Goal: Information Seeking & Learning: Learn about a topic

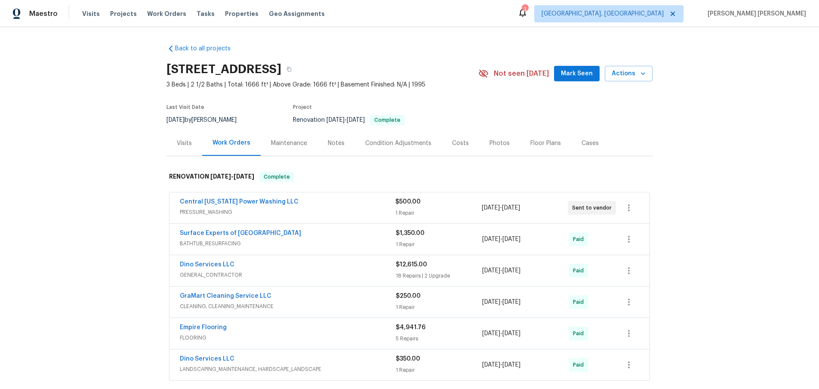
click at [329, 201] on div "Central Virginia Power Washing LLC" at bounding box center [287, 202] width 215 height 10
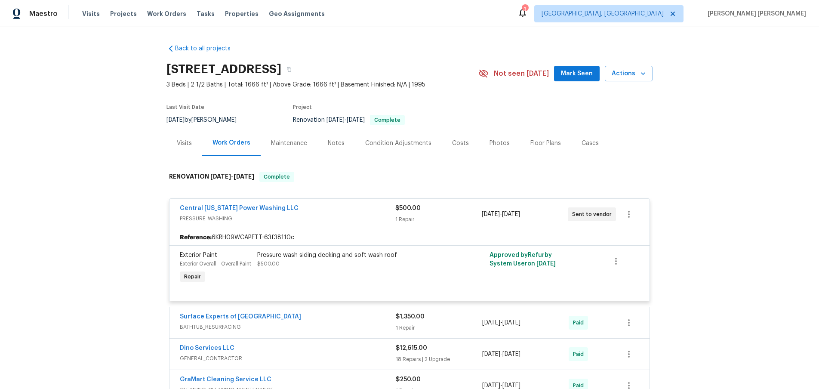
click at [350, 210] on div "Central Virginia Power Washing LLC" at bounding box center [287, 209] width 215 height 10
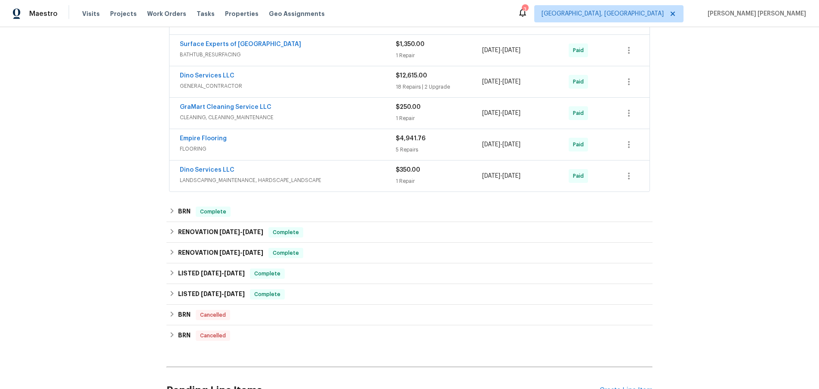
scroll to position [197, 0]
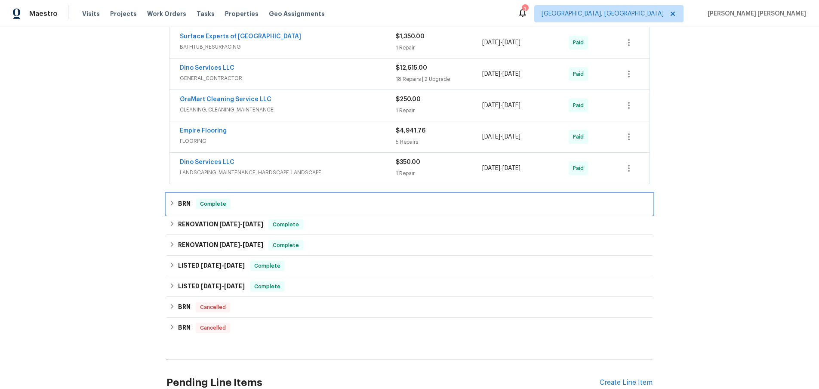
click at [177, 205] on div "BRN Complete" at bounding box center [409, 204] width 481 height 10
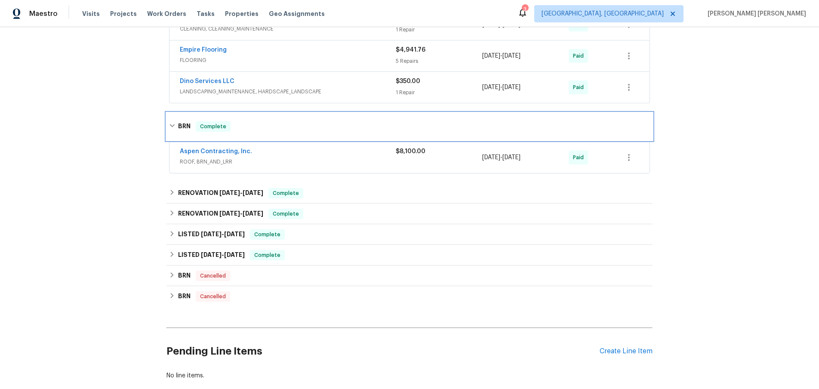
scroll to position [286, 0]
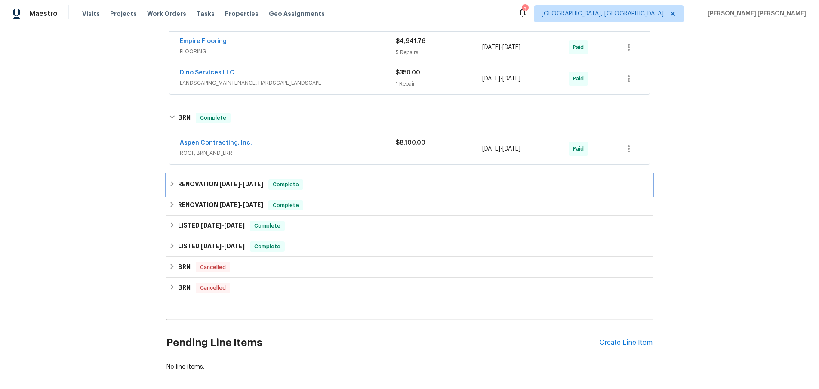
click at [197, 188] on h6 "RENOVATION 5/22/25 - 5/22/25" at bounding box center [220, 184] width 85 height 10
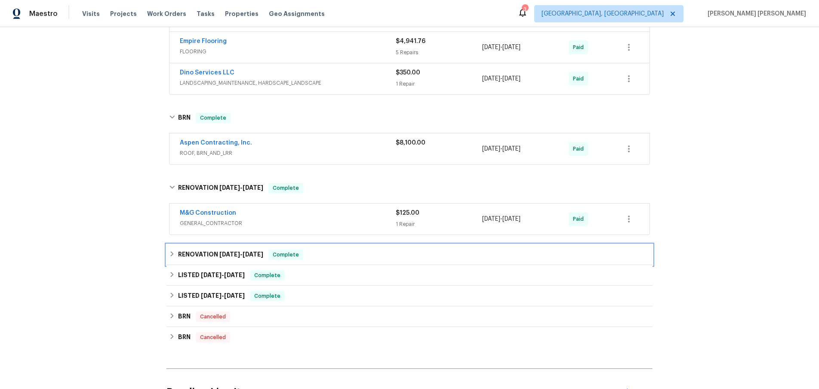
click at [231, 255] on span "5/9/25" at bounding box center [229, 254] width 21 height 6
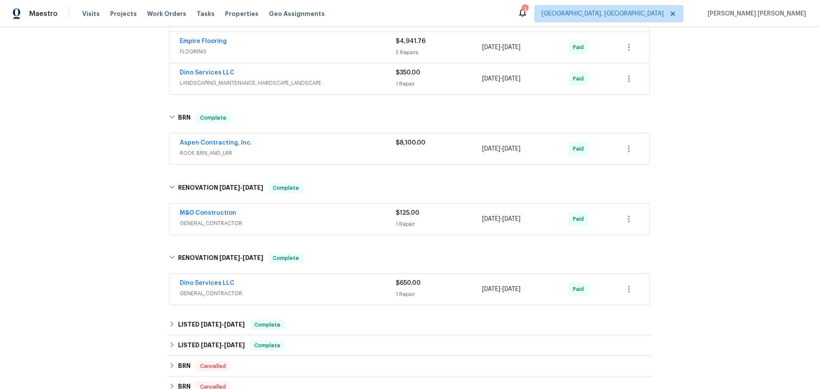
click at [281, 133] on div "Aspen Contracting, Inc. ROOF, BRN_AND_LRR $8,100.00 7/21/2025 - 7/22/2025 Paid" at bounding box center [409, 148] width 480 height 31
drag, startPoint x: 280, startPoint y: 142, endPoint x: 293, endPoint y: 141, distance: 12.6
click at [280, 142] on div "Aspen Contracting, Inc." at bounding box center [288, 143] width 216 height 10
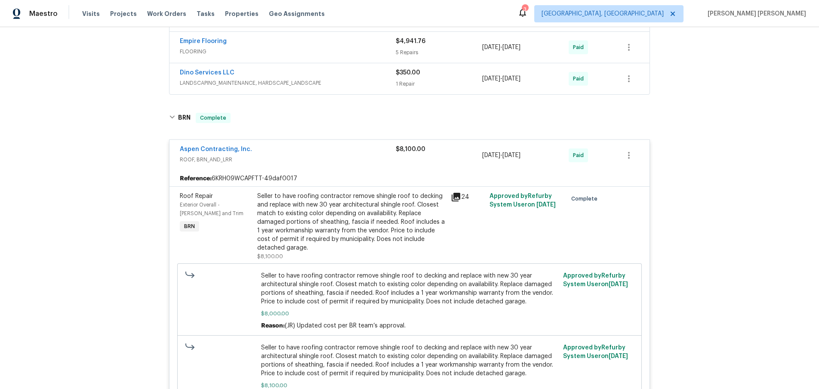
drag, startPoint x: 456, startPoint y: 196, endPoint x: 464, endPoint y: 196, distance: 8.2
click at [457, 196] on icon at bounding box center [456, 197] width 9 height 9
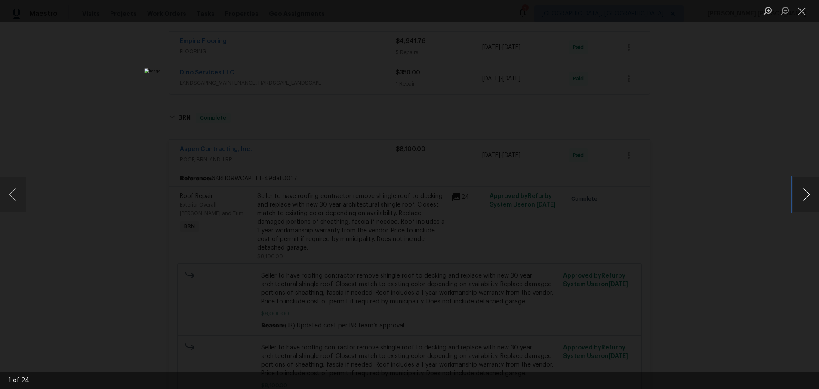
click at [807, 199] on button "Next image" at bounding box center [806, 194] width 26 height 34
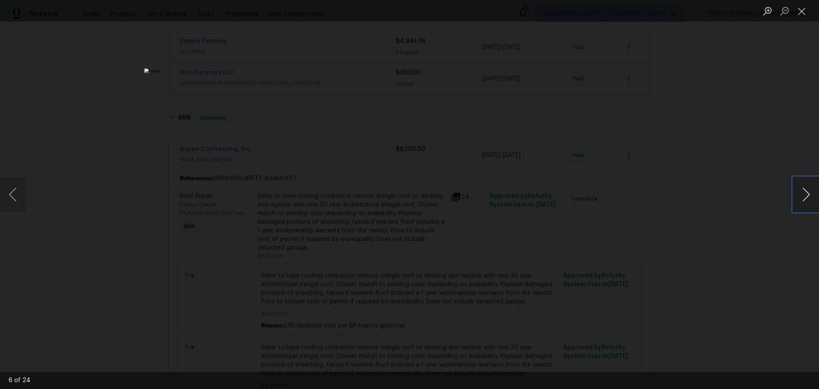
click at [807, 199] on button "Next image" at bounding box center [806, 194] width 26 height 34
click at [806, 199] on button "Next image" at bounding box center [806, 194] width 26 height 34
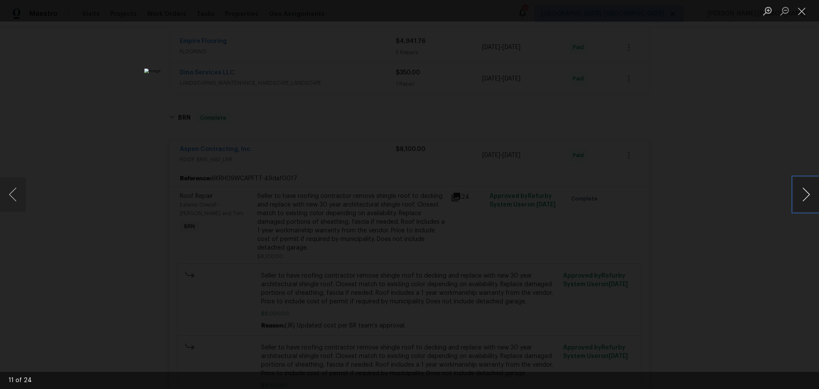
click at [806, 199] on button "Next image" at bounding box center [806, 194] width 26 height 34
click at [807, 199] on button "Next image" at bounding box center [806, 194] width 26 height 34
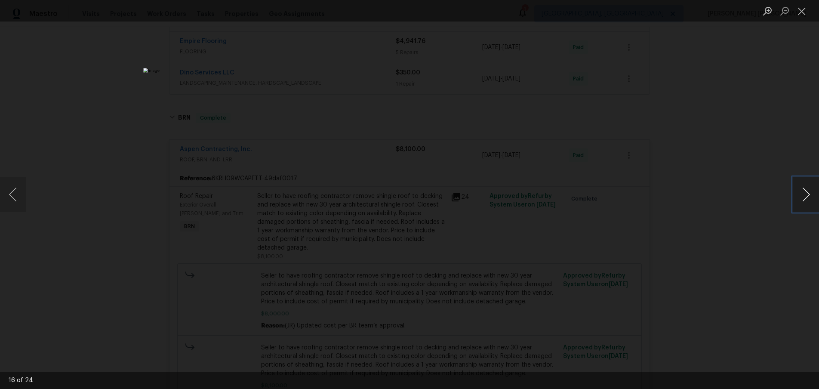
click at [807, 199] on button "Next image" at bounding box center [806, 194] width 26 height 34
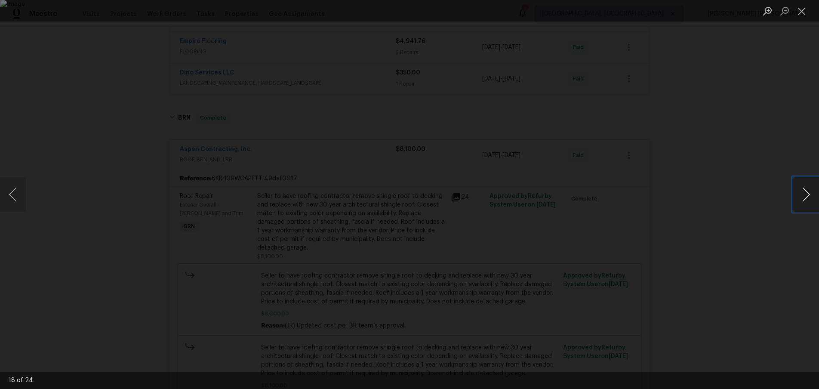
click at [807, 199] on button "Next image" at bounding box center [806, 194] width 26 height 34
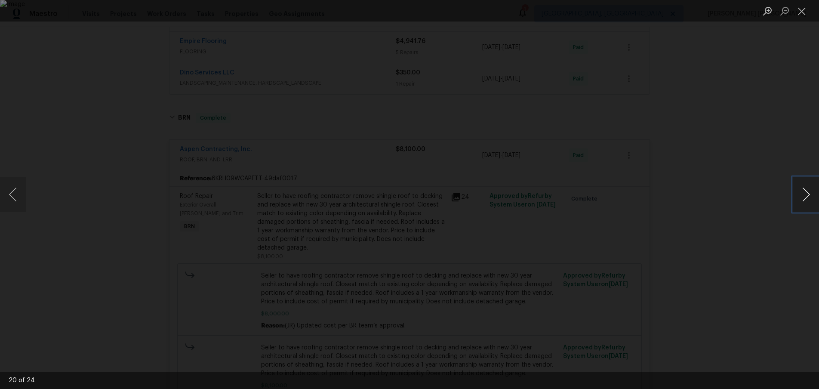
click at [807, 199] on button "Next image" at bounding box center [806, 194] width 26 height 34
click at [772, 265] on div "Lightbox" at bounding box center [409, 194] width 819 height 389
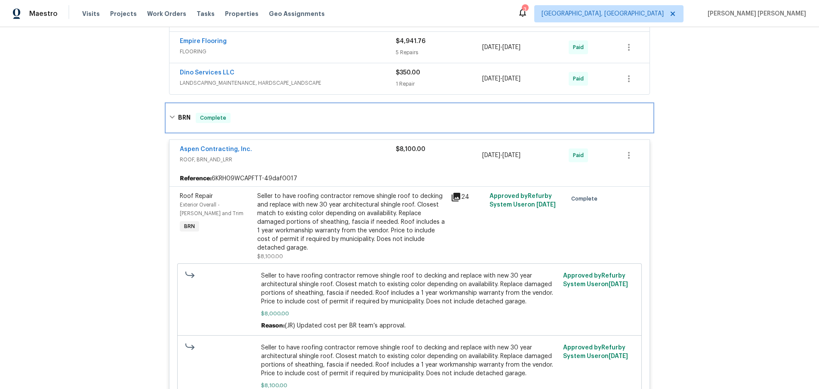
drag, startPoint x: 169, startPoint y: 119, endPoint x: 192, endPoint y: 128, distance: 24.5
click at [169, 119] on icon at bounding box center [172, 117] width 6 height 6
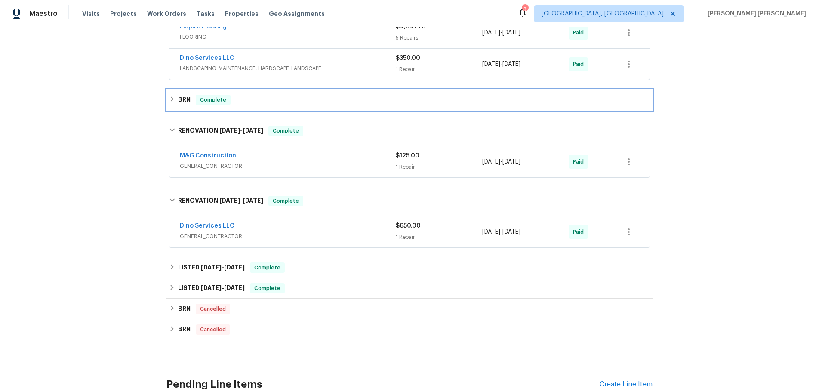
scroll to position [309, 0]
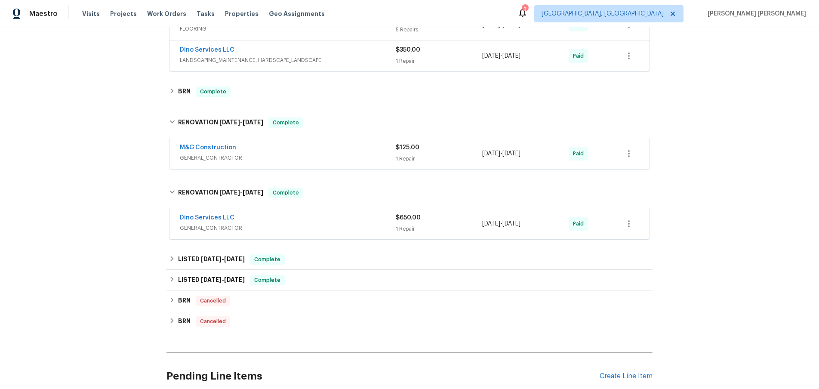
click at [337, 220] on div "Dino Services LLC" at bounding box center [288, 218] width 216 height 10
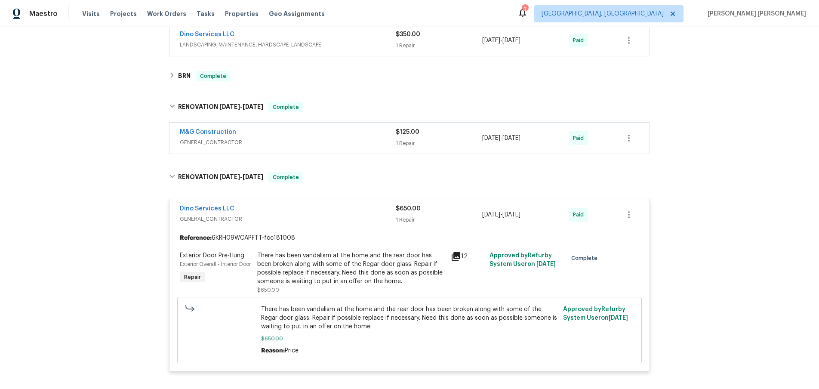
scroll to position [330, 0]
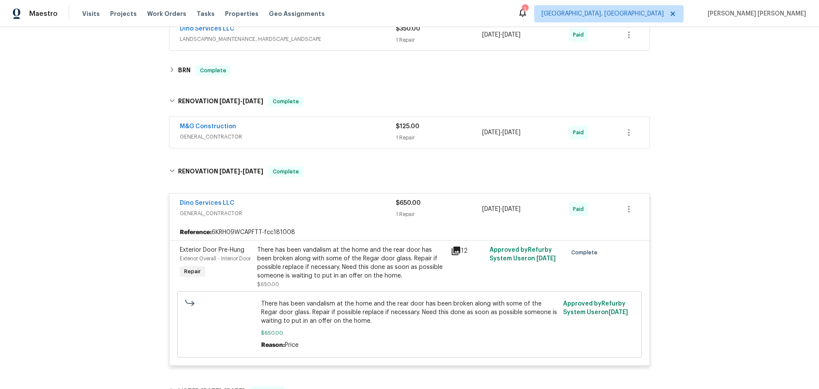
click at [458, 251] on icon at bounding box center [456, 250] width 9 height 9
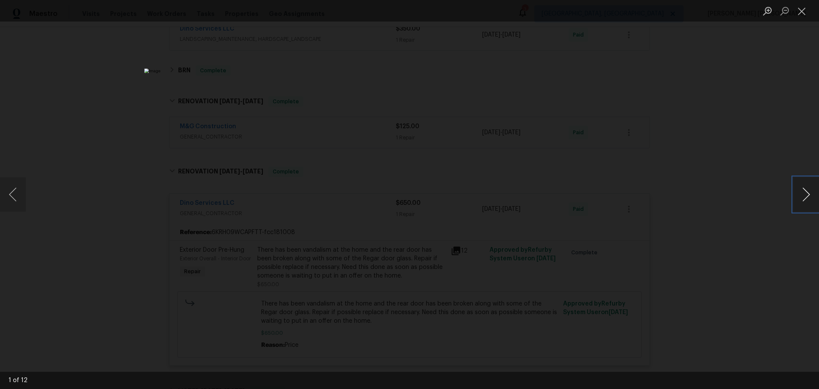
click at [798, 200] on button "Next image" at bounding box center [806, 194] width 26 height 34
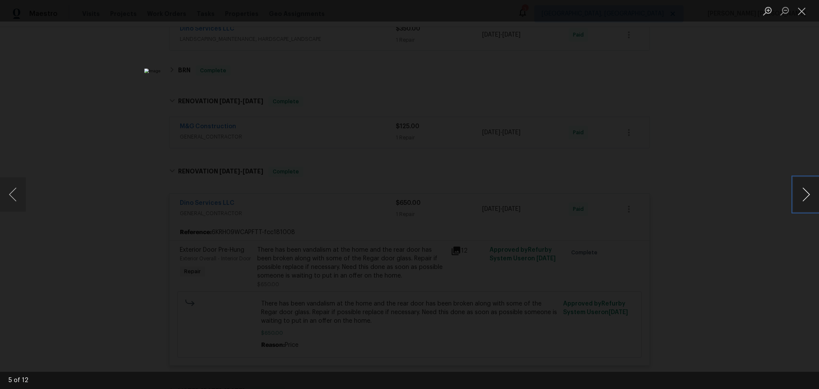
click at [798, 200] on button "Next image" at bounding box center [806, 194] width 26 height 34
click at [804, 203] on button "Next image" at bounding box center [806, 194] width 26 height 34
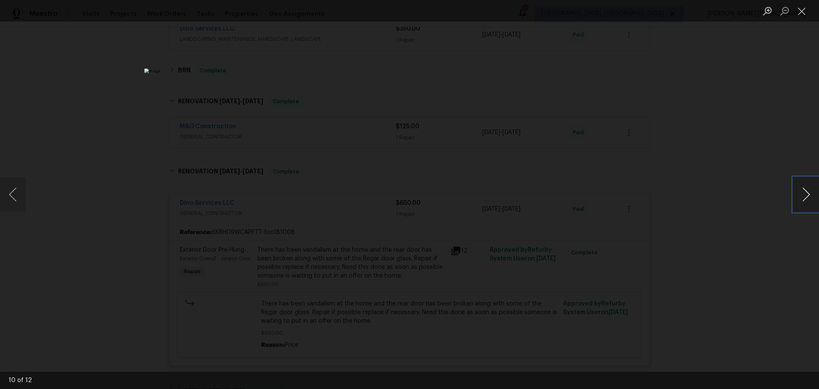
click at [804, 203] on button "Next image" at bounding box center [806, 194] width 26 height 34
drag, startPoint x: 767, startPoint y: 280, endPoint x: 751, endPoint y: 279, distance: 16.3
click at [766, 280] on div "Lightbox" at bounding box center [409, 194] width 819 height 389
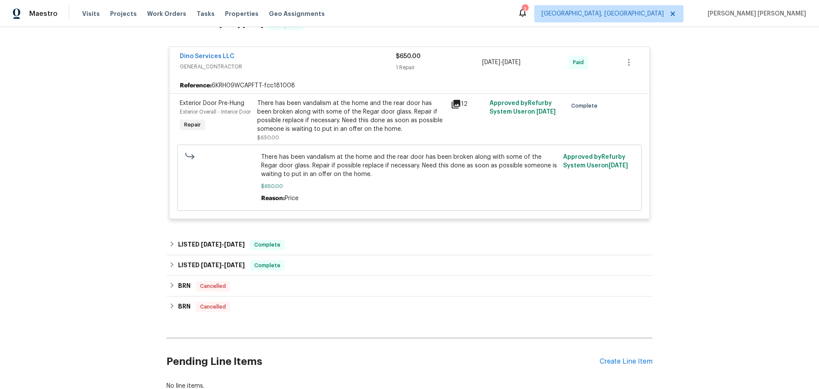
scroll to position [485, 0]
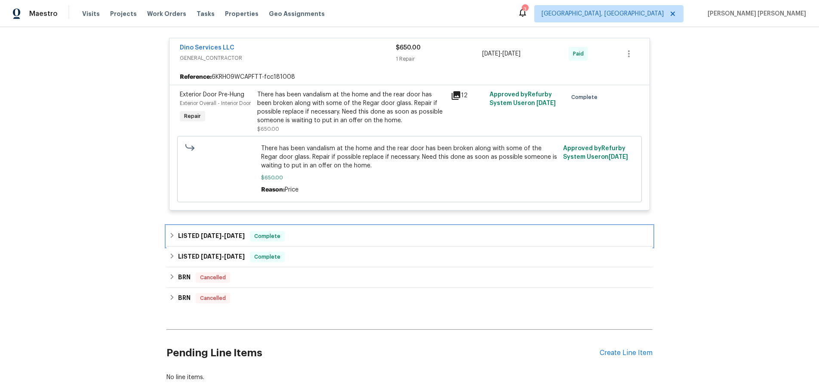
click at [173, 237] on icon at bounding box center [172, 235] width 6 height 6
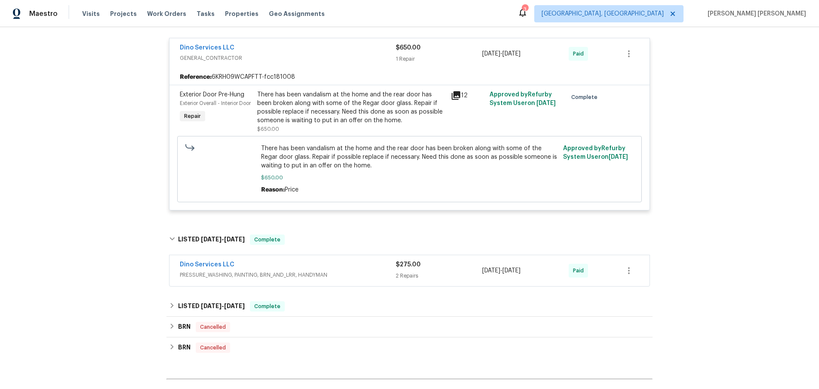
click at [165, 306] on div "Back to all projects 7506 Whirlaway Dr, Midlothian, VA 23112 3 Beds | 2 1/2 Bat…" at bounding box center [409, 208] width 819 height 362
click at [173, 304] on icon at bounding box center [172, 305] width 6 height 6
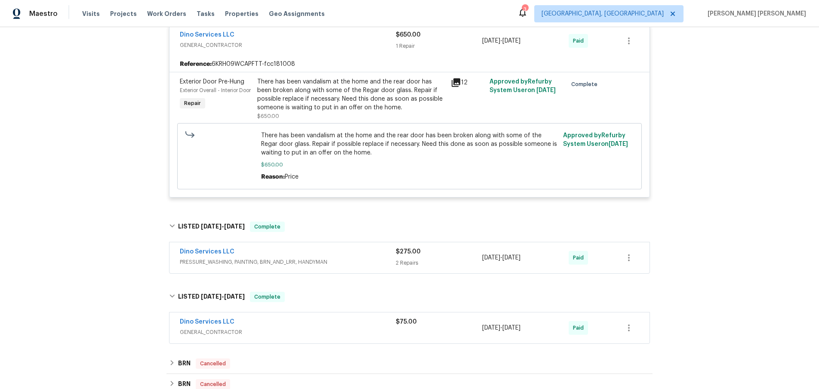
click at [337, 257] on div "Dino Services LLC" at bounding box center [288, 252] width 216 height 10
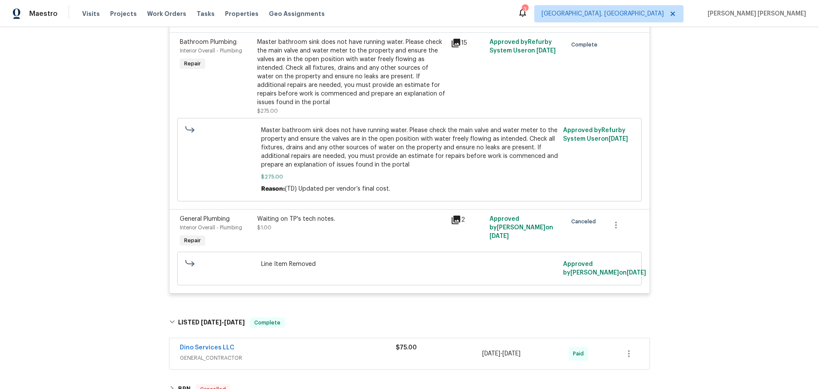
scroll to position [784, 0]
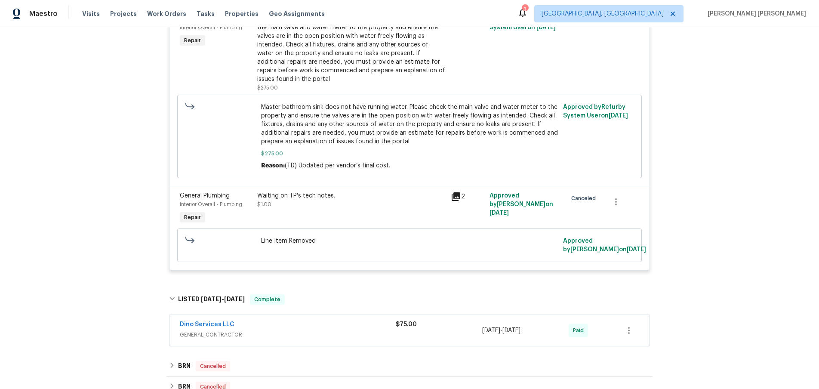
click at [366, 339] on span "GENERAL_CONTRACTOR" at bounding box center [288, 334] width 216 height 9
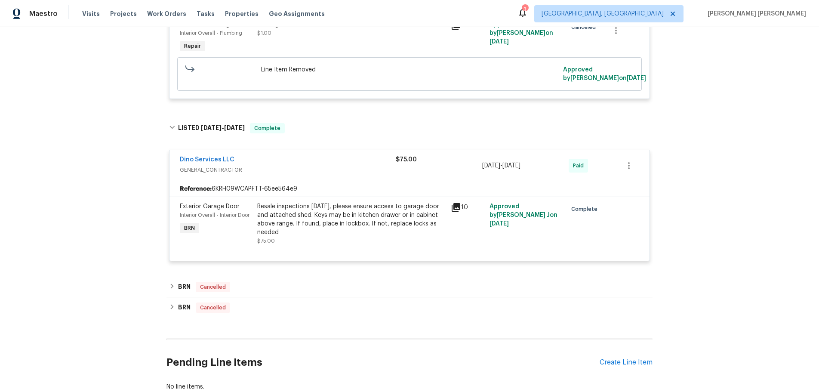
scroll to position [966, 0]
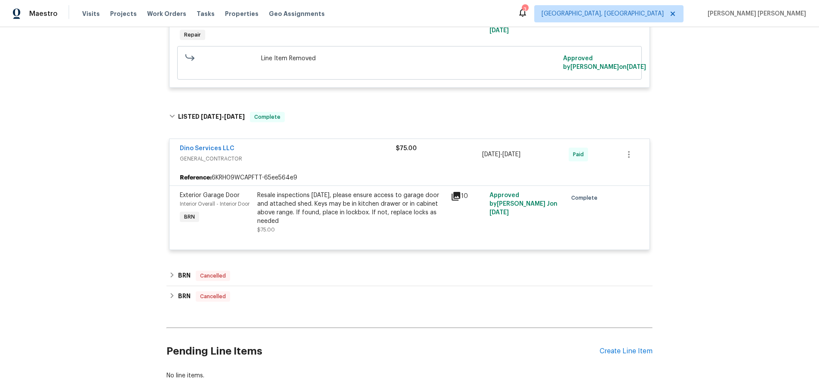
click at [455, 200] on icon at bounding box center [456, 196] width 9 height 9
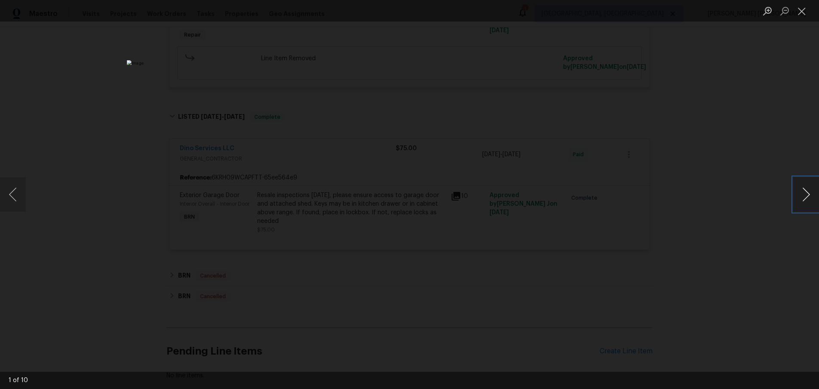
click at [804, 198] on button "Next image" at bounding box center [806, 194] width 26 height 34
click at [804, 197] on button "Next image" at bounding box center [806, 194] width 26 height 34
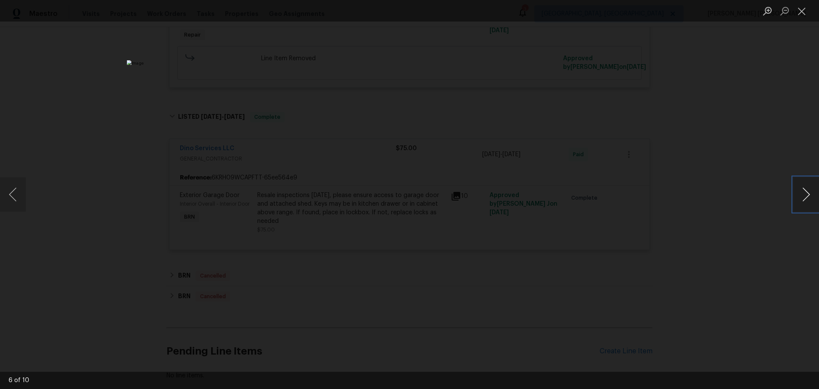
click at [804, 197] on button "Next image" at bounding box center [806, 194] width 26 height 34
drag, startPoint x: 741, startPoint y: 275, endPoint x: 747, endPoint y: 269, distance: 8.5
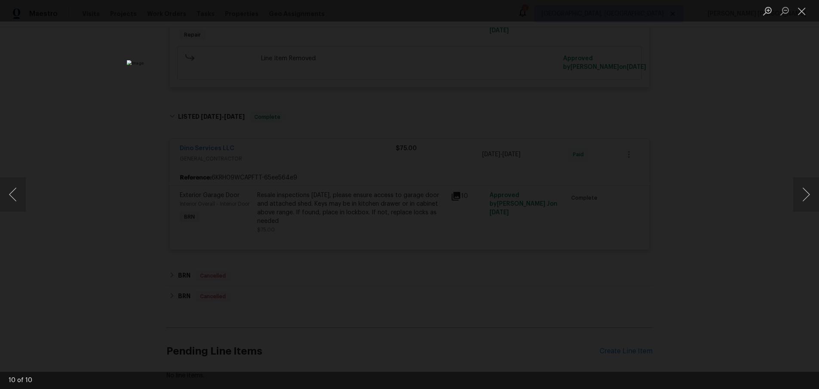
click at [747, 269] on div "Lightbox" at bounding box center [409, 194] width 819 height 389
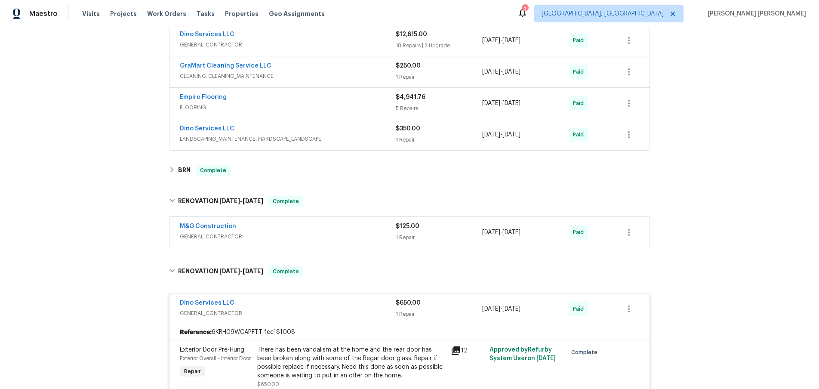
scroll to position [231, 0]
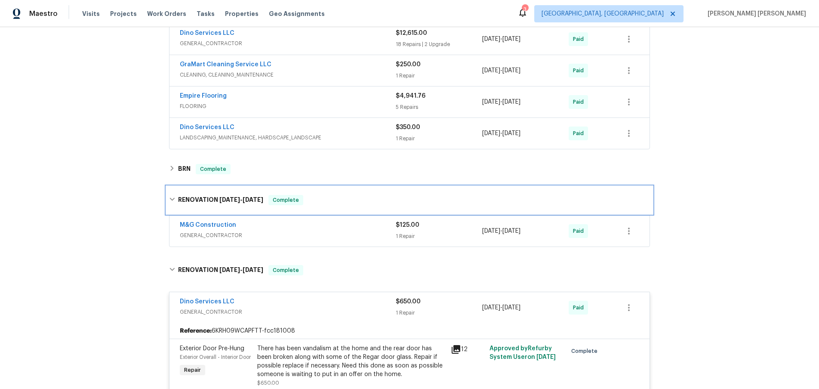
click at [173, 197] on icon at bounding box center [172, 199] width 6 height 6
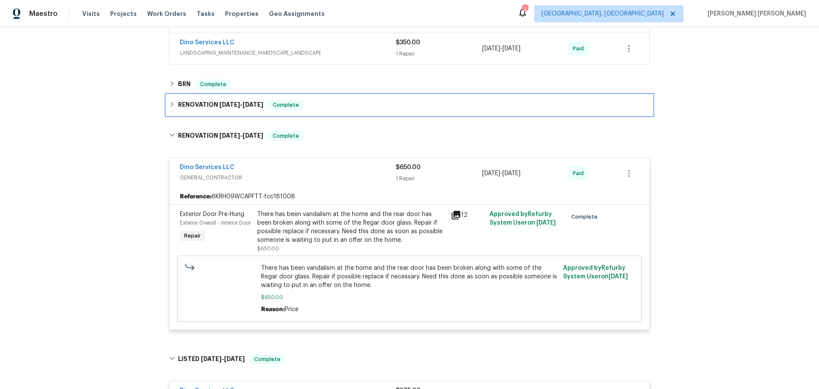
scroll to position [320, 0]
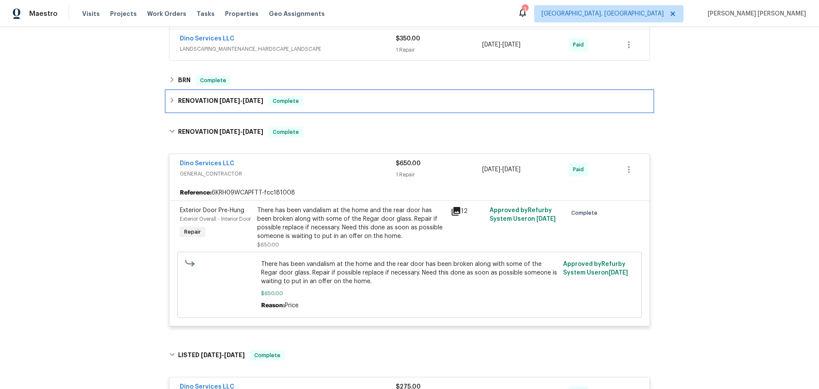
click at [173, 101] on icon at bounding box center [172, 100] width 6 height 6
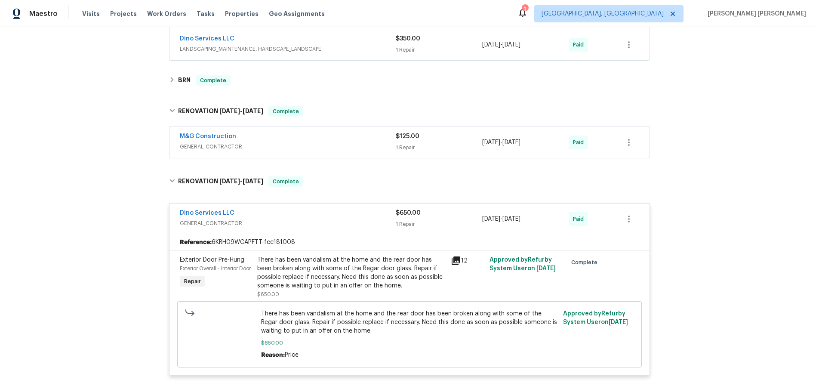
click at [310, 144] on span "GENERAL_CONTRACTOR" at bounding box center [288, 146] width 216 height 9
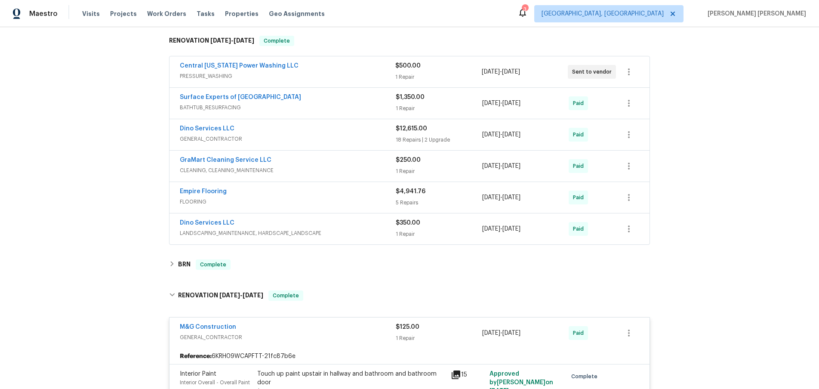
scroll to position [131, 0]
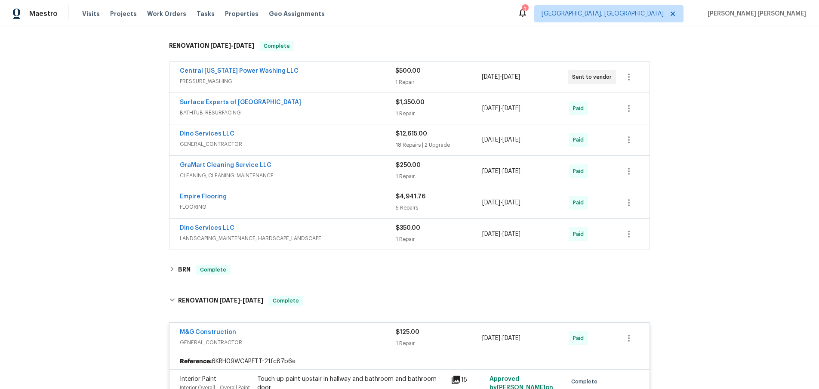
click at [301, 80] on span "PRESSURE_WASHING" at bounding box center [287, 81] width 215 height 9
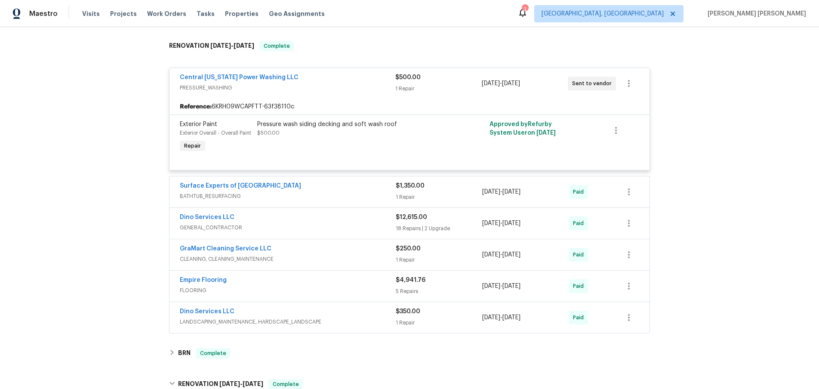
click at [341, 85] on span "PRESSURE_WASHING" at bounding box center [287, 87] width 215 height 9
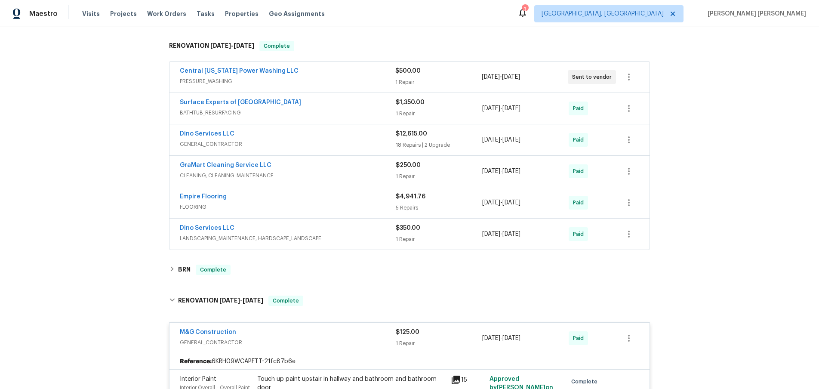
click at [340, 105] on div "Surface Experts of Richmond-West" at bounding box center [288, 103] width 216 height 10
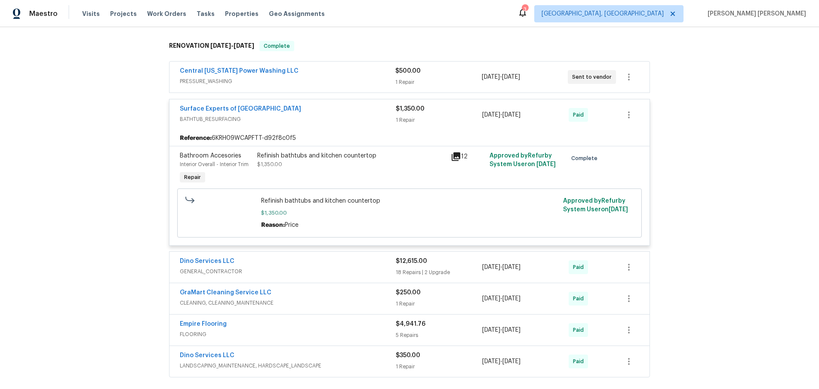
click at [343, 111] on div "Surface Experts of Richmond-West" at bounding box center [288, 110] width 216 height 10
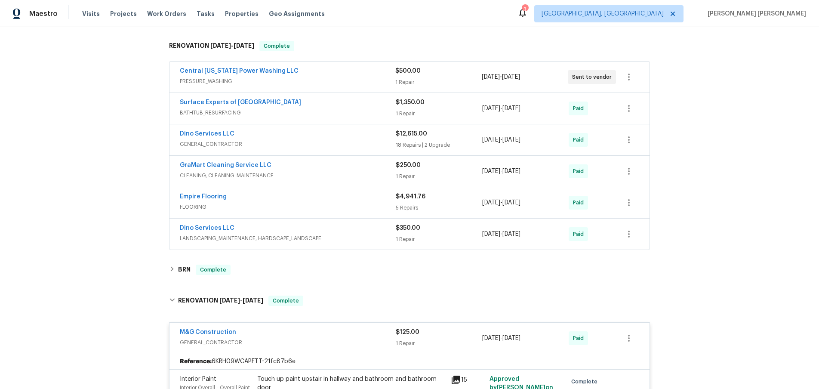
drag, startPoint x: 373, startPoint y: 229, endPoint x: 383, endPoint y: 226, distance: 10.3
click at [375, 228] on div "Dino Services LLC" at bounding box center [288, 229] width 216 height 10
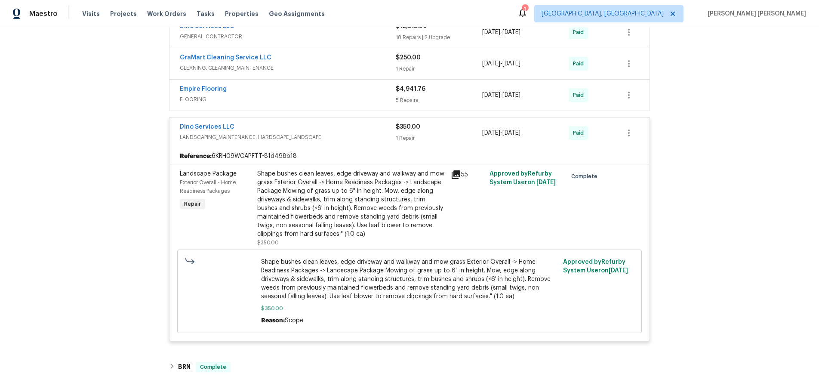
scroll to position [244, 0]
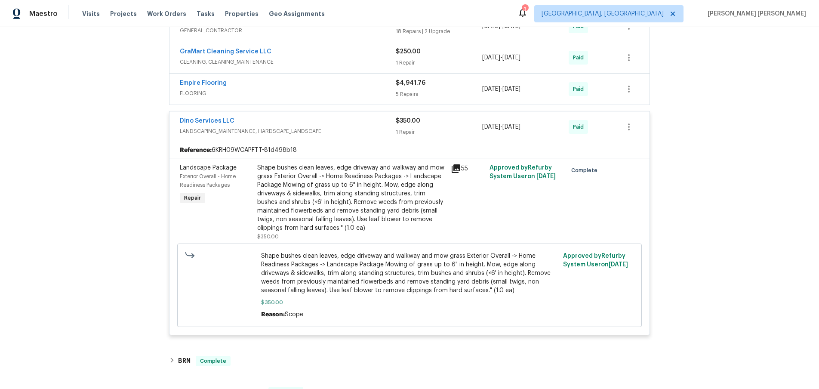
click at [453, 170] on icon at bounding box center [456, 168] width 10 height 10
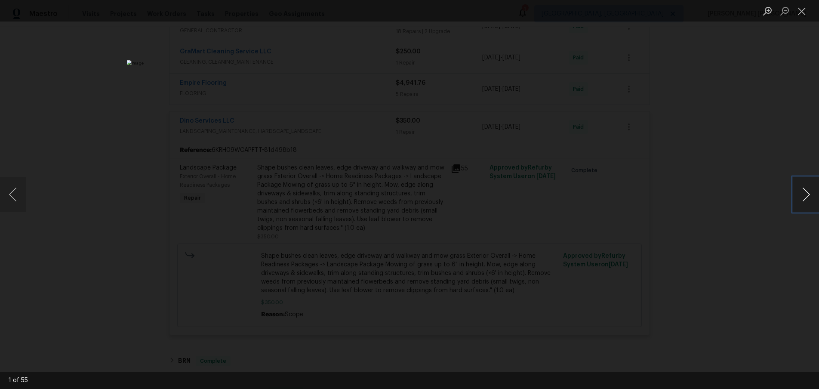
click at [801, 200] on button "Next image" at bounding box center [806, 194] width 26 height 34
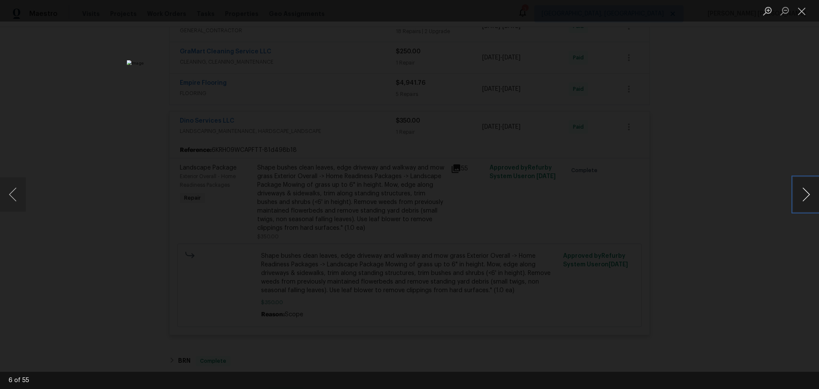
click at [801, 200] on button "Next image" at bounding box center [806, 194] width 26 height 34
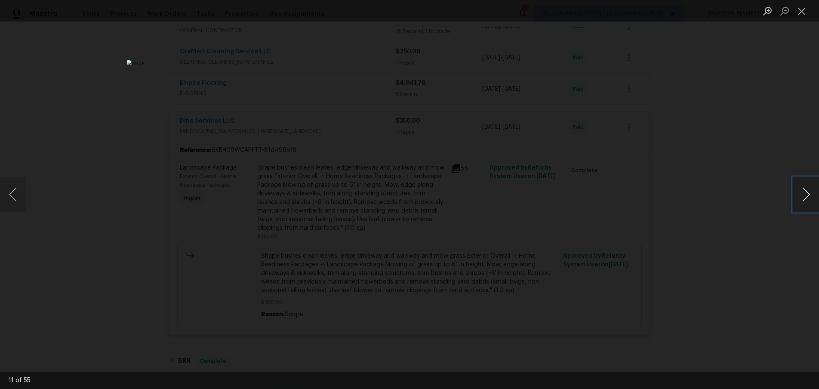
click at [801, 200] on button "Next image" at bounding box center [806, 194] width 26 height 34
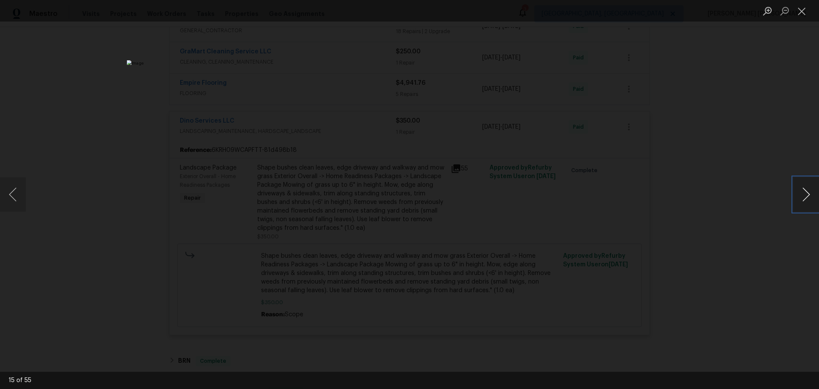
click at [801, 200] on button "Next image" at bounding box center [806, 194] width 26 height 34
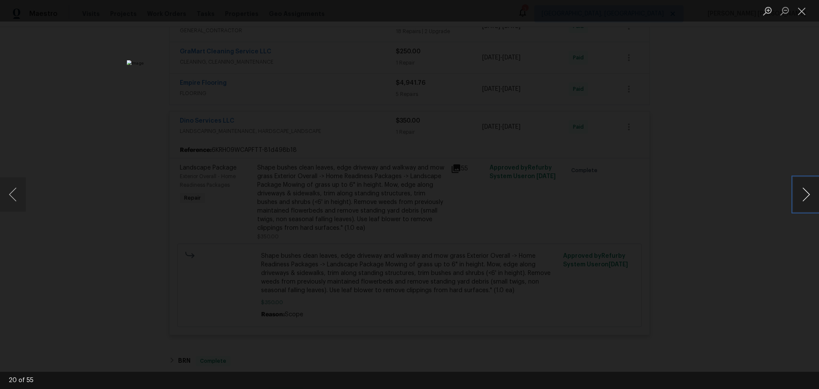
click at [801, 200] on button "Next image" at bounding box center [806, 194] width 26 height 34
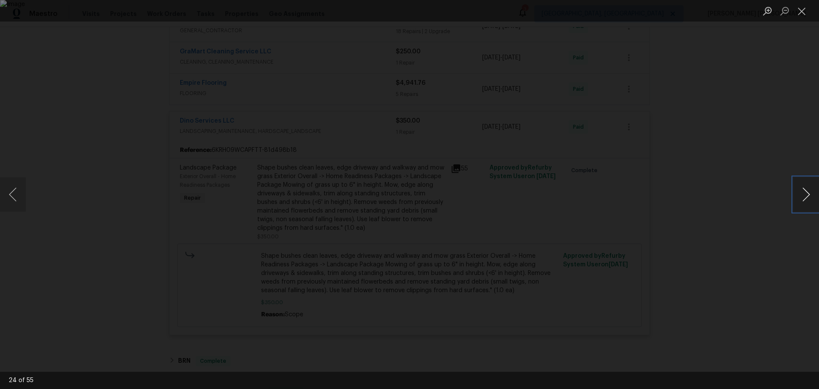
click at [801, 200] on button "Next image" at bounding box center [806, 194] width 26 height 34
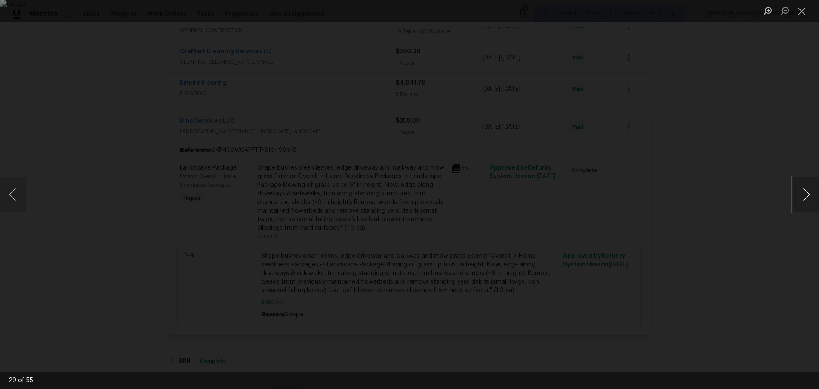
click at [801, 200] on button "Next image" at bounding box center [806, 194] width 26 height 34
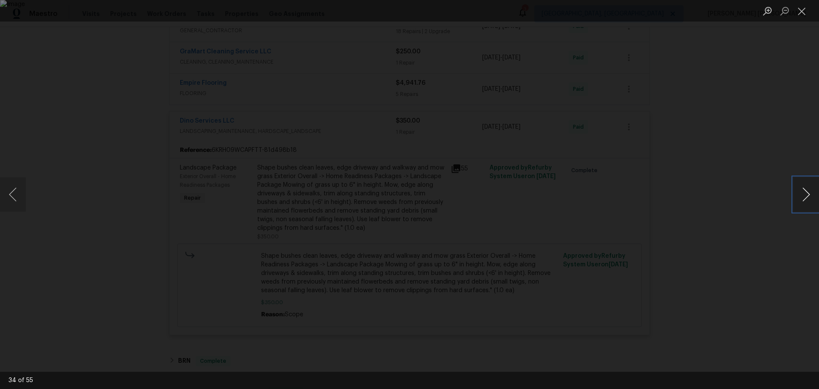
click at [801, 200] on button "Next image" at bounding box center [806, 194] width 26 height 34
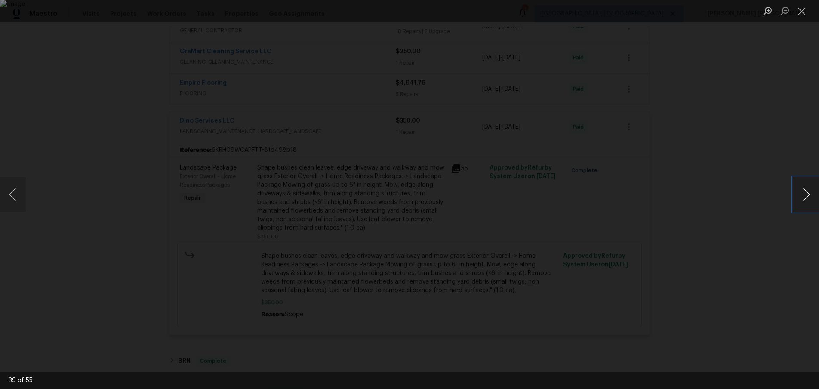
click at [801, 200] on button "Next image" at bounding box center [806, 194] width 26 height 34
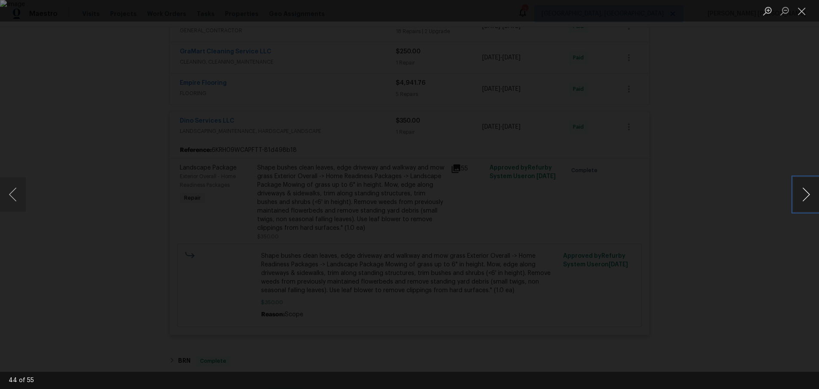
click at [801, 200] on button "Next image" at bounding box center [806, 194] width 26 height 34
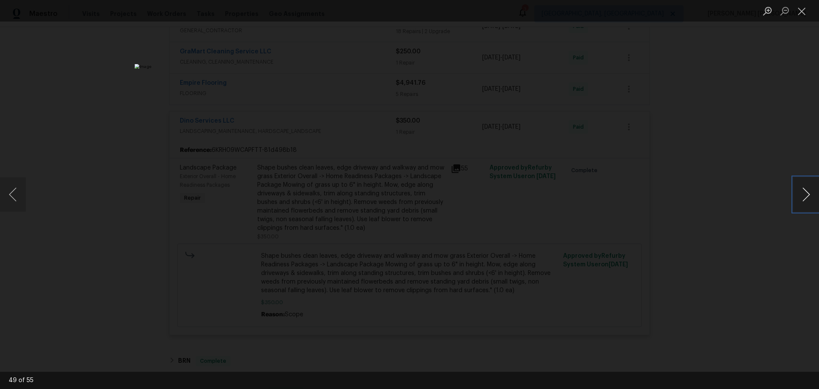
click at [801, 200] on button "Next image" at bounding box center [806, 194] width 26 height 34
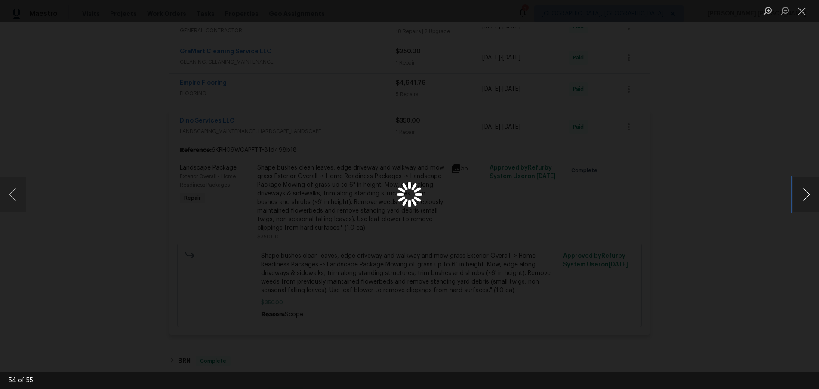
click at [801, 200] on button "Next image" at bounding box center [806, 194] width 26 height 34
click at [705, 269] on div "Lightbox" at bounding box center [409, 194] width 819 height 389
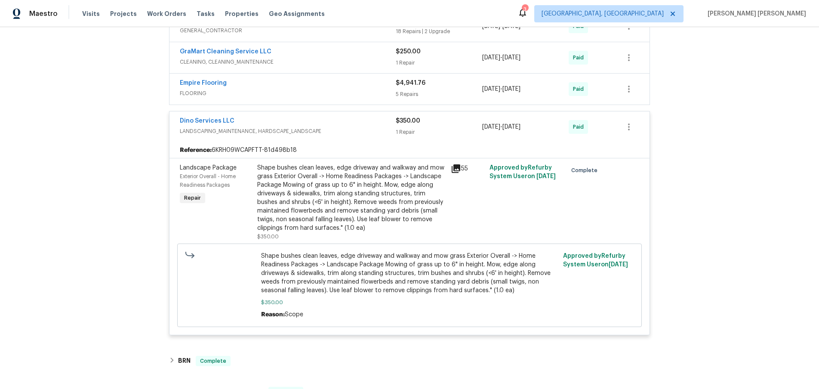
click at [335, 135] on span "LANDSCAPING_MAINTENANCE, HARDSCAPE_LANDSCAPE" at bounding box center [288, 131] width 216 height 9
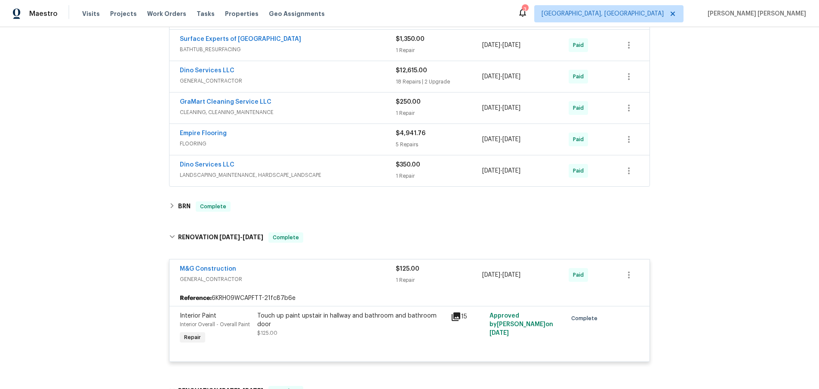
scroll to position [186, 0]
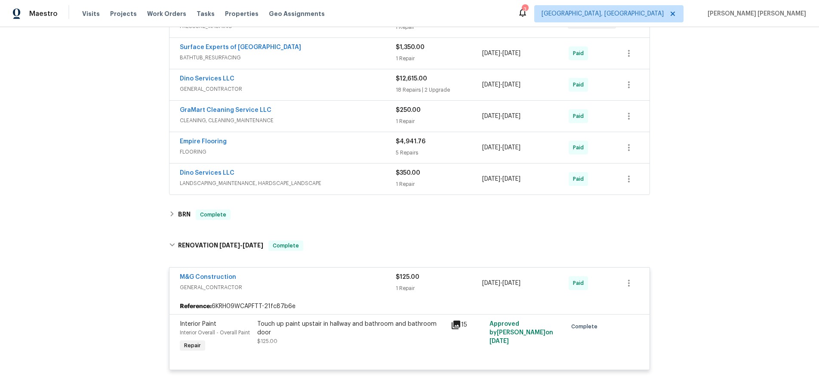
click at [366, 114] on div "GraMart Cleaning Service LLC" at bounding box center [288, 111] width 216 height 10
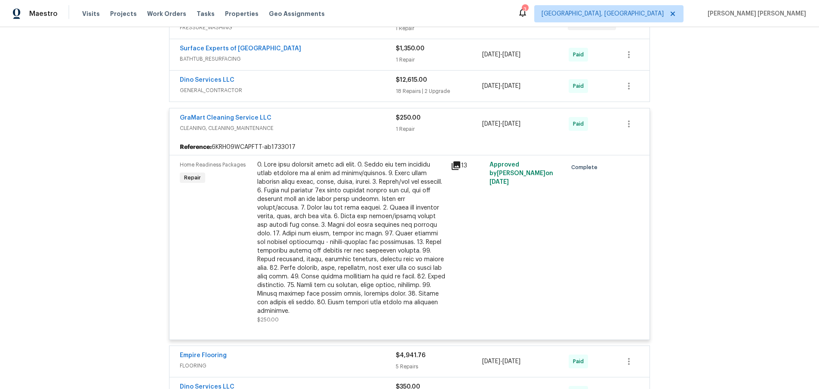
click at [459, 165] on icon at bounding box center [456, 165] width 9 height 9
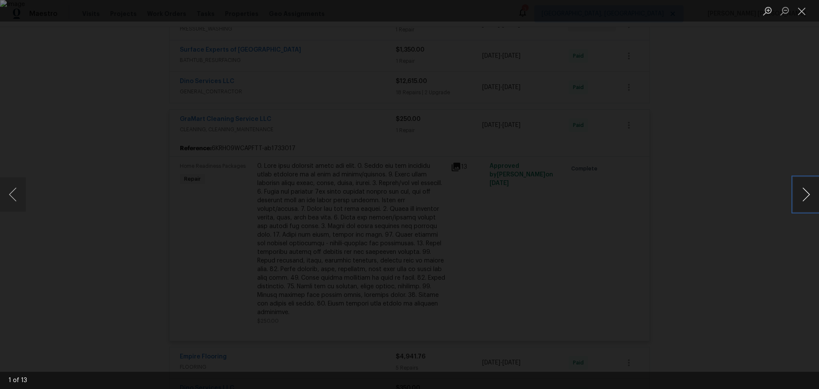
click at [807, 198] on button "Next image" at bounding box center [806, 194] width 26 height 34
click at [806, 198] on button "Next image" at bounding box center [806, 194] width 26 height 34
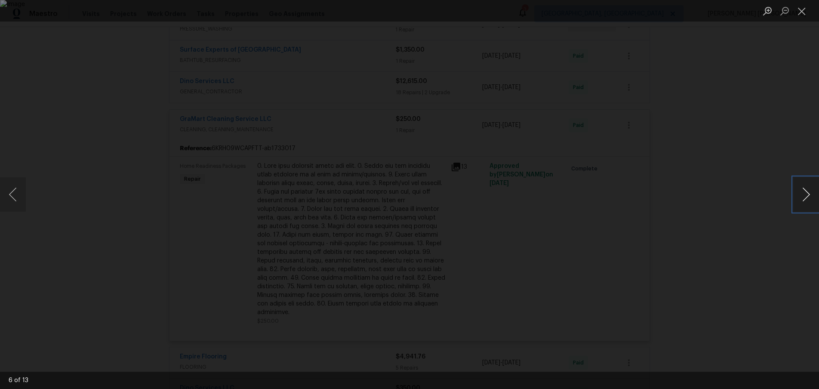
click at [806, 198] on button "Next image" at bounding box center [806, 194] width 26 height 34
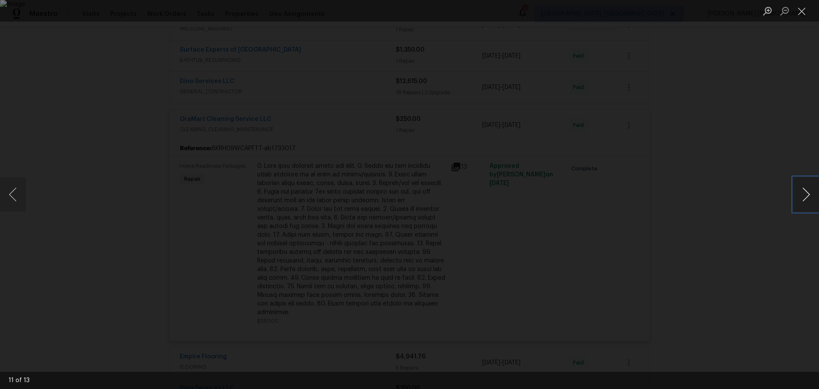
click at [806, 198] on button "Next image" at bounding box center [806, 194] width 26 height 34
click at [776, 231] on div "Lightbox" at bounding box center [409, 194] width 819 height 389
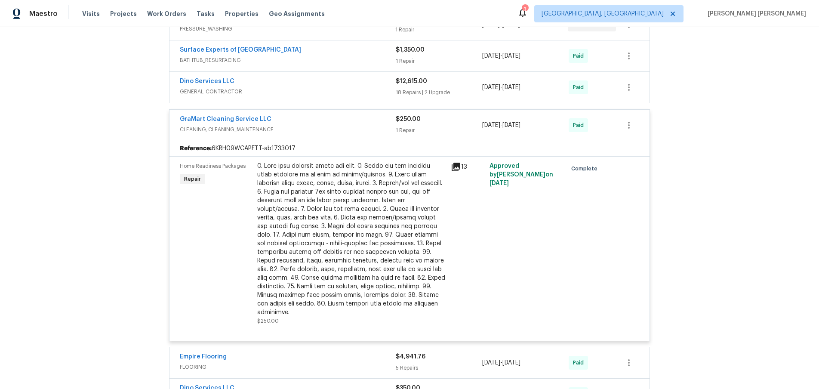
click at [354, 127] on span "CLEANING, CLEANING_MAINTENANCE" at bounding box center [288, 129] width 216 height 9
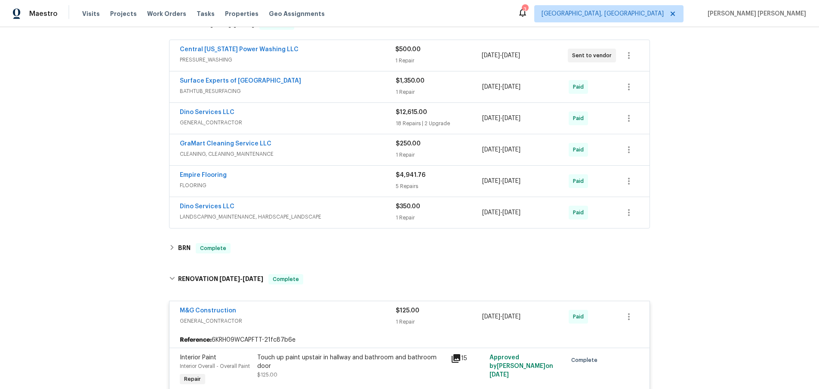
scroll to position [148, 0]
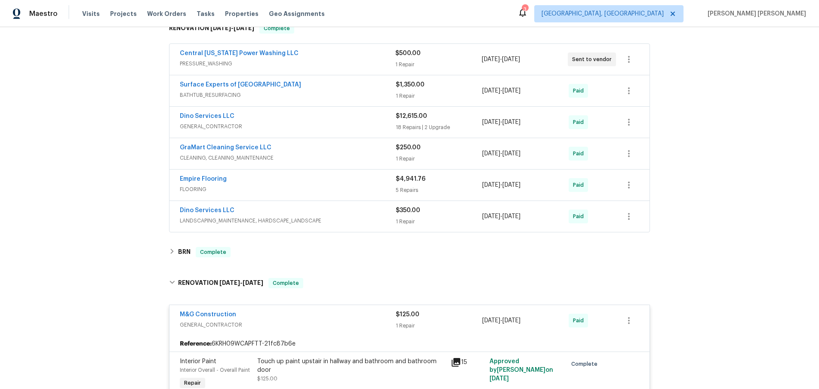
click at [338, 124] on span "GENERAL_CONTRACTOR" at bounding box center [288, 126] width 216 height 9
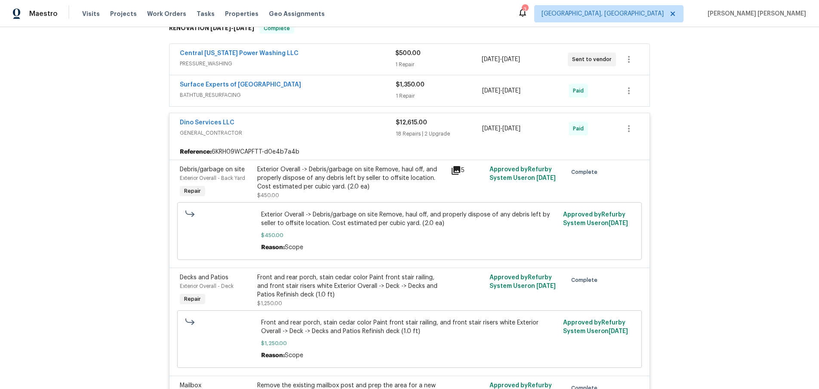
click at [458, 169] on icon at bounding box center [456, 170] width 9 height 9
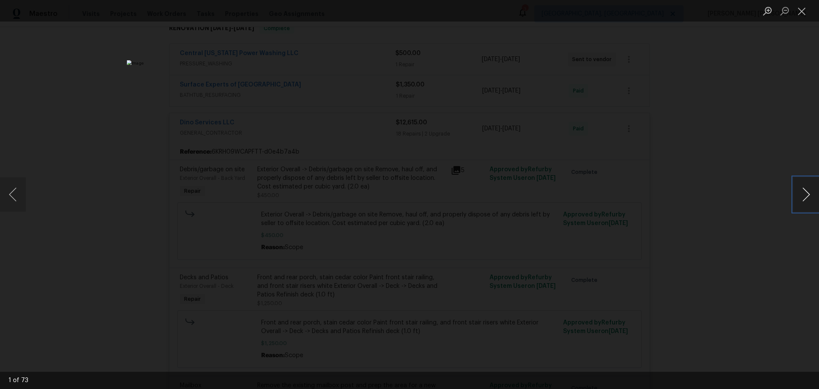
click at [805, 193] on button "Next image" at bounding box center [806, 194] width 26 height 34
click at [804, 194] on button "Next image" at bounding box center [806, 194] width 26 height 34
click at [805, 193] on button "Next image" at bounding box center [806, 194] width 26 height 34
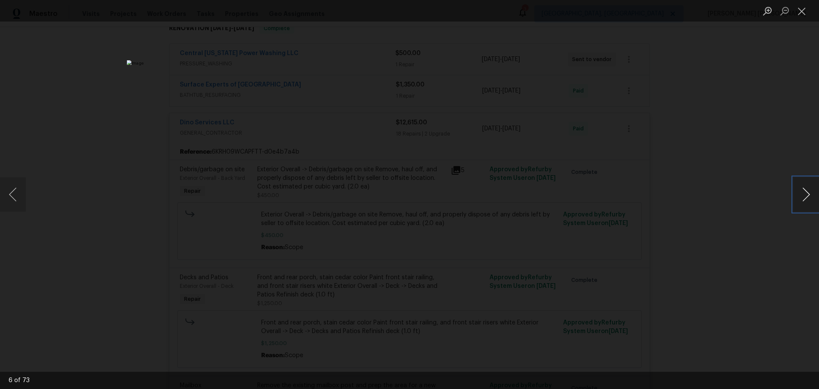
click at [805, 193] on button "Next image" at bounding box center [806, 194] width 26 height 34
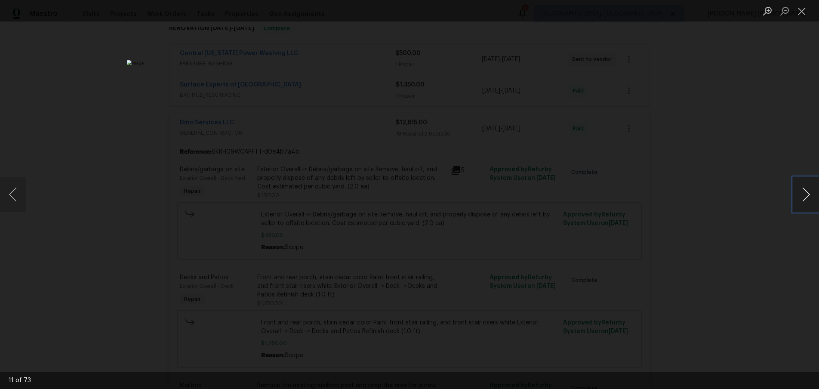
click at [805, 193] on button "Next image" at bounding box center [806, 194] width 26 height 34
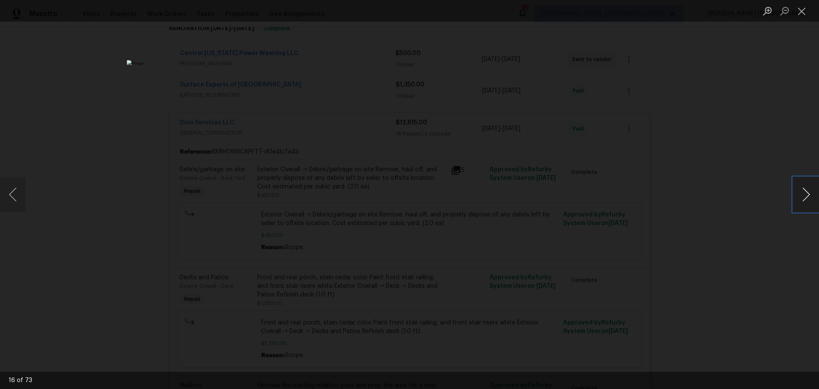
click at [805, 193] on button "Next image" at bounding box center [806, 194] width 26 height 34
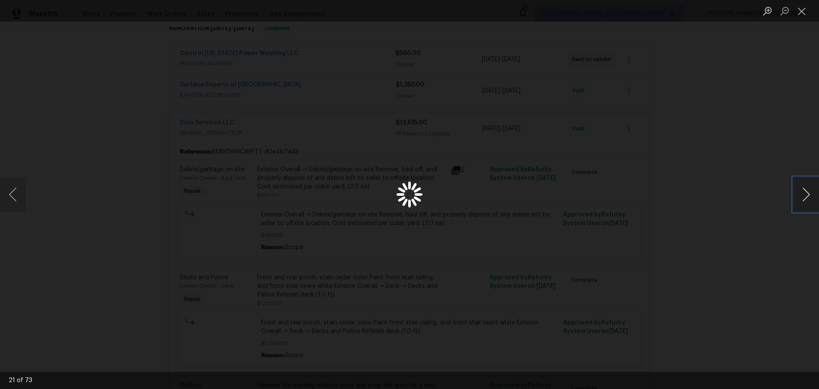
click at [805, 193] on button "Next image" at bounding box center [806, 194] width 26 height 34
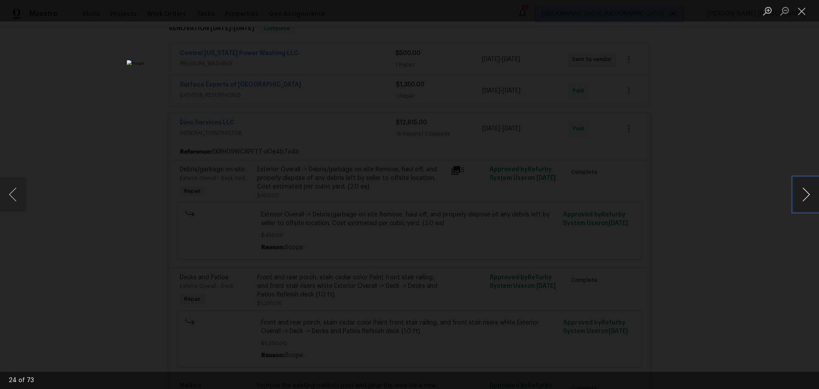
click at [805, 193] on button "Next image" at bounding box center [806, 194] width 26 height 34
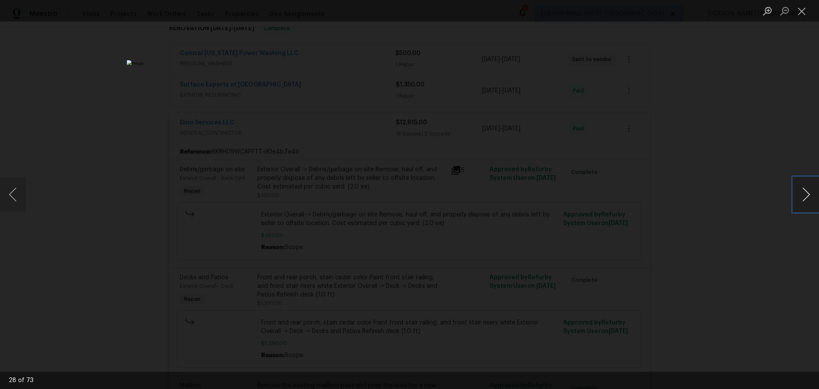
click at [805, 193] on button "Next image" at bounding box center [806, 194] width 26 height 34
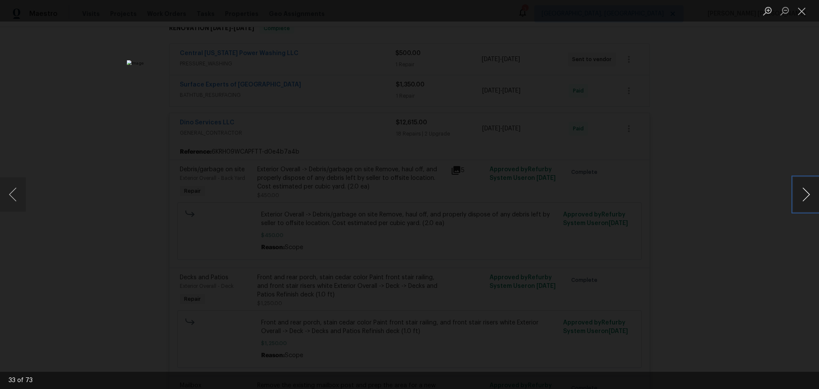
click at [805, 193] on button "Next image" at bounding box center [806, 194] width 26 height 34
click at [755, 244] on div "Lightbox" at bounding box center [409, 194] width 819 height 389
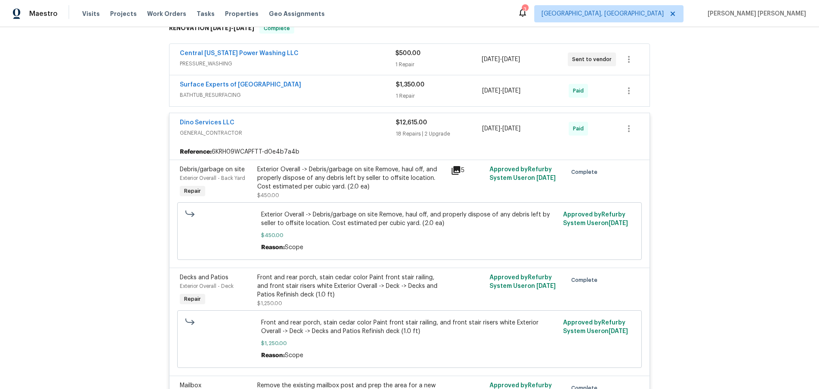
click at [755, 244] on div "Lightbox" at bounding box center [409, 194] width 819 height 389
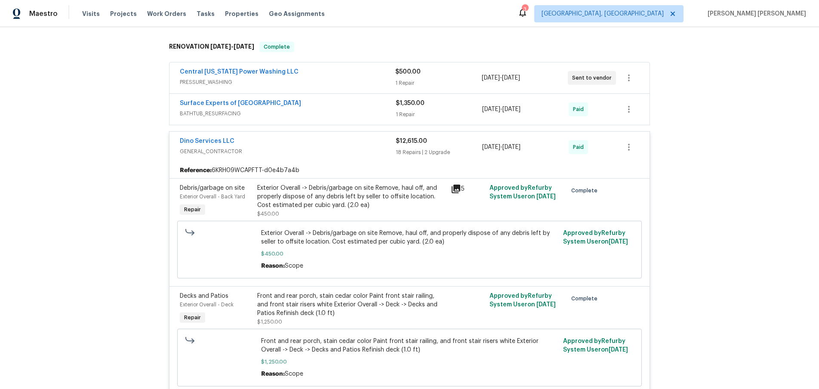
scroll to position [135, 0]
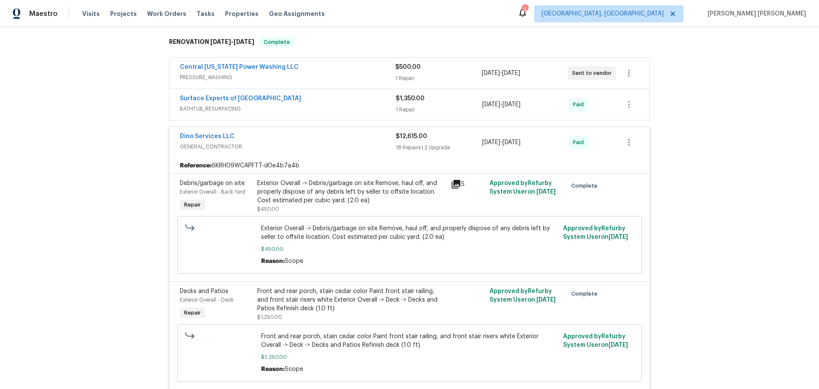
click at [305, 149] on span "GENERAL_CONTRACTOR" at bounding box center [288, 146] width 216 height 9
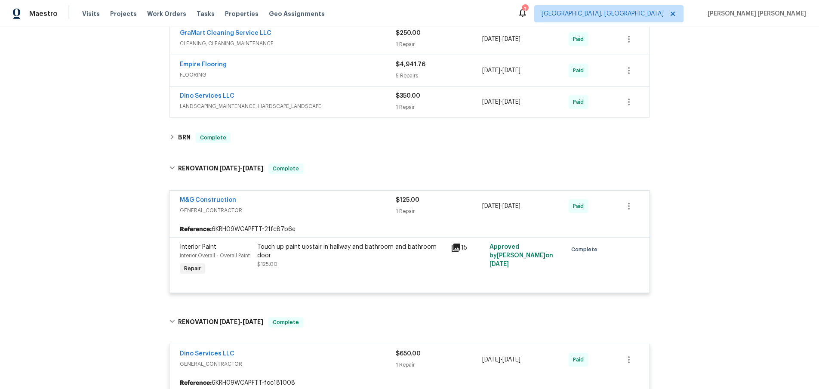
scroll to position [241, 0]
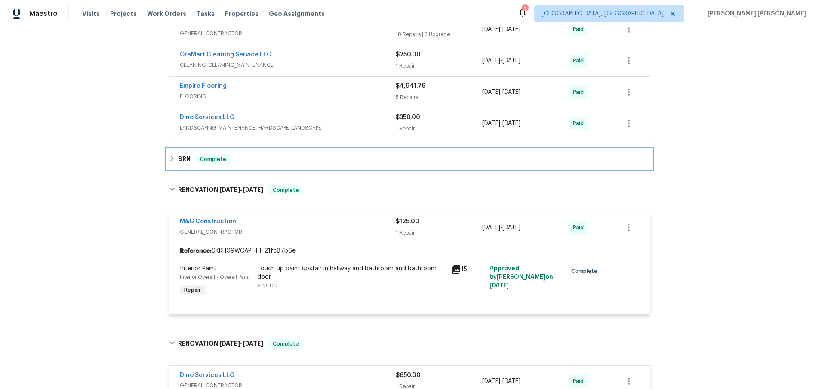
click at [273, 160] on div "BRN Complete" at bounding box center [409, 159] width 481 height 10
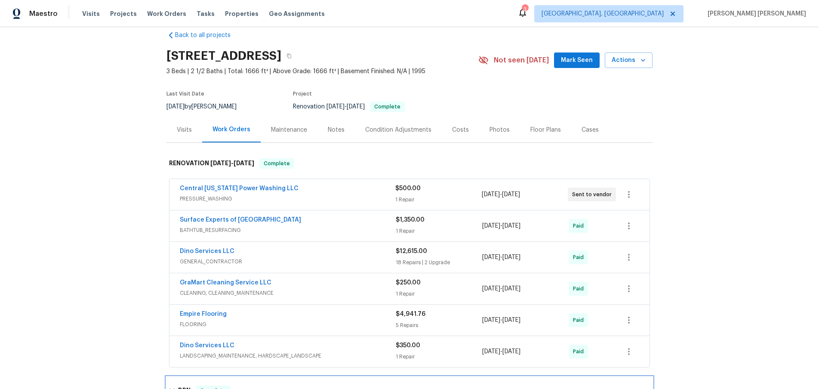
scroll to position [15, 0]
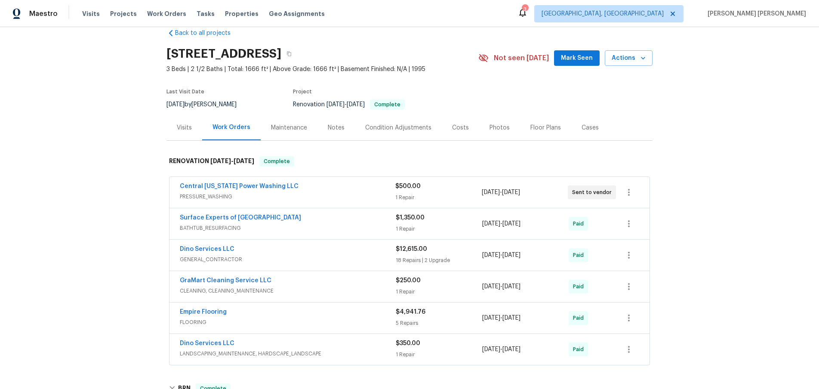
click at [351, 255] on span "GENERAL_CONTRACTOR" at bounding box center [288, 259] width 216 height 9
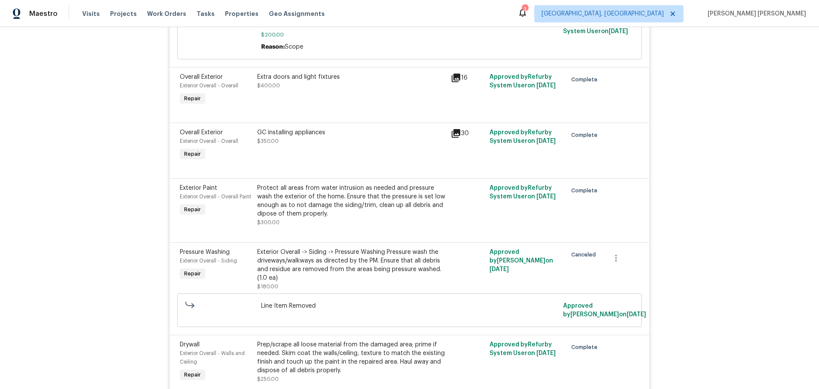
scroll to position [686, 0]
click at [458, 135] on icon at bounding box center [456, 132] width 9 height 9
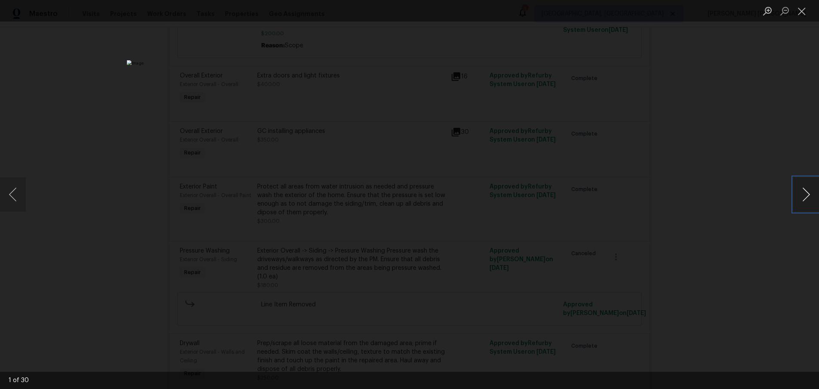
click at [803, 196] on button "Next image" at bounding box center [806, 194] width 26 height 34
drag, startPoint x: 773, startPoint y: 221, endPoint x: 717, endPoint y: 237, distance: 57.8
click at [773, 221] on div "Lightbox" at bounding box center [409, 194] width 819 height 389
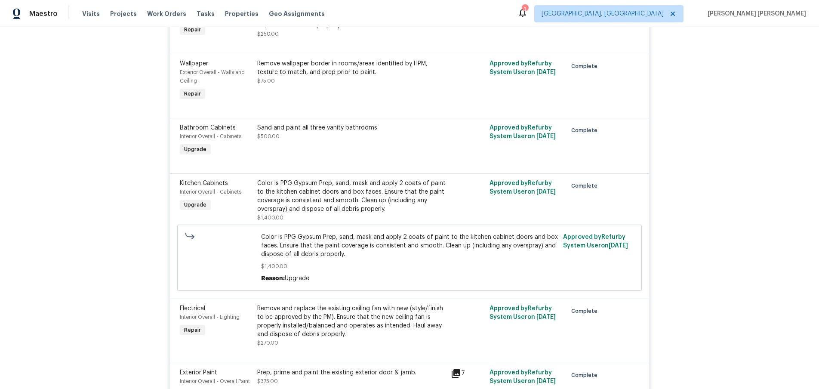
scroll to position [1030, 0]
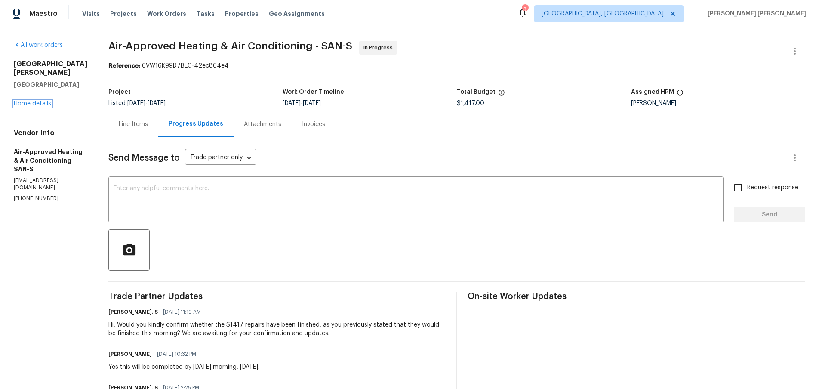
click at [36, 107] on link "Home details" at bounding box center [32, 104] width 37 height 6
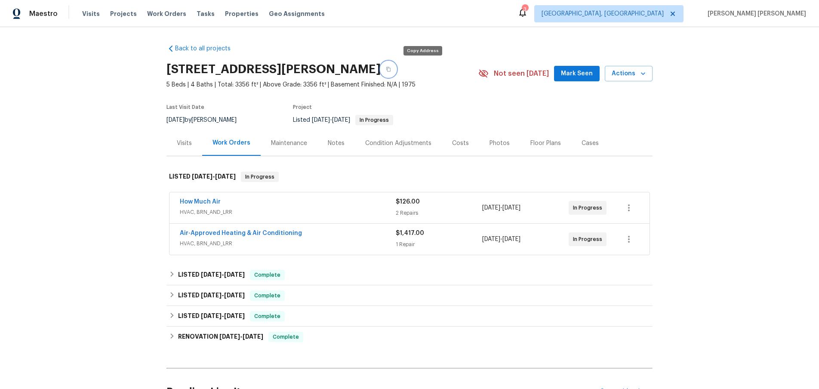
click at [396, 72] on button "button" at bounding box center [388, 69] width 15 height 15
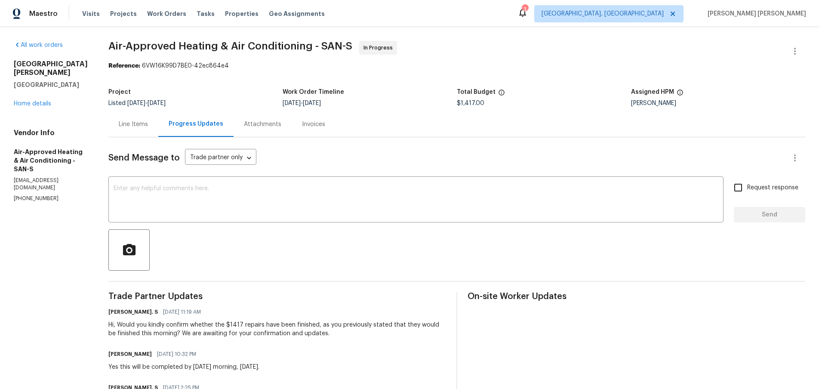
click at [108, 130] on div "Line Items" at bounding box center [133, 123] width 50 height 25
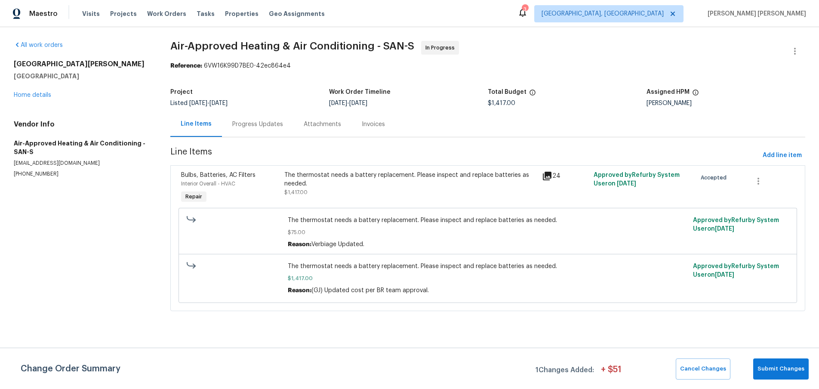
click at [546, 177] on icon at bounding box center [547, 176] width 10 height 10
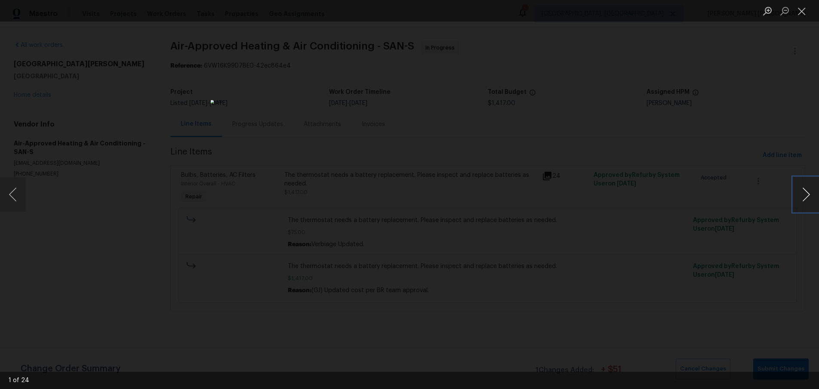
click at [807, 203] on button "Next image" at bounding box center [806, 194] width 26 height 34
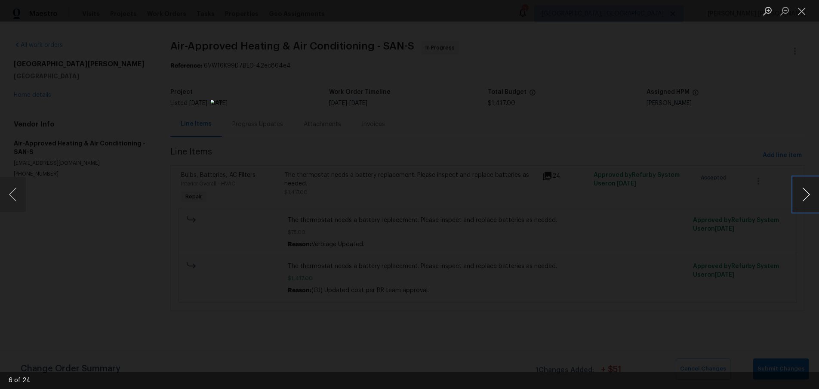
click at [807, 203] on button "Next image" at bounding box center [806, 194] width 26 height 34
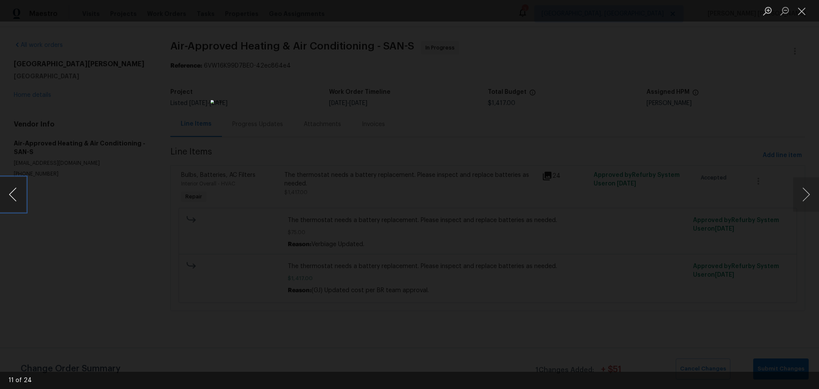
click at [16, 200] on button "Previous image" at bounding box center [13, 194] width 26 height 34
click at [809, 203] on button "Next image" at bounding box center [806, 194] width 26 height 34
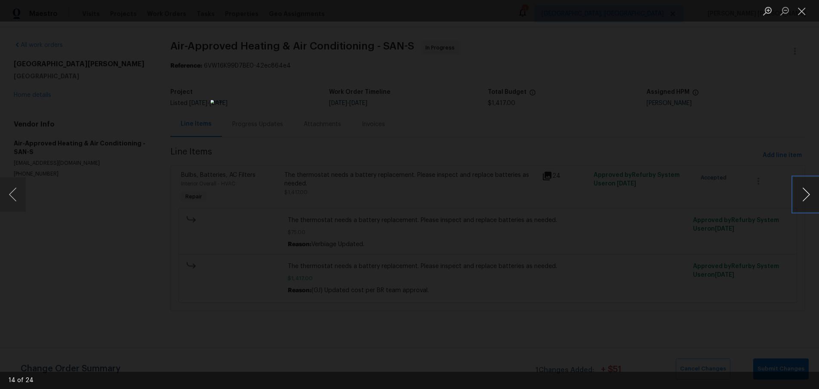
click at [809, 203] on button "Next image" at bounding box center [806, 194] width 26 height 34
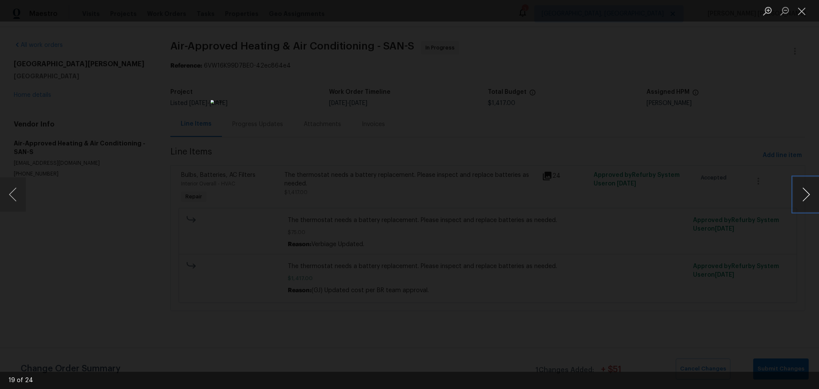
click at [809, 203] on button "Next image" at bounding box center [806, 194] width 26 height 34
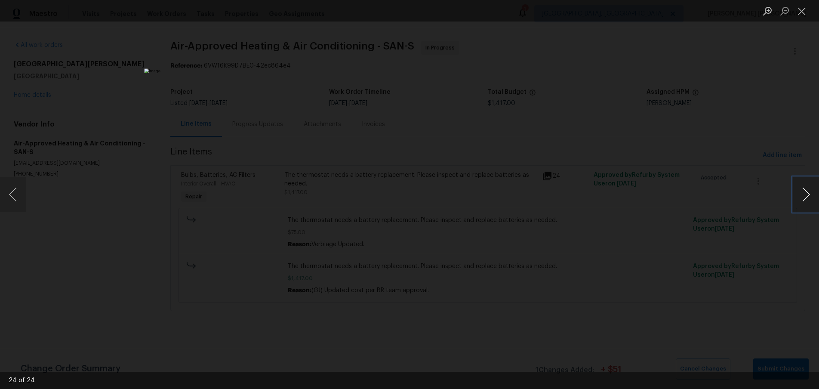
click at [809, 203] on button "Next image" at bounding box center [806, 194] width 26 height 34
click at [621, 325] on div "Lightbox" at bounding box center [409, 194] width 819 height 389
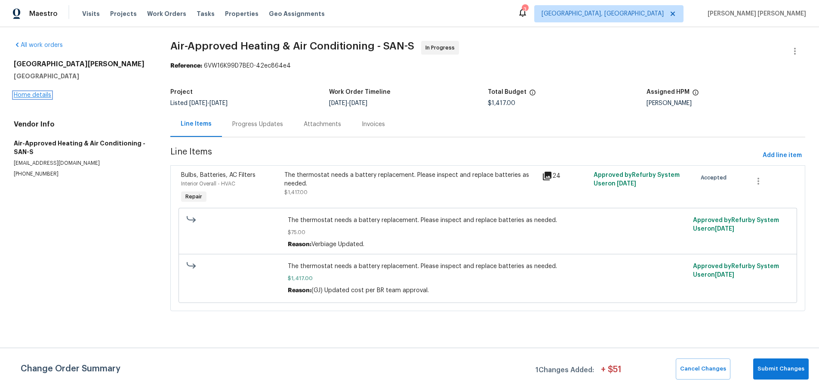
click at [41, 95] on link "Home details" at bounding box center [32, 95] width 37 height 6
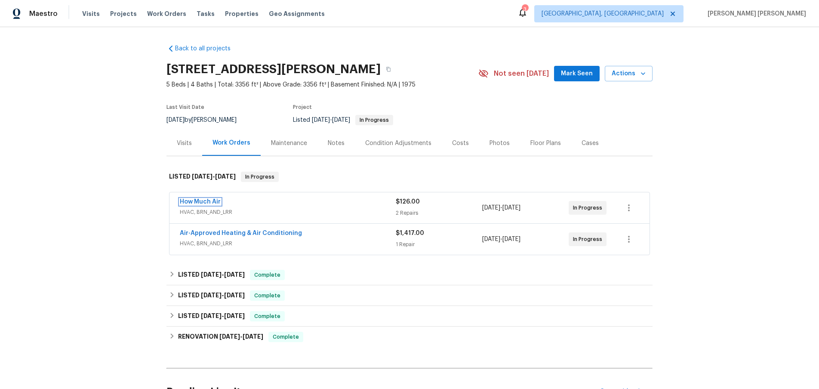
click at [189, 203] on link "How Much Air" at bounding box center [200, 202] width 41 height 6
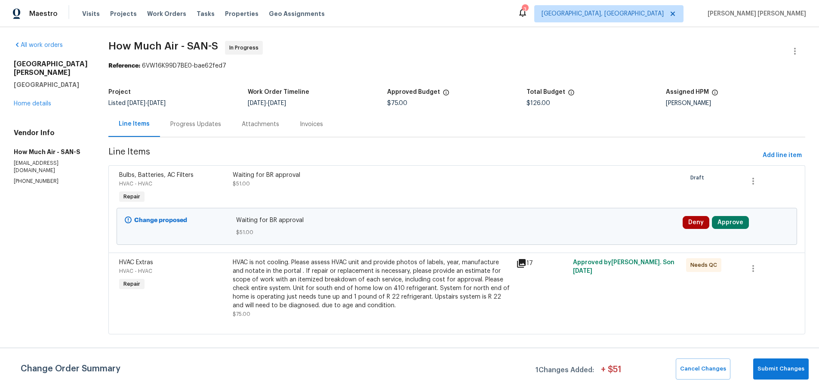
click at [180, 123] on div "Progress Updates" at bounding box center [195, 124] width 51 height 9
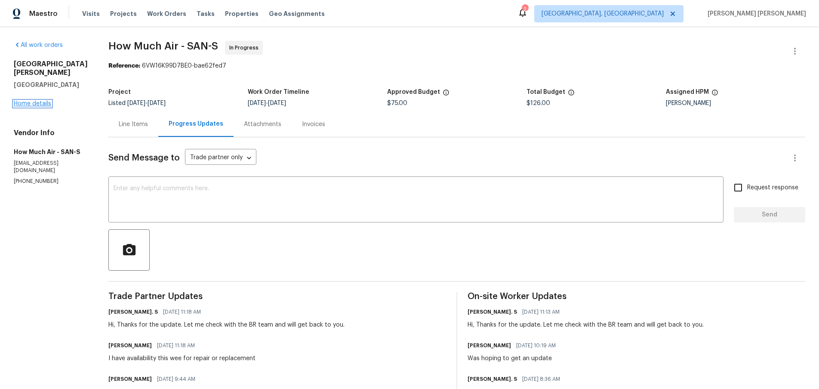
click at [32, 103] on link "Home details" at bounding box center [32, 104] width 37 height 6
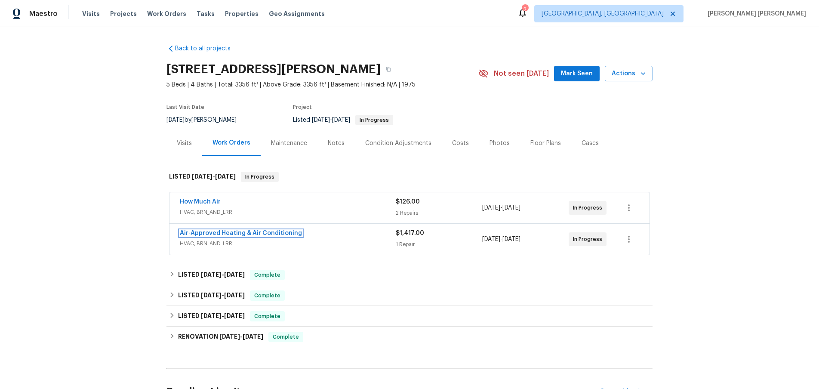
click at [268, 236] on link "Air-Approved Heating & Air Conditioning" at bounding box center [241, 233] width 122 height 6
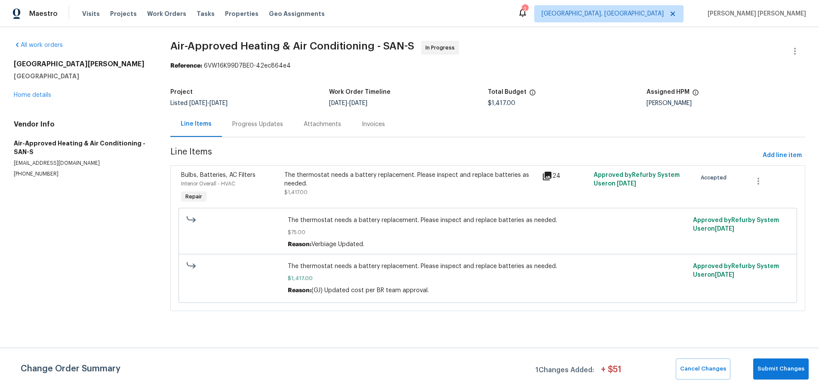
click at [267, 124] on div "Progress Updates" at bounding box center [257, 124] width 51 height 9
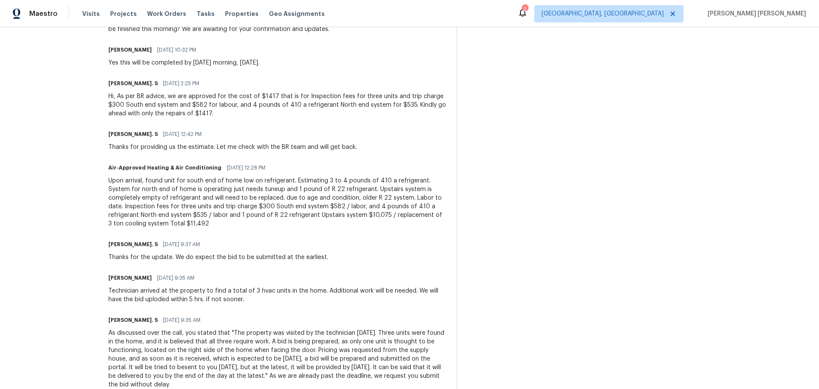
scroll to position [303, 0]
drag, startPoint x: 221, startPoint y: 215, endPoint x: 290, endPoint y: 216, distance: 68.4
click at [289, 216] on div "Upon arrival, found unit for south end of home low on refrigerant. Estimating 3…" at bounding box center [277, 204] width 338 height 52
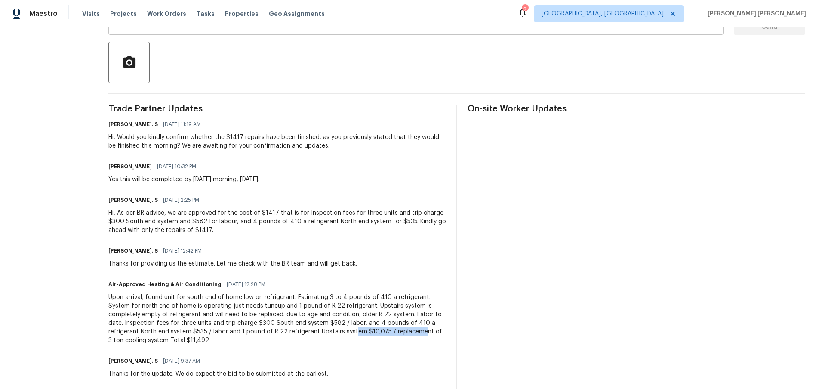
scroll to position [0, 0]
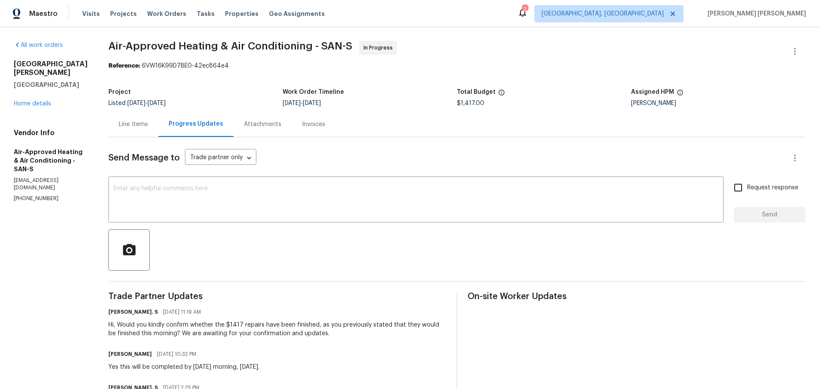
click at [119, 123] on div "Line Items" at bounding box center [133, 124] width 29 height 9
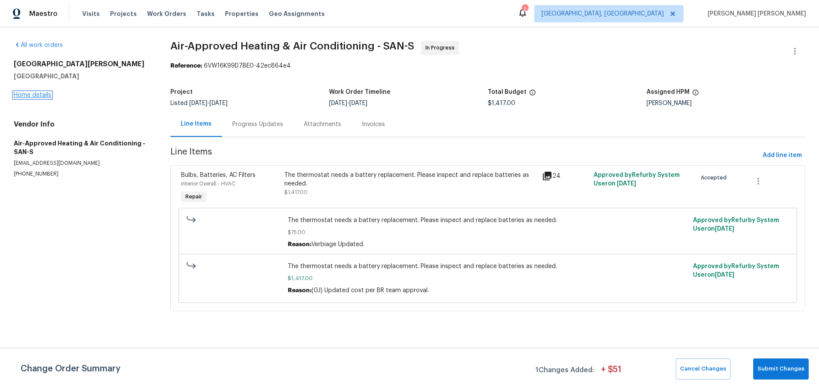
click at [42, 93] on link "Home details" at bounding box center [32, 95] width 37 height 6
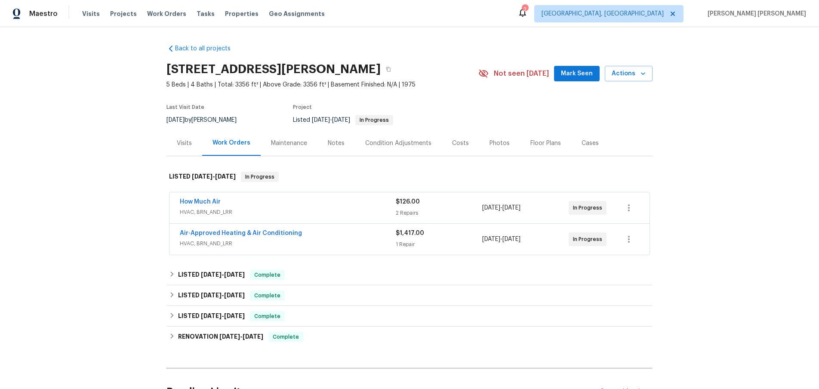
click at [202, 205] on span "How Much Air" at bounding box center [200, 201] width 41 height 9
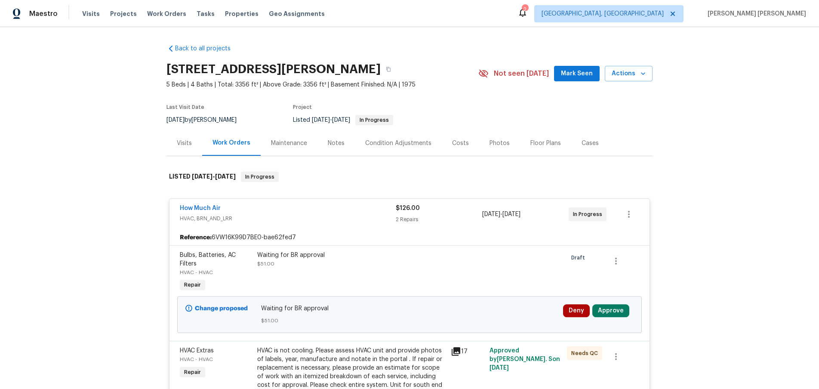
click at [202, 202] on div "How Much Air HVAC, BRN_AND_LRR $126.00 2 Repairs 8/14/2025 - 8/16/2025 In Progr…" at bounding box center [409, 214] width 480 height 31
click at [201, 206] on link "How Much Air" at bounding box center [200, 208] width 41 height 6
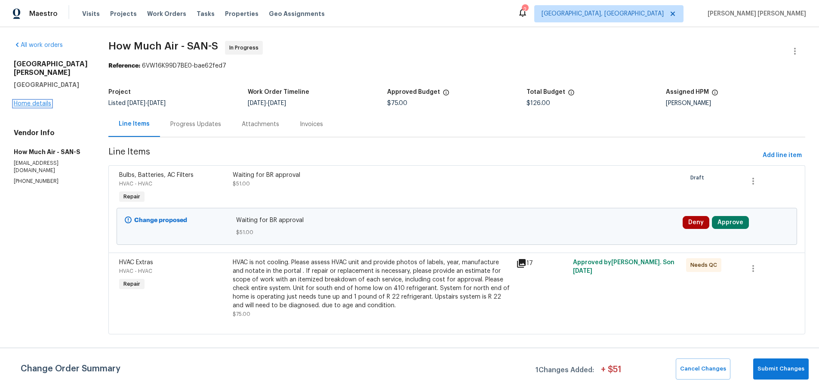
click at [48, 104] on link "Home details" at bounding box center [32, 104] width 37 height 6
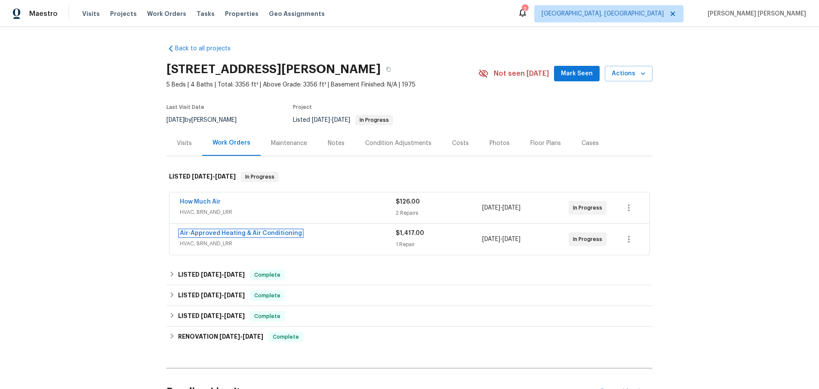
click at [239, 232] on link "Air-Approved Heating & Air Conditioning" at bounding box center [241, 233] width 122 height 6
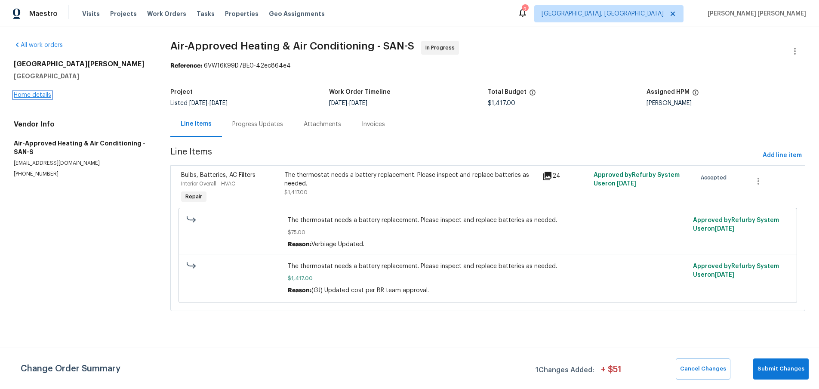
click at [44, 96] on link "Home details" at bounding box center [32, 95] width 37 height 6
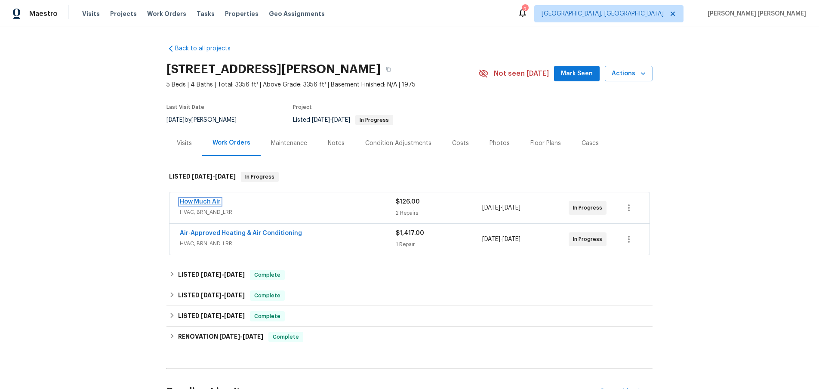
click at [215, 203] on link "How Much Air" at bounding box center [200, 202] width 41 height 6
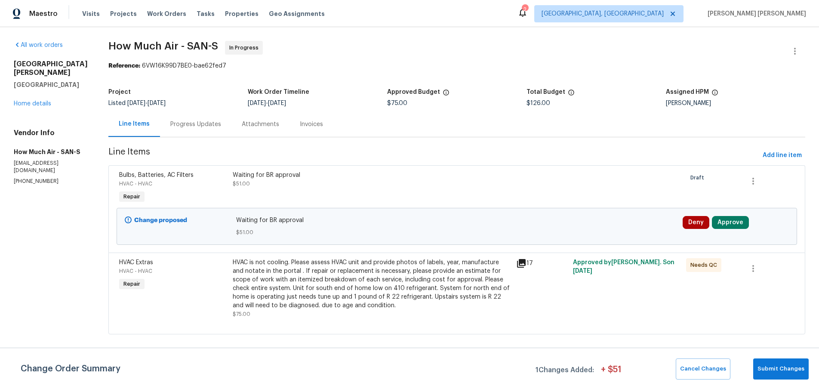
click at [172, 126] on div "Progress Updates" at bounding box center [195, 124] width 51 height 9
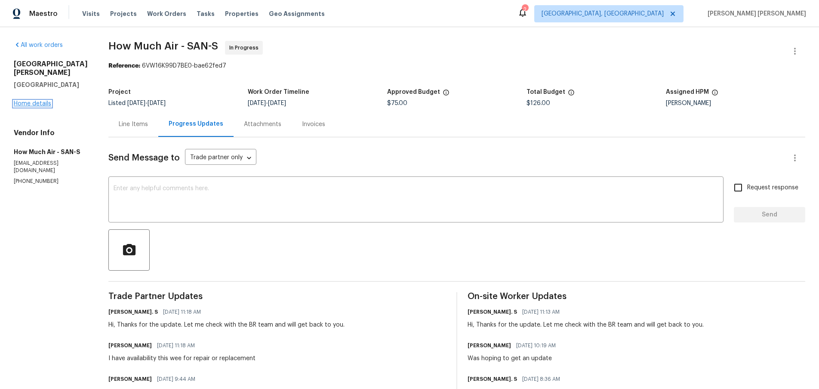
click at [37, 102] on link "Home details" at bounding box center [32, 104] width 37 height 6
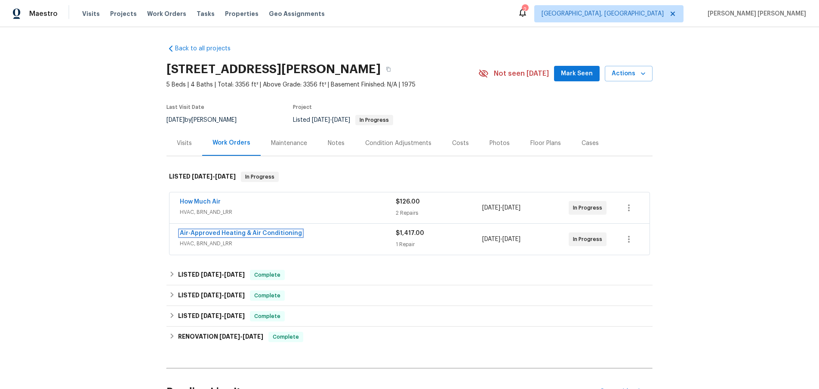
click at [250, 234] on link "Air-Approved Heating & Air Conditioning" at bounding box center [241, 233] width 122 height 6
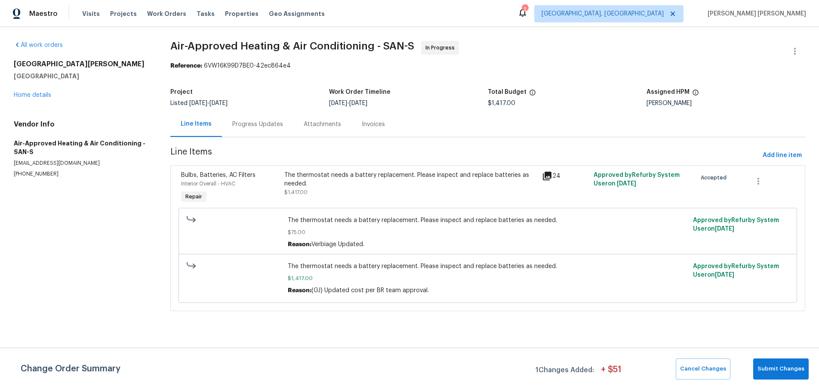
click at [259, 129] on div "Progress Updates" at bounding box center [257, 123] width 71 height 25
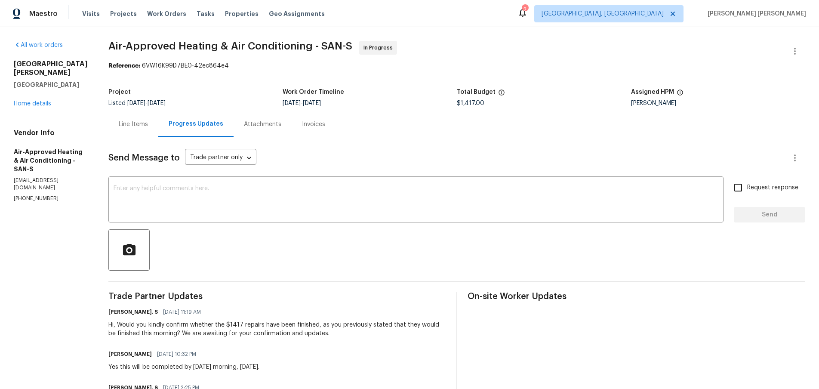
click at [119, 121] on div "Line Items" at bounding box center [133, 124] width 29 height 9
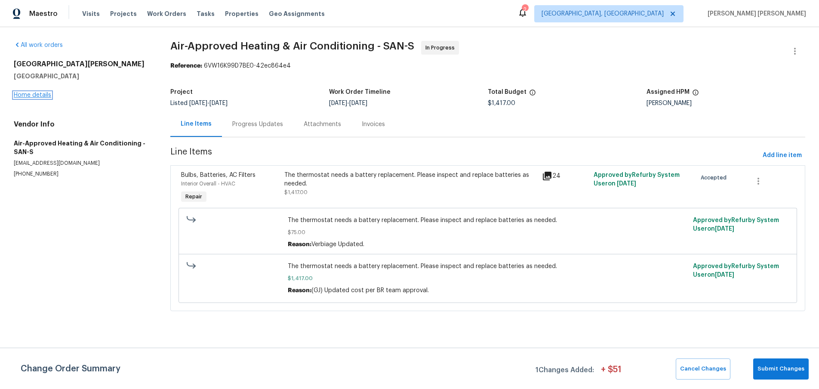
click at [28, 94] on link "Home details" at bounding box center [32, 95] width 37 height 6
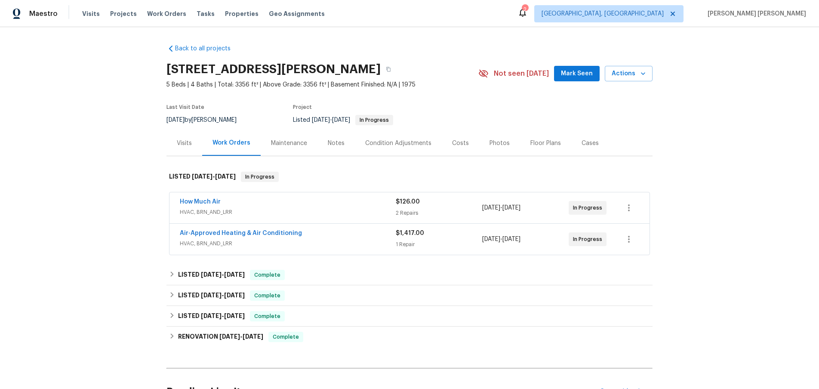
click at [201, 196] on div "How Much Air HVAC, BRN_AND_LRR $126.00 2 Repairs 8/14/2025 - 8/16/2025 In Progr…" at bounding box center [409, 207] width 480 height 31
click at [216, 199] on link "How Much Air" at bounding box center [200, 202] width 41 height 6
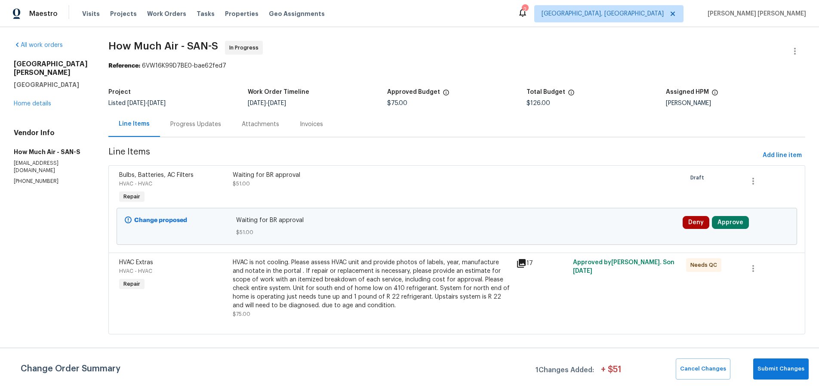
click at [519, 264] on icon at bounding box center [521, 263] width 9 height 9
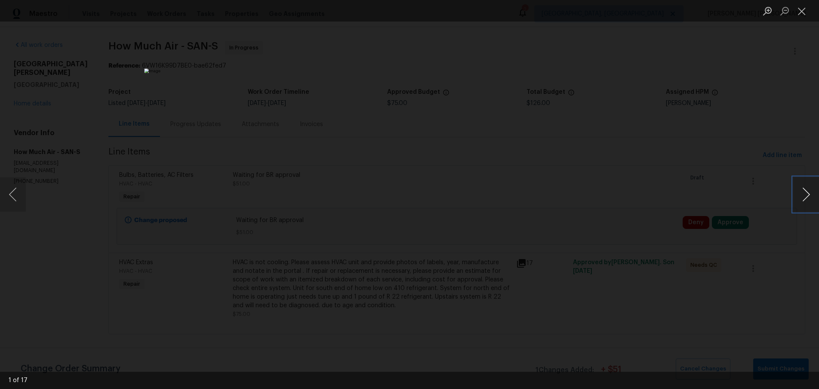
click at [806, 197] on button "Next image" at bounding box center [806, 194] width 26 height 34
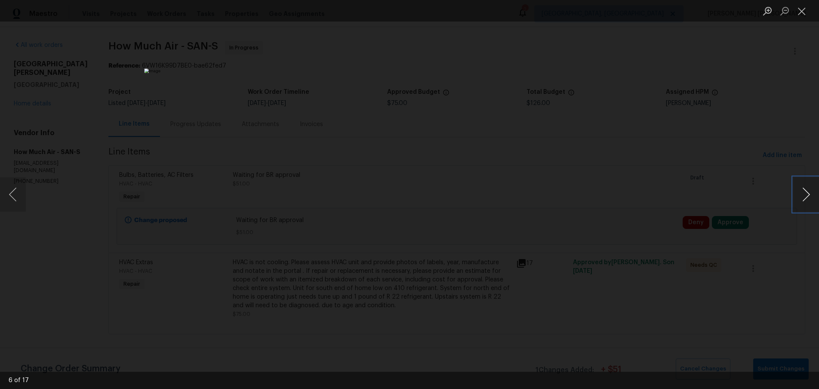
click at [806, 197] on button "Next image" at bounding box center [806, 194] width 26 height 34
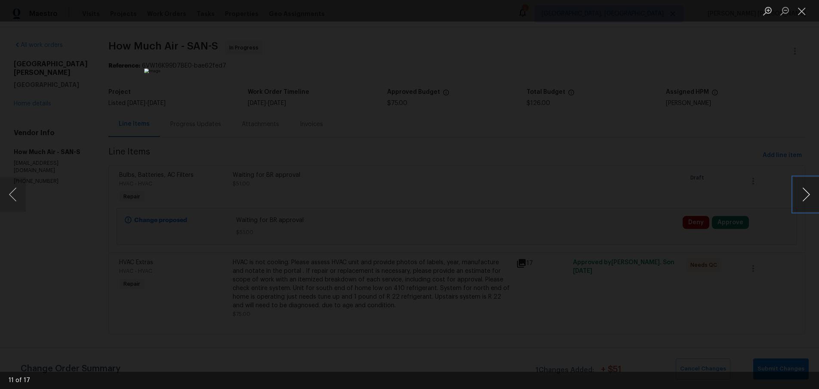
click at [806, 197] on button "Next image" at bounding box center [806, 194] width 26 height 34
click at [16, 194] on button "Previous image" at bounding box center [13, 194] width 26 height 34
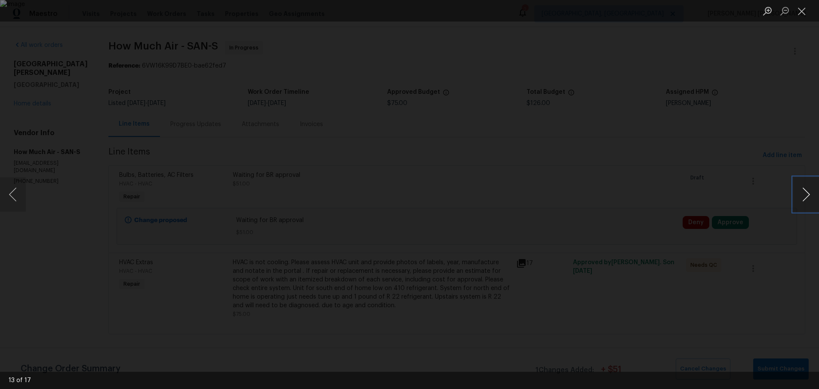
click at [804, 196] on button "Next image" at bounding box center [806, 194] width 26 height 34
click at [802, 192] on button "Next image" at bounding box center [806, 194] width 26 height 34
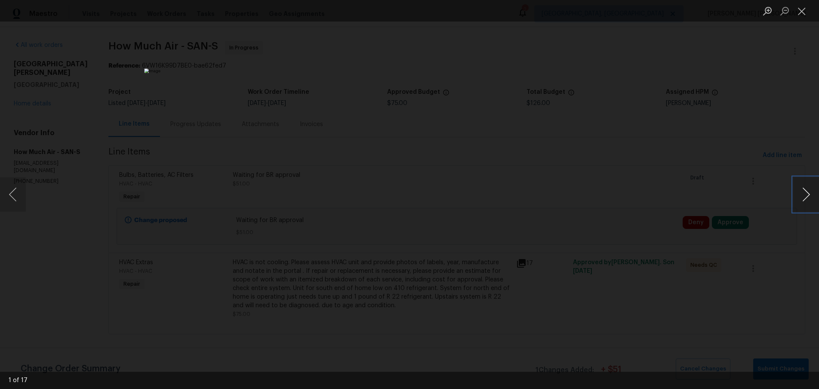
click at [802, 192] on button "Next image" at bounding box center [806, 194] width 26 height 34
click at [638, 119] on div "Lightbox" at bounding box center [409, 194] width 819 height 389
click at [637, 119] on div "Lightbox" at bounding box center [409, 194] width 819 height 389
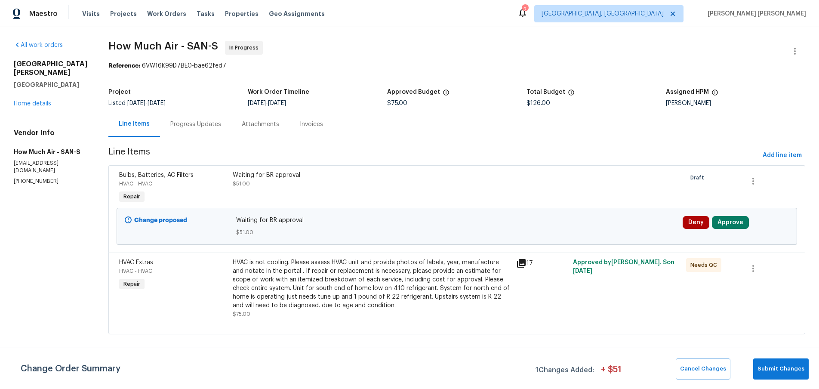
click at [38, 107] on div "13080 Camino Del Valle Poway, CA 92064 Home details" at bounding box center [51, 84] width 74 height 48
click at [37, 105] on link "Home details" at bounding box center [32, 104] width 37 height 6
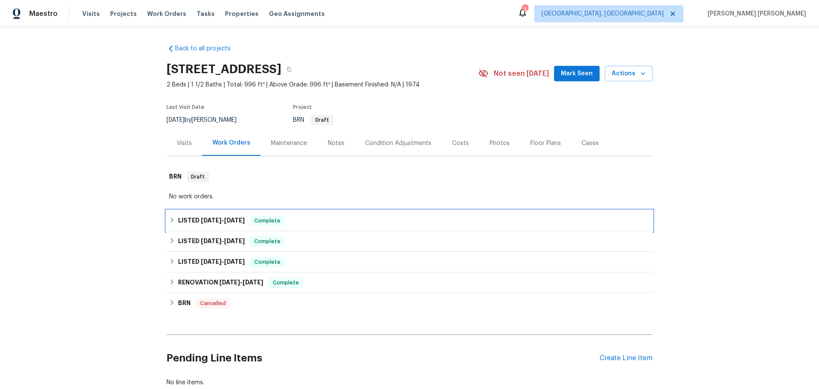
click at [171, 219] on icon at bounding box center [172, 220] width 6 height 6
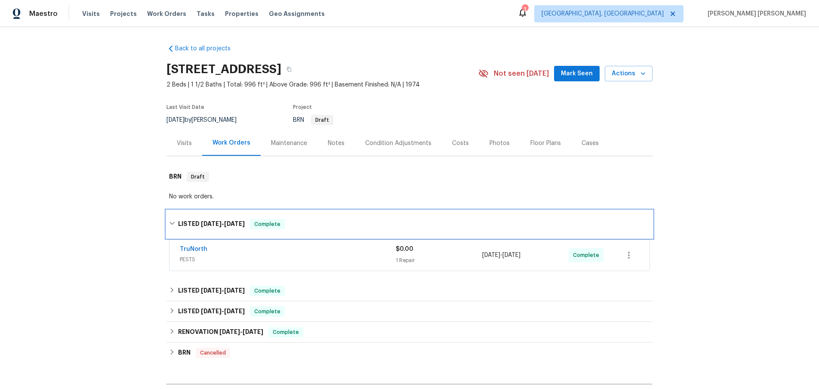
click at [171, 219] on div "LISTED 8/13/25 - 8/14/25 Complete" at bounding box center [409, 224] width 481 height 10
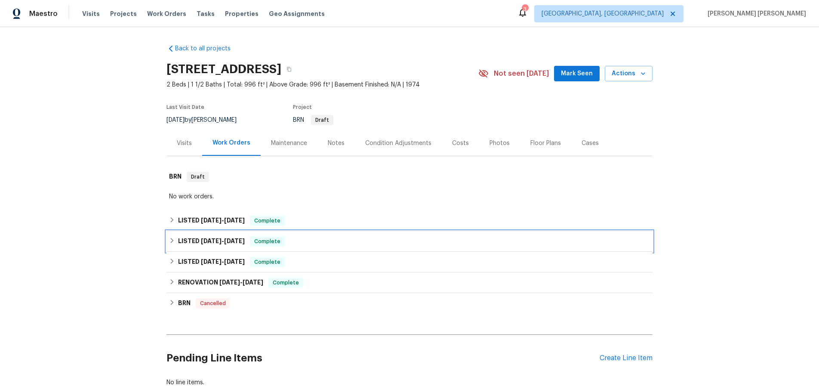
click at [171, 245] on div "LISTED 7/16/25 - 7/22/25 Complete" at bounding box center [409, 241] width 481 height 10
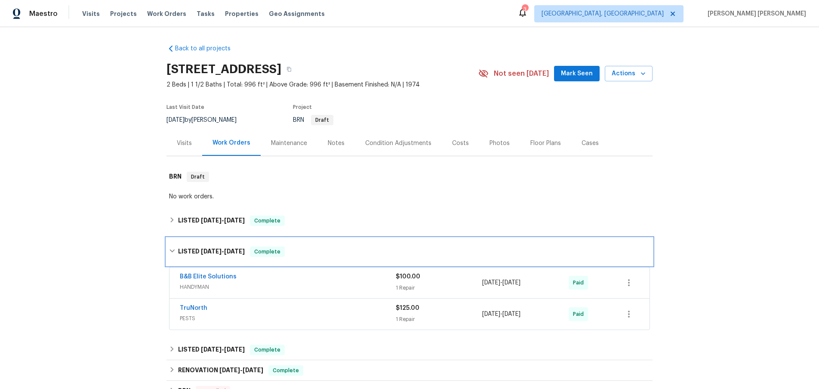
click at [172, 249] on icon at bounding box center [172, 251] width 6 height 6
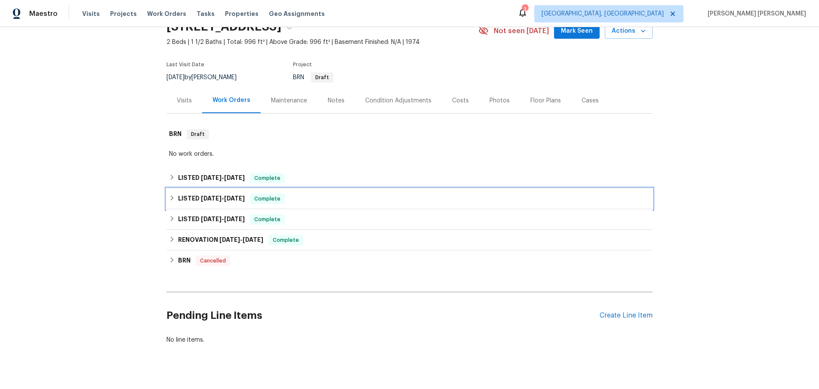
scroll to position [56, 0]
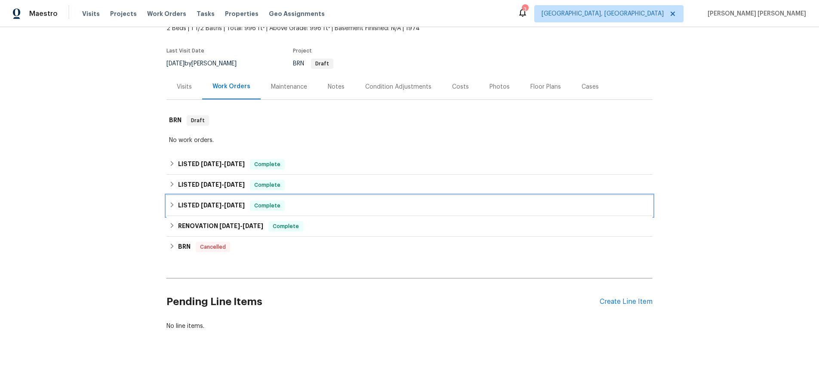
click at [170, 205] on icon at bounding box center [172, 205] width 6 height 6
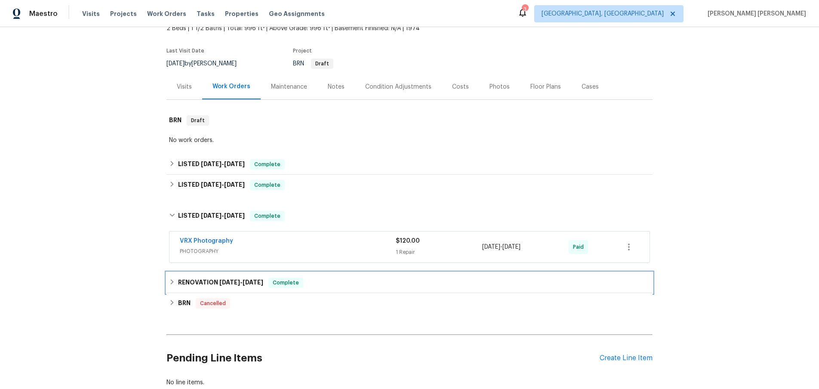
click at [173, 279] on icon at bounding box center [172, 282] width 6 height 6
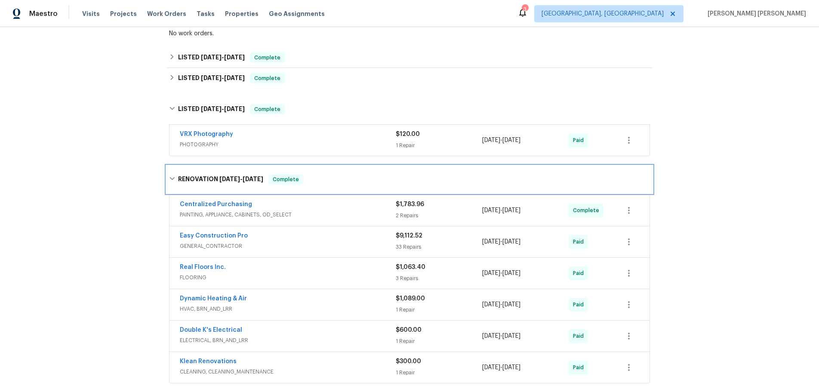
scroll to position [158, 0]
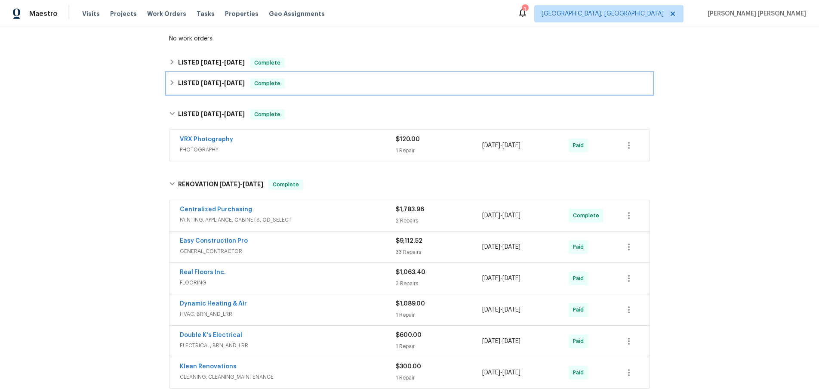
click at [172, 83] on icon at bounding box center [172, 82] width 3 height 5
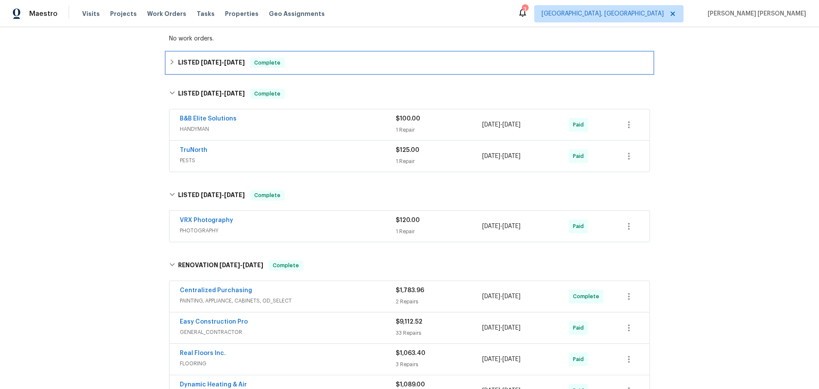
click at [168, 61] on div "LISTED 8/13/25 - 8/14/25 Complete" at bounding box center [409, 62] width 486 height 21
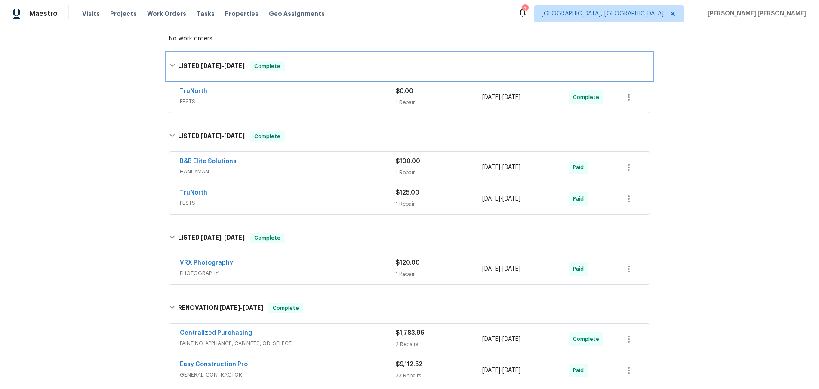
scroll to position [0, 0]
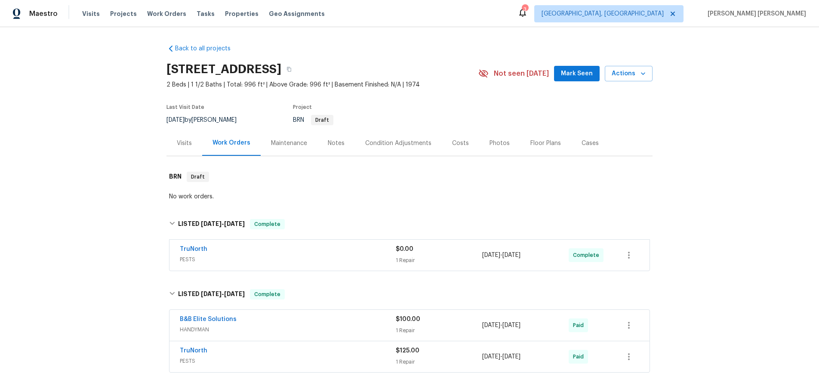
click at [190, 141] on div "Visits" at bounding box center [184, 143] width 15 height 9
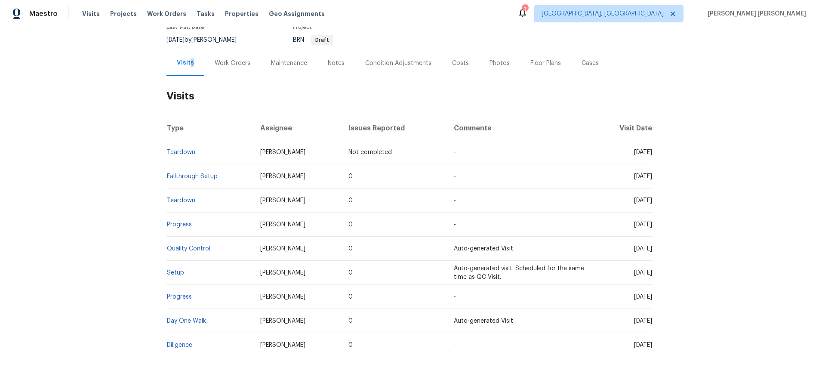
scroll to position [107, 0]
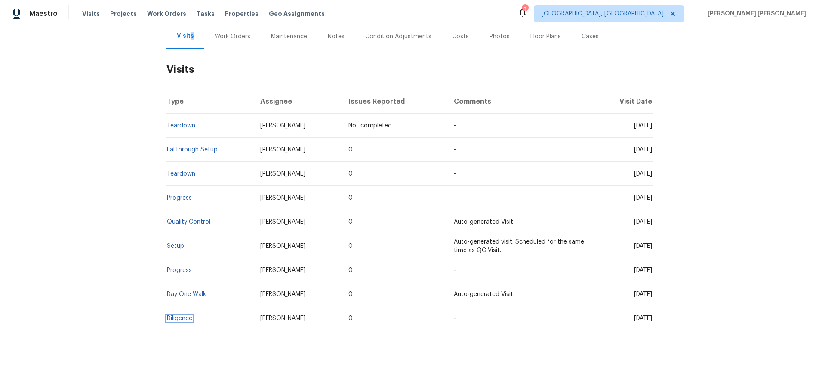
click at [182, 317] on link "Diligence" at bounding box center [179, 318] width 25 height 6
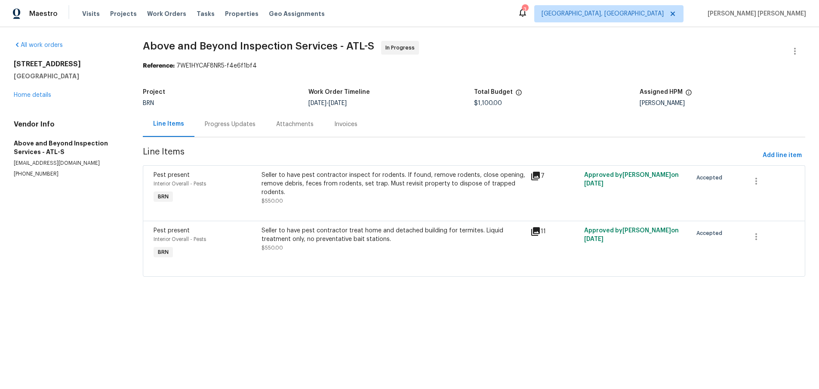
drag, startPoint x: 537, startPoint y: 177, endPoint x: 529, endPoint y: 186, distance: 12.8
click at [537, 177] on icon at bounding box center [535, 176] width 10 height 10
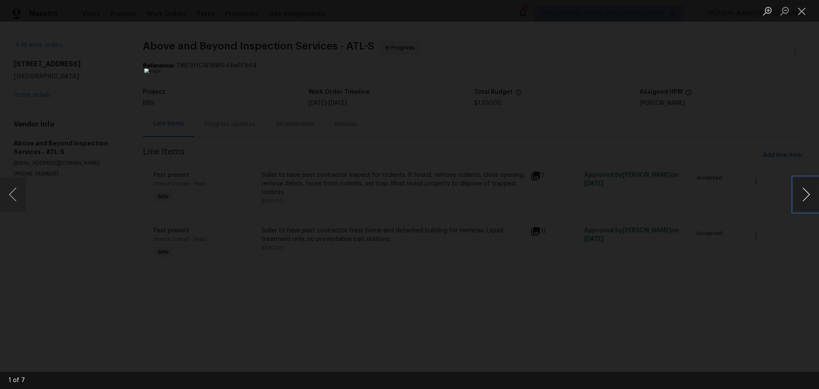
click at [808, 201] on button "Next image" at bounding box center [806, 194] width 26 height 34
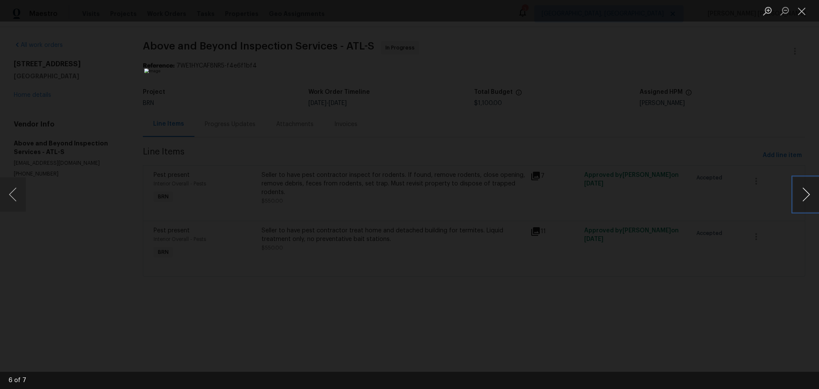
click at [808, 201] on button "Next image" at bounding box center [806, 194] width 26 height 34
click at [710, 287] on div "Lightbox" at bounding box center [409, 194] width 819 height 389
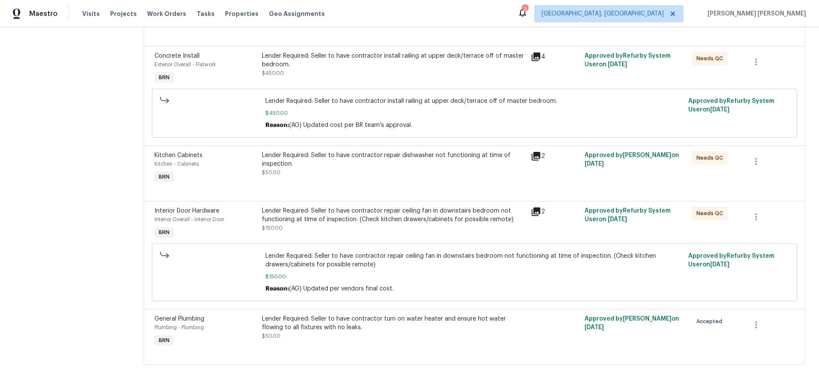
scroll to position [231, 0]
click at [536, 208] on icon at bounding box center [536, 211] width 9 height 9
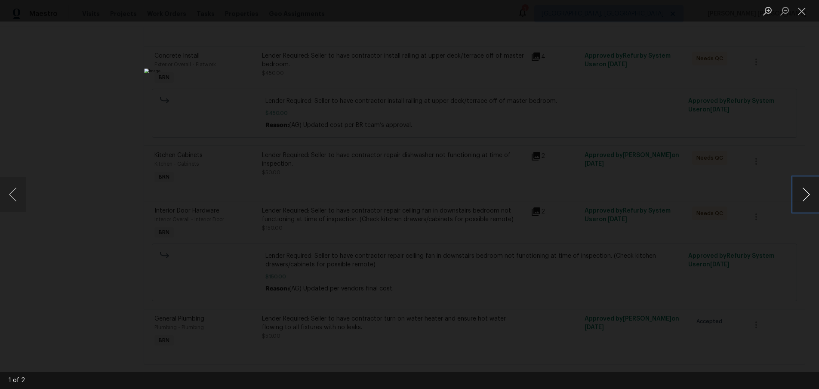
click at [805, 196] on button "Next image" at bounding box center [806, 194] width 26 height 34
drag, startPoint x: 686, startPoint y: 258, endPoint x: 680, endPoint y: 257, distance: 6.0
click at [682, 258] on div "Lightbox" at bounding box center [409, 194] width 819 height 389
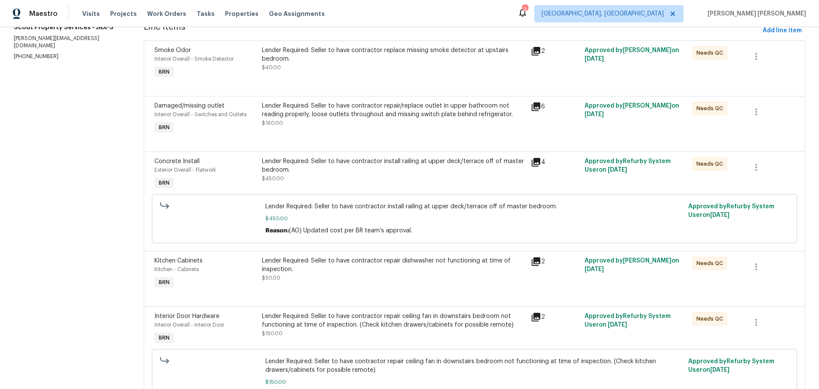
scroll to position [109, 0]
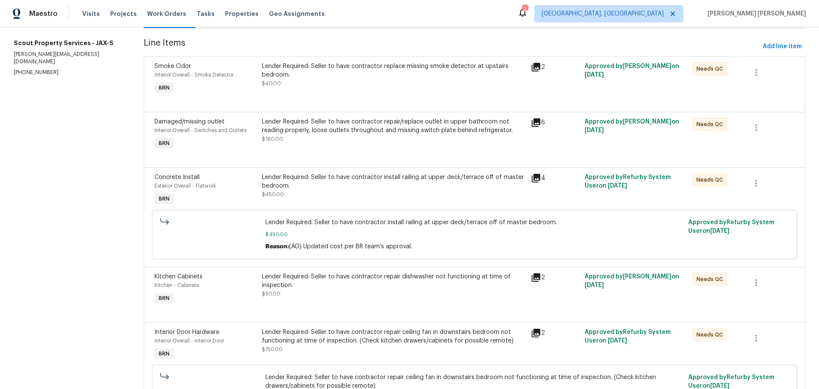
drag, startPoint x: 537, startPoint y: 125, endPoint x: 527, endPoint y: 125, distance: 9.5
click at [537, 124] on icon at bounding box center [536, 122] width 9 height 9
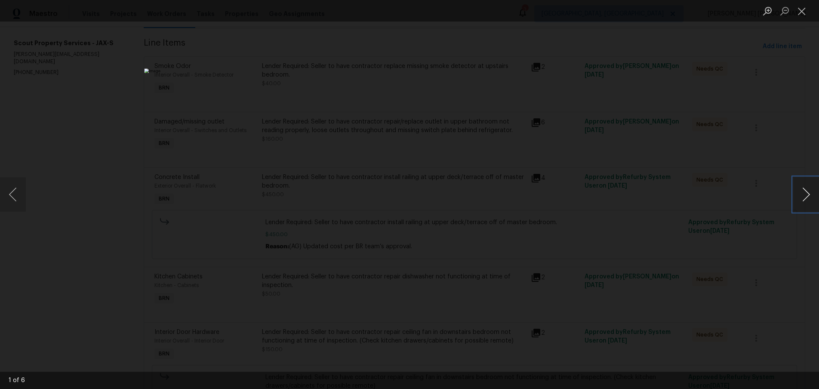
click at [804, 202] on button "Next image" at bounding box center [806, 194] width 26 height 34
click at [677, 188] on div "Lightbox" at bounding box center [409, 194] width 819 height 389
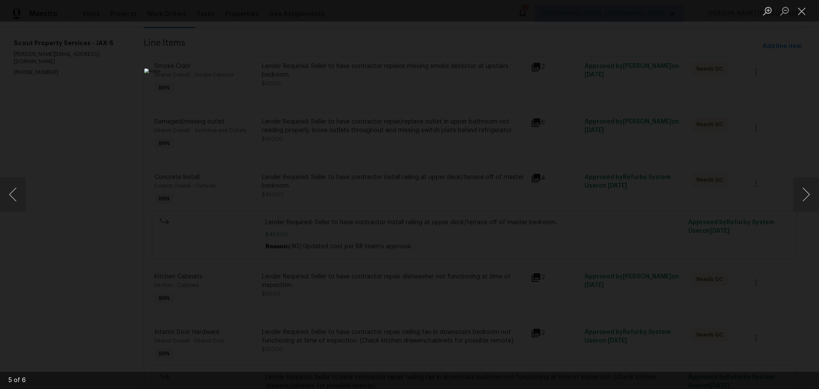
click at [675, 188] on div "Lightbox" at bounding box center [409, 194] width 819 height 389
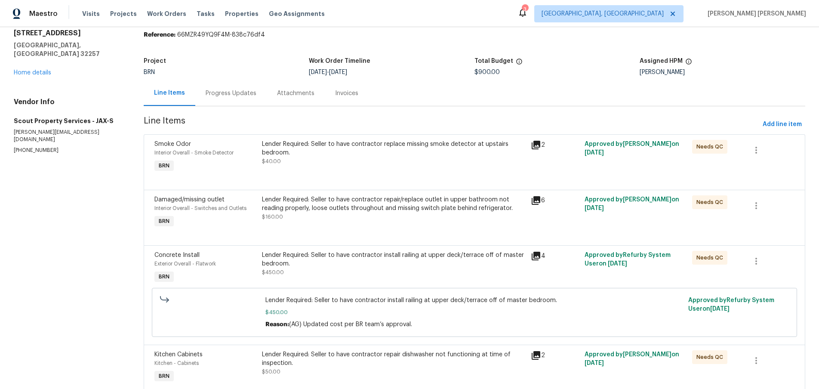
scroll to position [0, 0]
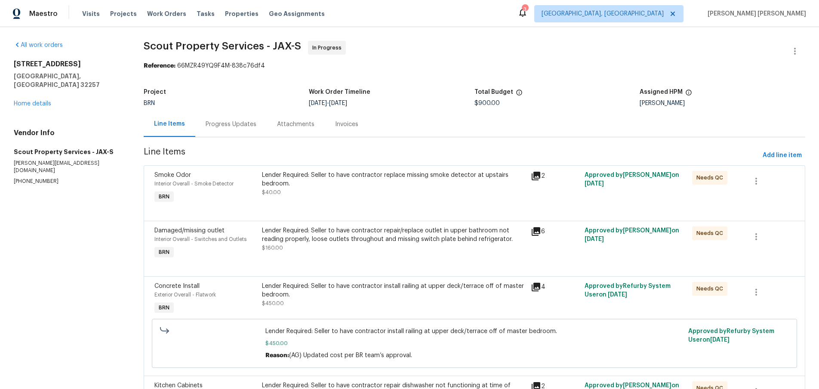
click at [30, 98] on div "3567 Whalers Way Jacksonville, FL 32257 Home details" at bounding box center [68, 84] width 109 height 48
click at [33, 101] on link "Home details" at bounding box center [32, 104] width 37 height 6
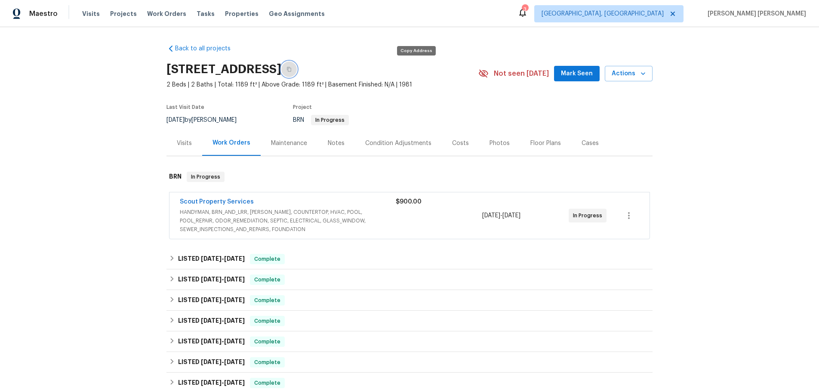
click at [297, 66] on button "button" at bounding box center [288, 69] width 15 height 15
drag, startPoint x: 264, startPoint y: 218, endPoint x: 240, endPoint y: 212, distance: 24.0
click at [261, 218] on span "HANDYMAN, BRN_AND_LRR, WELLS, COUNTERTOP, HVAC, POOL, POOL_REPAIR, ODOR_REMEDIA…" at bounding box center [288, 221] width 216 height 26
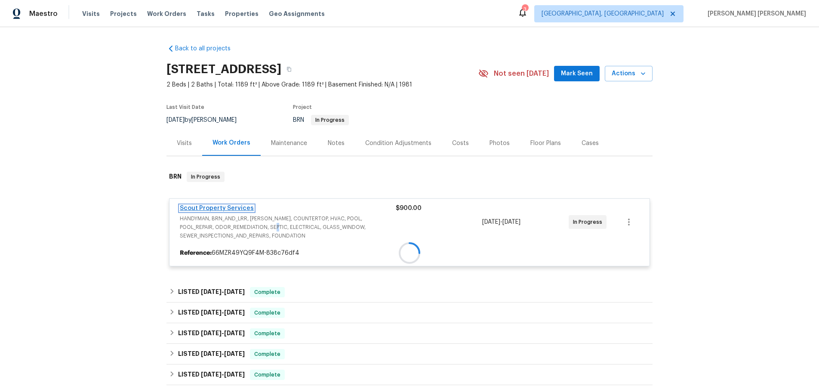
click at [227, 206] on div "Scout Property Services HANDYMAN, BRN_AND_LRR, WELLS, COUNTERTOP, HVAC, POOL, P…" at bounding box center [409, 232] width 481 height 68
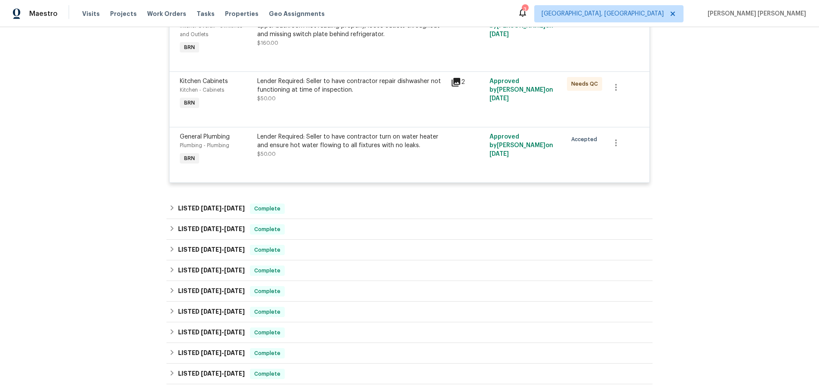
scroll to position [524, 0]
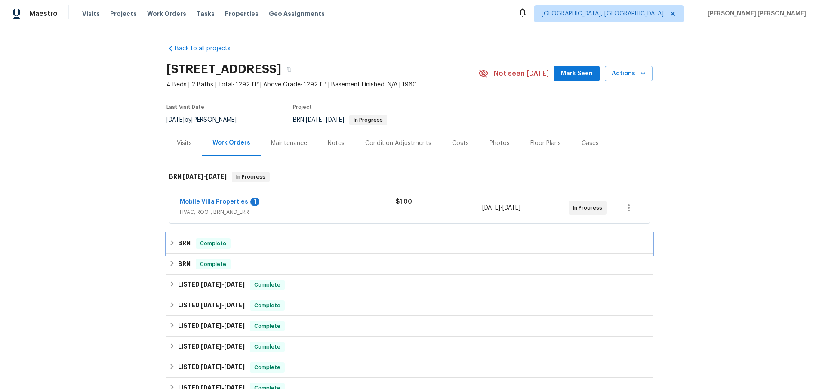
click at [177, 241] on div "BRN Complete" at bounding box center [409, 243] width 481 height 10
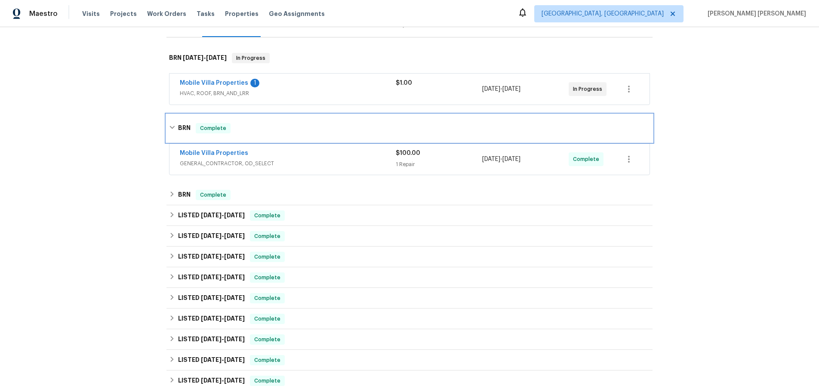
scroll to position [127, 0]
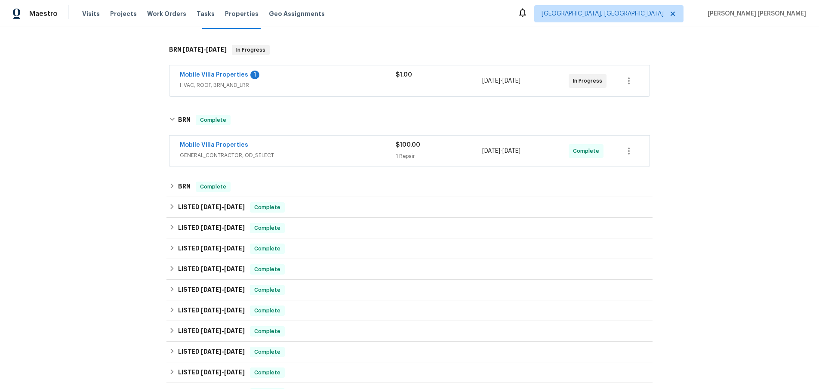
drag, startPoint x: 323, startPoint y: 152, endPoint x: 311, endPoint y: 156, distance: 12.6
click at [324, 152] on span "GENERAL_CONTRACTOR, OD_SELECT" at bounding box center [288, 155] width 216 height 9
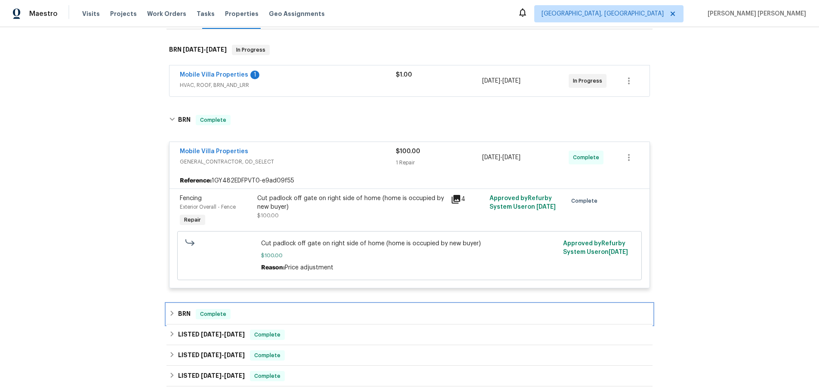
click at [173, 312] on icon at bounding box center [172, 313] width 6 height 6
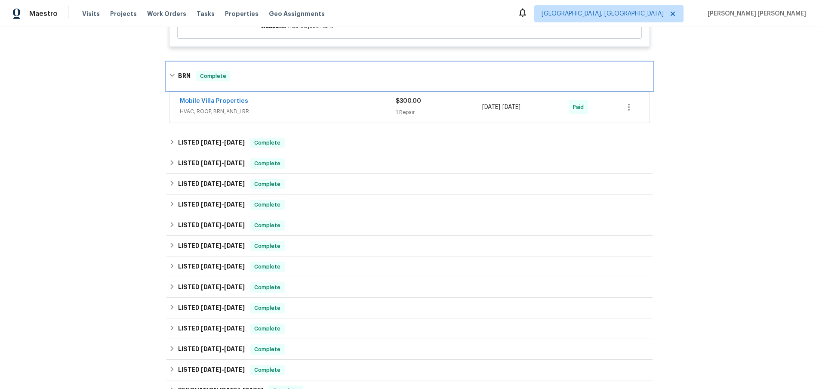
scroll to position [369, 0]
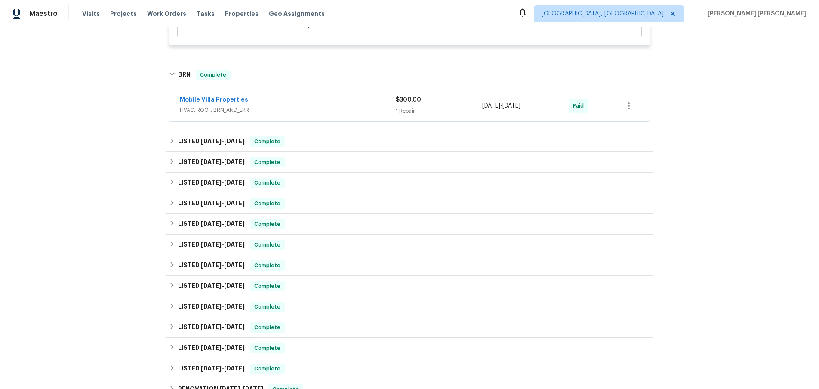
click at [314, 107] on span "HVAC, ROOF, BRN_AND_LRR" at bounding box center [288, 110] width 216 height 9
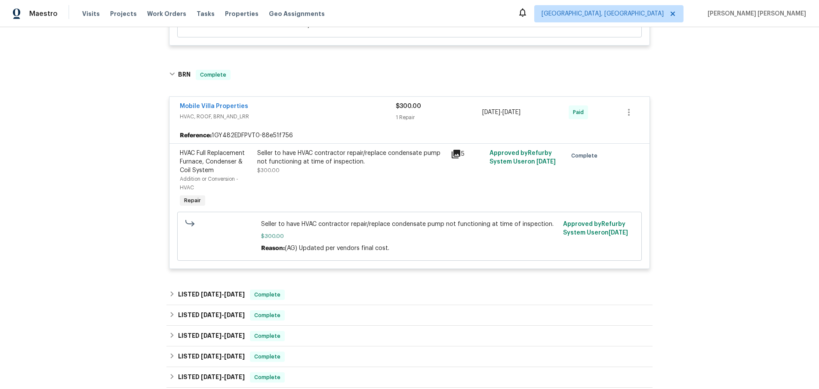
click at [456, 156] on icon at bounding box center [456, 154] width 9 height 9
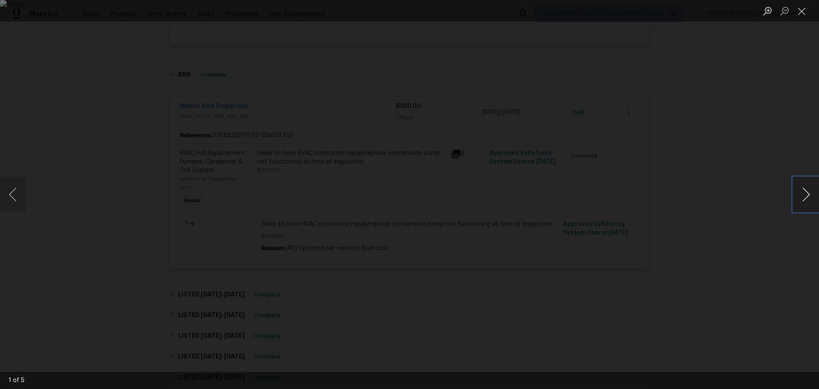
click at [806, 199] on button "Next image" at bounding box center [806, 194] width 26 height 34
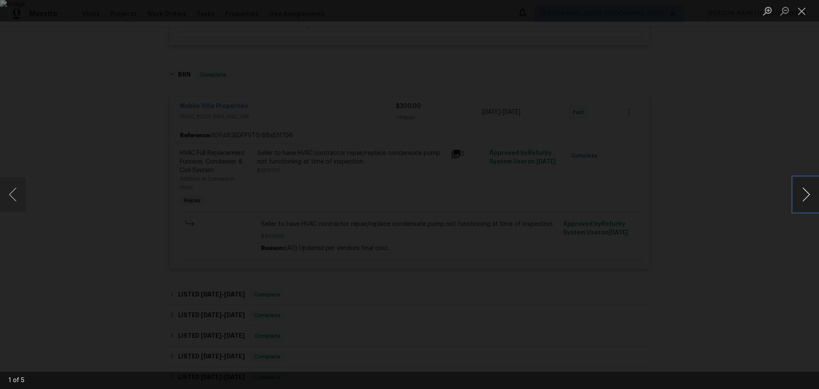
click at [806, 199] on button "Next image" at bounding box center [806, 194] width 26 height 34
click at [788, 216] on div "Lightbox" at bounding box center [409, 194] width 819 height 389
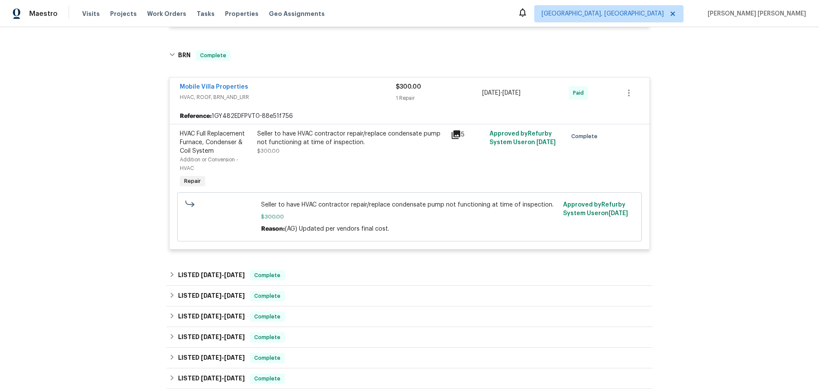
scroll to position [423, 0]
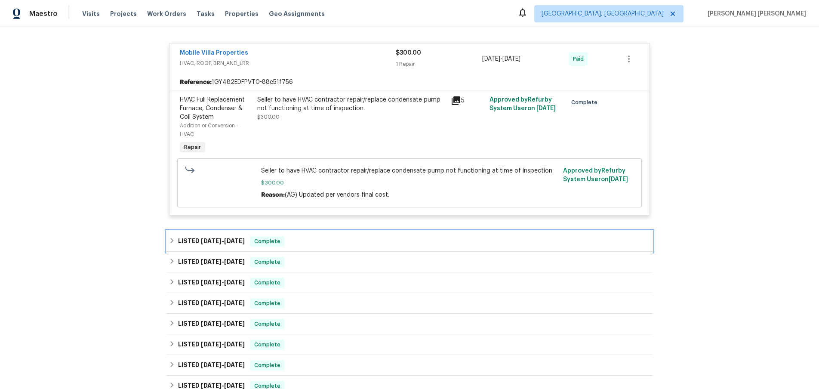
click at [175, 239] on icon at bounding box center [172, 240] width 6 height 6
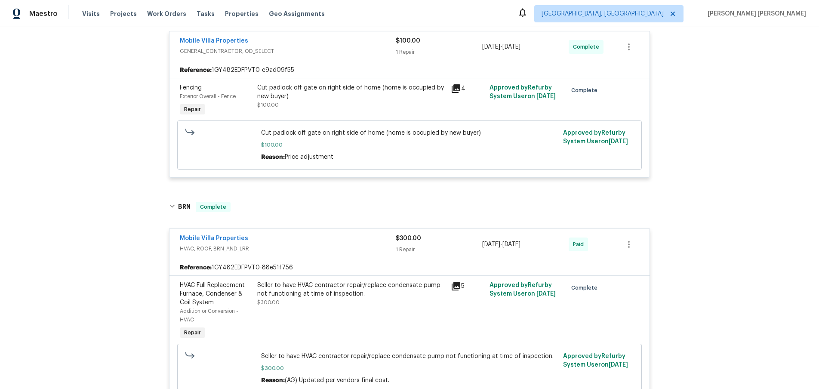
scroll to position [244, 0]
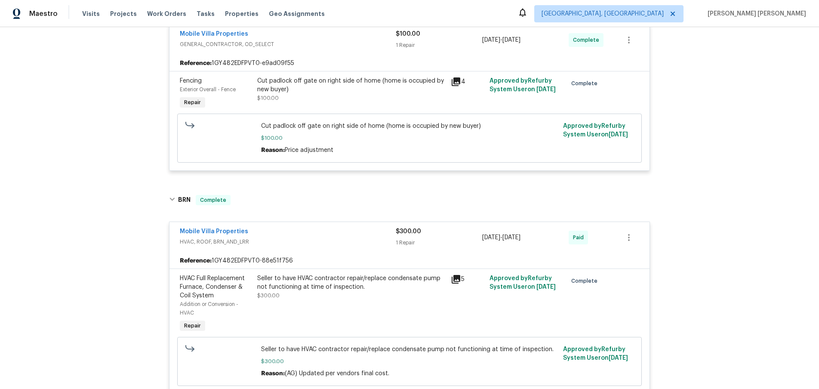
click at [455, 280] on icon at bounding box center [456, 279] width 10 height 10
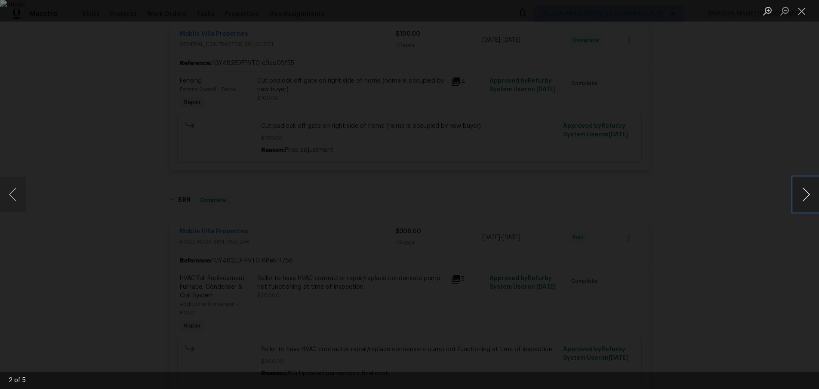
click at [803, 202] on button "Next image" at bounding box center [806, 194] width 26 height 34
click at [735, 280] on div "Lightbox" at bounding box center [409, 194] width 819 height 389
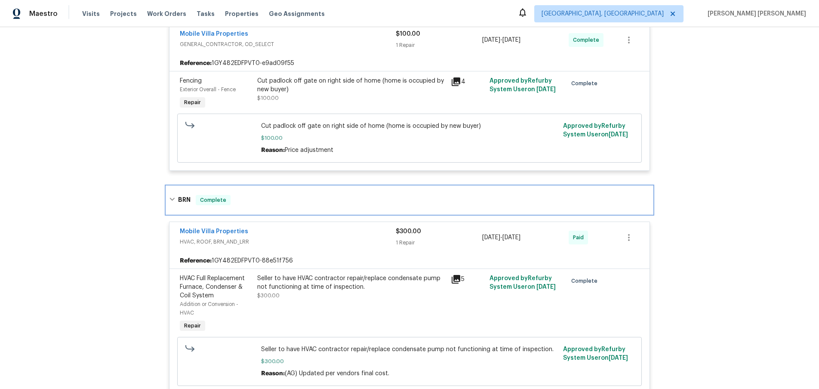
click at [171, 201] on icon at bounding box center [172, 199] width 6 height 6
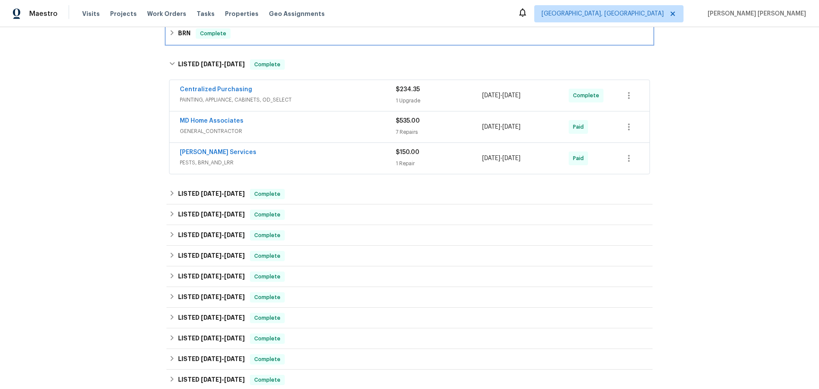
scroll to position [468, 0]
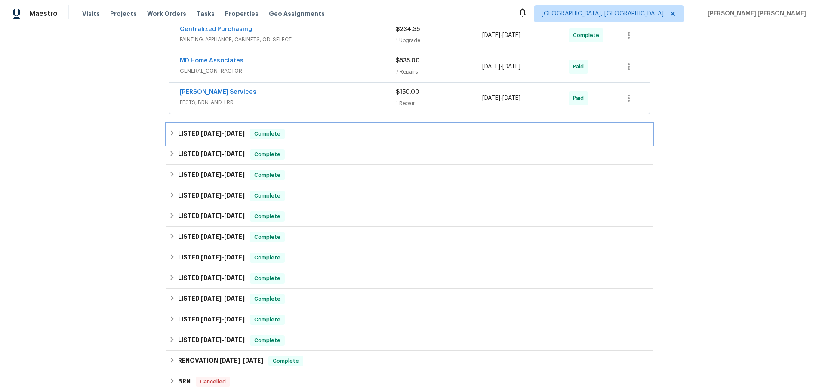
click at [172, 138] on div "LISTED [DATE] - [DATE] Complete" at bounding box center [409, 134] width 481 height 10
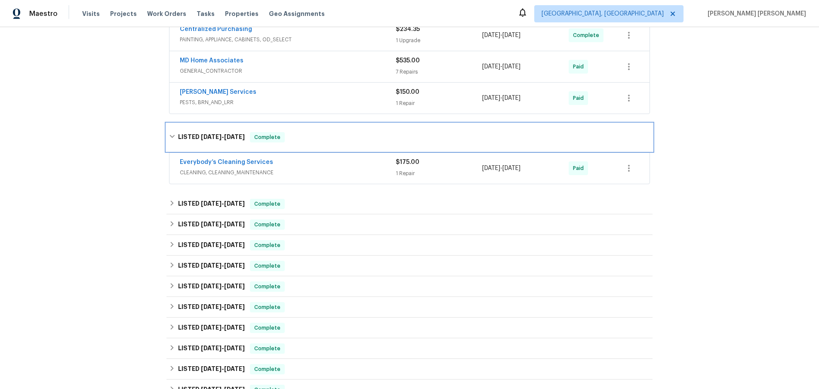
click at [173, 140] on div "LISTED [DATE] - [DATE] Complete" at bounding box center [409, 137] width 481 height 10
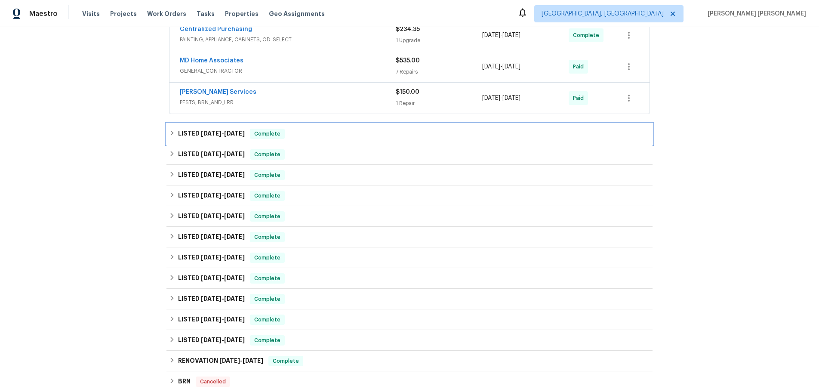
click at [173, 140] on div "LISTED [DATE] - [DATE] Complete" at bounding box center [409, 133] width 486 height 21
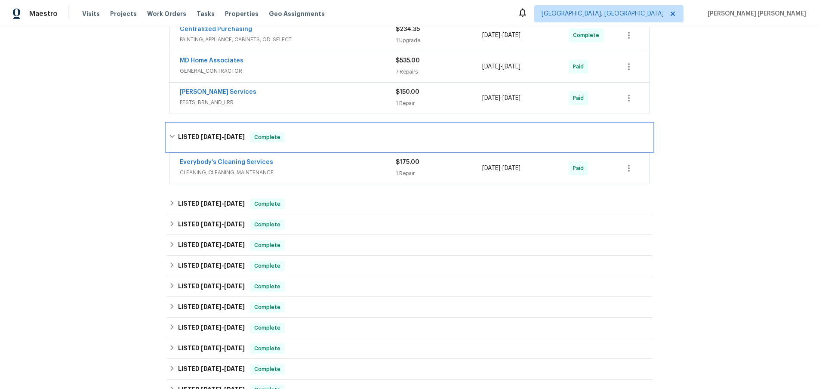
click at [173, 140] on div "LISTED 5/19/25 - 5/28/25 Complete" at bounding box center [409, 137] width 481 height 10
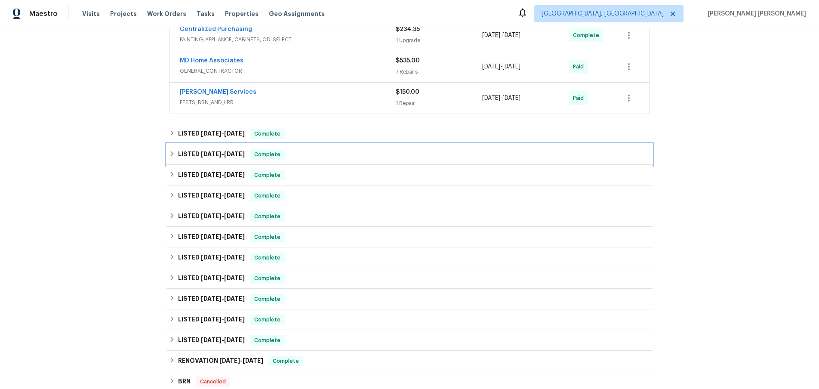
drag, startPoint x: 173, startPoint y: 152, endPoint x: 173, endPoint y: 160, distance: 7.8
click at [173, 152] on icon at bounding box center [172, 154] width 6 height 6
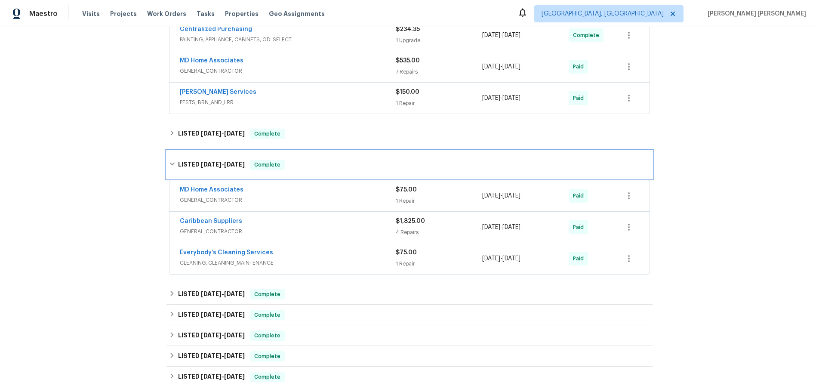
click at [172, 163] on icon at bounding box center [172, 164] width 6 height 6
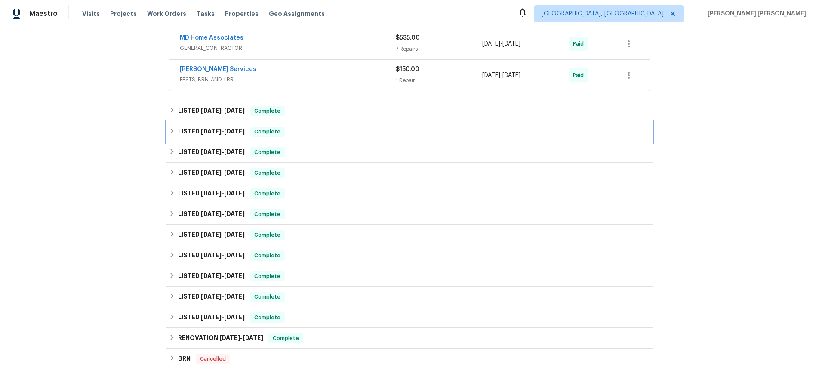
scroll to position [512, 0]
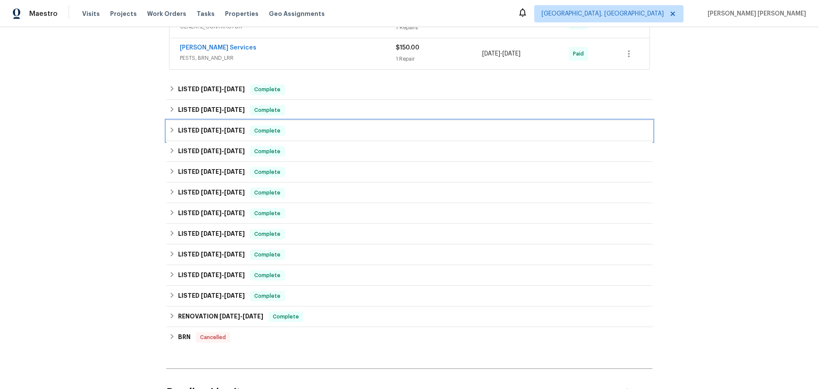
click at [171, 131] on icon at bounding box center [172, 130] width 6 height 6
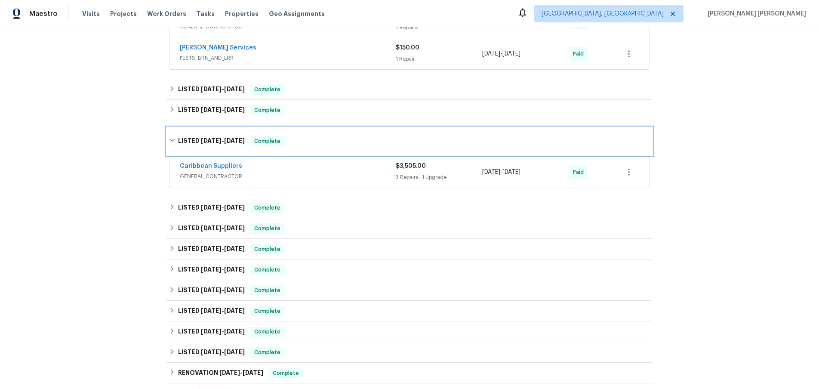
click at [172, 135] on div "LISTED 4/30/25 - 5/3/25 Complete" at bounding box center [409, 141] width 486 height 28
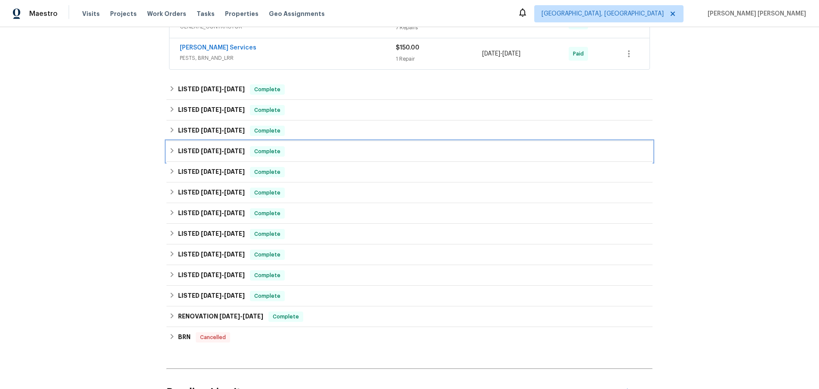
click at [171, 148] on icon at bounding box center [172, 150] width 3 height 5
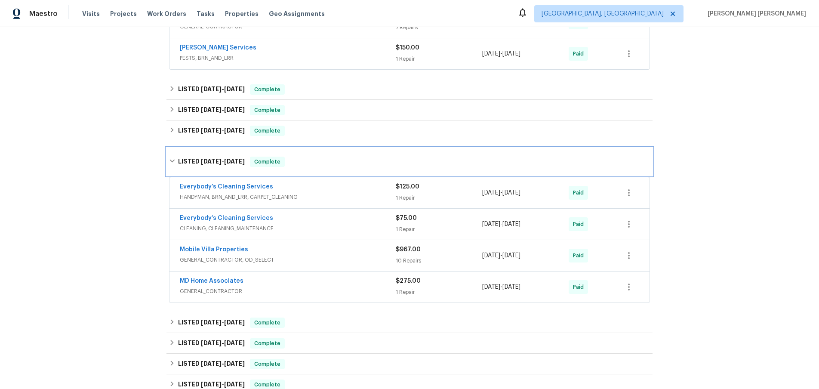
click at [172, 164] on icon at bounding box center [172, 161] width 6 height 6
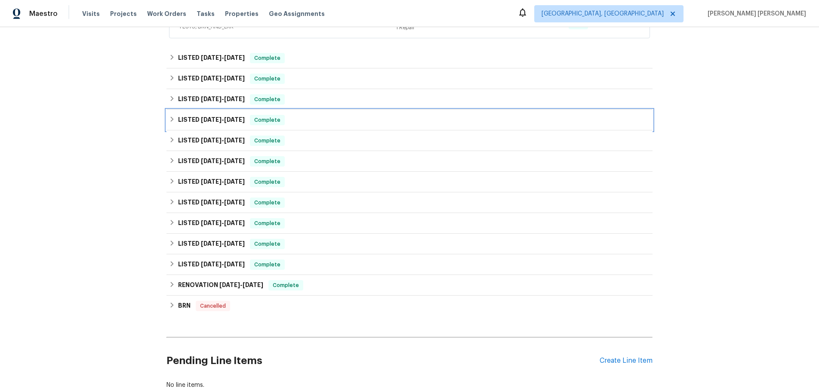
scroll to position [558, 0]
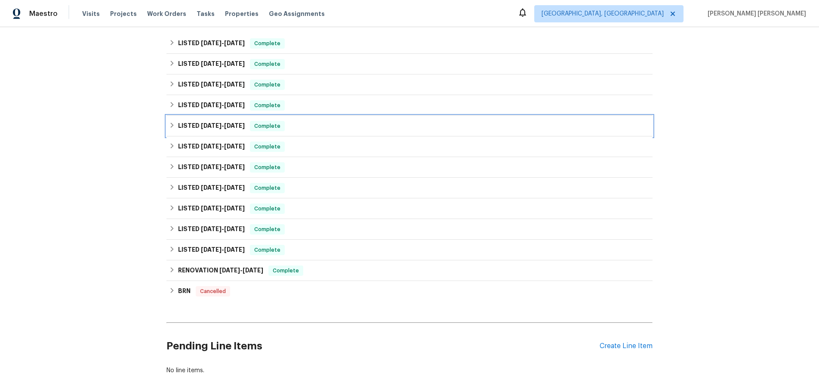
click at [168, 121] on div "LISTED 1/21/25 - 3/10/25 Complete" at bounding box center [409, 126] width 486 height 21
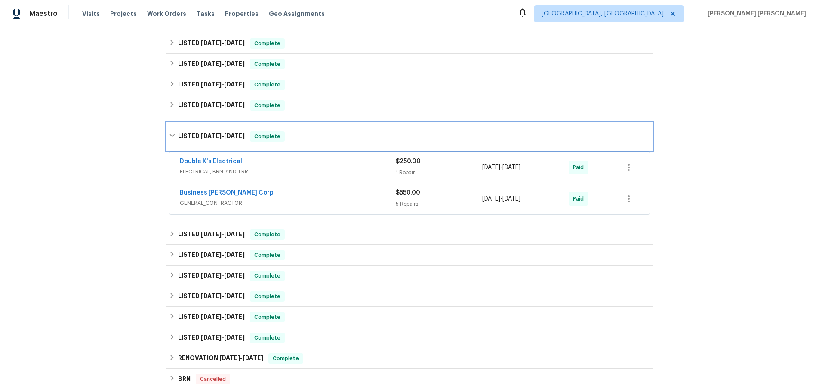
click at [173, 133] on icon at bounding box center [172, 135] width 6 height 6
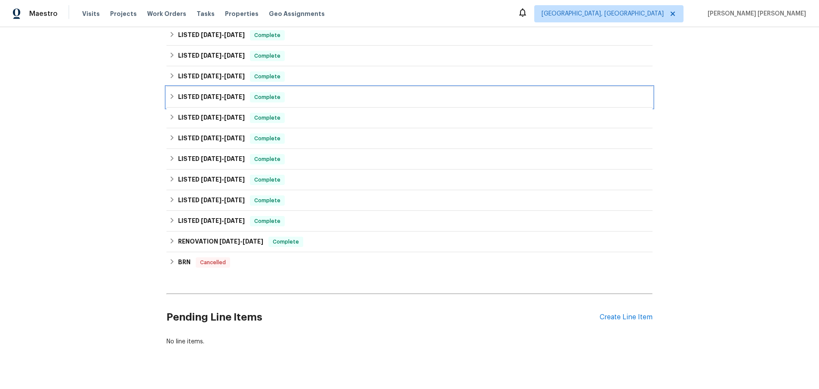
scroll to position [593, 0]
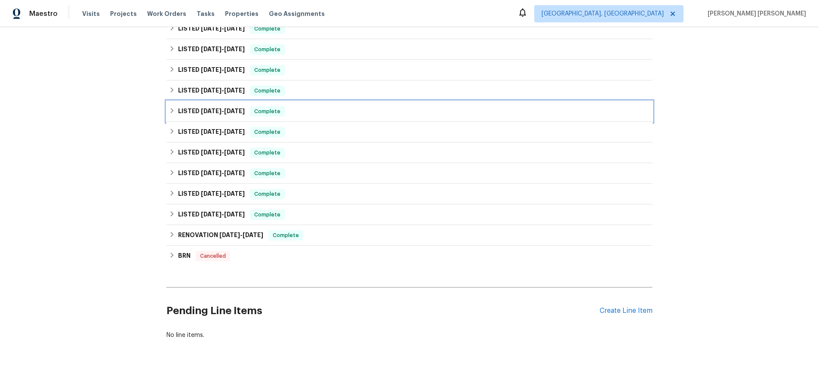
click at [173, 110] on icon at bounding box center [172, 111] width 6 height 6
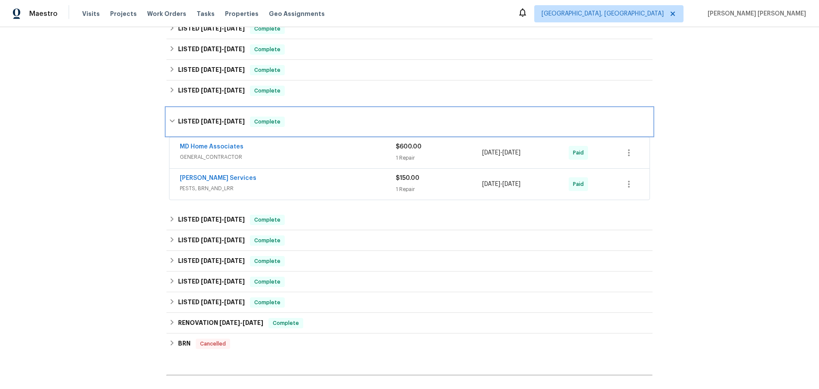
click at [172, 123] on icon at bounding box center [172, 121] width 6 height 6
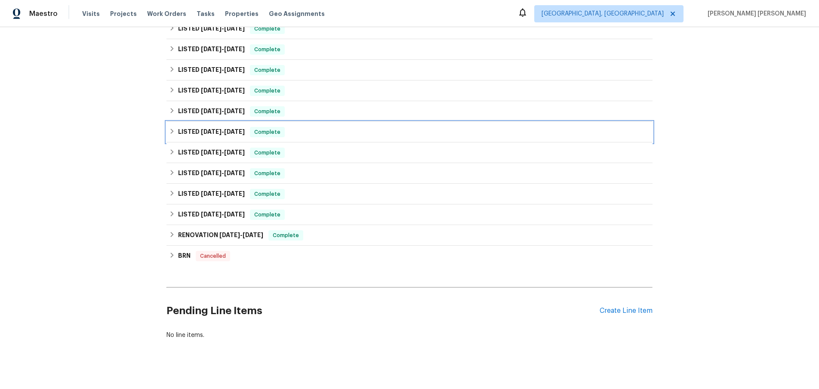
click at [172, 135] on div "LISTED 11/4/24 - 11/4/24 Complete" at bounding box center [409, 132] width 481 height 10
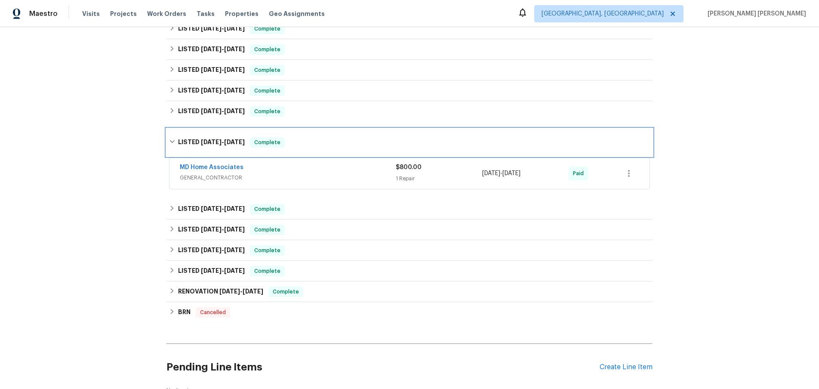
click at [172, 141] on icon at bounding box center [172, 141] width 6 height 6
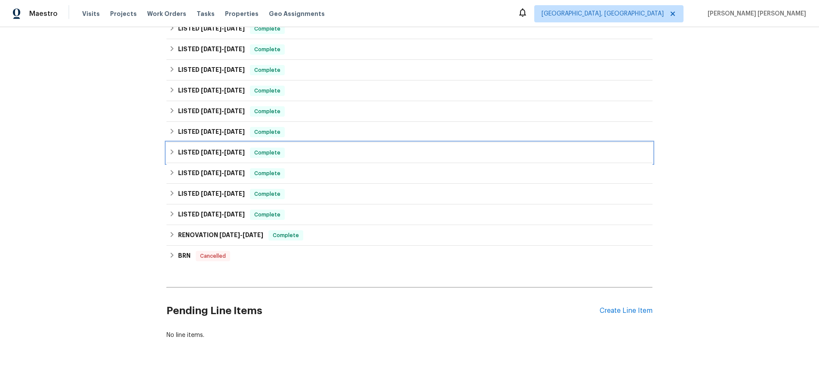
click at [171, 152] on icon at bounding box center [172, 152] width 6 height 6
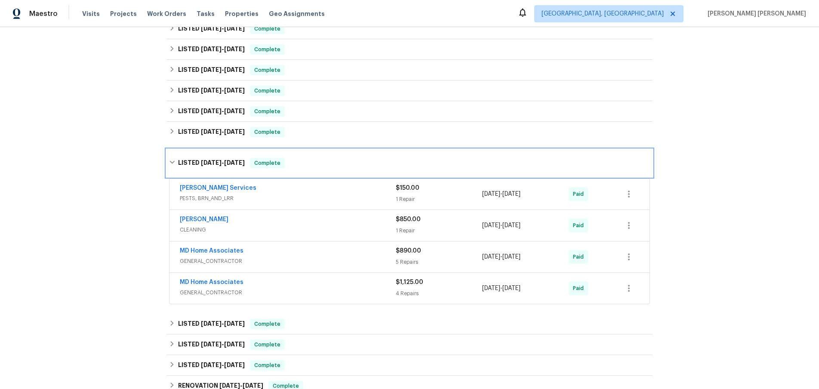
click at [172, 163] on icon at bounding box center [171, 162] width 5 height 3
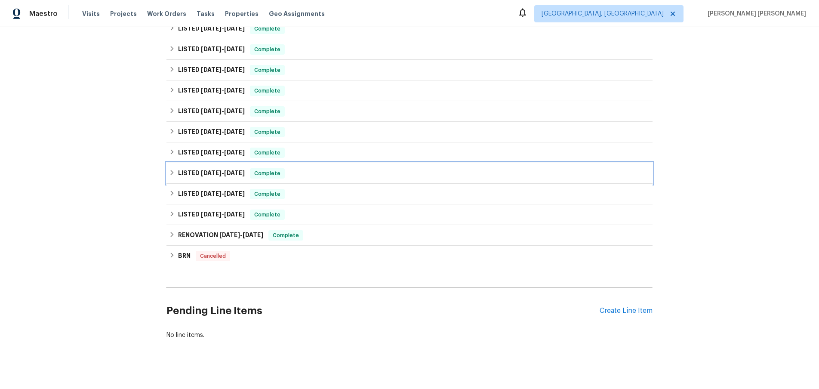
click at [169, 174] on icon at bounding box center [172, 172] width 6 height 6
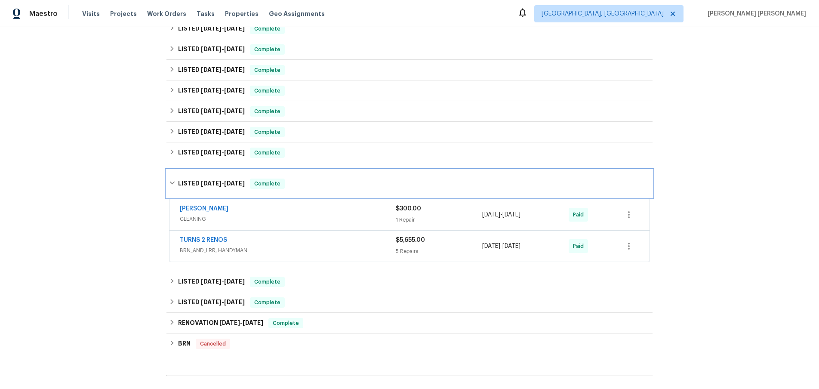
click at [171, 186] on icon at bounding box center [172, 183] width 6 height 6
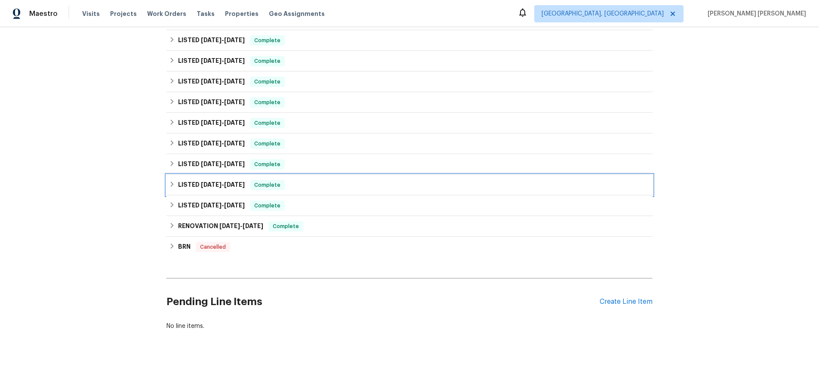
click at [171, 186] on icon at bounding box center [172, 184] width 6 height 6
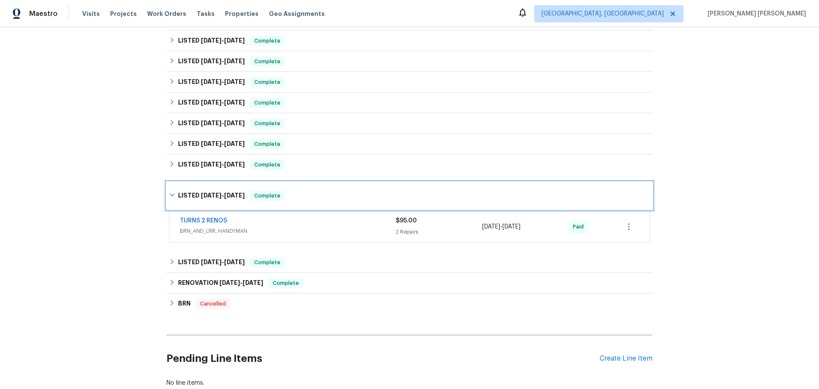
click at [172, 188] on div "LISTED 5/8/24 - 5/13/24 Complete" at bounding box center [409, 196] width 486 height 28
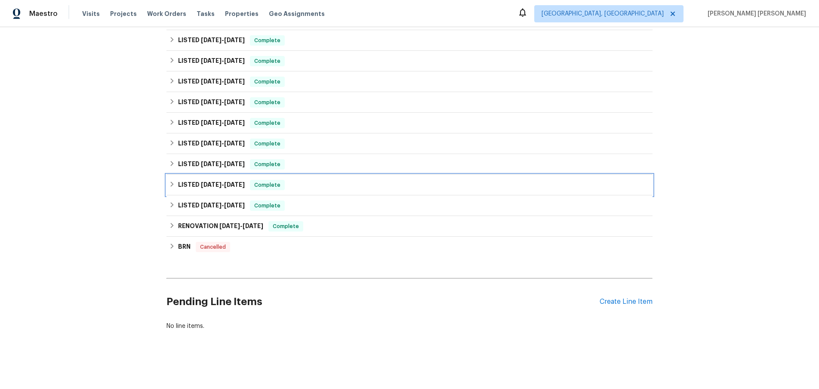
scroll to position [603, 0]
click at [175, 204] on icon at bounding box center [172, 205] width 6 height 6
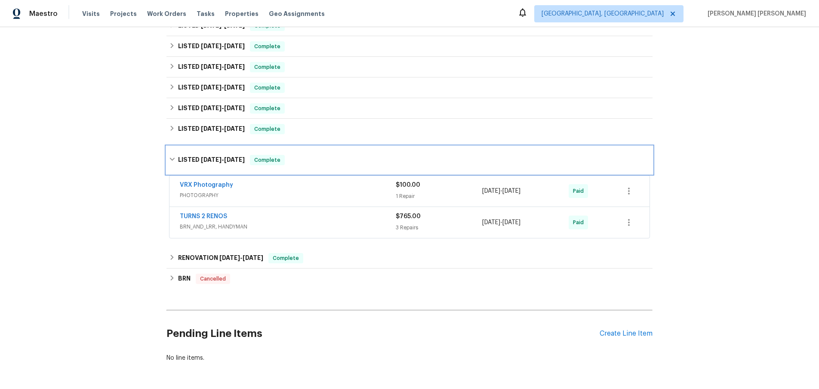
scroll to position [690, 0]
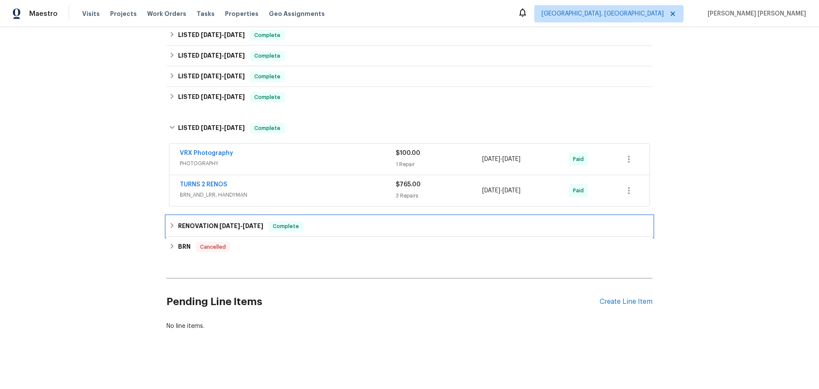
click at [169, 227] on icon at bounding box center [172, 225] width 6 height 6
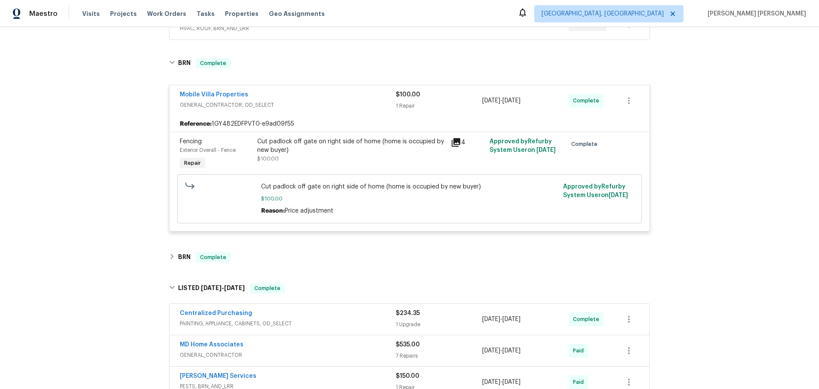
scroll to position [233, 0]
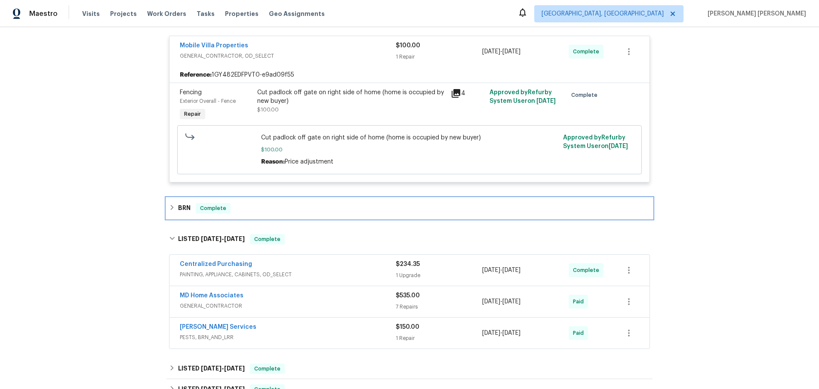
click at [171, 210] on icon at bounding box center [172, 207] width 3 height 5
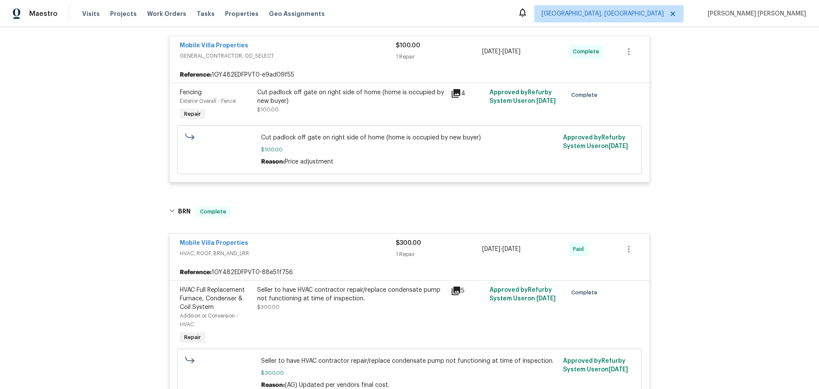
click at [458, 289] on icon at bounding box center [456, 290] width 9 height 9
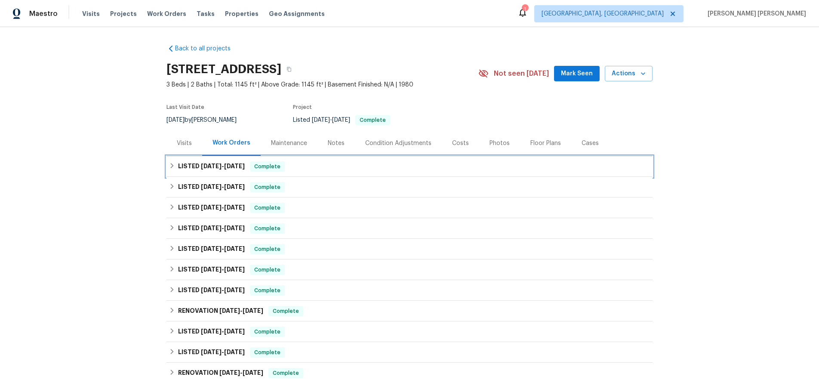
click at [172, 166] on icon at bounding box center [172, 165] width 3 height 5
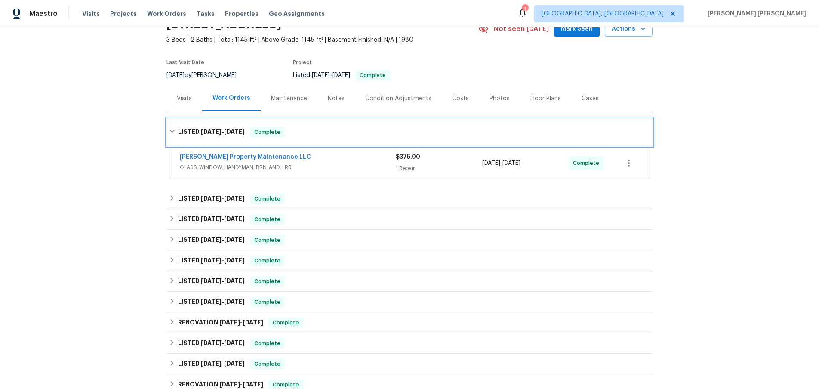
scroll to position [48, 0]
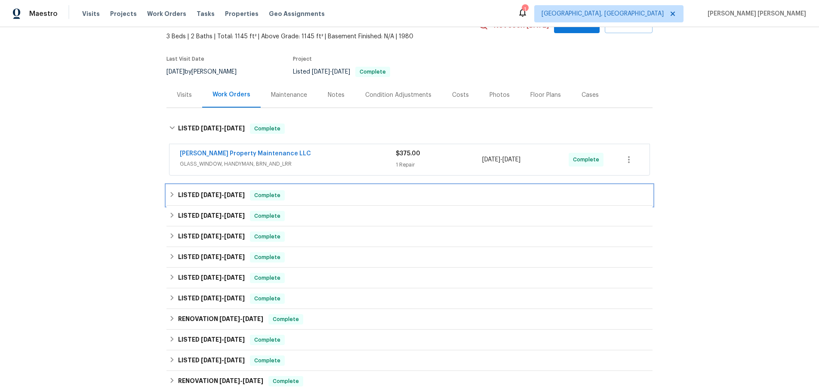
click at [170, 193] on icon at bounding box center [172, 194] width 6 height 6
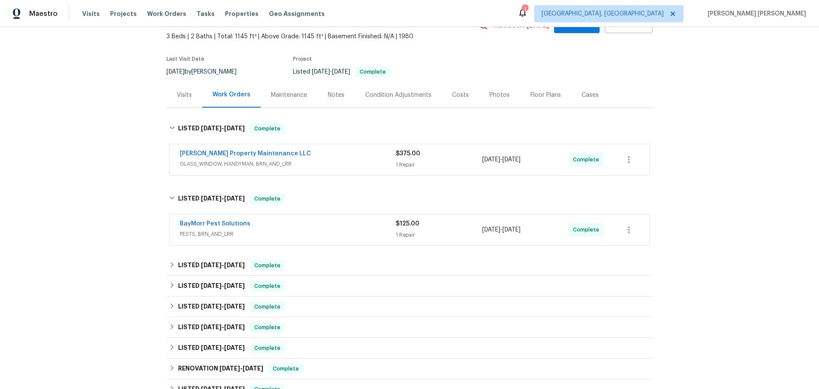
click at [289, 242] on div "BayMorr Pest Solutions PESTS, BRN_AND_LRR $125.00 1 Repair 8/5/2025 - 8/5/2025 …" at bounding box center [409, 229] width 480 height 31
click at [295, 225] on div "BayMorr Pest Solutions" at bounding box center [288, 224] width 216 height 10
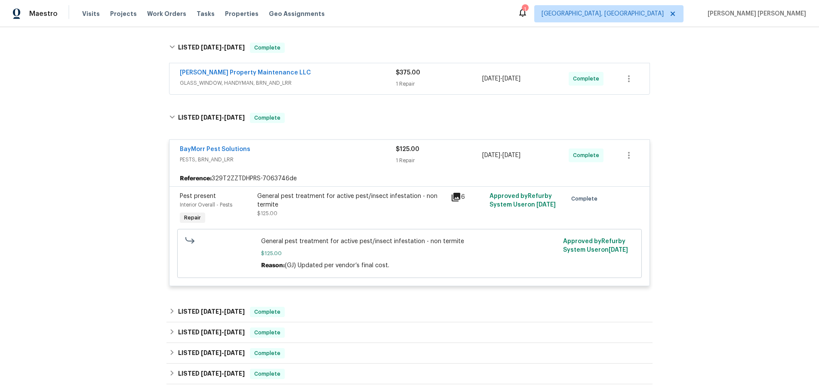
scroll to position [129, 0]
click at [454, 195] on icon at bounding box center [456, 196] width 9 height 9
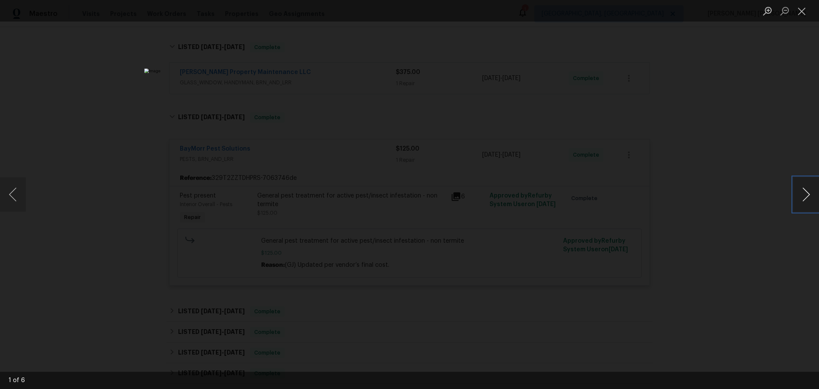
click at [808, 203] on button "Next image" at bounding box center [806, 194] width 26 height 34
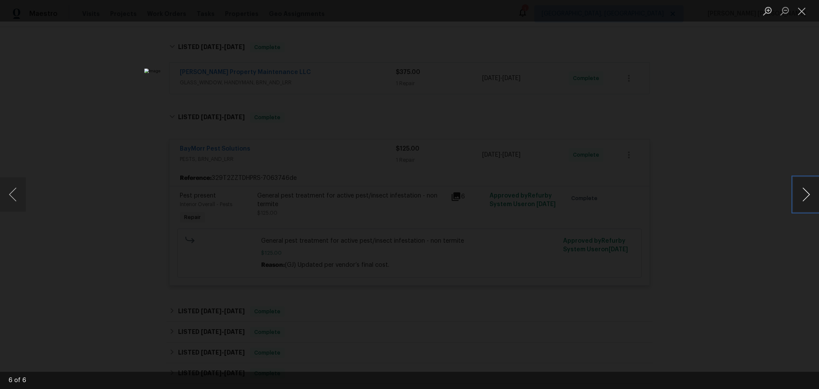
click at [808, 203] on button "Next image" at bounding box center [806, 194] width 26 height 34
click at [25, 195] on button "Previous image" at bounding box center [13, 194] width 26 height 34
click at [809, 204] on button "Next image" at bounding box center [806, 194] width 26 height 34
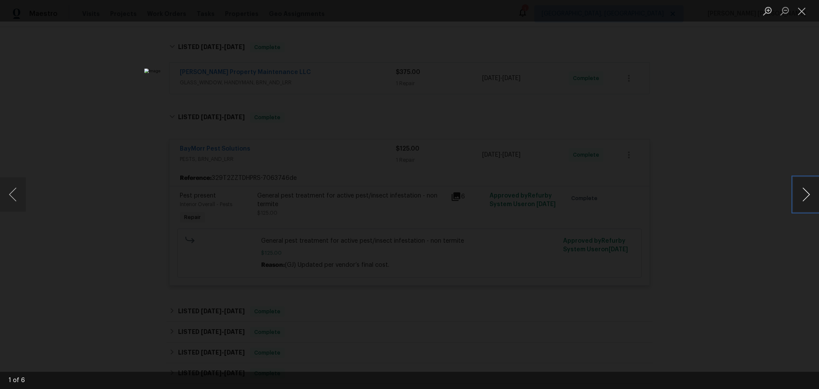
click at [809, 204] on button "Next image" at bounding box center [806, 194] width 26 height 34
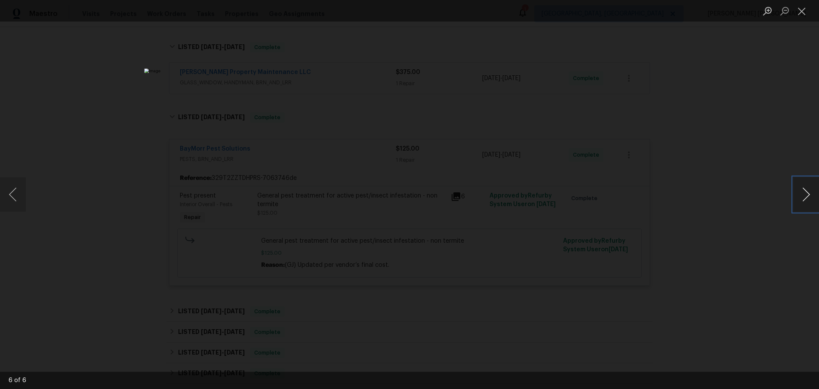
click at [809, 204] on button "Next image" at bounding box center [806, 194] width 26 height 34
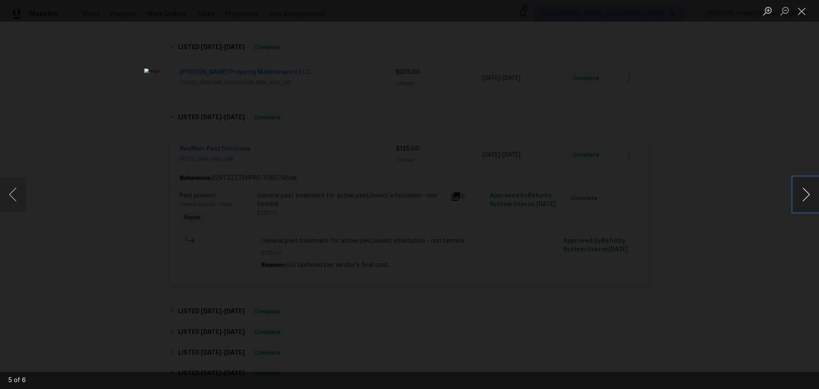
click at [803, 194] on button "Next image" at bounding box center [806, 194] width 26 height 34
click at [732, 197] on div "Lightbox" at bounding box center [409, 194] width 819 height 389
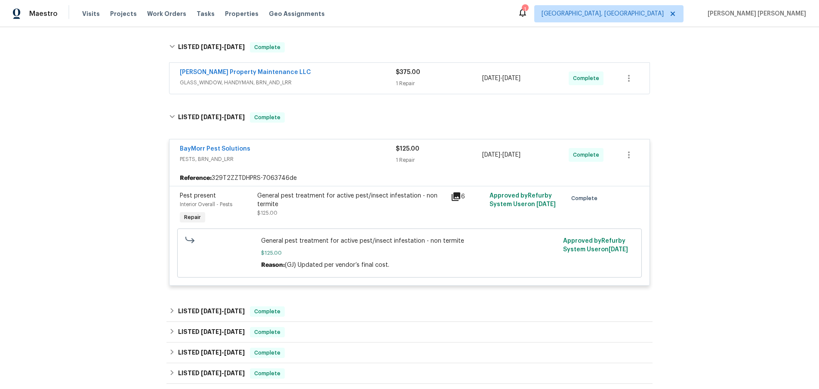
scroll to position [0, 0]
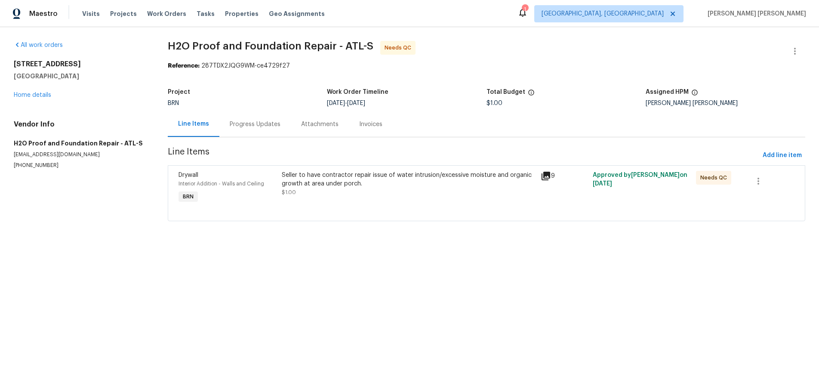
click at [547, 177] on icon at bounding box center [546, 176] width 10 height 10
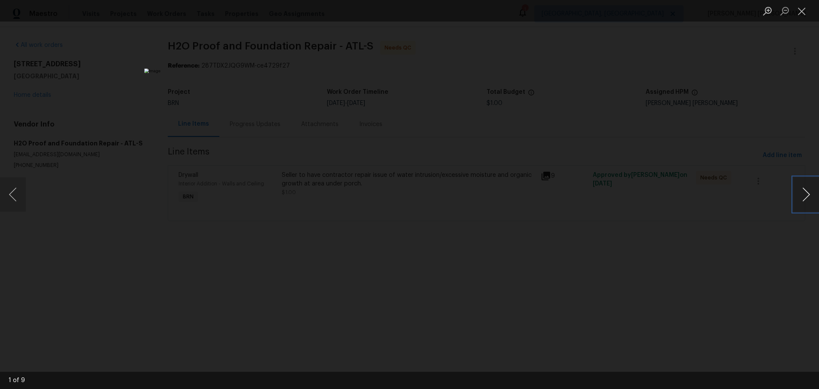
click at [797, 199] on button "Next image" at bounding box center [806, 194] width 26 height 34
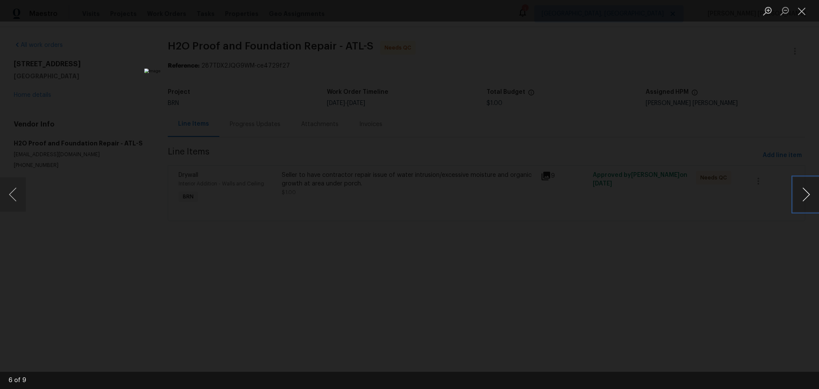
click at [797, 199] on button "Next image" at bounding box center [806, 194] width 26 height 34
drag, startPoint x: 761, startPoint y: 258, endPoint x: 734, endPoint y: 245, distance: 30.6
click at [734, 245] on div "Lightbox" at bounding box center [409, 194] width 819 height 389
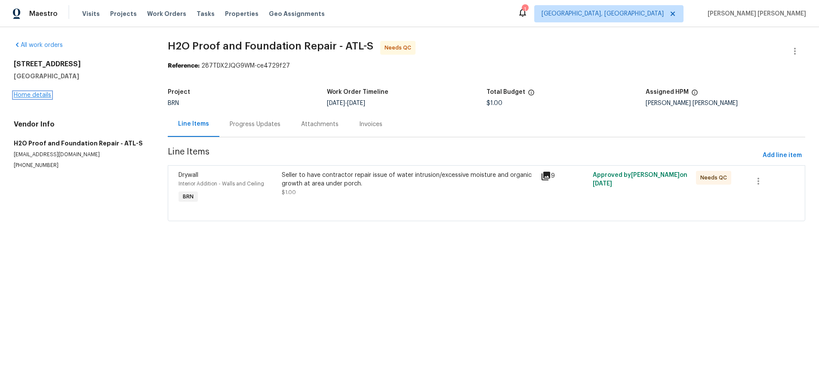
click at [49, 95] on link "Home details" at bounding box center [32, 95] width 37 height 6
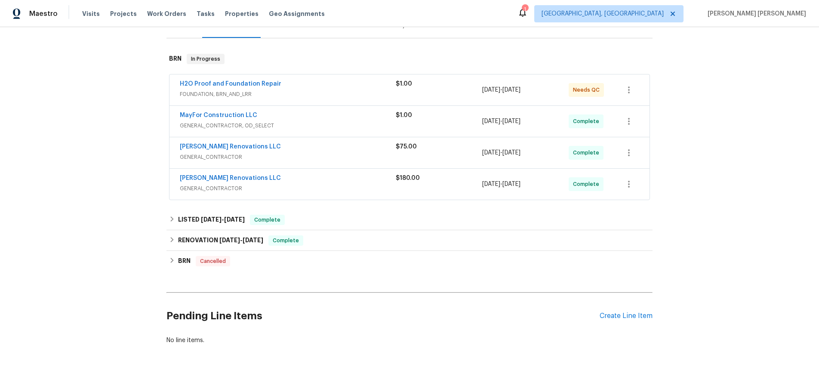
scroll to position [128, 0]
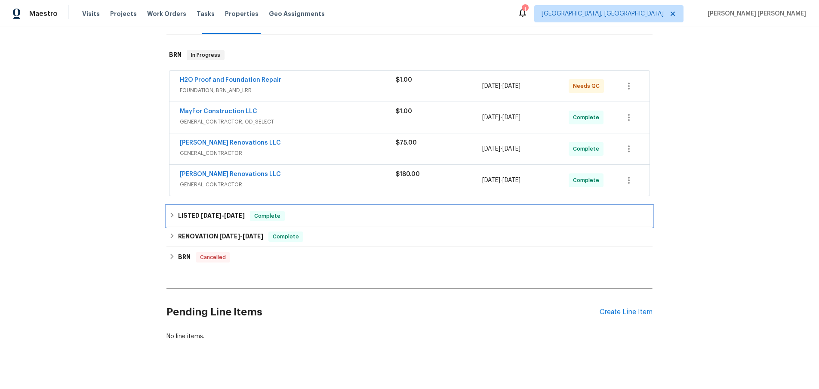
click at [173, 212] on div "LISTED 6/26/25 - 6/30/25 Complete" at bounding box center [409, 216] width 481 height 10
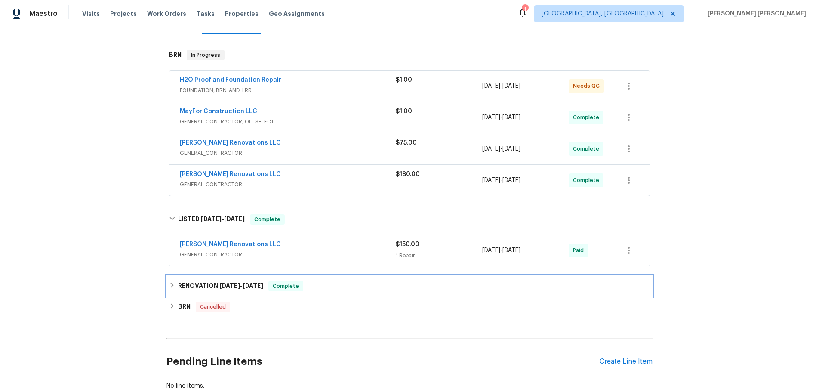
click at [171, 282] on icon at bounding box center [172, 285] width 6 height 6
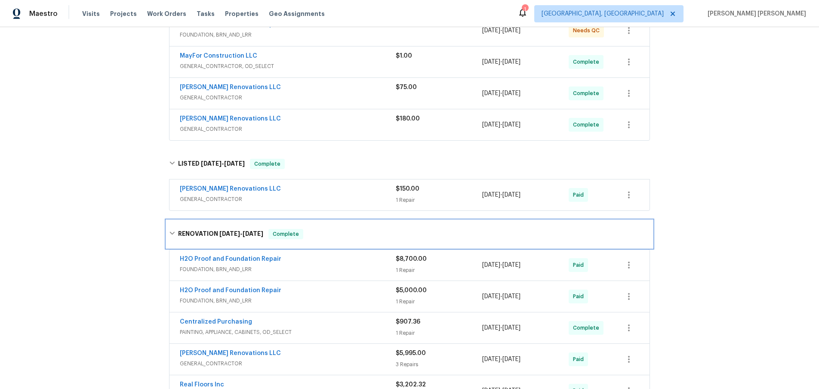
scroll to position [198, 0]
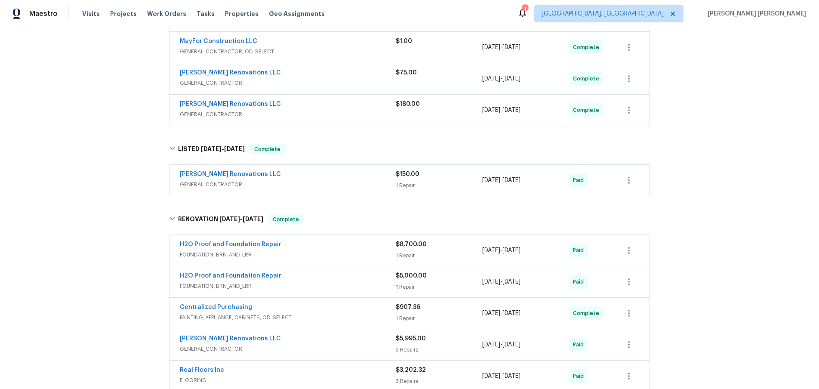
click at [367, 250] on span "FOUNDATION, BRN_AND_LRR" at bounding box center [288, 254] width 216 height 9
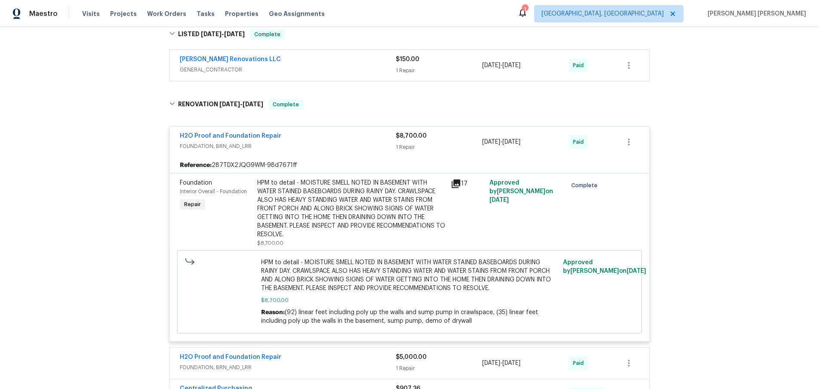
scroll to position [313, 0]
click at [460, 179] on icon at bounding box center [456, 183] width 9 height 9
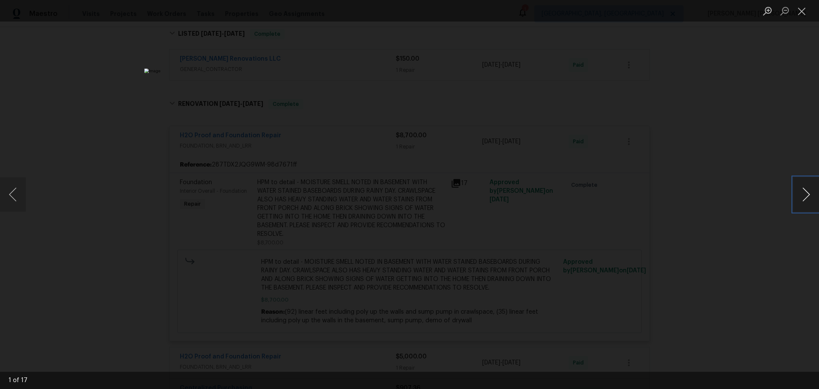
click at [805, 194] on button "Next image" at bounding box center [806, 194] width 26 height 34
click at [805, 202] on button "Next image" at bounding box center [806, 194] width 26 height 34
click at [804, 202] on button "Next image" at bounding box center [806, 194] width 26 height 34
click at [803, 203] on button "Next image" at bounding box center [806, 194] width 26 height 34
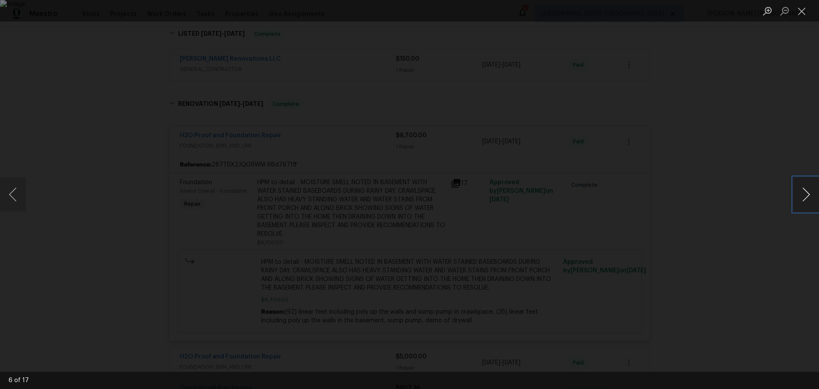
click at [803, 203] on button "Next image" at bounding box center [806, 194] width 26 height 34
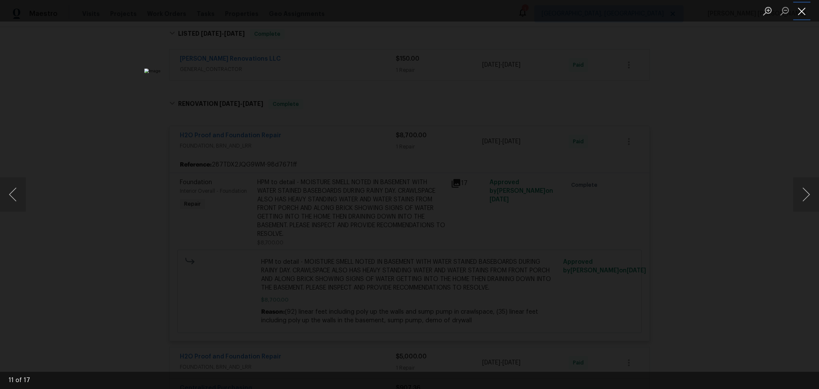
click at [800, 11] on button "Close lightbox" at bounding box center [801, 10] width 17 height 15
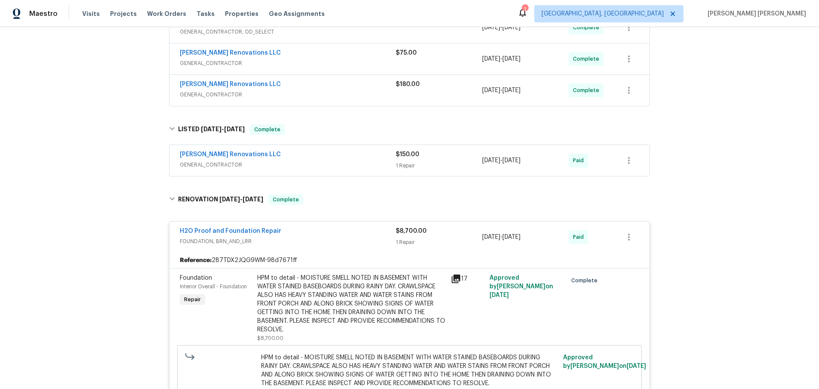
scroll to position [0, 0]
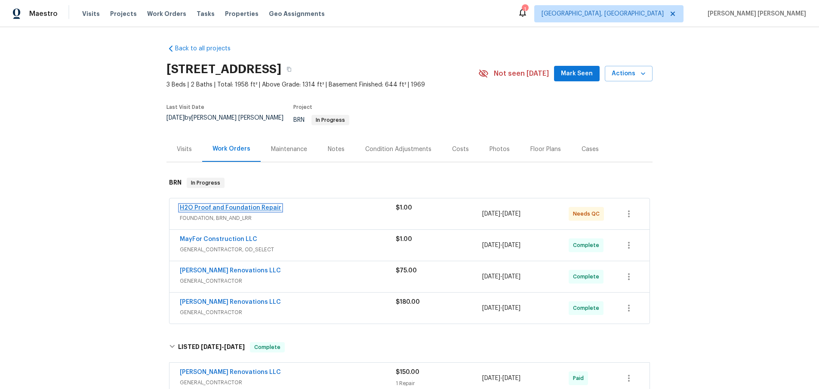
click at [217, 205] on link "H2O Proof and Foundation Repair" at bounding box center [231, 208] width 102 height 6
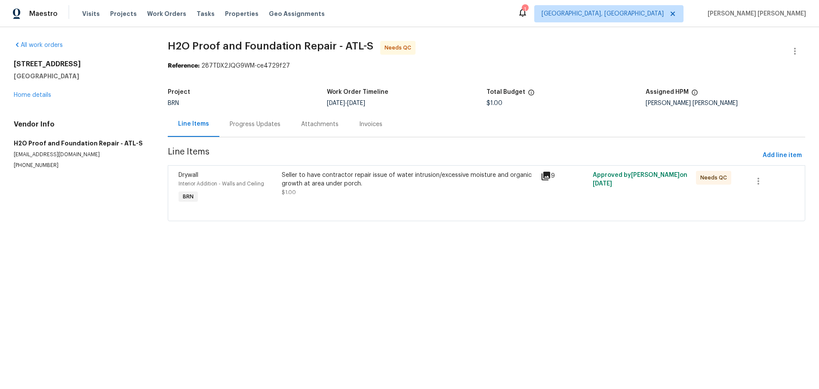
click at [258, 125] on div "Progress Updates" at bounding box center [255, 124] width 51 height 9
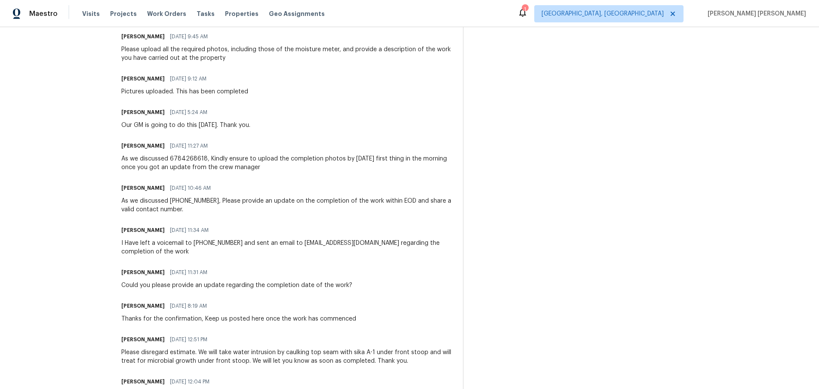
scroll to position [434, 0]
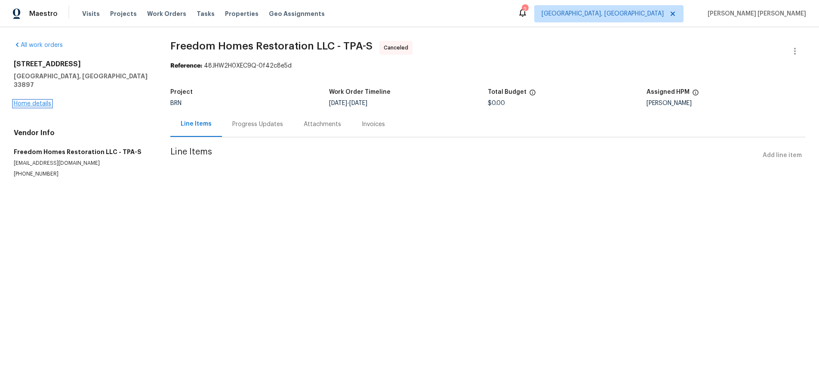
click at [30, 101] on link "Home details" at bounding box center [32, 104] width 37 height 6
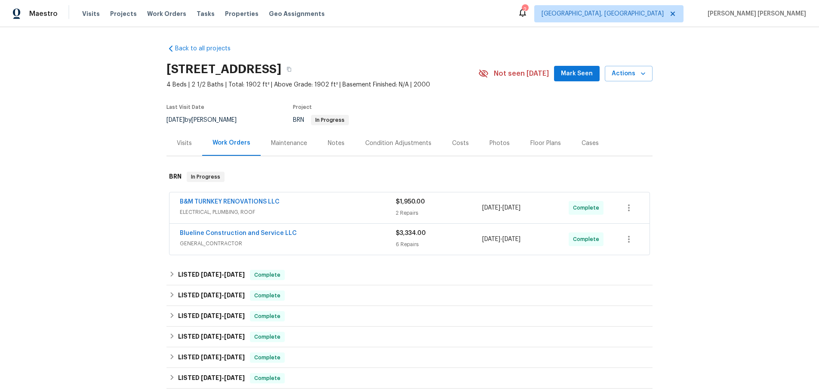
click at [347, 237] on div "Blueline Construction and Service LLC" at bounding box center [288, 234] width 216 height 10
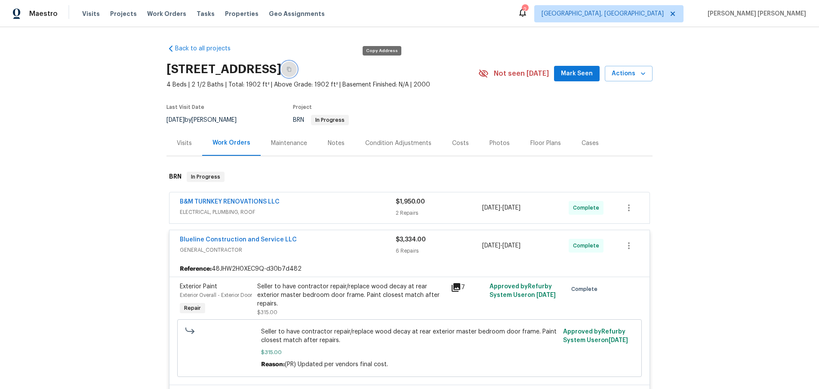
click at [292, 71] on icon "button" at bounding box center [288, 69] width 5 height 5
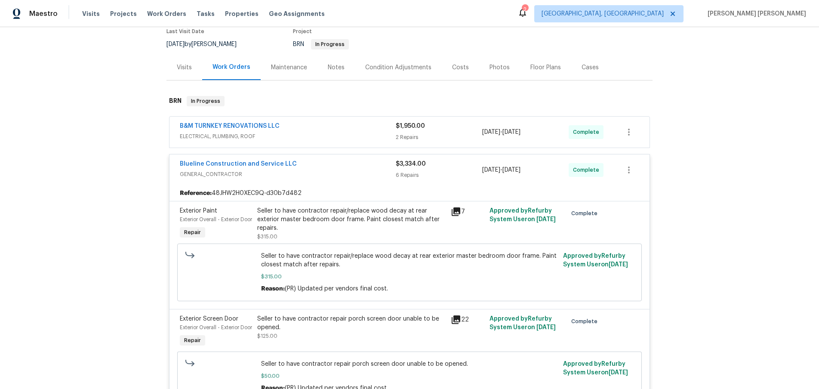
scroll to position [29, 0]
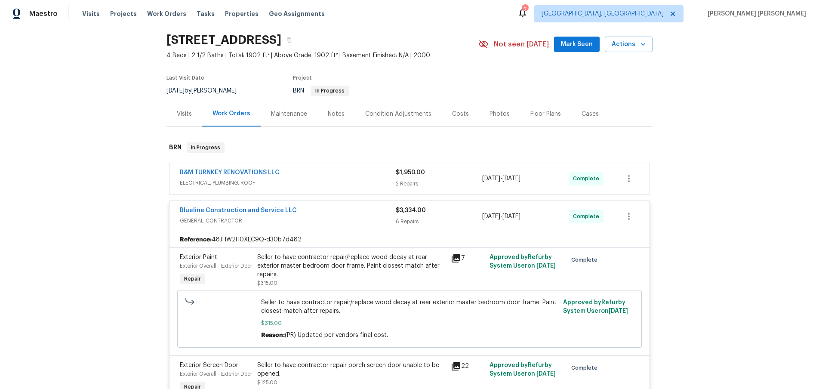
click at [329, 179] on span "ELECTRICAL, PLUMBING, ROOF" at bounding box center [288, 182] width 216 height 9
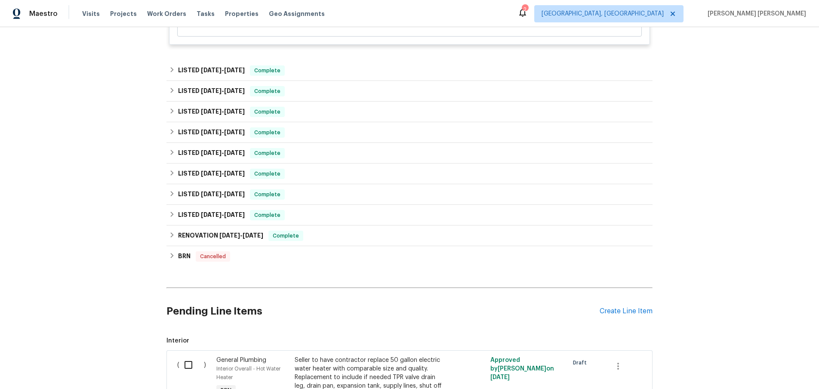
scroll to position [1222, 0]
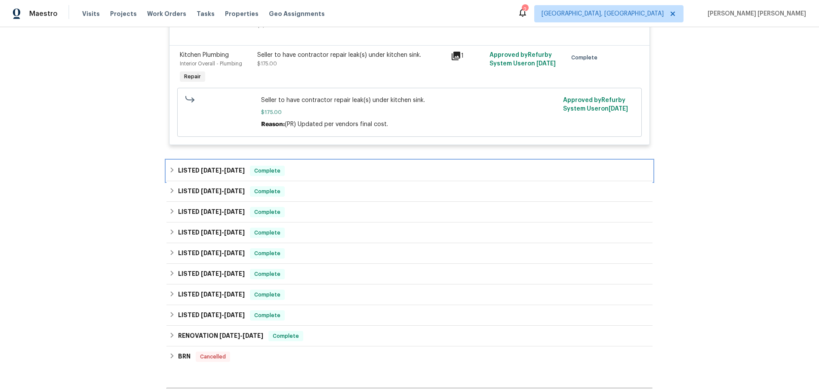
click at [169, 181] on div "LISTED [DATE] - [DATE] Complete" at bounding box center [409, 170] width 486 height 21
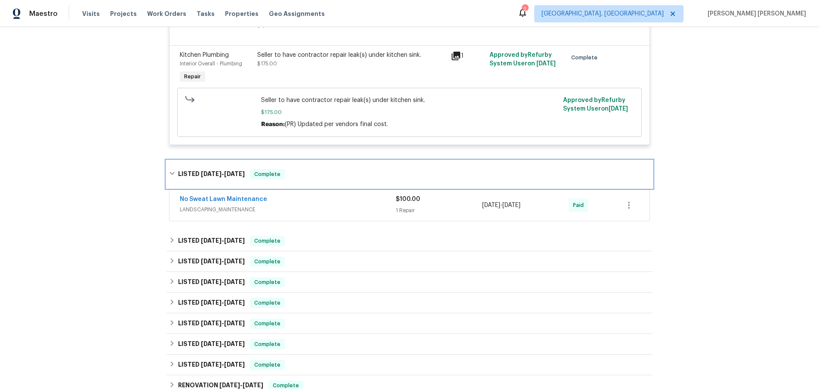
click at [170, 176] on icon at bounding box center [172, 173] width 6 height 6
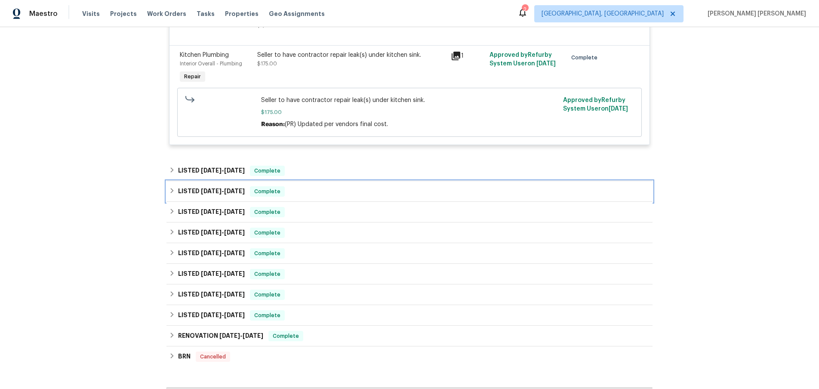
click at [172, 194] on icon at bounding box center [172, 191] width 6 height 6
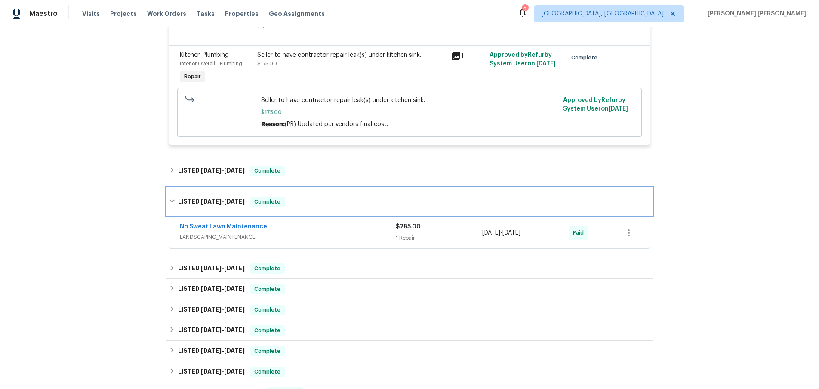
click at [172, 207] on div "LISTED [DATE] - [DATE] Complete" at bounding box center [409, 202] width 481 height 10
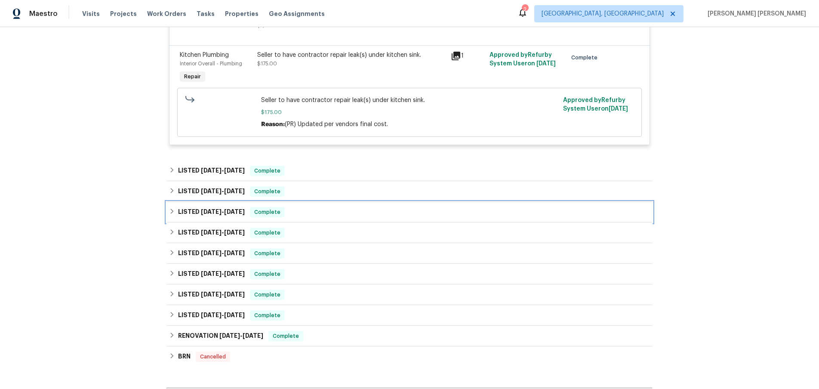
click at [171, 214] on icon at bounding box center [172, 211] width 6 height 6
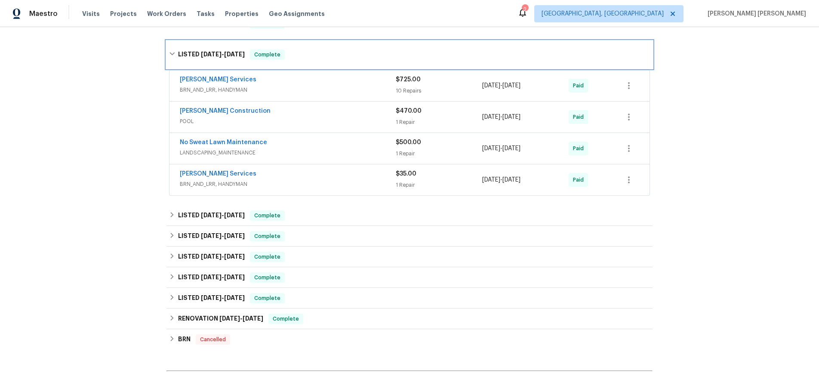
scroll to position [1390, 0]
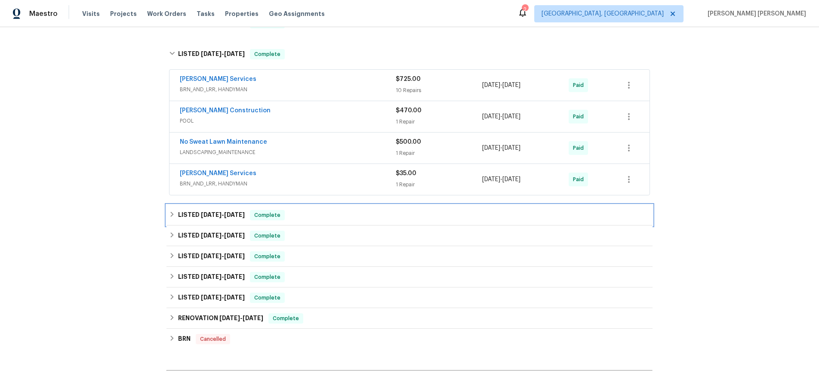
click at [175, 217] on icon at bounding box center [172, 214] width 6 height 6
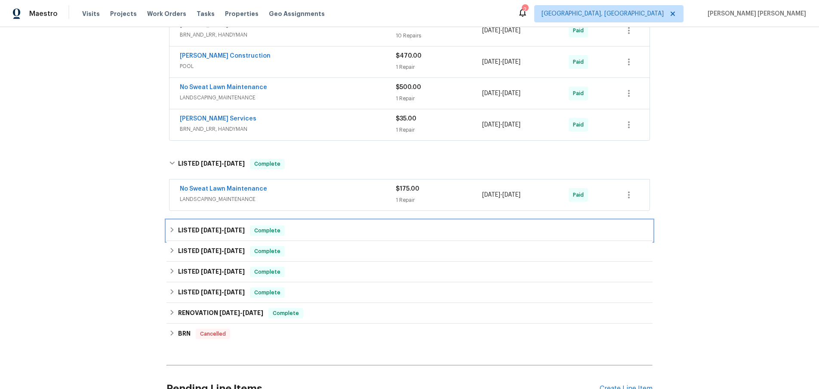
click at [169, 233] on icon at bounding box center [172, 230] width 6 height 6
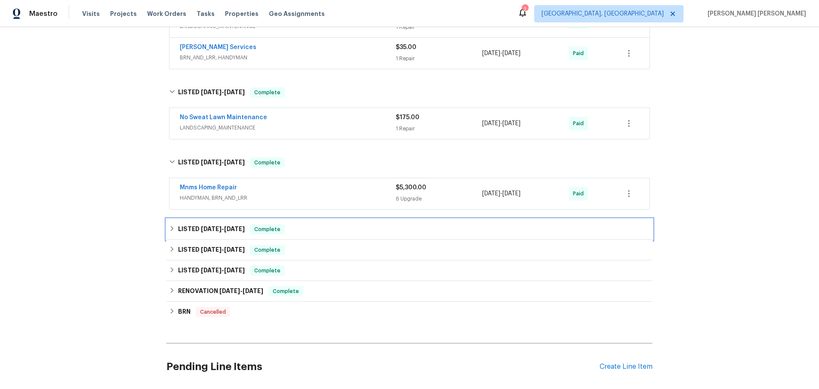
click at [170, 231] on icon at bounding box center [172, 228] width 6 height 6
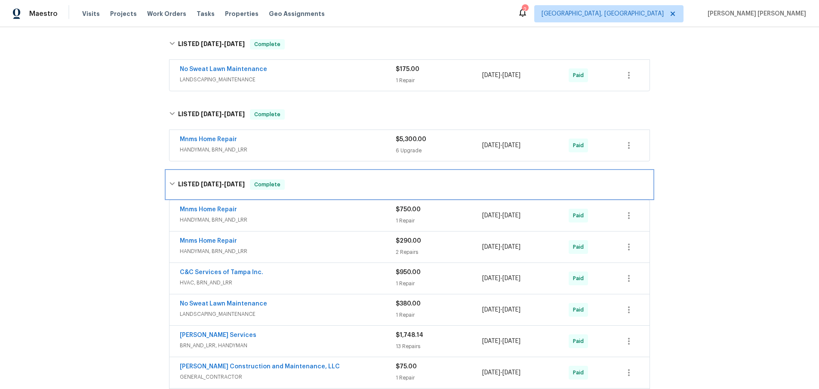
scroll to position [1568, 0]
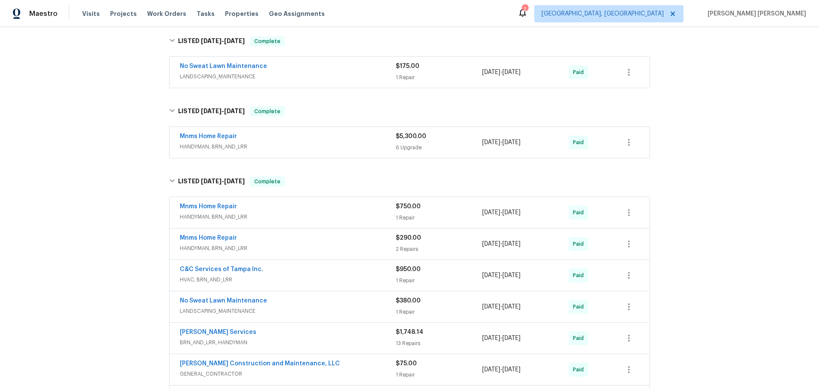
click at [301, 158] on div "Mnms Home Repair HANDYMAN, BRN_AND_LRR $5,300.00 6 Upgrade [DATE] - [DATE] Paid" at bounding box center [409, 142] width 480 height 31
click at [317, 151] on span "HANDYMAN, BRN_AND_LRR" at bounding box center [288, 146] width 216 height 9
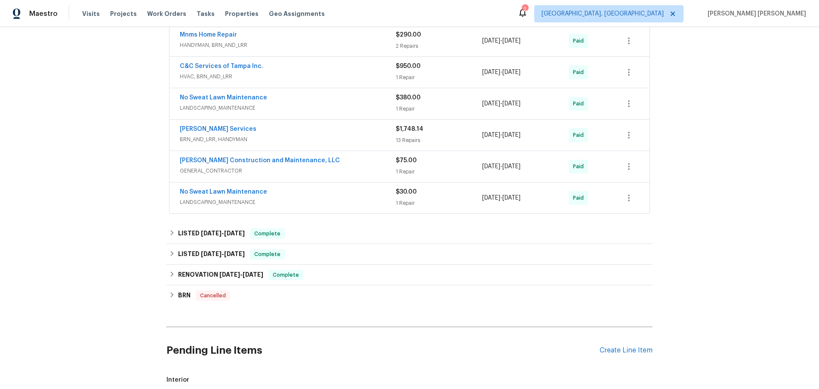
scroll to position [2314, 0]
click at [171, 235] on icon at bounding box center [172, 232] width 6 height 6
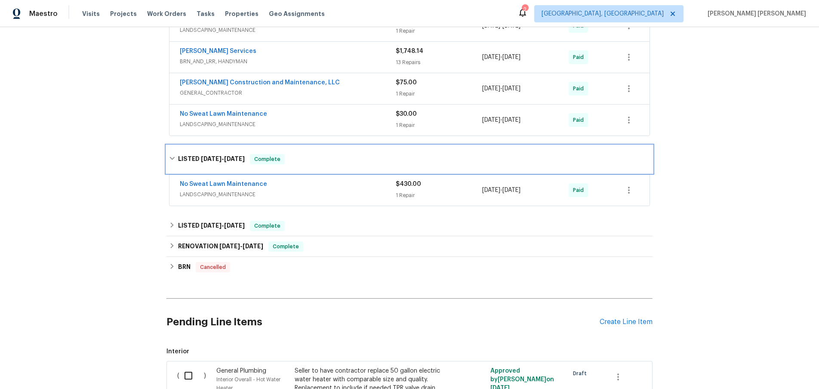
scroll to position [2399, 0]
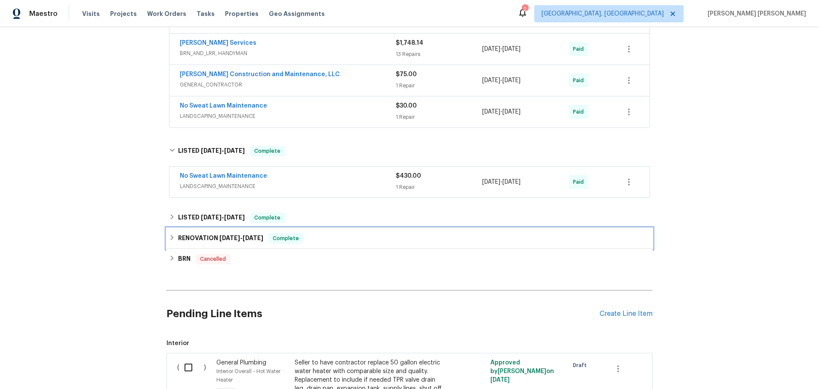
click at [173, 237] on div "RENOVATION [DATE] - [DATE] Complete" at bounding box center [409, 238] width 486 height 21
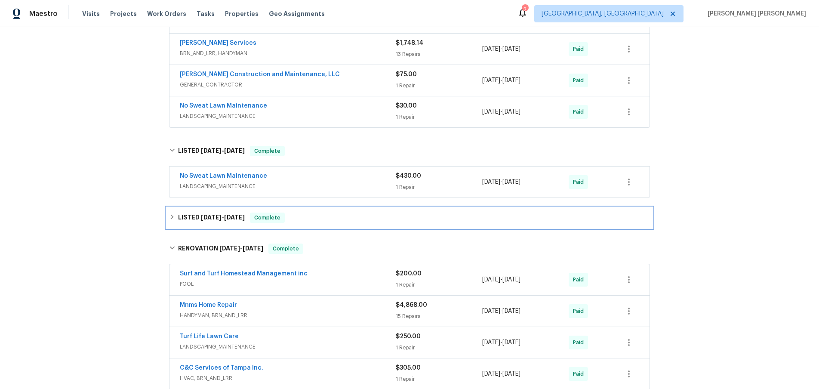
click at [173, 223] on div "LISTED [DATE] - [DATE] Complete" at bounding box center [409, 217] width 481 height 10
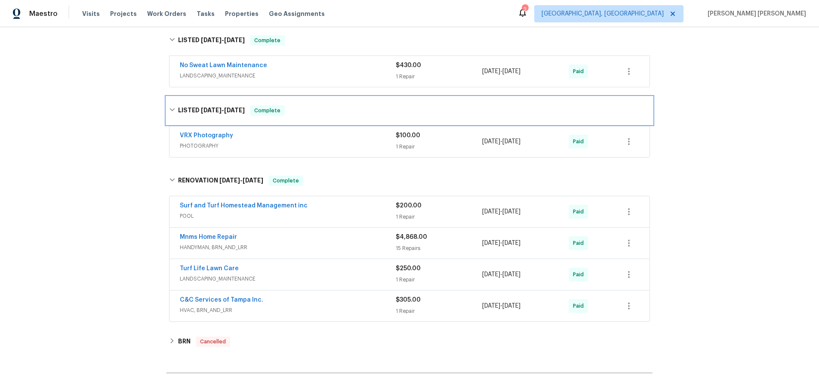
scroll to position [2544, 0]
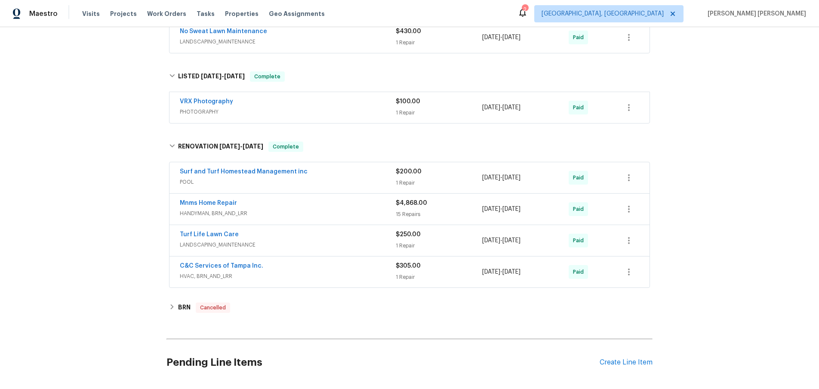
click at [311, 272] on div "C&C Services of Tampa Inc." at bounding box center [288, 266] width 216 height 10
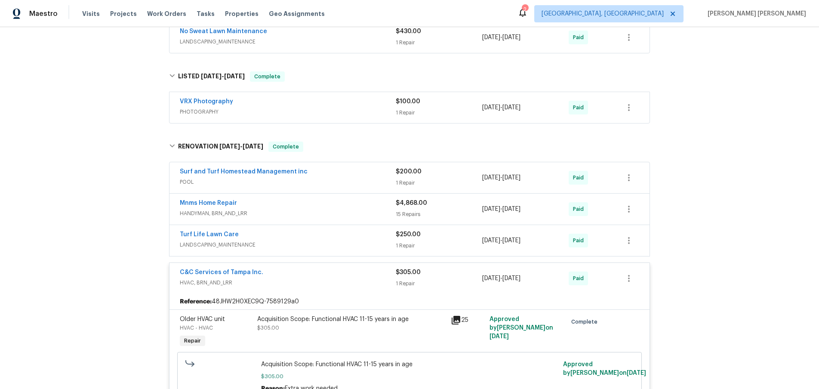
scroll to position [2541, 0]
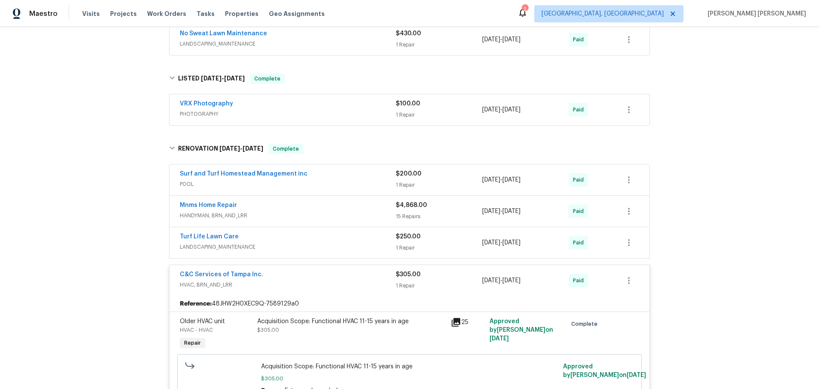
click at [458, 326] on icon at bounding box center [456, 322] width 9 height 9
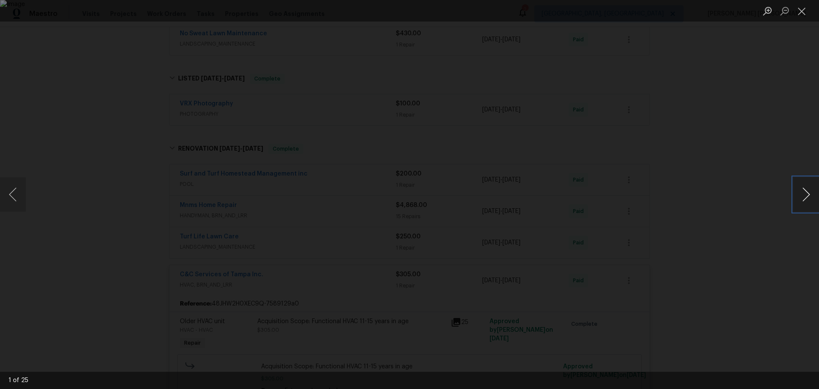
click at [799, 198] on button "Next image" at bounding box center [806, 194] width 26 height 34
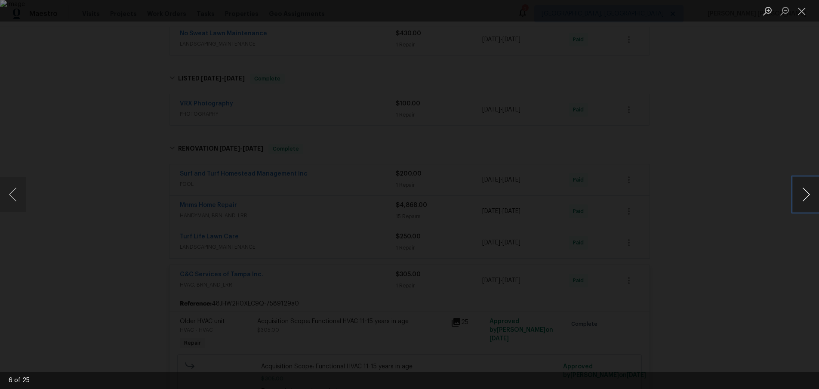
click at [799, 198] on button "Next image" at bounding box center [806, 194] width 26 height 34
click at [743, 280] on div "Lightbox" at bounding box center [409, 194] width 819 height 389
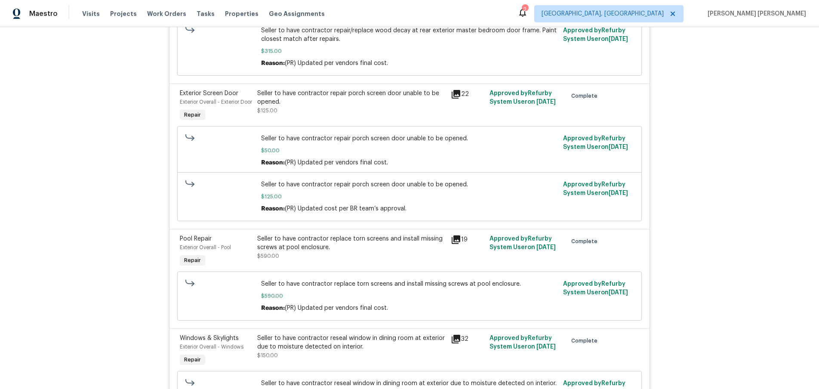
click at [756, 319] on div "Back to all projects 340 Troon Cir, Davenport, FL 33897 4 Beds | 2 1/2 Baths | …" at bounding box center [409, 208] width 819 height 362
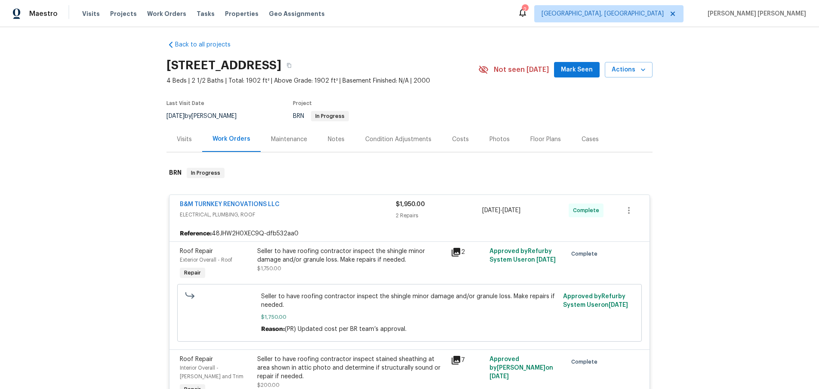
scroll to position [0, 0]
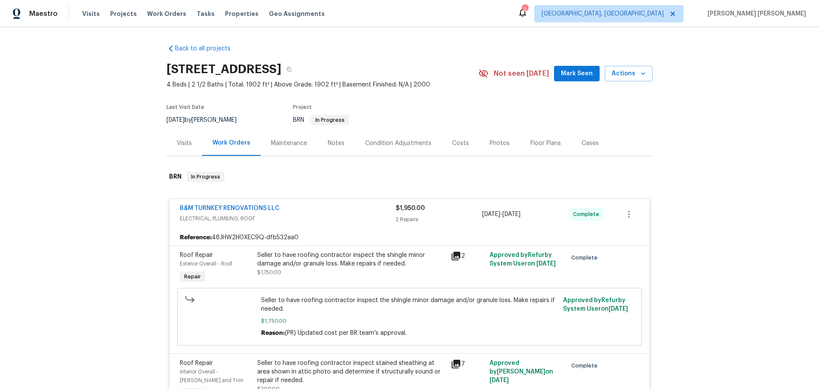
click at [177, 144] on div "Visits" at bounding box center [184, 143] width 15 height 9
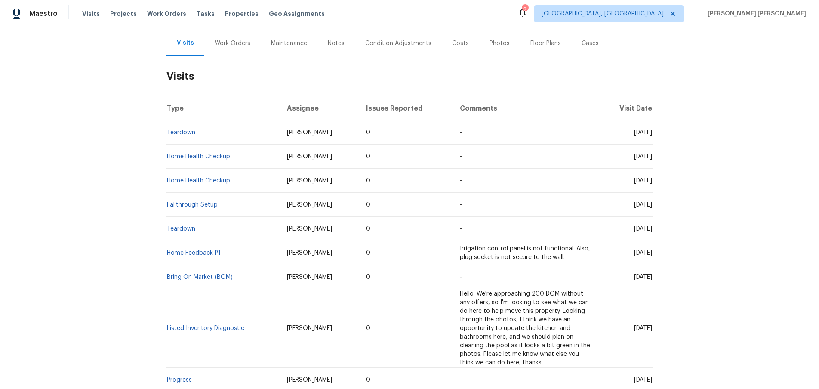
scroll to position [101, 0]
click at [175, 131] on link "Teardown" at bounding box center [181, 132] width 28 height 6
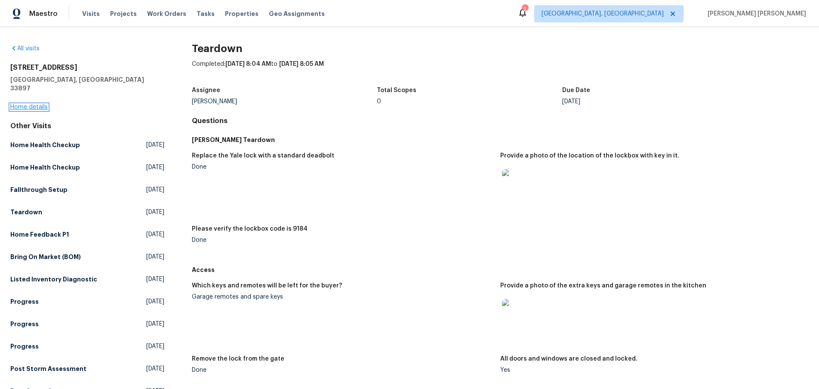
click at [38, 104] on link "Home details" at bounding box center [28, 107] width 37 height 6
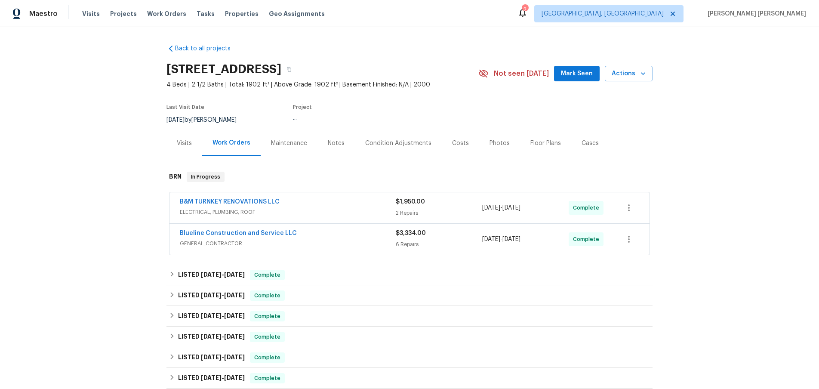
scroll to position [1, 0]
click at [323, 209] on span "ELECTRICAL, PLUMBING, ROOF" at bounding box center [288, 210] width 216 height 9
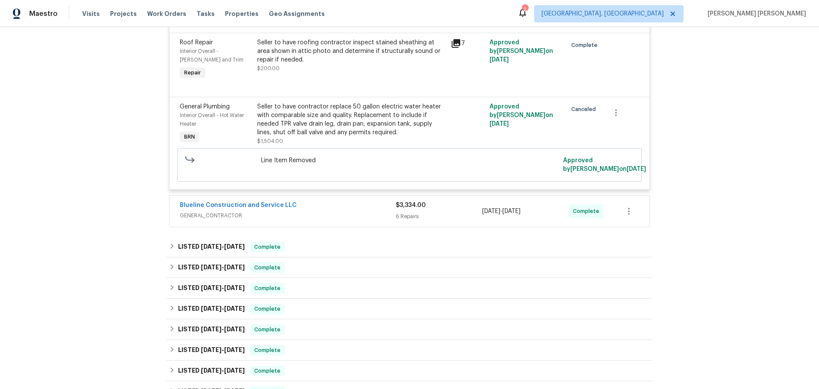
scroll to position [325, 0]
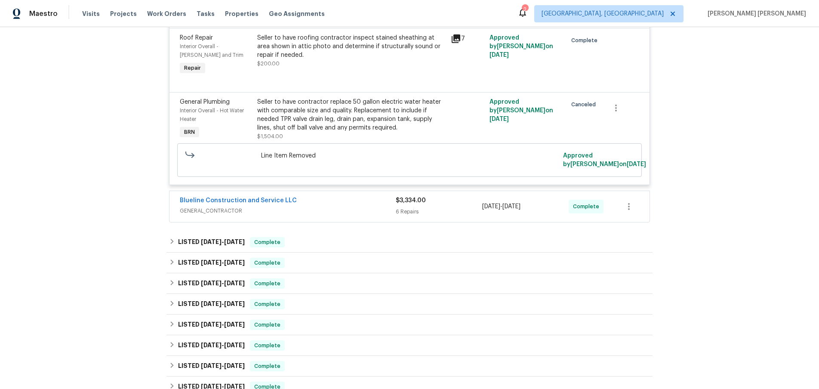
click at [332, 215] on span "GENERAL_CONTRACTOR" at bounding box center [288, 210] width 216 height 9
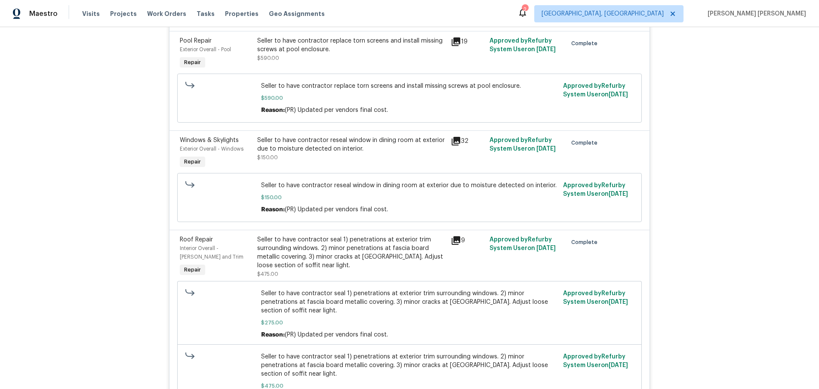
scroll to position [784, 0]
click at [460, 146] on icon at bounding box center [456, 142] width 9 height 9
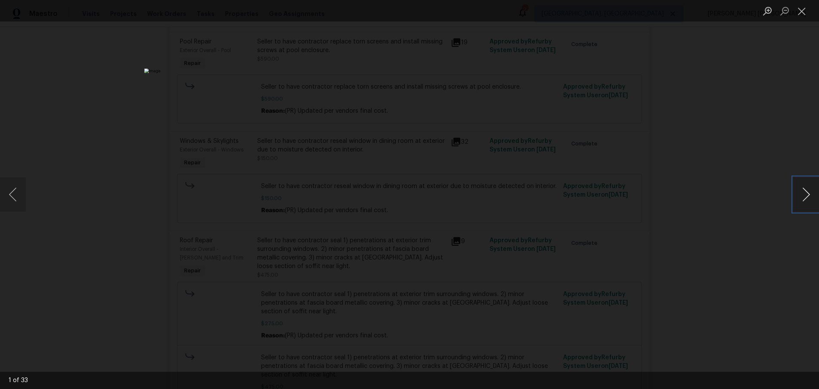
click at [808, 199] on button "Next image" at bounding box center [806, 194] width 26 height 34
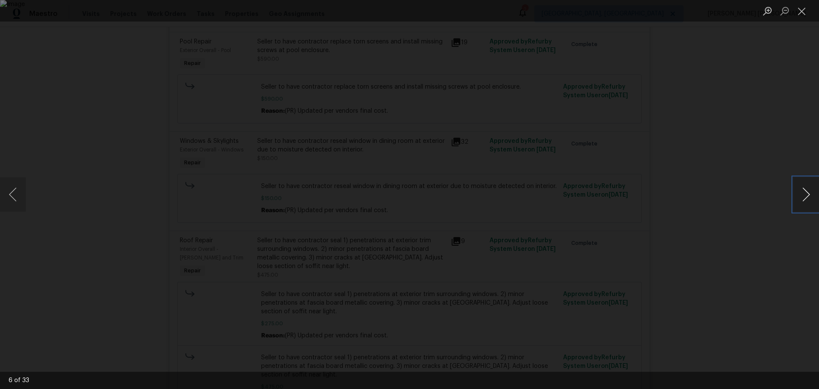
click at [808, 199] on button "Next image" at bounding box center [806, 194] width 26 height 34
click at [771, 216] on div "Lightbox" at bounding box center [409, 194] width 819 height 389
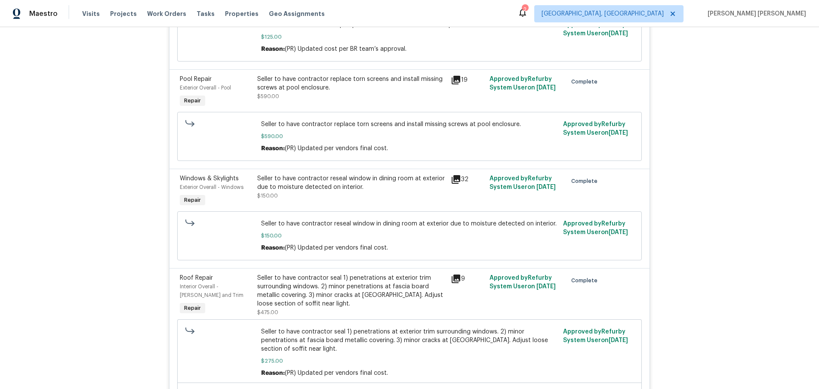
scroll to position [747, 0]
click at [460, 86] on icon at bounding box center [456, 80] width 10 height 10
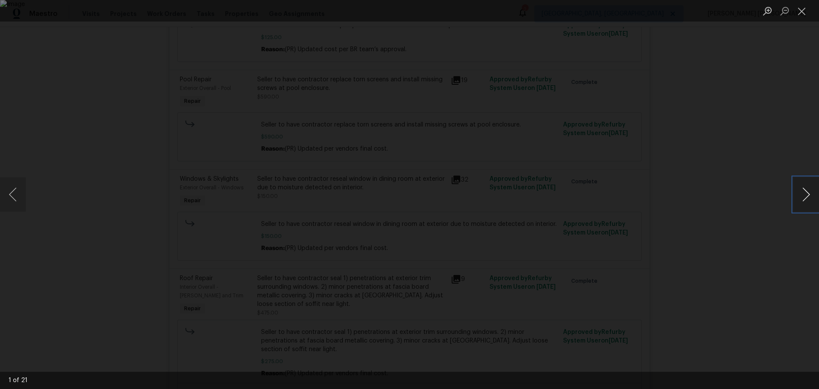
click at [803, 204] on button "Next image" at bounding box center [806, 194] width 26 height 34
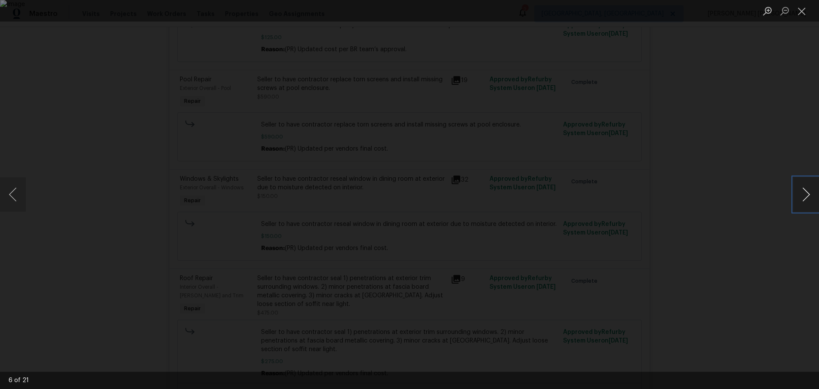
click at [803, 204] on button "Next image" at bounding box center [806, 194] width 26 height 34
click at [748, 232] on div "Lightbox" at bounding box center [409, 194] width 819 height 389
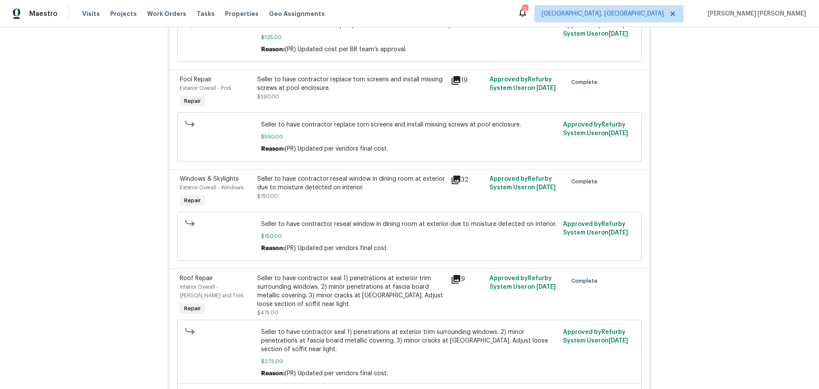
click at [748, 232] on div "Lightbox" at bounding box center [409, 194] width 819 height 389
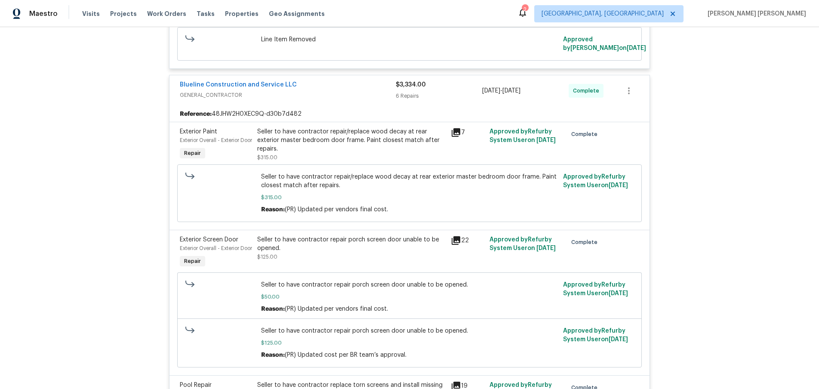
scroll to position [438, 0]
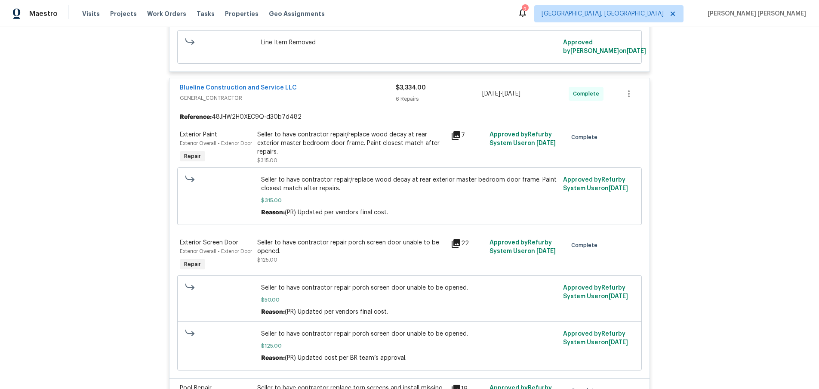
click at [460, 141] on icon at bounding box center [456, 135] width 10 height 10
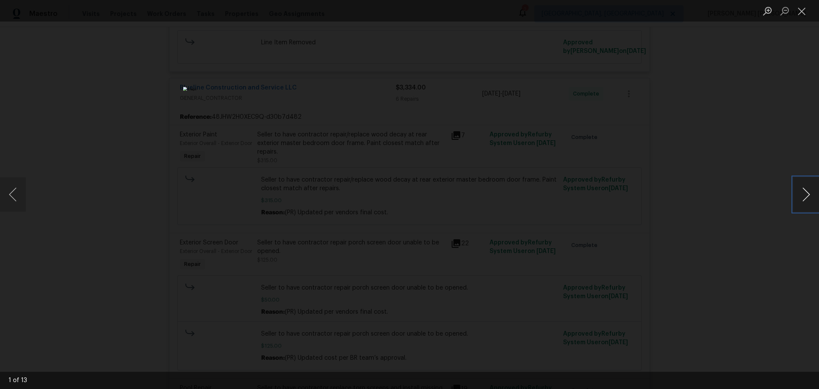
click at [805, 201] on button "Next image" at bounding box center [806, 194] width 26 height 34
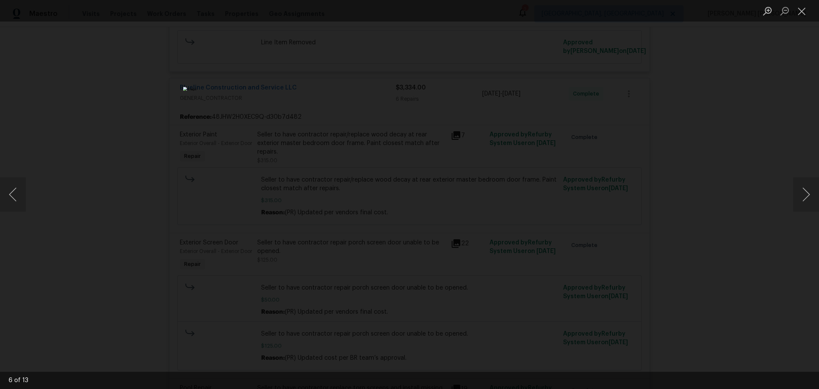
click at [747, 240] on div "Lightbox" at bounding box center [409, 194] width 819 height 389
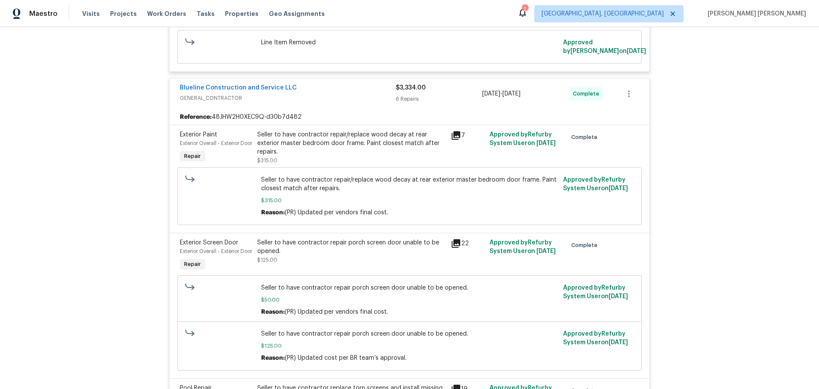
click at [747, 240] on div "Lightbox" at bounding box center [409, 194] width 819 height 389
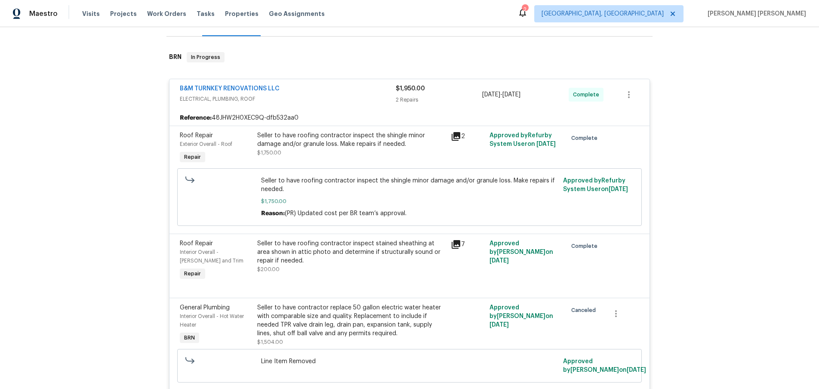
scroll to position [142, 0]
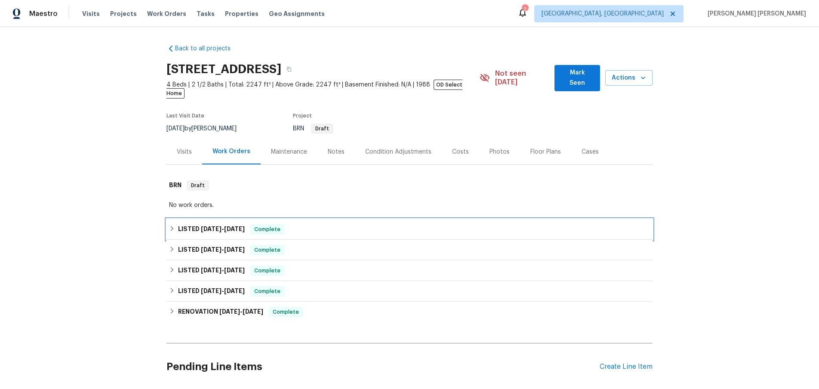
drag, startPoint x: 171, startPoint y: 218, endPoint x: 387, endPoint y: 232, distance: 216.3
click at [172, 225] on icon at bounding box center [172, 228] width 6 height 6
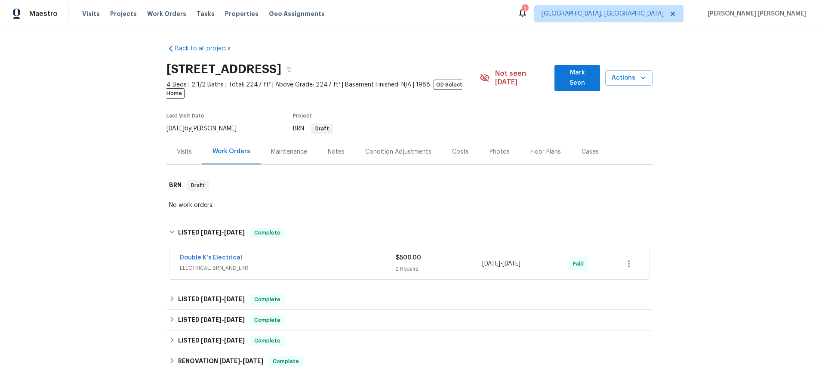
click at [338, 253] on div "Double K's Electrical" at bounding box center [288, 258] width 216 height 10
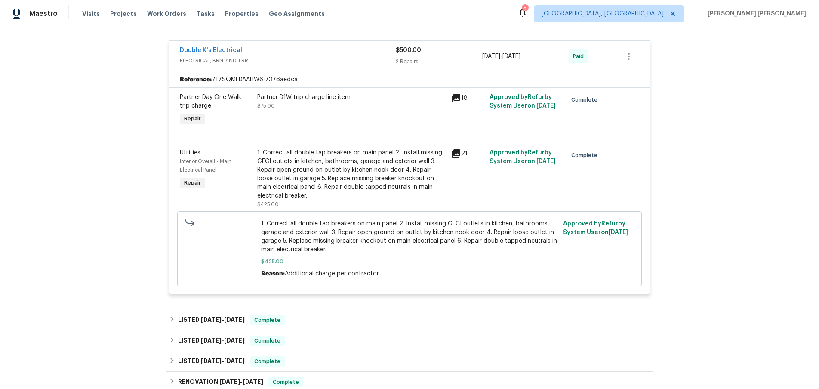
scroll to position [141, 0]
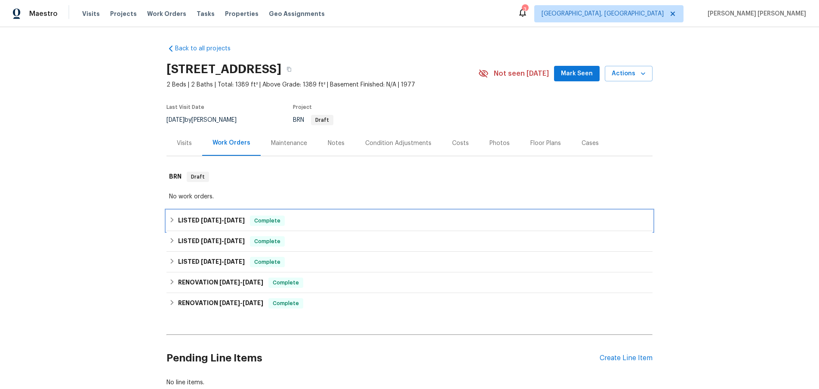
click at [169, 219] on icon at bounding box center [172, 220] width 6 height 6
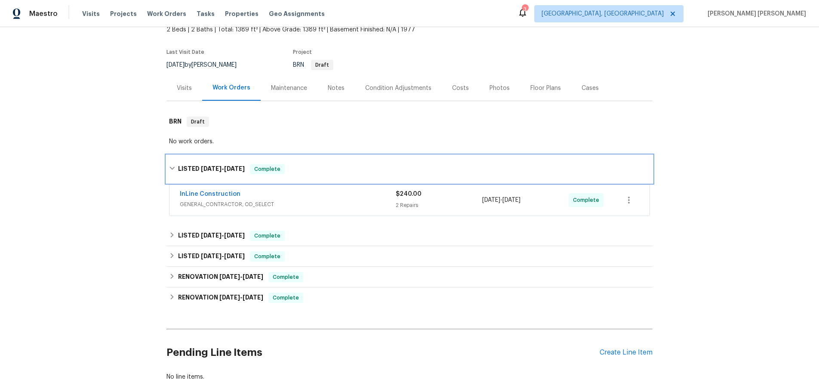
scroll to position [61, 0]
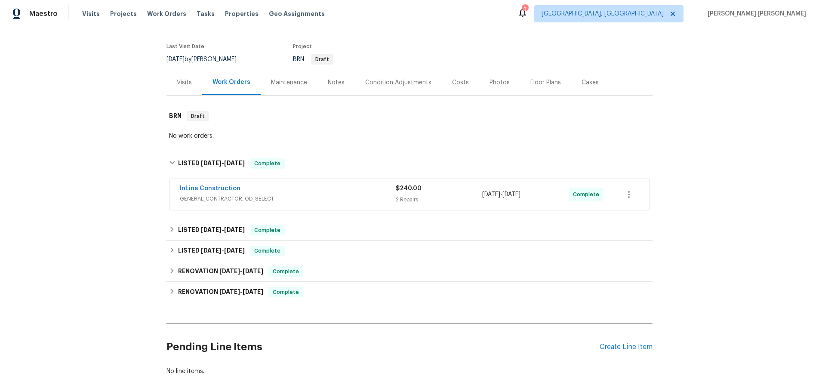
click at [336, 197] on span "GENERAL_CONTRACTOR, OD_SELECT" at bounding box center [288, 198] width 216 height 9
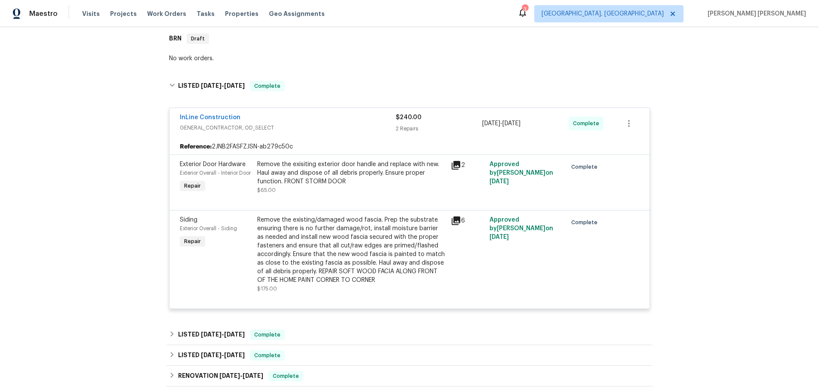
scroll to position [140, 0]
click at [342, 135] on div "InLine Construction GENERAL_CONTRACTOR, OD_SELECT $240.00 2 Repairs [DATE] - [D…" at bounding box center [409, 121] width 480 height 31
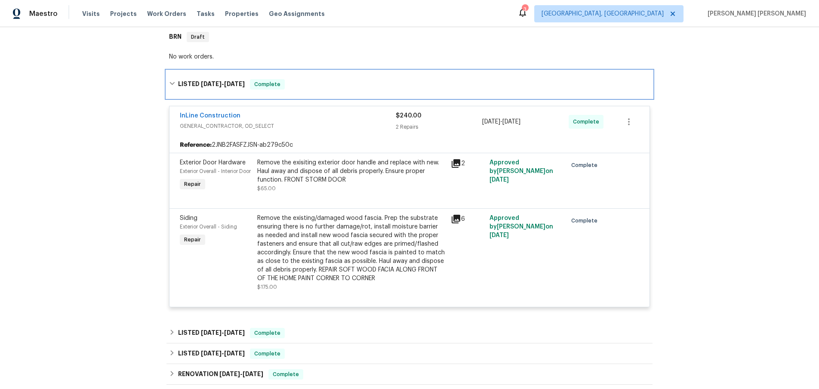
click at [173, 82] on icon at bounding box center [172, 83] width 6 height 6
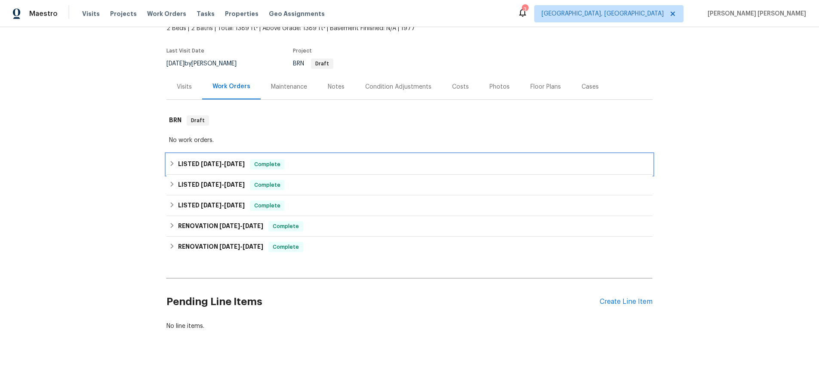
scroll to position [56, 0]
click at [168, 187] on div "LISTED [DATE] - [DATE] Complete" at bounding box center [409, 185] width 486 height 21
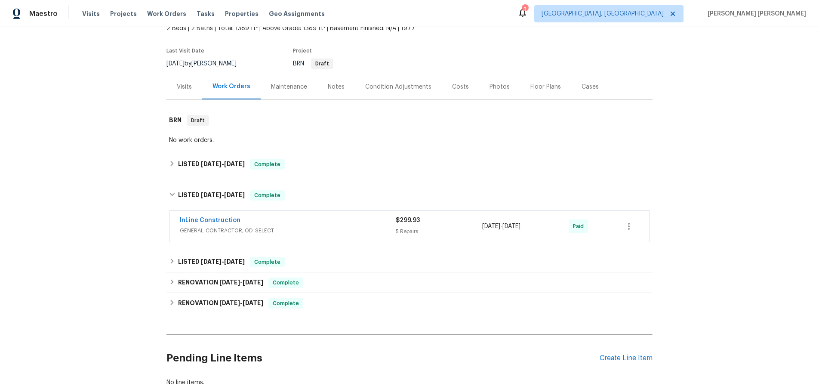
click at [292, 226] on span "GENERAL_CONTRACTOR, OD_SELECT" at bounding box center [288, 230] width 216 height 9
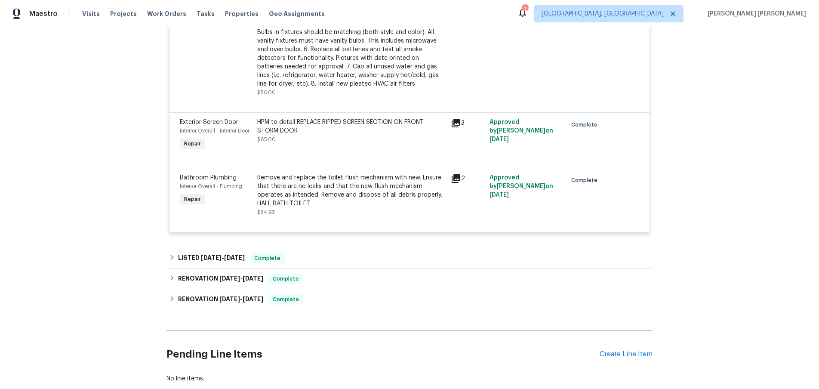
scroll to position [481, 0]
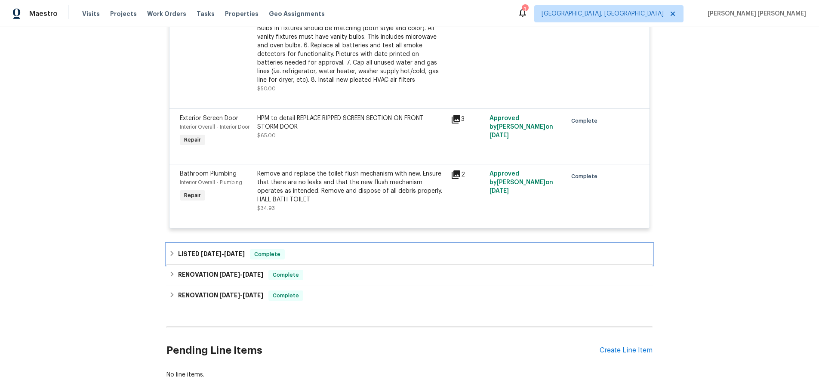
click at [169, 256] on icon at bounding box center [172, 253] width 6 height 6
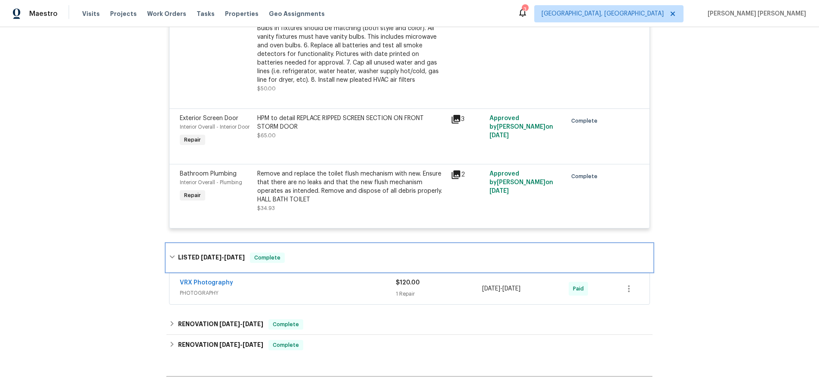
scroll to position [502, 0]
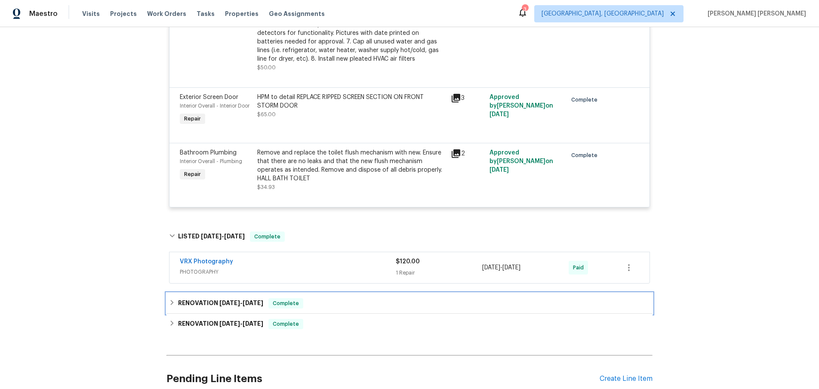
click at [169, 303] on icon at bounding box center [172, 302] width 6 height 6
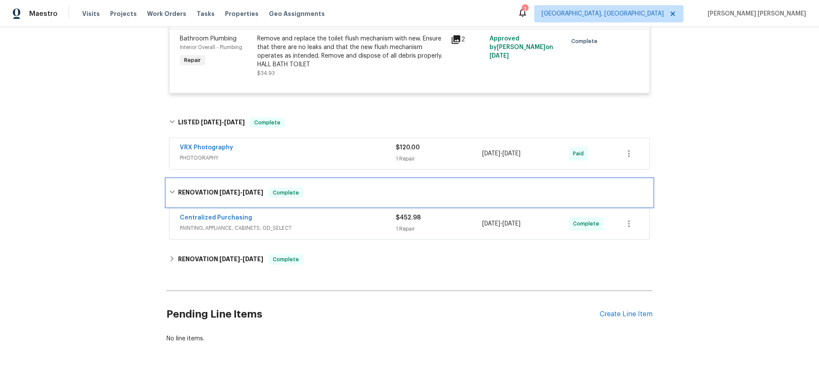
scroll to position [626, 0]
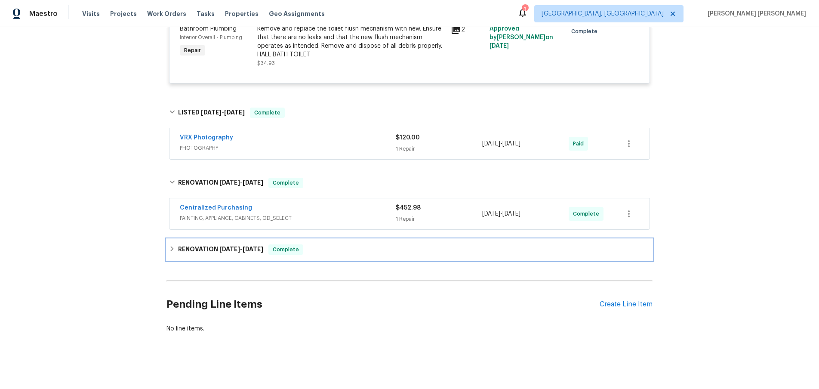
click at [173, 247] on icon at bounding box center [172, 249] width 6 height 6
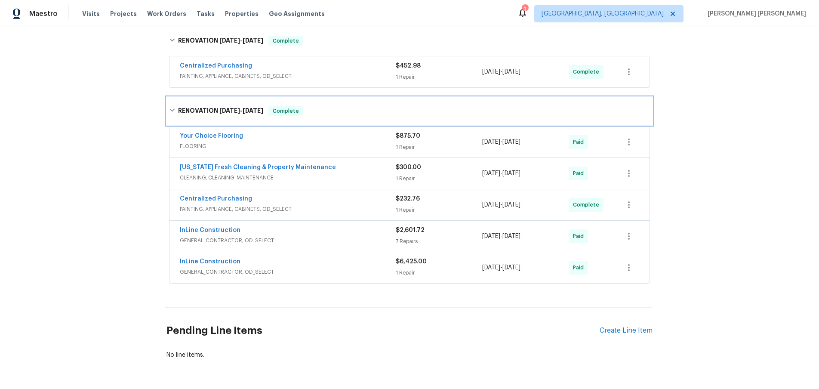
scroll to position [775, 0]
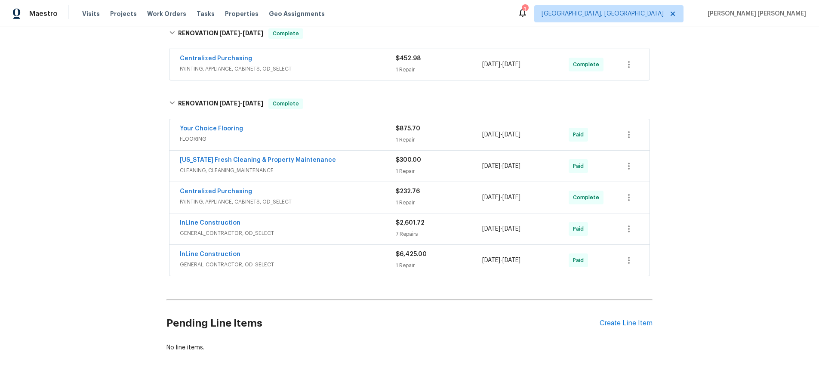
click at [374, 264] on span "GENERAL_CONTRACTOR, OD_SELECT" at bounding box center [288, 264] width 216 height 9
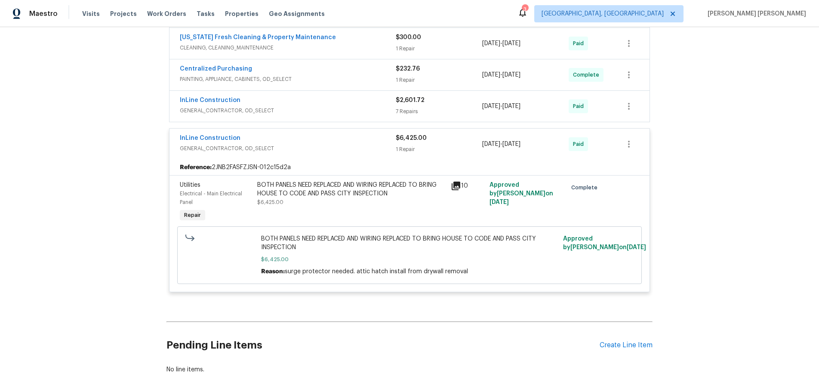
scroll to position [942, 0]
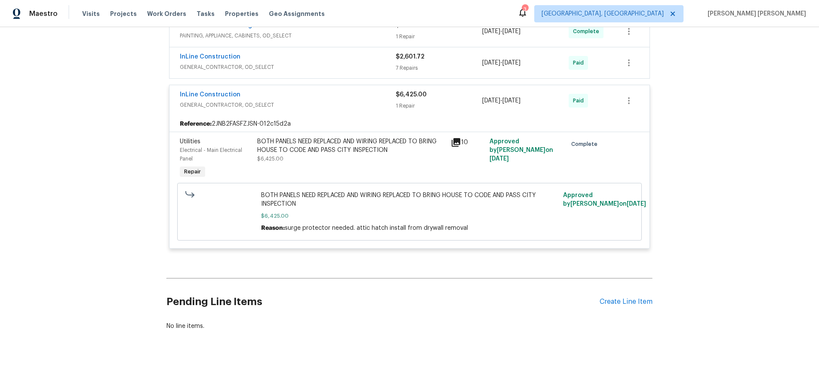
click at [456, 143] on icon at bounding box center [456, 142] width 10 height 10
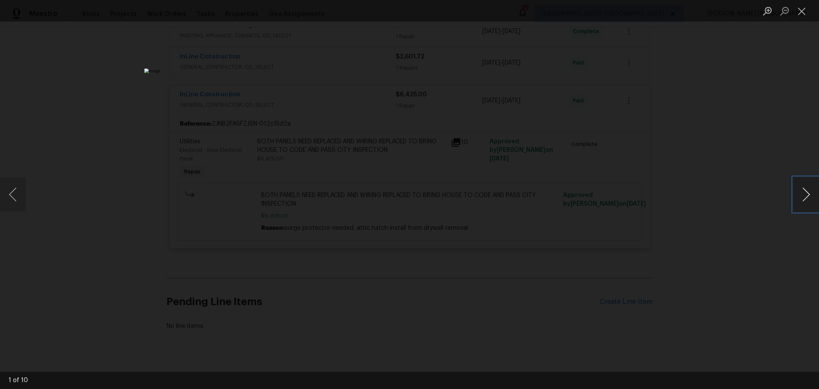
click at [805, 199] on button "Next image" at bounding box center [806, 194] width 26 height 34
click at [805, 205] on button "Next image" at bounding box center [806, 194] width 26 height 34
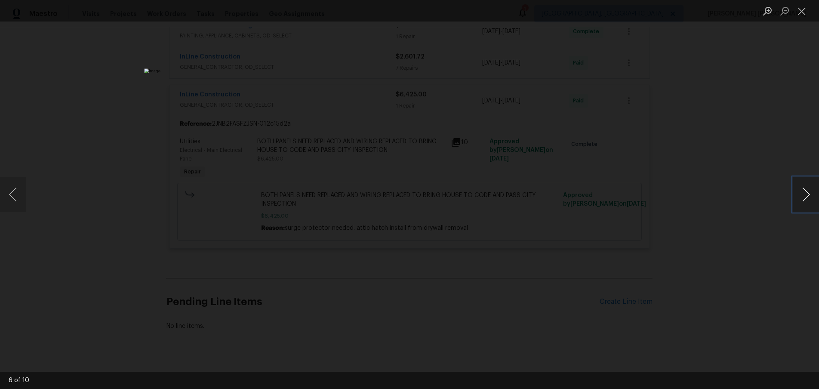
click at [805, 205] on button "Next image" at bounding box center [806, 194] width 26 height 34
click at [806, 14] on button "Close lightbox" at bounding box center [801, 10] width 17 height 15
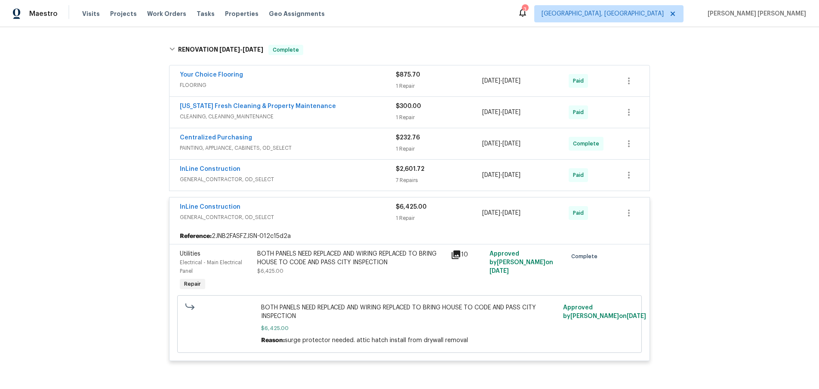
scroll to position [822, 0]
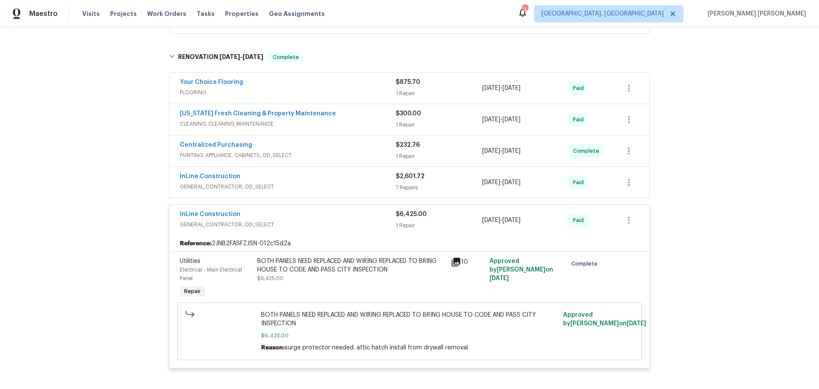
click at [317, 181] on div "InLine Construction GENERAL_CONTRACTOR, OD_SELECT" at bounding box center [288, 181] width 216 height 19
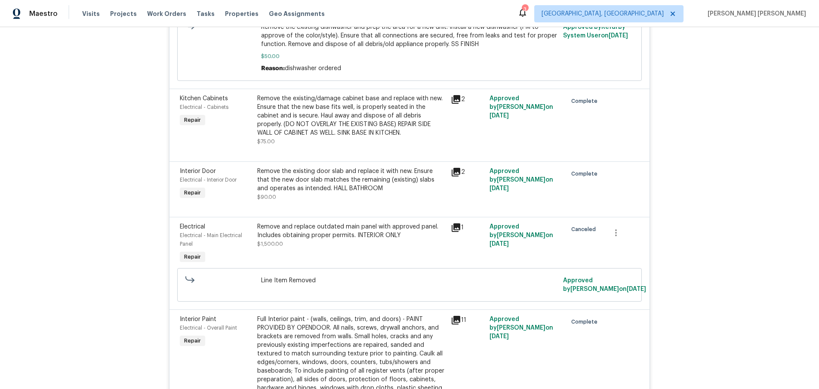
scroll to position [1114, 0]
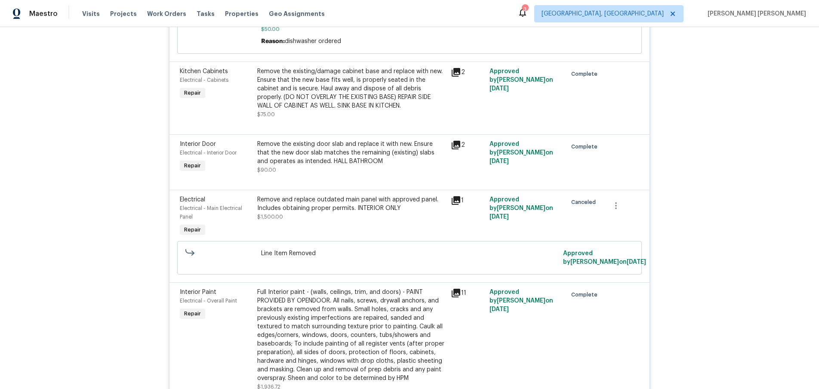
click at [457, 203] on icon at bounding box center [456, 200] width 9 height 9
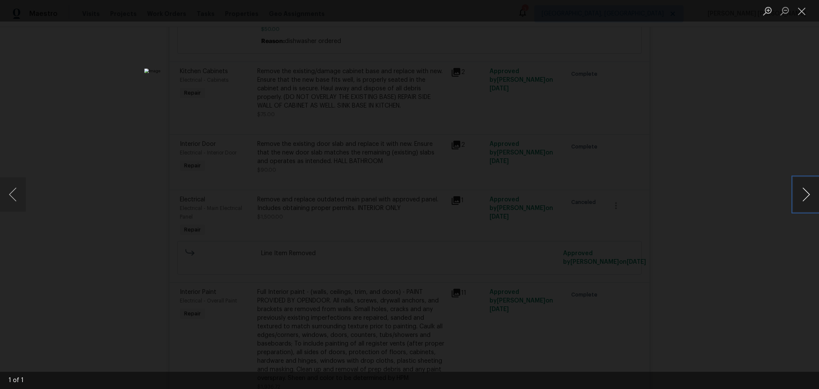
click at [805, 198] on button "Next image" at bounding box center [806, 194] width 26 height 34
click at [695, 265] on div "Lightbox" at bounding box center [409, 194] width 819 height 389
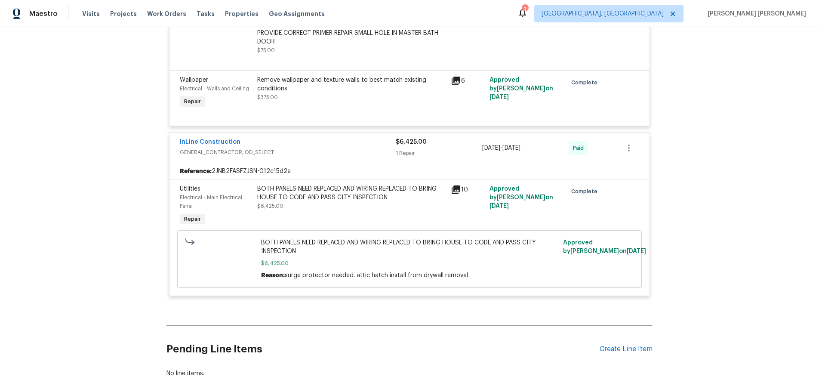
scroll to position [1664, 0]
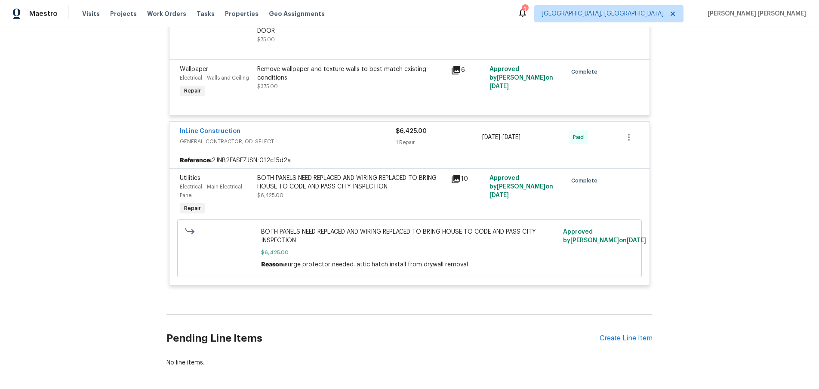
click at [457, 178] on icon at bounding box center [456, 179] width 9 height 9
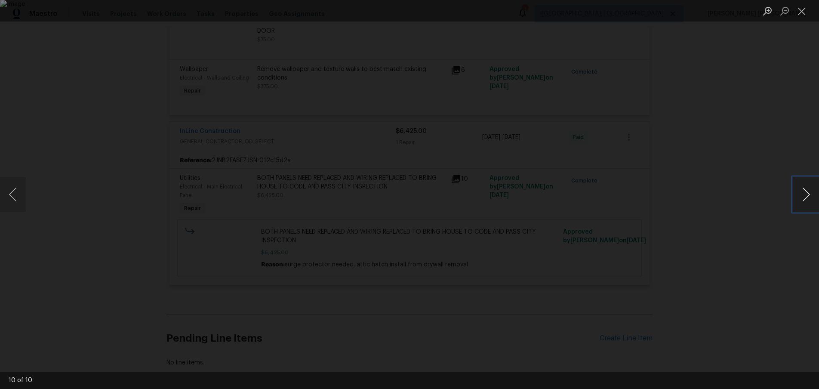
click at [801, 198] on button "Next image" at bounding box center [806, 194] width 26 height 34
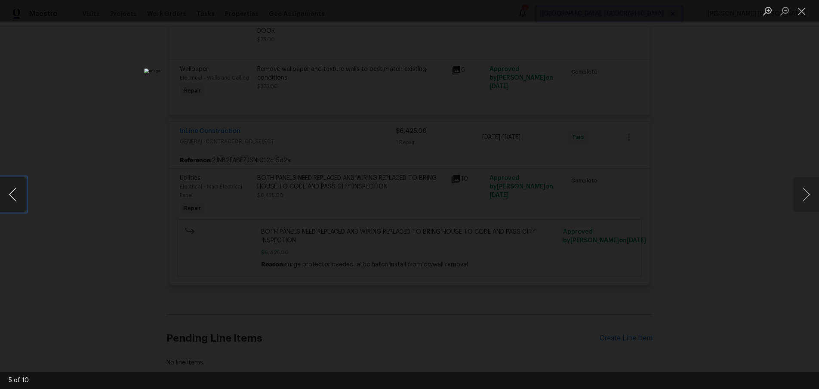
click at [20, 192] on button "Previous image" at bounding box center [13, 194] width 26 height 34
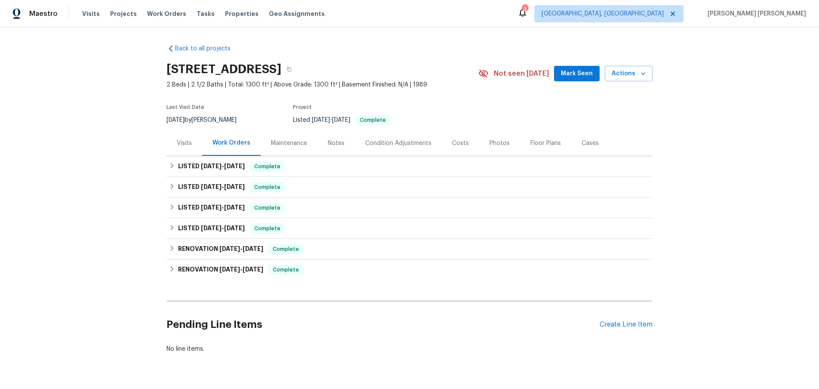
click at [186, 136] on div "Visits" at bounding box center [184, 142] width 36 height 25
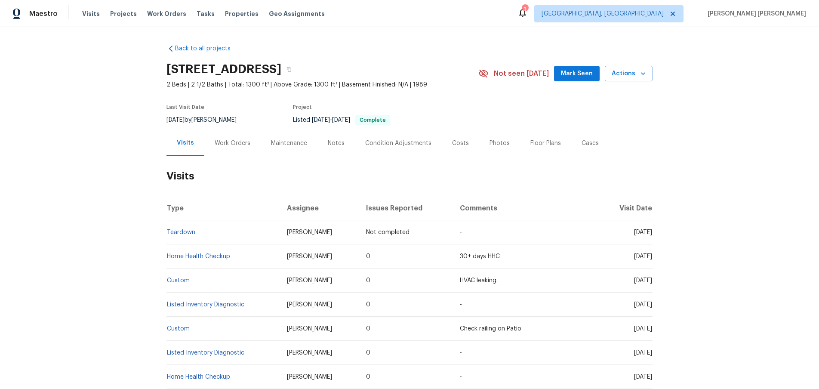
click at [230, 148] on div "Work Orders" at bounding box center [232, 142] width 56 height 25
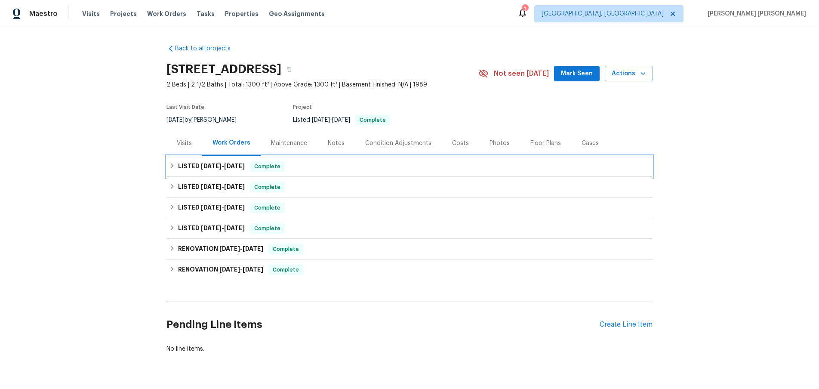
click at [184, 164] on h6 "LISTED [DATE] - [DATE]" at bounding box center [211, 166] width 67 height 10
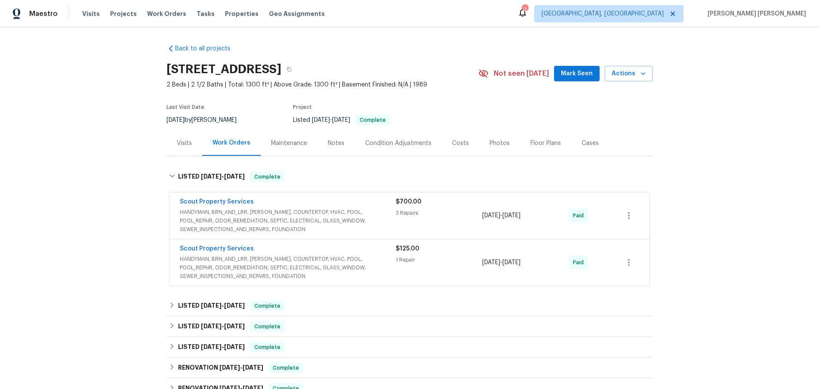
click at [412, 226] on div "$700.00 3 Repairs" at bounding box center [439, 215] width 86 height 36
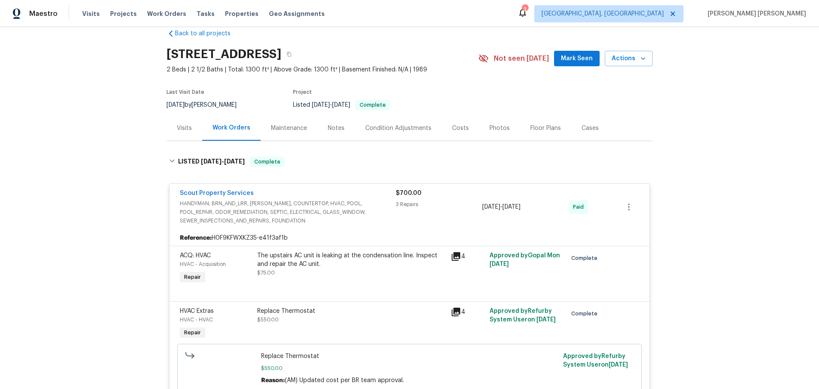
scroll to position [14, 0]
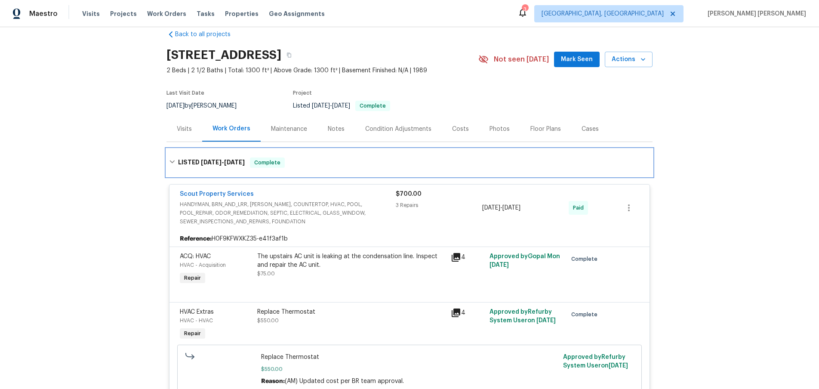
click at [174, 161] on icon at bounding box center [171, 161] width 5 height 3
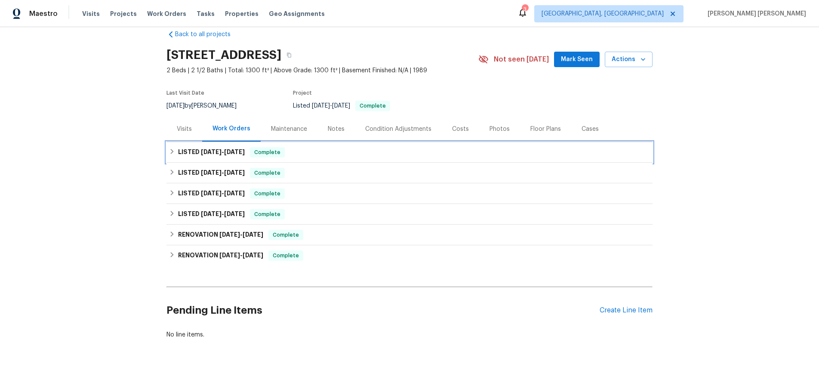
click at [198, 151] on h6 "LISTED [DATE] - [DATE]" at bounding box center [211, 152] width 67 height 10
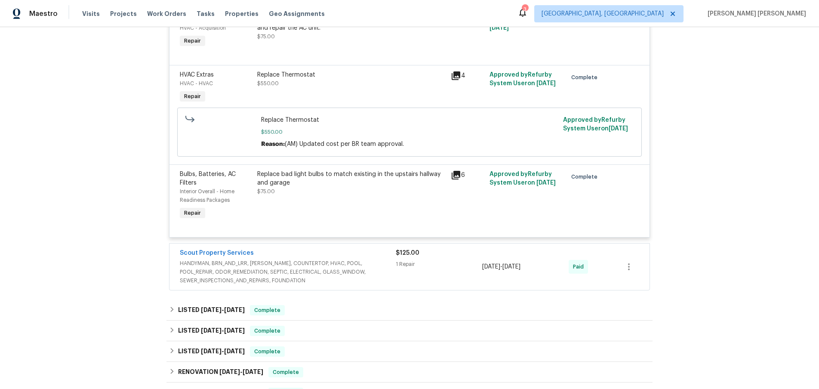
scroll to position [265, 0]
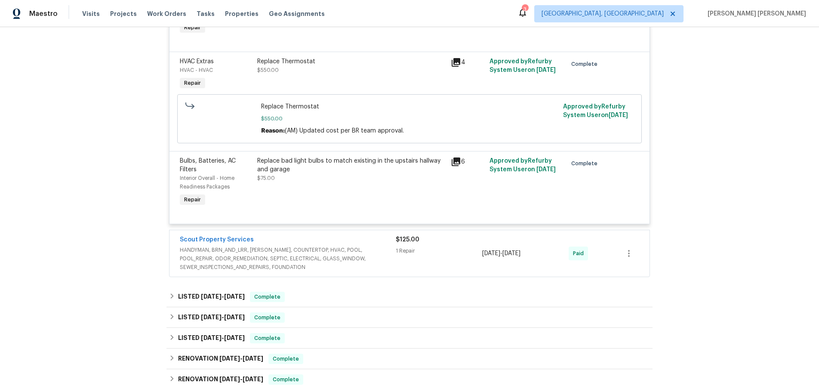
click at [340, 239] on div "Scout Property Services" at bounding box center [288, 240] width 216 height 10
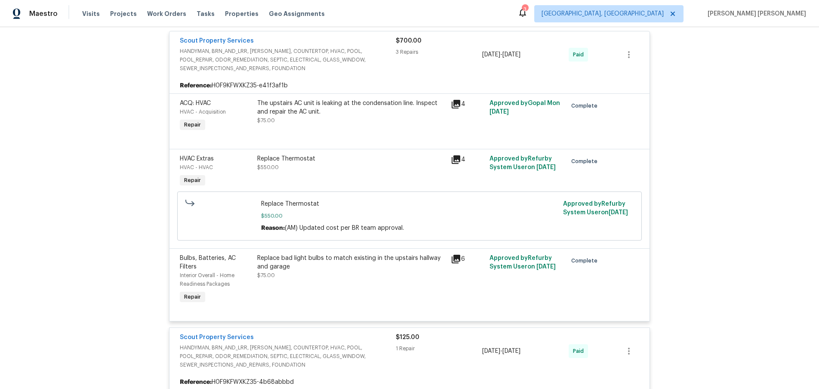
scroll to position [9, 0]
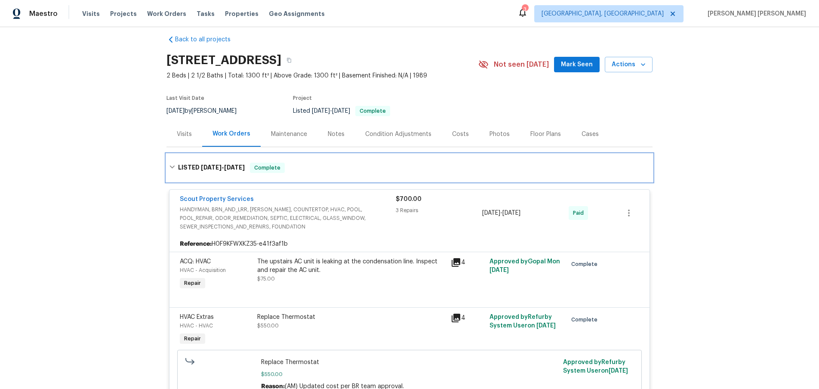
click at [169, 169] on icon at bounding box center [172, 167] width 6 height 6
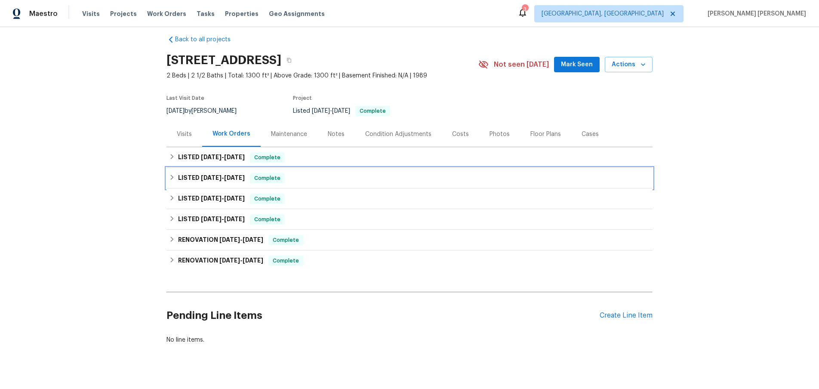
click at [169, 178] on icon at bounding box center [172, 177] width 6 height 6
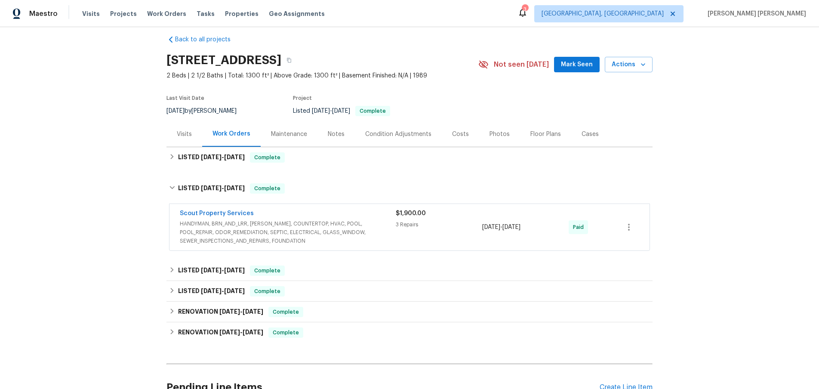
click at [327, 223] on span "HANDYMAN, BRN_AND_LRR, [PERSON_NAME], COUNTERTOP, HVAC, POOL, POOL_REPAIR, ODOR…" at bounding box center [288, 232] width 216 height 26
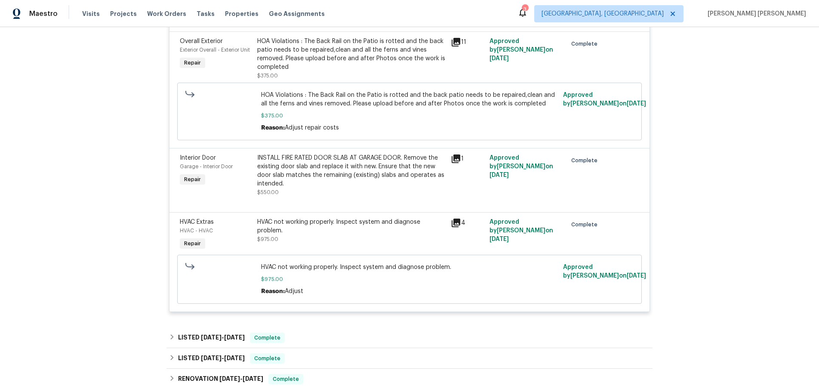
scroll to position [270, 0]
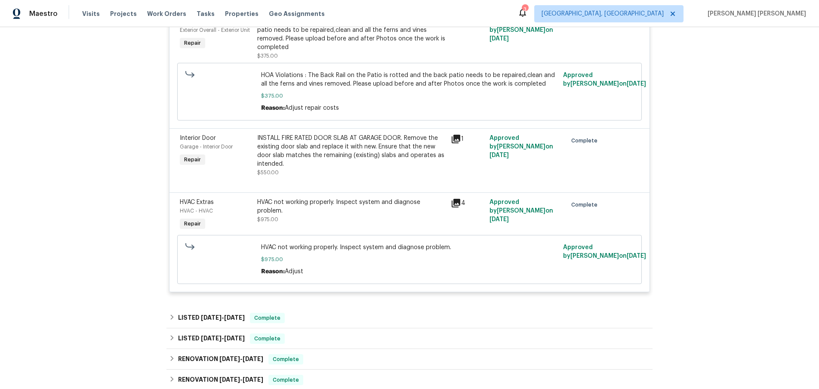
click at [456, 138] on icon at bounding box center [456, 139] width 9 height 9
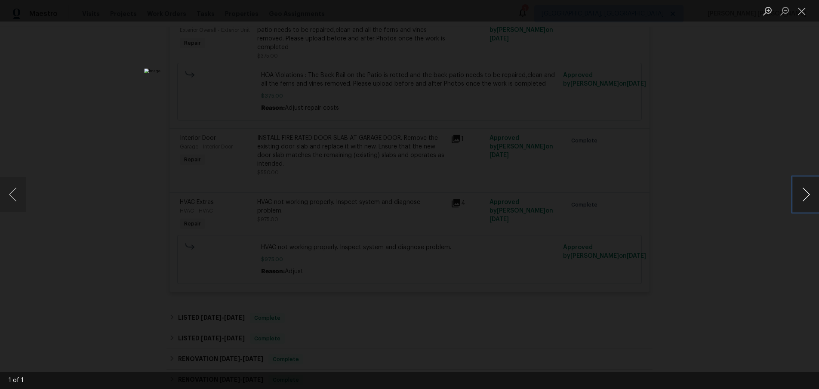
click at [803, 200] on button "Next image" at bounding box center [806, 194] width 26 height 34
drag, startPoint x: 803, startPoint y: 200, endPoint x: 697, endPoint y: 205, distance: 105.5
click at [802, 200] on button "Next image" at bounding box center [806, 194] width 26 height 34
click at [697, 205] on div "Lightbox" at bounding box center [409, 194] width 819 height 389
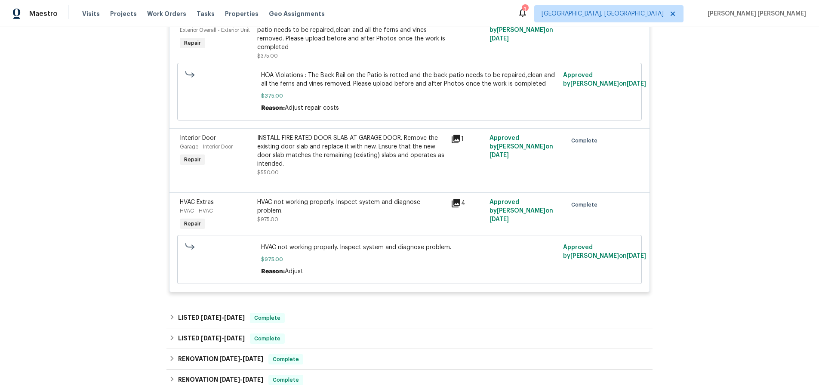
click at [631, 185] on div at bounding box center [409, 182] width 459 height 10
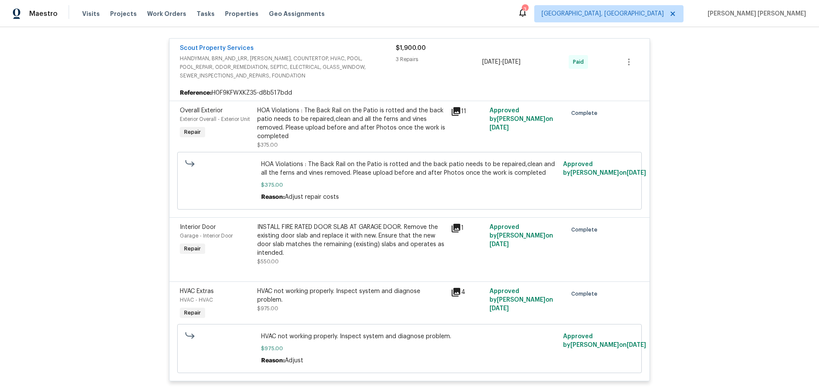
scroll to position [123, 0]
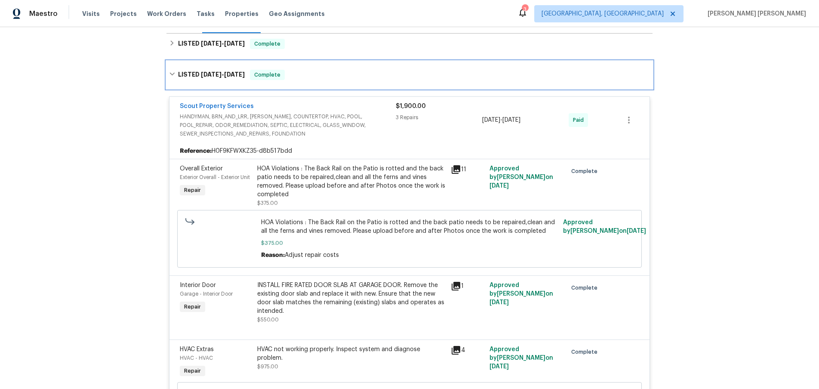
click at [170, 73] on icon at bounding box center [171, 74] width 5 height 3
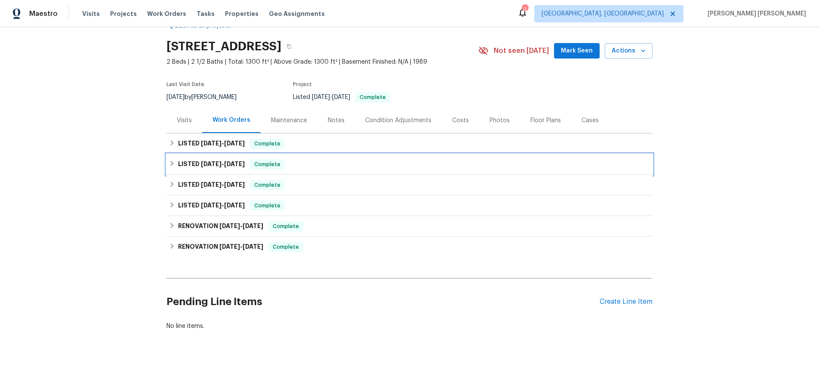
scroll to position [23, 0]
click at [191, 186] on h6 "LISTED 5/14/25 - 5/14/25" at bounding box center [211, 185] width 67 height 10
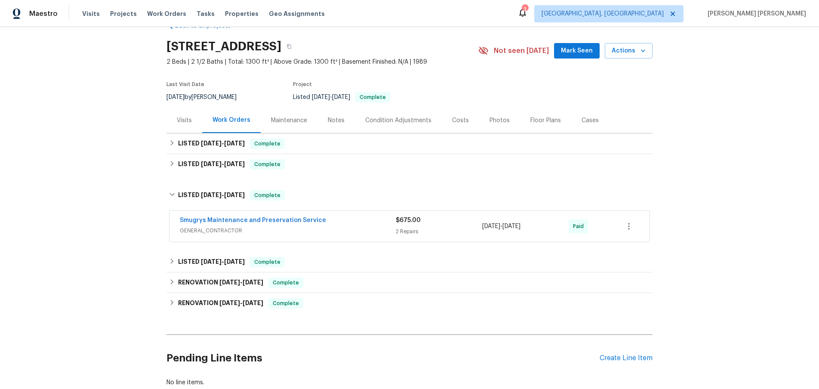
click at [332, 231] on span "GENERAL_CONTRACTOR" at bounding box center [288, 230] width 216 height 9
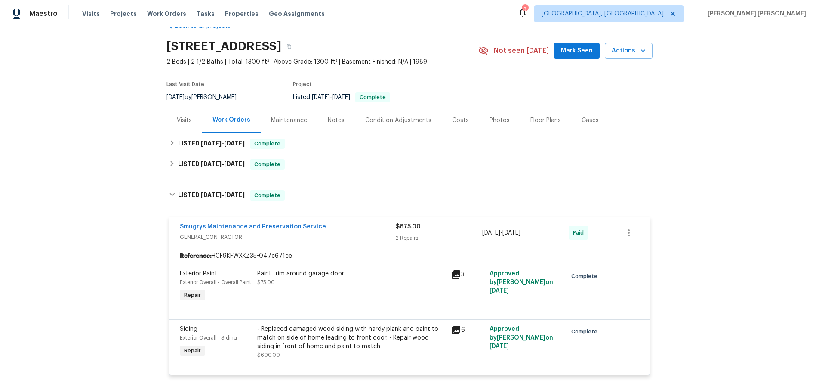
click at [458, 273] on icon at bounding box center [456, 274] width 9 height 9
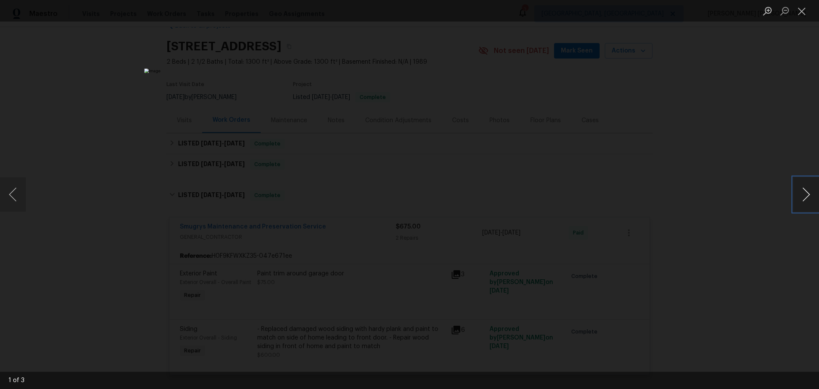
click at [805, 195] on button "Next image" at bounding box center [806, 194] width 26 height 34
drag, startPoint x: 723, startPoint y: 242, endPoint x: 696, endPoint y: 239, distance: 26.9
click at [723, 242] on div "Lightbox" at bounding box center [409, 194] width 819 height 389
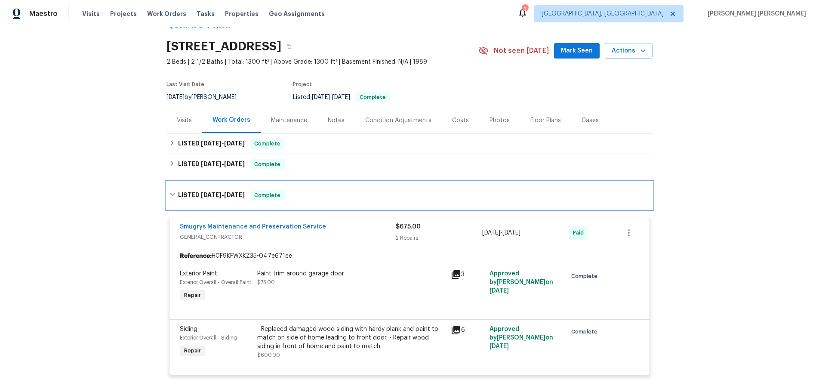
click at [172, 194] on icon at bounding box center [171, 194] width 5 height 3
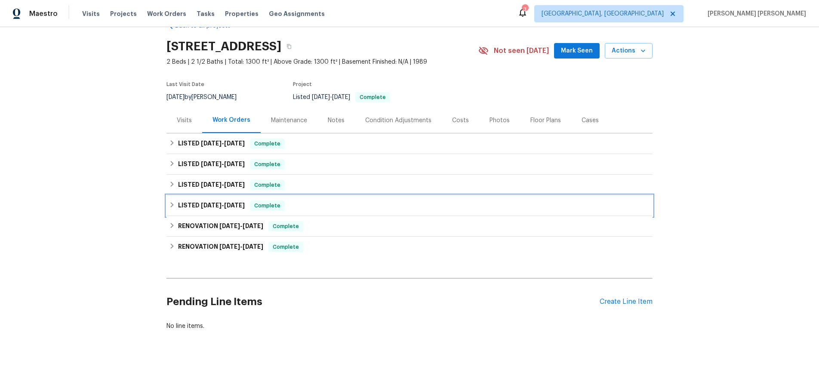
click at [171, 208] on icon at bounding box center [172, 205] width 6 height 6
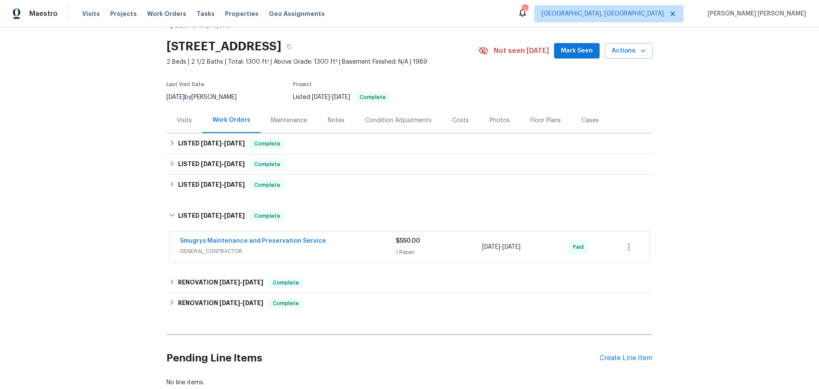
click at [371, 254] on span "GENERAL_CONTRACTOR" at bounding box center [288, 251] width 216 height 9
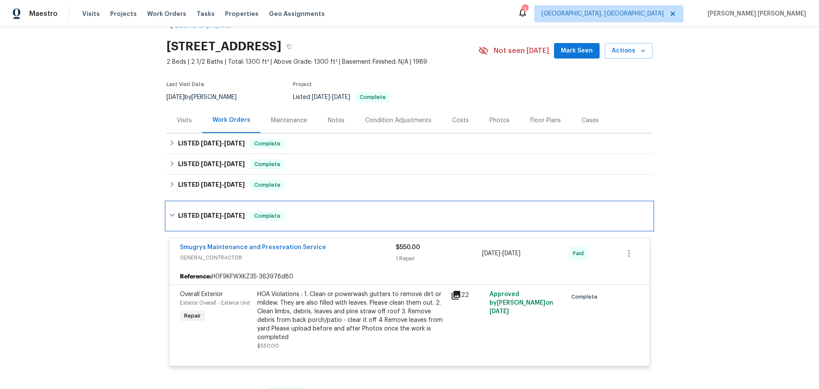
click at [170, 216] on icon at bounding box center [172, 215] width 6 height 6
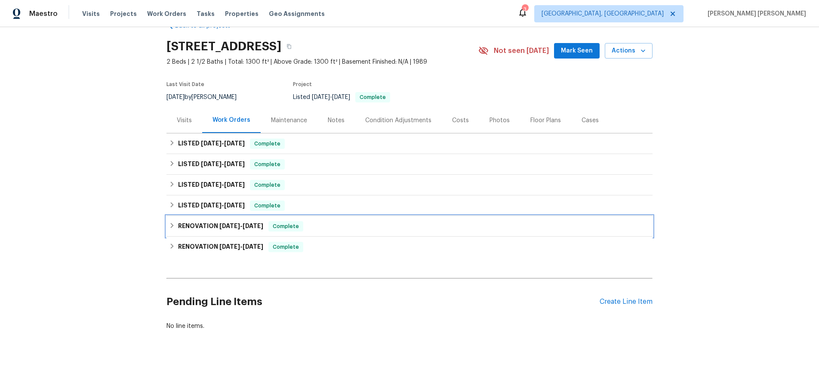
click at [173, 225] on icon at bounding box center [172, 225] width 6 height 6
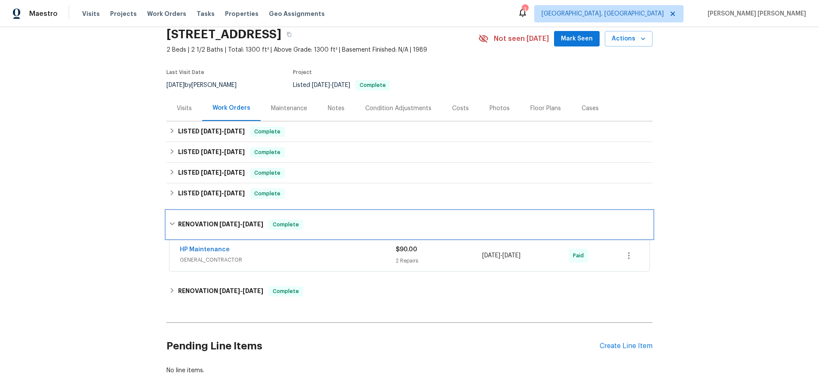
scroll to position [37, 0]
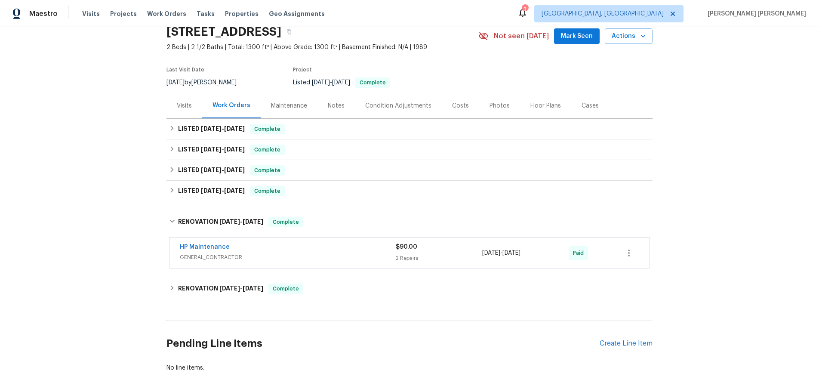
click at [326, 244] on div "HP Maintenance" at bounding box center [288, 248] width 216 height 10
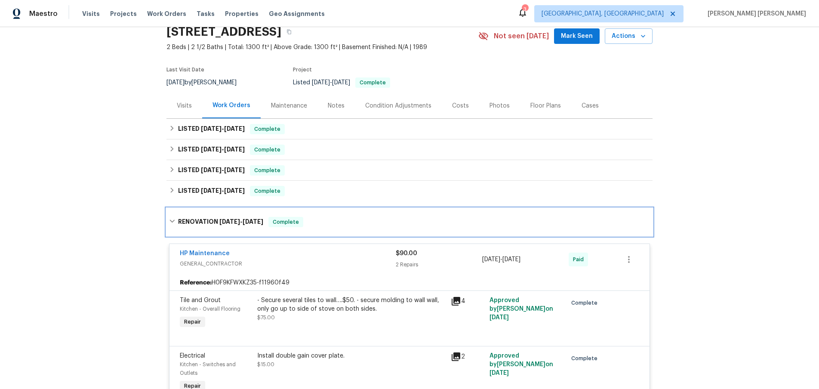
click at [173, 220] on icon at bounding box center [171, 221] width 5 height 3
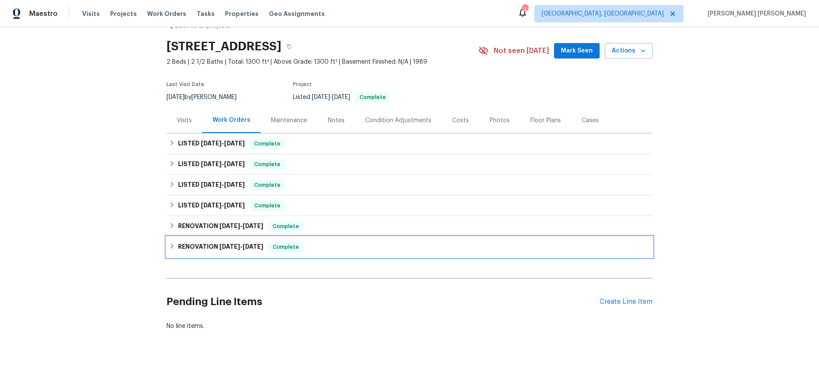
click at [174, 250] on div "RENOVATION 7/22/24 - 8/6/24 Complete" at bounding box center [409, 247] width 481 height 10
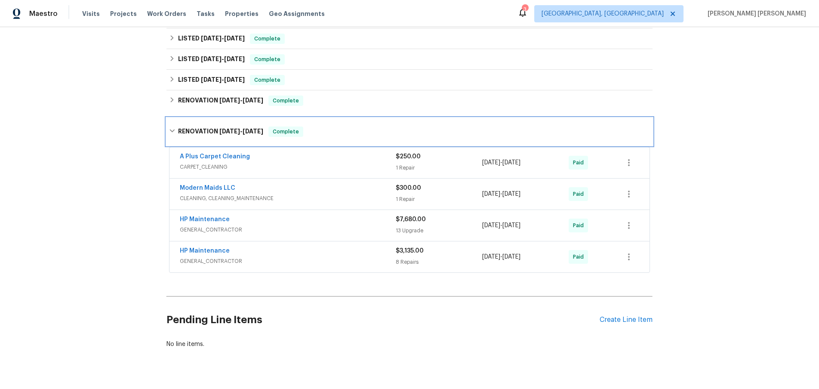
scroll to position [153, 0]
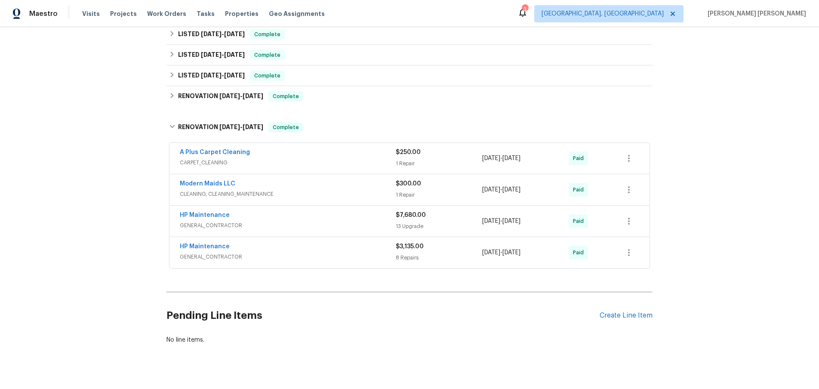
click at [348, 254] on span "GENERAL_CONTRACTOR" at bounding box center [288, 256] width 216 height 9
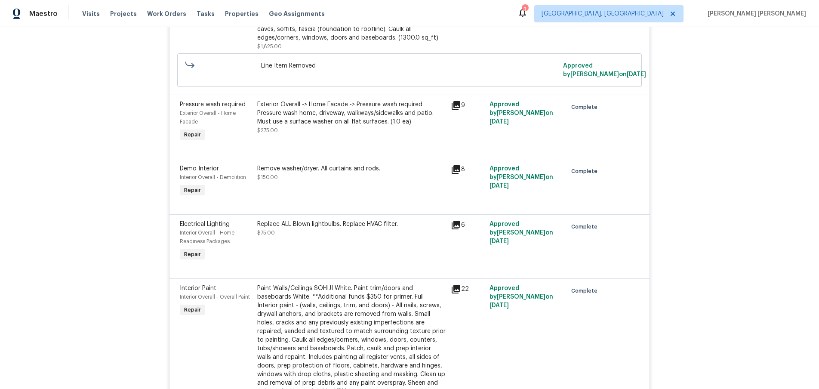
scroll to position [596, 0]
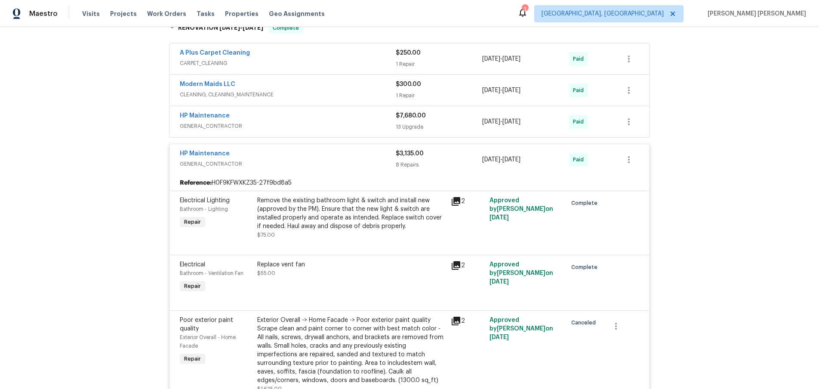
click at [326, 161] on span "GENERAL_CONTRACTOR" at bounding box center [288, 164] width 216 height 9
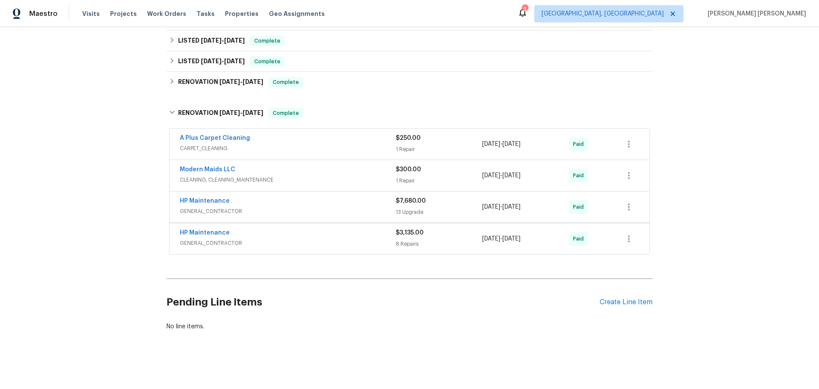
scroll to position [166, 0]
click at [325, 207] on span "GENERAL_CONTRACTOR" at bounding box center [288, 211] width 216 height 9
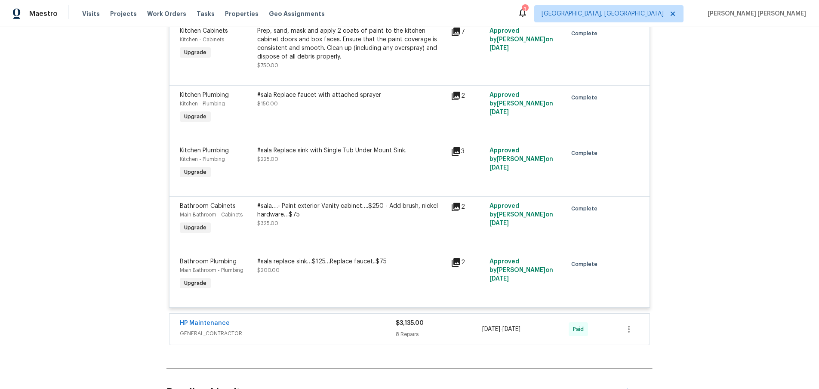
scroll to position [1043, 0]
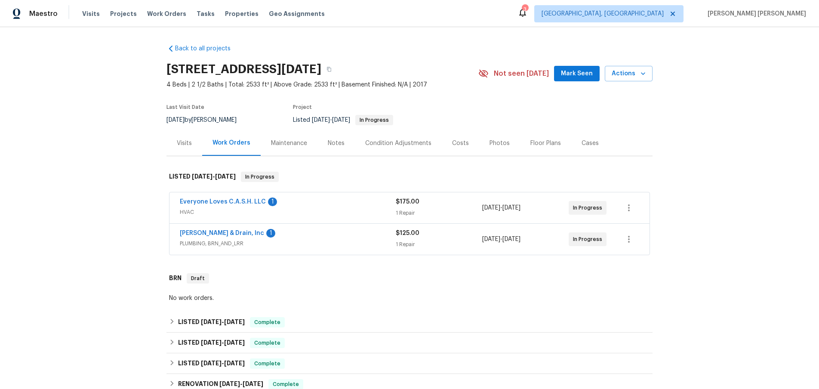
click at [178, 143] on div "Visits" at bounding box center [184, 143] width 15 height 9
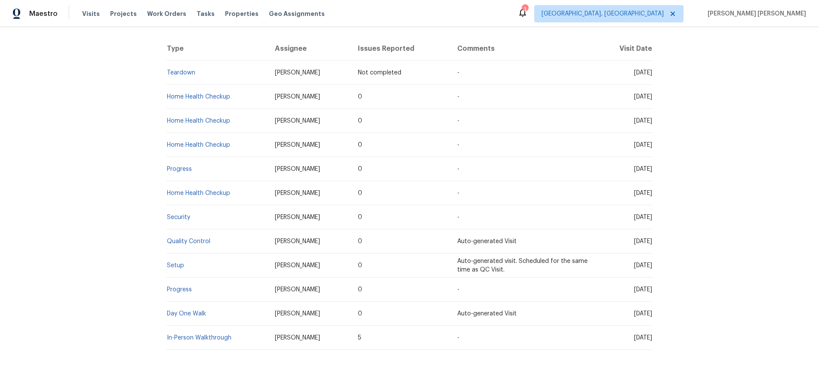
scroll to position [179, 0]
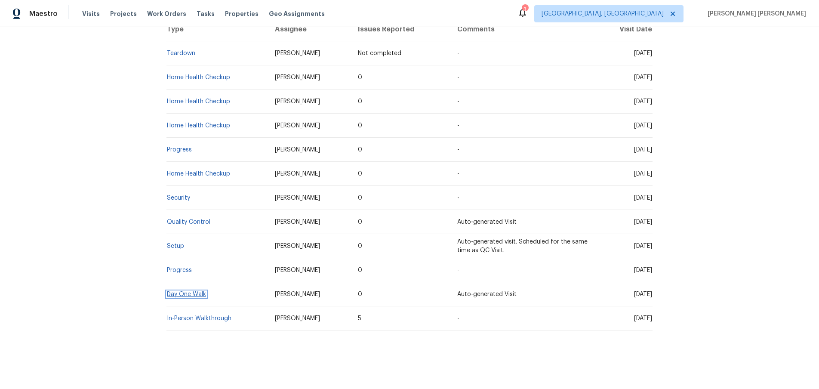
click at [192, 292] on link "Day One Walk" at bounding box center [186, 294] width 39 height 6
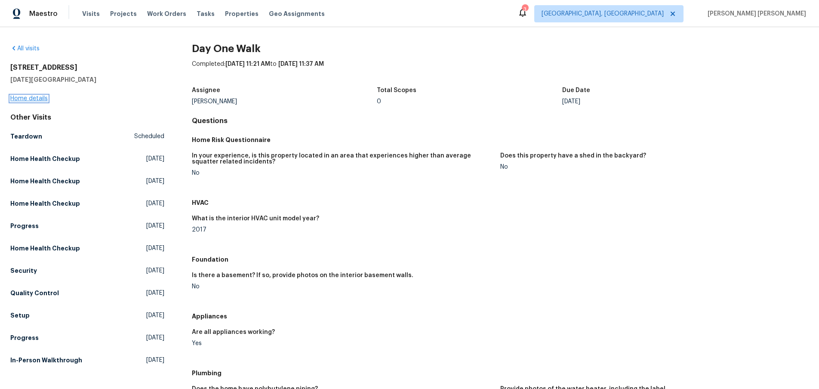
click at [39, 96] on link "Home details" at bounding box center [28, 98] width 37 height 6
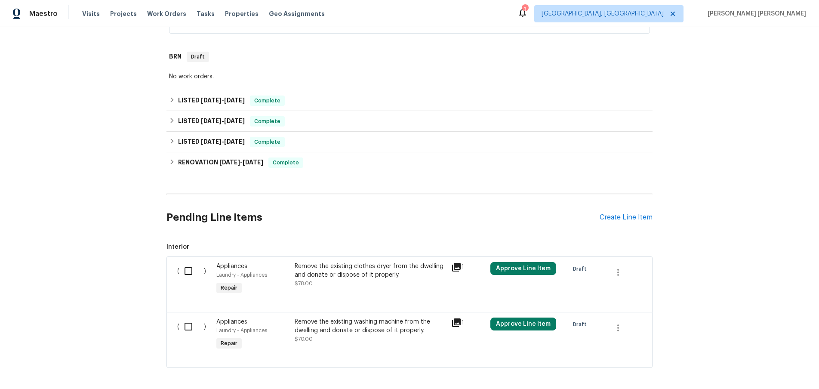
scroll to position [259, 0]
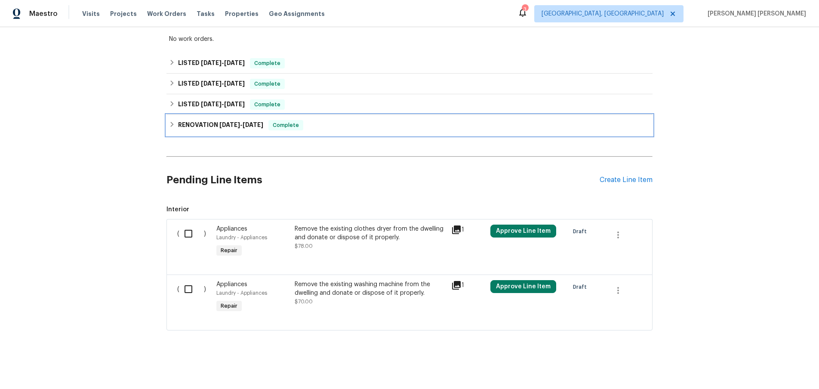
click at [172, 126] on icon at bounding box center [172, 124] width 3 height 5
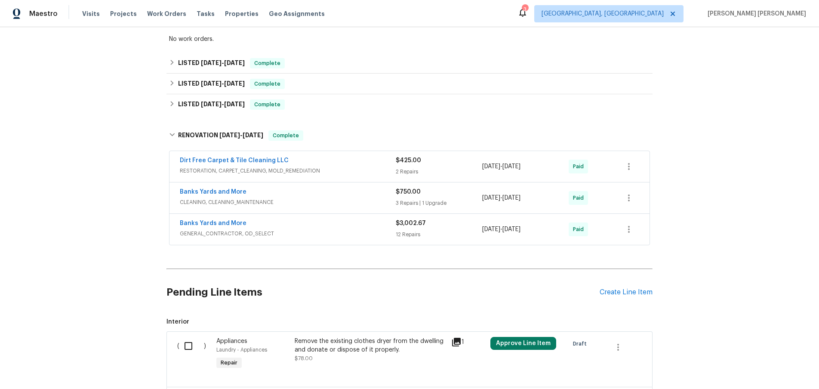
click at [316, 228] on div "Banks Yards and More" at bounding box center [288, 224] width 216 height 10
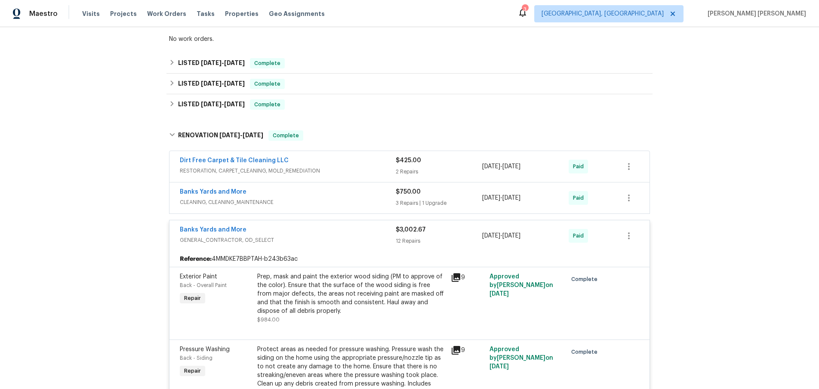
click at [328, 239] on span "GENERAL_CONTRACTOR, OD_SELECT" at bounding box center [288, 240] width 216 height 9
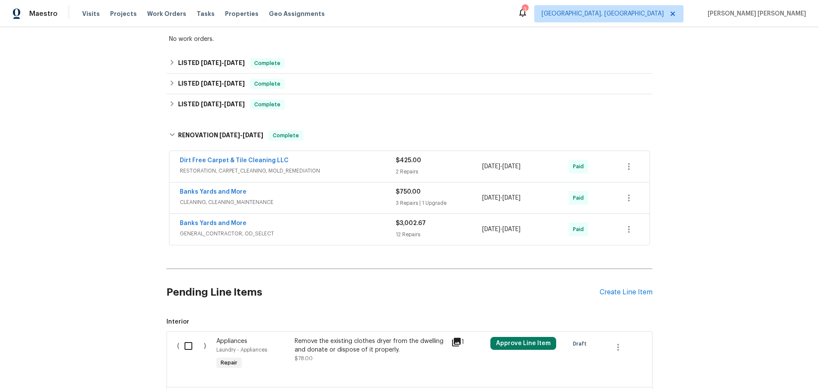
click at [358, 198] on span "CLEANING, CLEANING_MAINTENANCE" at bounding box center [288, 202] width 216 height 9
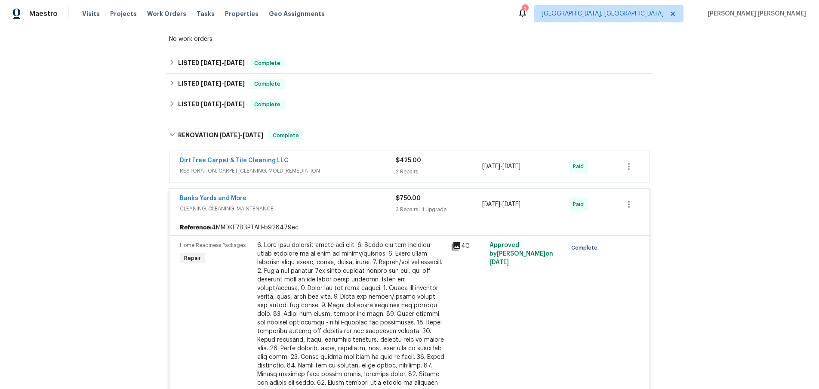
click at [457, 248] on icon at bounding box center [456, 246] width 9 height 9
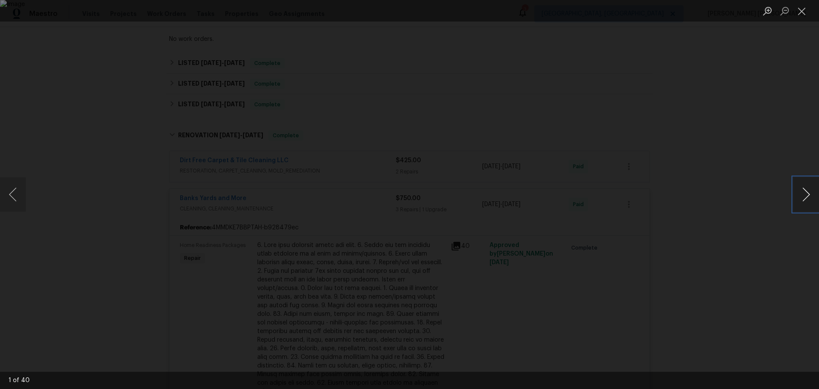
click at [801, 199] on button "Next image" at bounding box center [806, 194] width 26 height 34
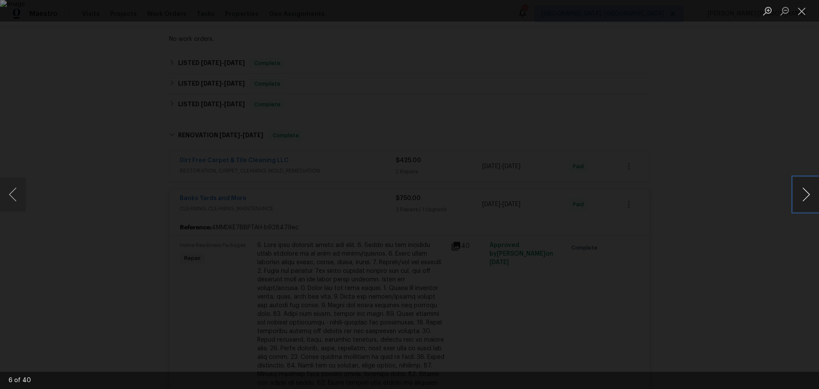
click at [801, 199] on button "Next image" at bounding box center [806, 194] width 26 height 34
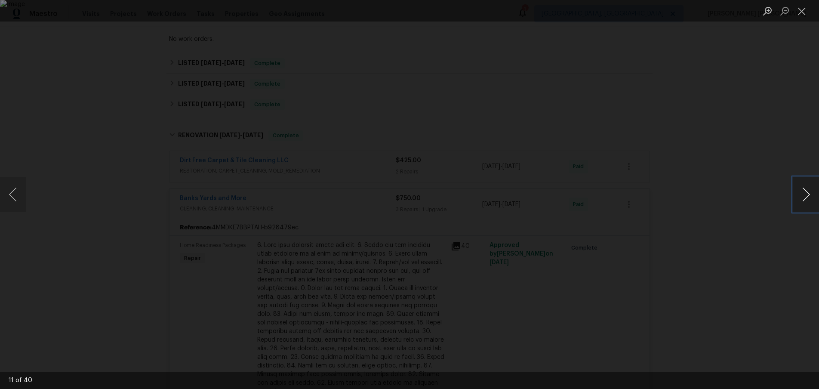
click at [801, 199] on button "Next image" at bounding box center [806, 194] width 26 height 34
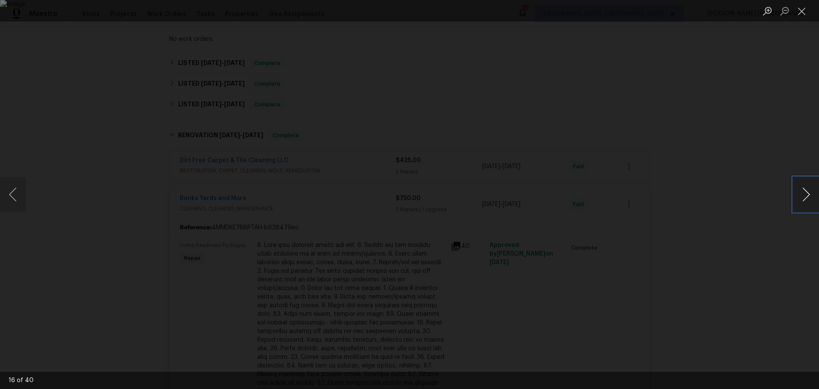
click at [801, 199] on button "Next image" at bounding box center [806, 194] width 26 height 34
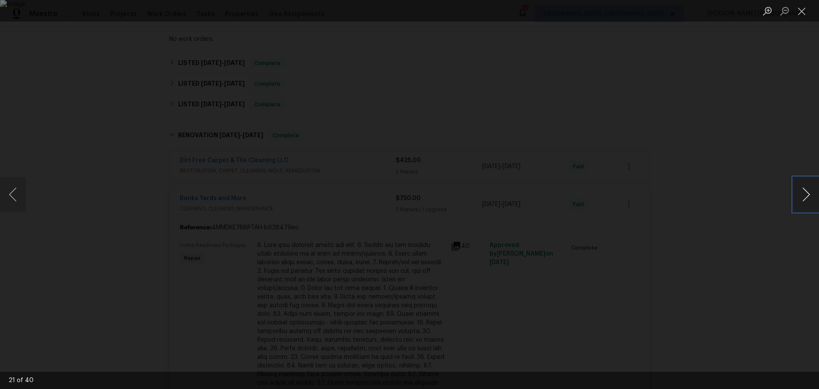
click at [801, 199] on button "Next image" at bounding box center [806, 194] width 26 height 34
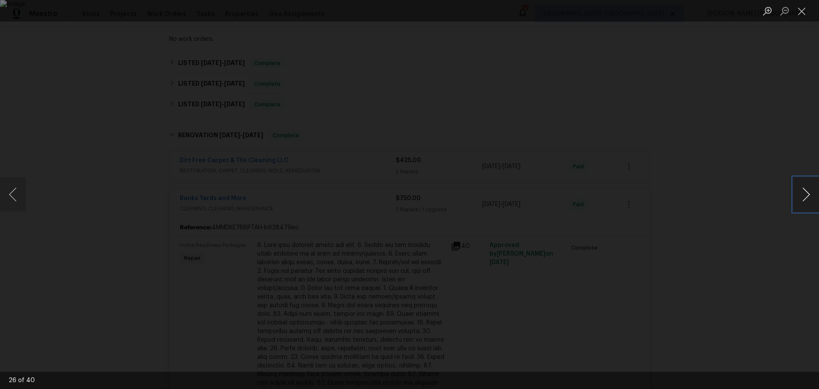
click at [801, 199] on button "Next image" at bounding box center [806, 194] width 26 height 34
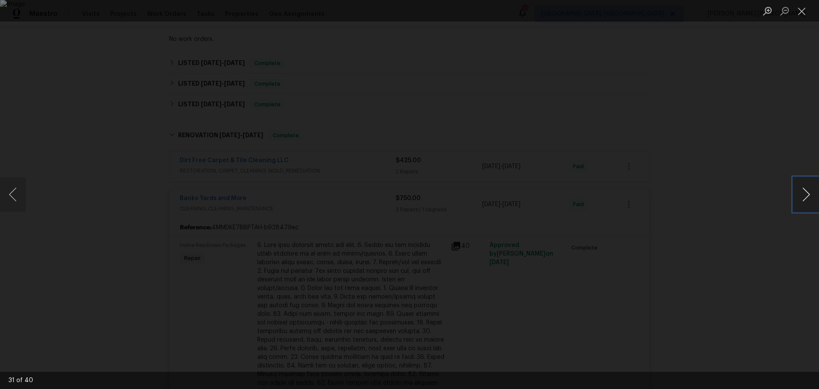
click at [801, 199] on button "Next image" at bounding box center [806, 194] width 26 height 34
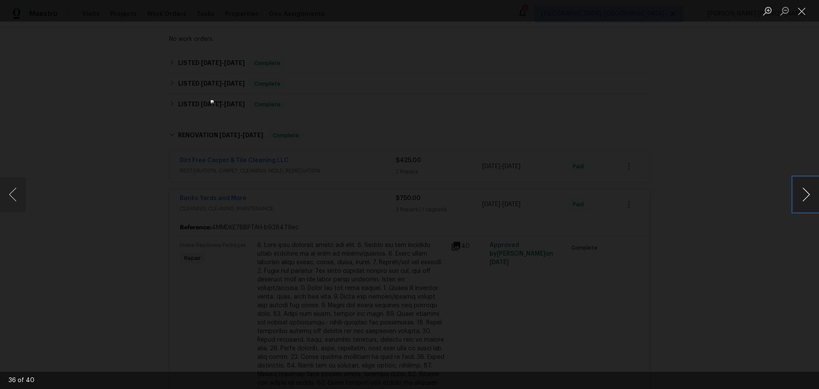
click at [801, 199] on button "Next image" at bounding box center [806, 194] width 26 height 34
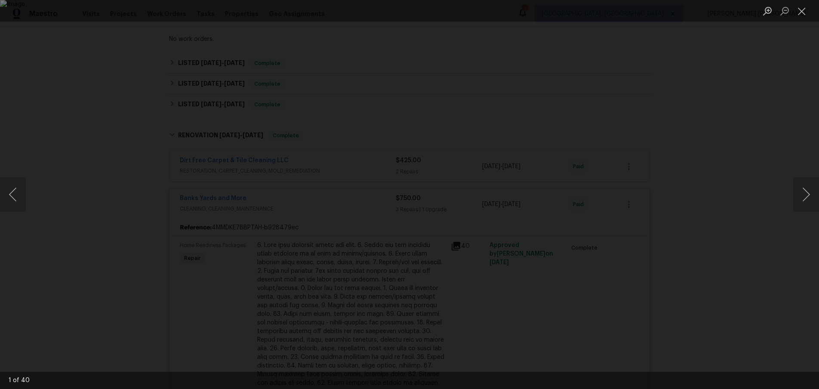
click at [704, 303] on div "Lightbox" at bounding box center [409, 194] width 819 height 389
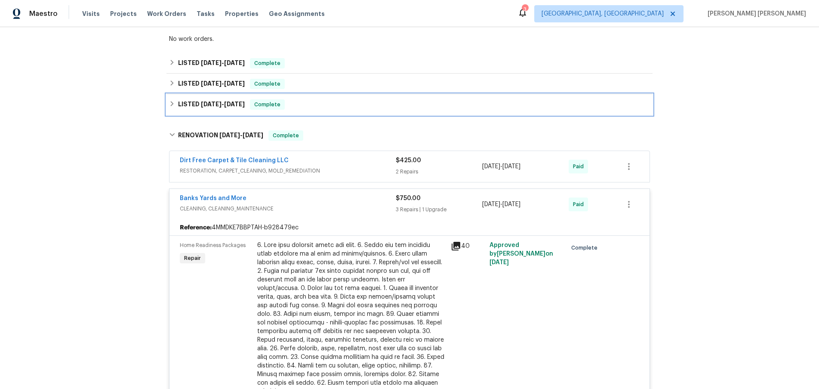
click at [170, 102] on icon at bounding box center [172, 104] width 6 height 6
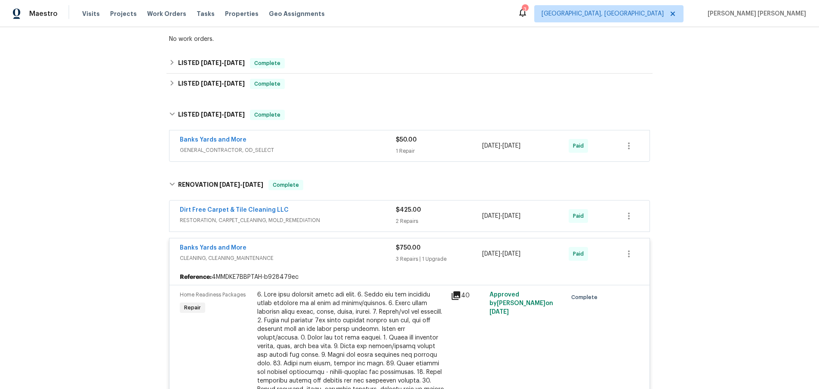
click at [285, 137] on div "Banks Yards and More" at bounding box center [288, 140] width 216 height 10
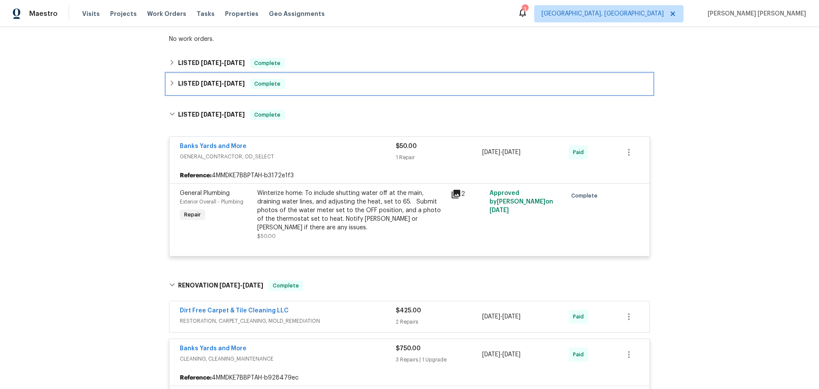
click at [171, 84] on icon at bounding box center [172, 83] width 6 height 6
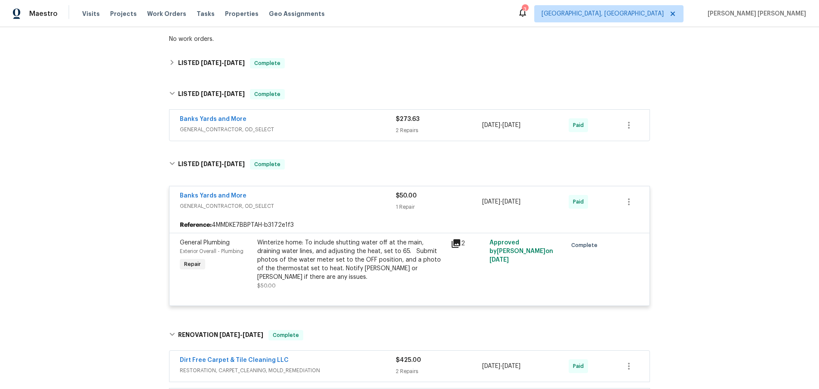
click at [263, 126] on span "GENERAL_CONTRACTOR, OD_SELECT" at bounding box center [288, 129] width 216 height 9
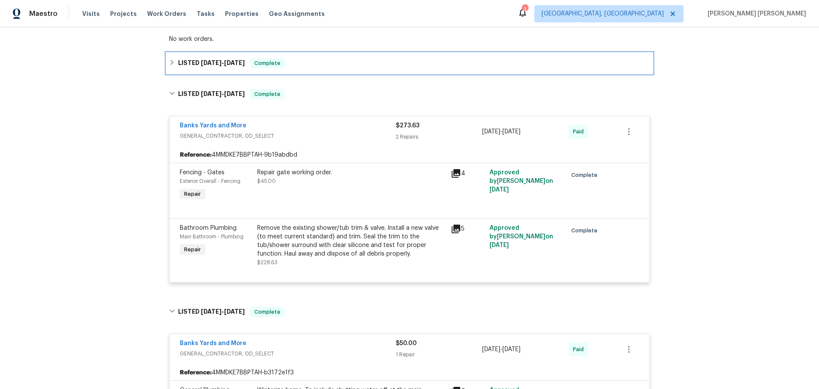
click at [178, 63] on h6 "LISTED 5/5/25 - 5/8/25" at bounding box center [211, 63] width 67 height 10
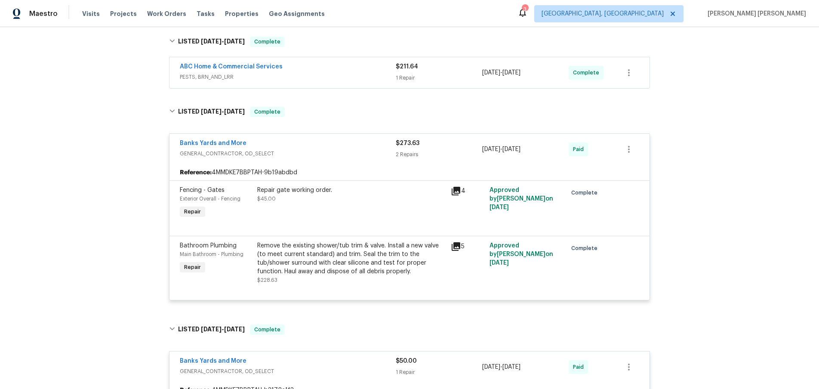
click at [341, 72] on div "ABC Home & Commercial Services" at bounding box center [288, 67] width 216 height 10
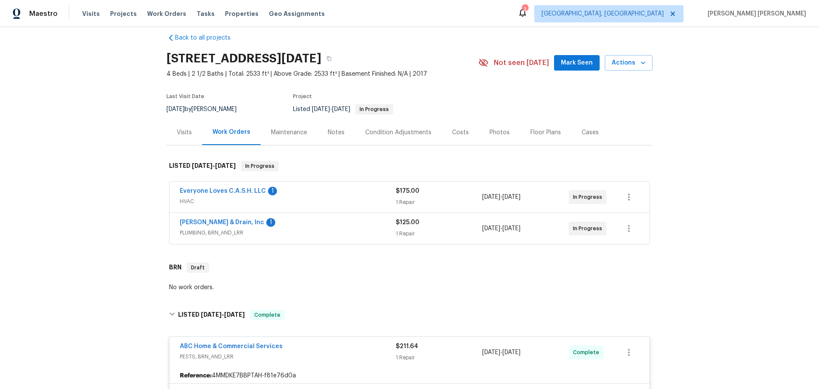
scroll to position [0, 0]
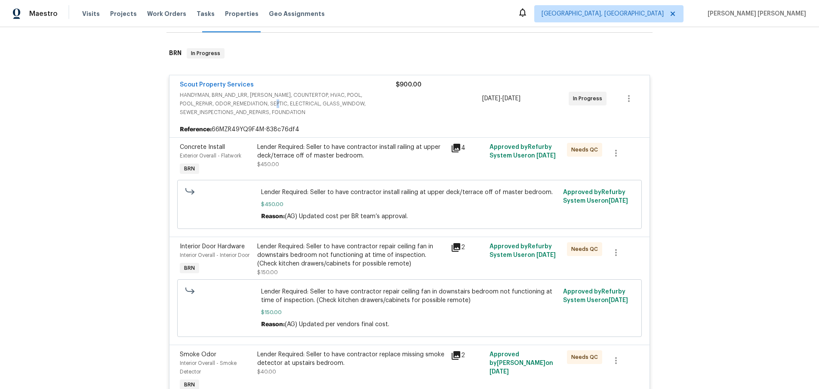
scroll to position [143, 0]
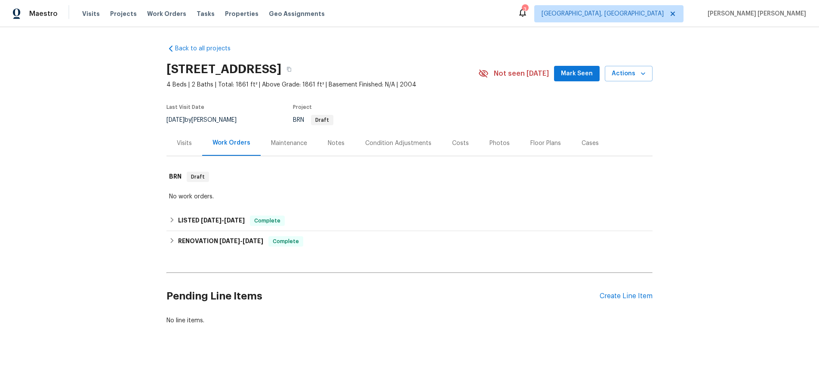
click at [539, 141] on div "Floor Plans" at bounding box center [545, 143] width 31 height 9
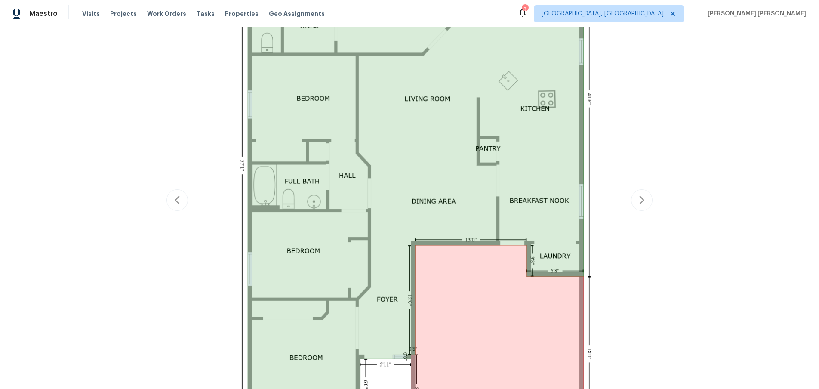
scroll to position [354, 0]
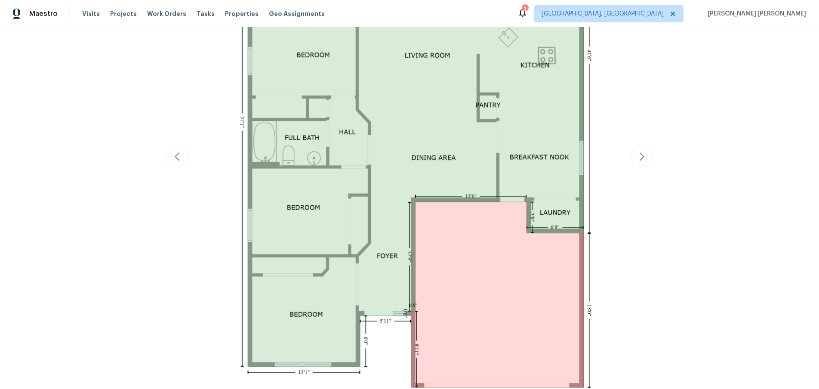
click at [640, 156] on div "Report issue with floor plan" at bounding box center [409, 157] width 486 height 640
click at [639, 159] on div "Report issue with floor plan" at bounding box center [409, 157] width 486 height 640
drag, startPoint x: 639, startPoint y: 159, endPoint x: 618, endPoint y: 163, distance: 21.1
click at [639, 158] on div "Report issue with floor plan" at bounding box center [409, 157] width 486 height 640
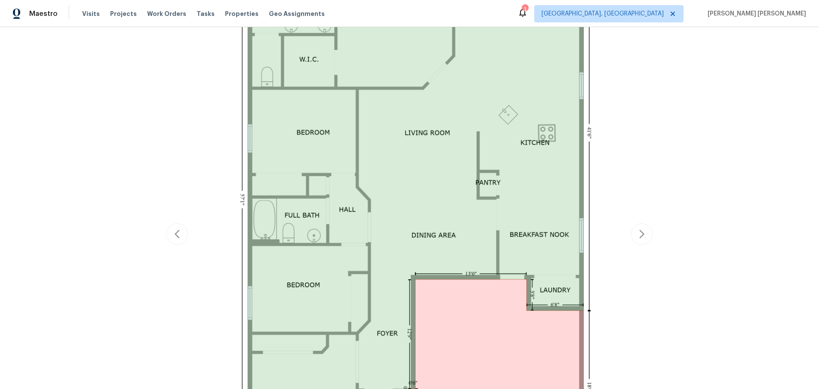
scroll to position [248, 0]
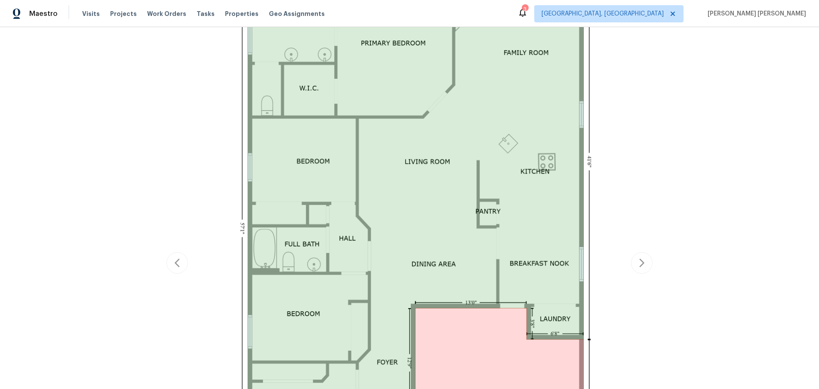
click at [637, 266] on div "Report issue with floor plan" at bounding box center [409, 263] width 486 height 640
click at [637, 267] on div "Report issue with floor plan" at bounding box center [409, 263] width 486 height 640
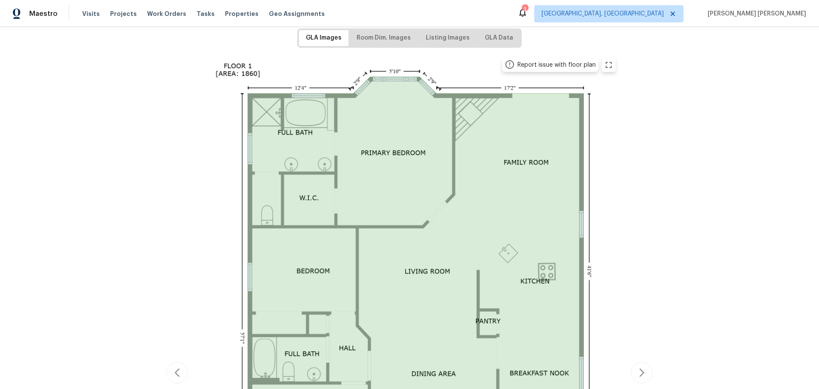
scroll to position [0, 0]
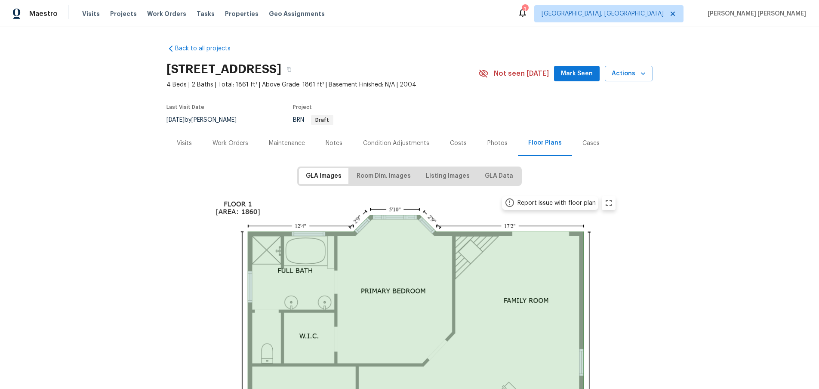
drag, startPoint x: 235, startPoint y: 142, endPoint x: 249, endPoint y: 155, distance: 18.9
click at [235, 142] on div "Work Orders" at bounding box center [230, 143] width 36 height 9
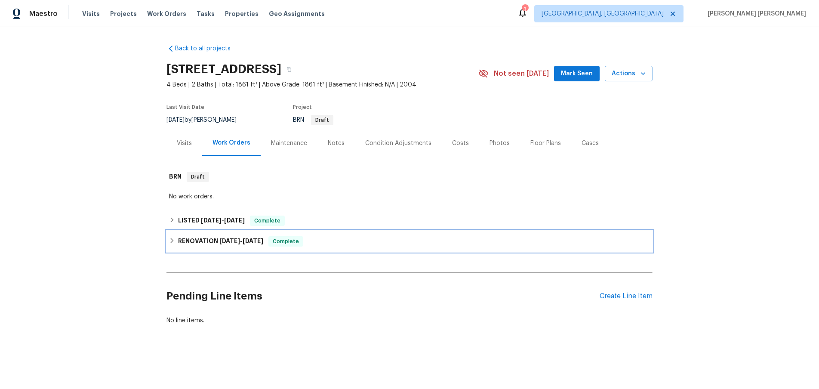
drag, startPoint x: 167, startPoint y: 240, endPoint x: 194, endPoint y: 245, distance: 27.1
click at [167, 240] on div "RENOVATION [DATE] - [DATE] Complete" at bounding box center [409, 241] width 486 height 21
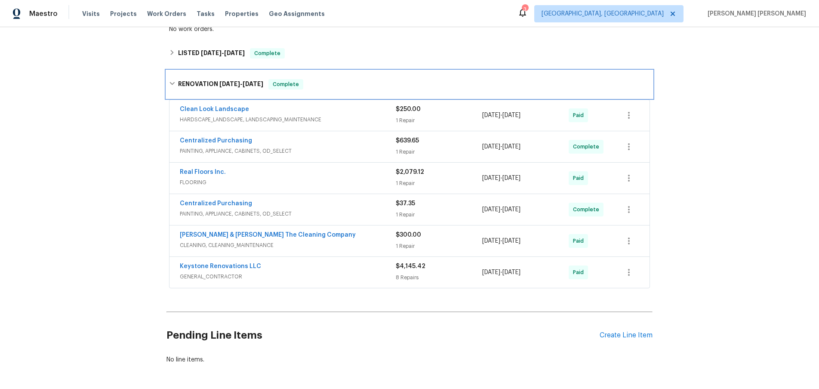
scroll to position [174, 0]
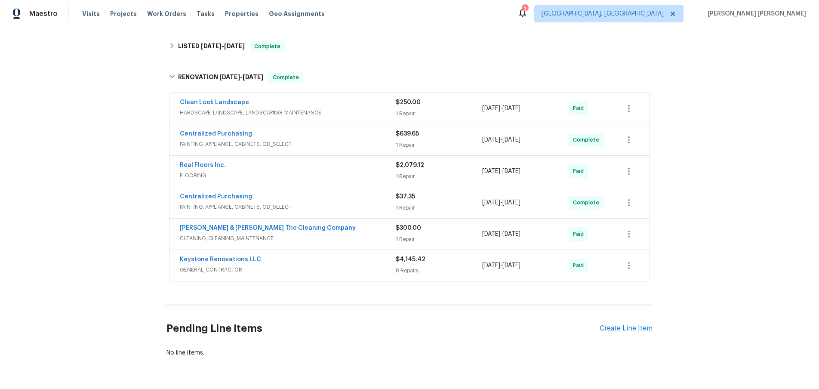
click at [365, 240] on span "CLEANING, CLEANING_MAINTENANCE" at bounding box center [288, 238] width 216 height 9
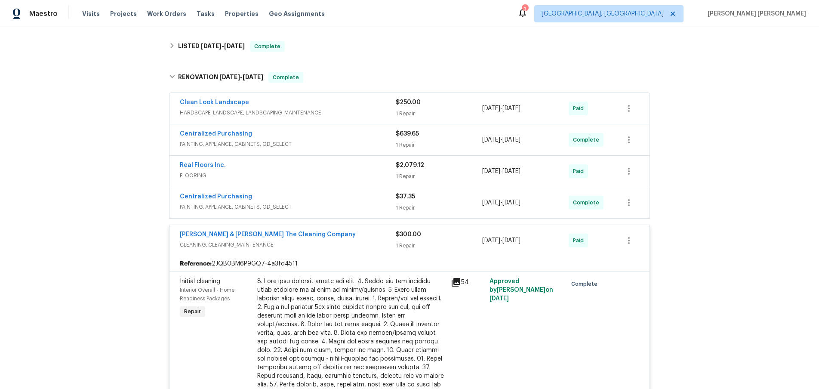
click at [455, 282] on icon at bounding box center [456, 282] width 9 height 9
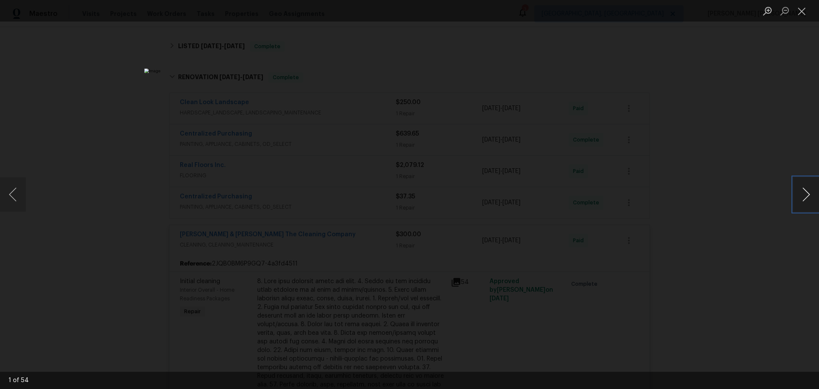
click at [809, 197] on button "Next image" at bounding box center [806, 194] width 26 height 34
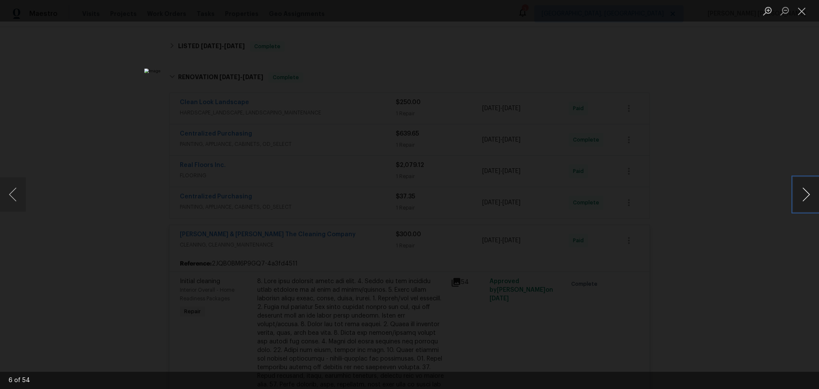
click at [809, 197] on button "Next image" at bounding box center [806, 194] width 26 height 34
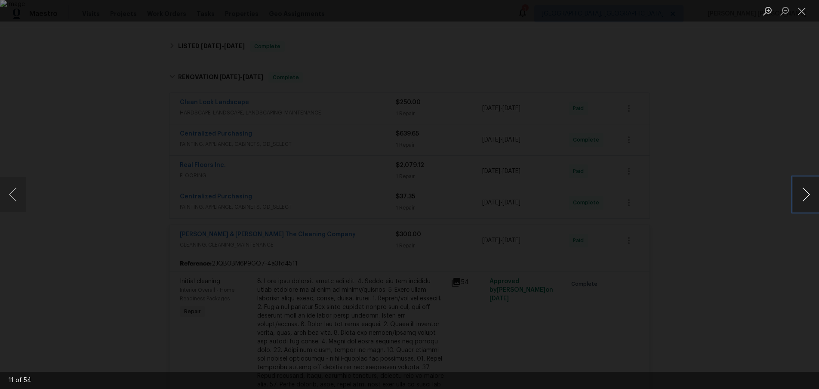
click at [809, 197] on button "Next image" at bounding box center [806, 194] width 26 height 34
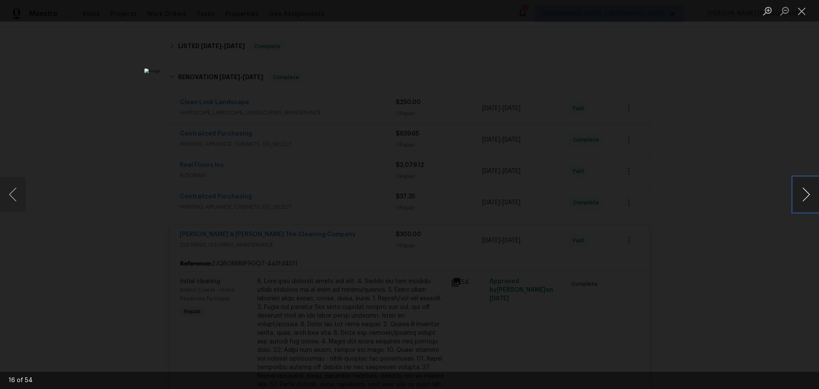
click at [809, 197] on button "Next image" at bounding box center [806, 194] width 26 height 34
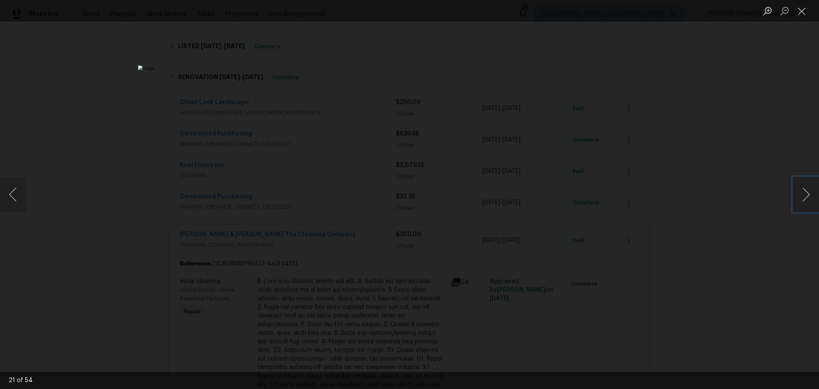
drag, startPoint x: 809, startPoint y: 197, endPoint x: 755, endPoint y: 218, distance: 57.6
click at [755, 218] on div "21 of 54" at bounding box center [409, 194] width 819 height 389
click at [676, 148] on div "Lightbox" at bounding box center [409, 194] width 819 height 389
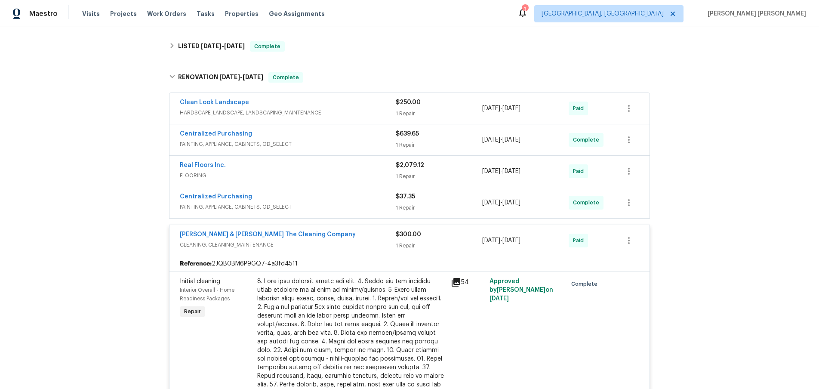
click at [333, 238] on div "[PERSON_NAME] & [PERSON_NAME] The Cleaning Company" at bounding box center [288, 235] width 216 height 10
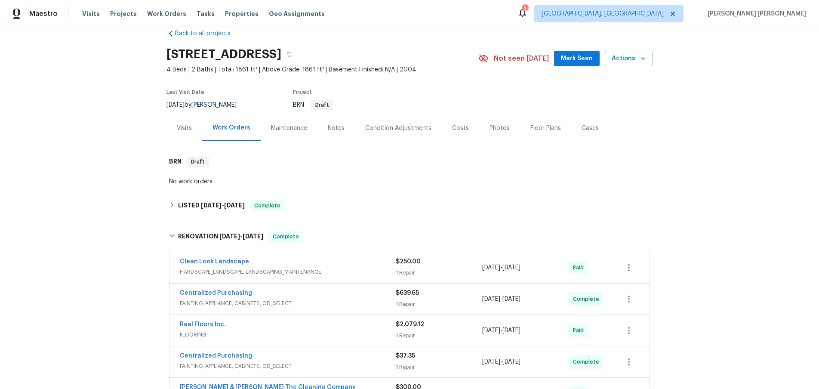
scroll to position [12, 0]
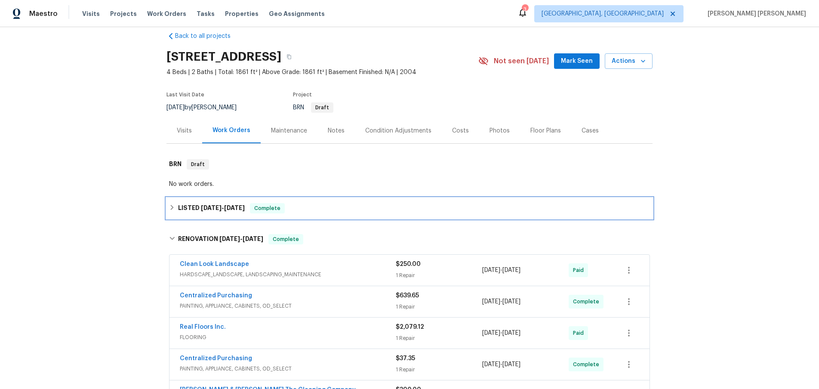
click at [170, 209] on icon at bounding box center [172, 207] width 6 height 6
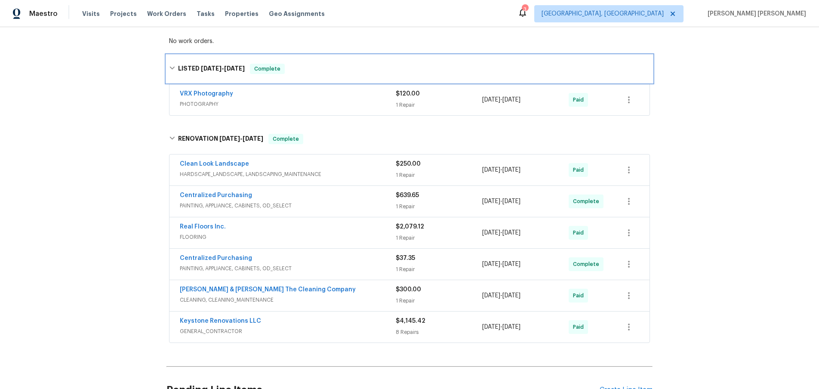
scroll to position [158, 0]
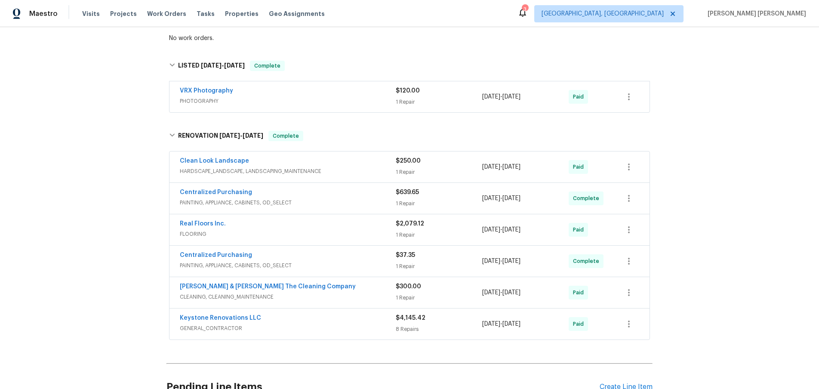
click at [359, 326] on span "GENERAL_CONTRACTOR" at bounding box center [288, 328] width 216 height 9
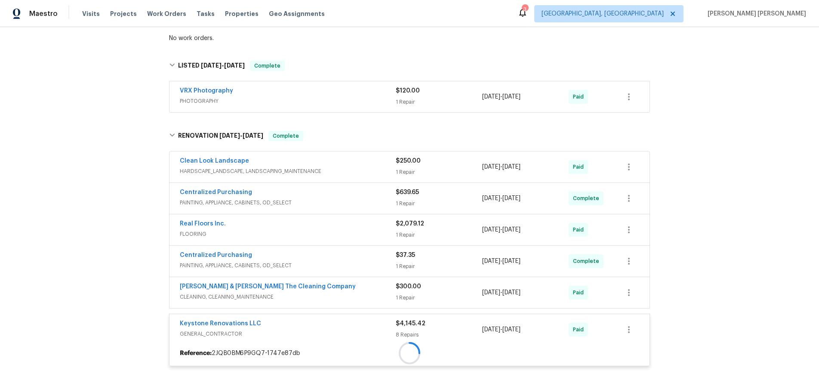
drag, startPoint x: 361, startPoint y: 325, endPoint x: 368, endPoint y: 321, distance: 7.7
click at [366, 322] on div "Keystone Renovations LLC" at bounding box center [288, 324] width 216 height 10
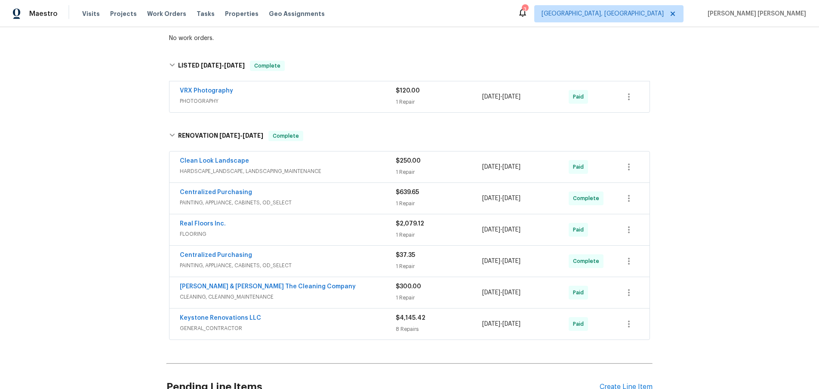
scroll to position [243, 0]
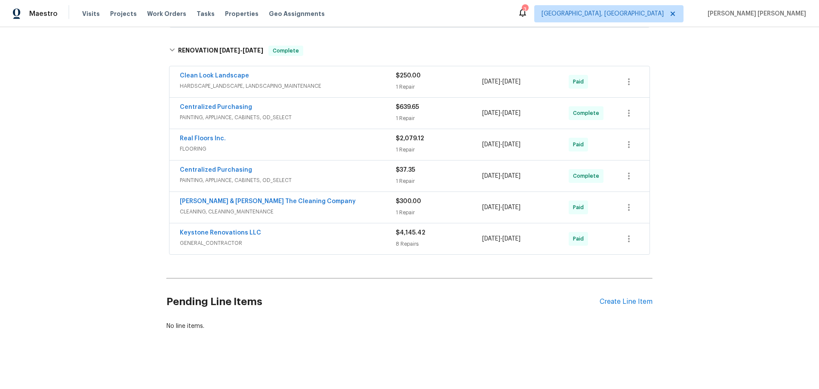
click at [322, 234] on div "Keystone Renovations LLC" at bounding box center [288, 233] width 216 height 10
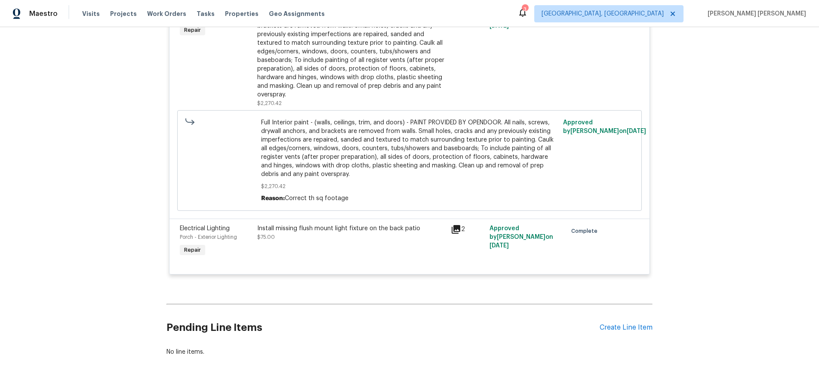
scroll to position [1090, 0]
